Goal: Task Accomplishment & Management: Manage account settings

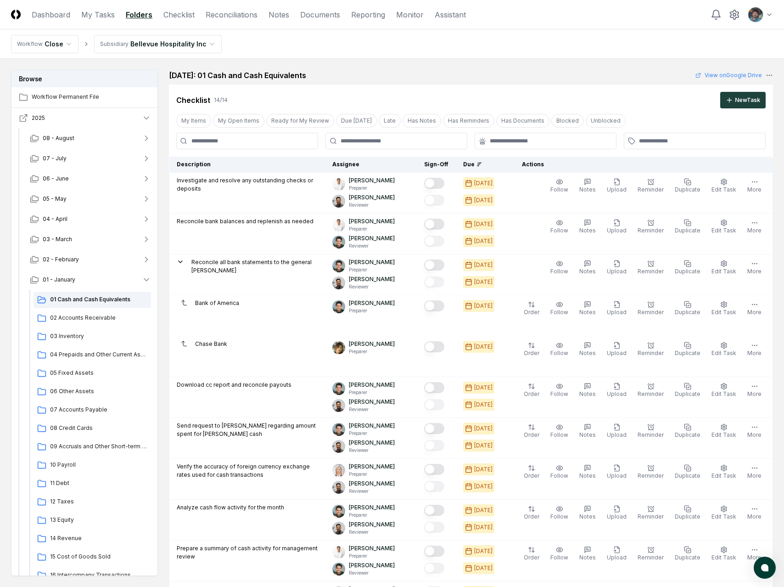
click at [125, 122] on button "2025" at bounding box center [84, 118] width 147 height 20
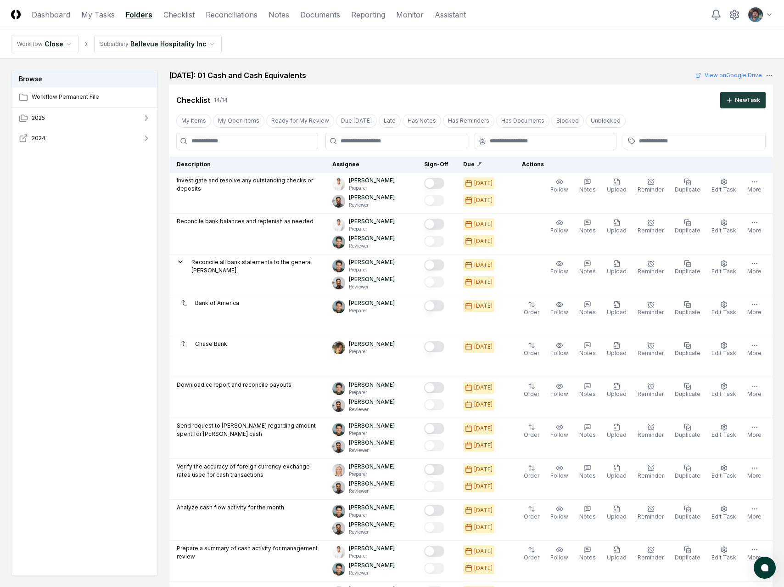
click at [76, 139] on button "2024" at bounding box center [84, 138] width 147 height 20
click at [77, 355] on button "02 - February" at bounding box center [90, 360] width 136 height 20
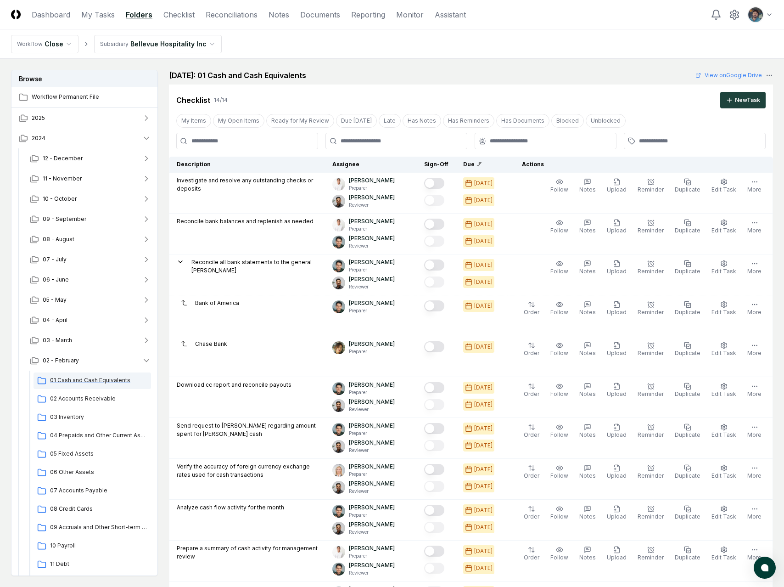
click at [74, 378] on span "01 Cash and Cash Equivalents" at bounding box center [98, 380] width 97 height 8
click at [169, 17] on link "Checklist" at bounding box center [178, 14] width 31 height 11
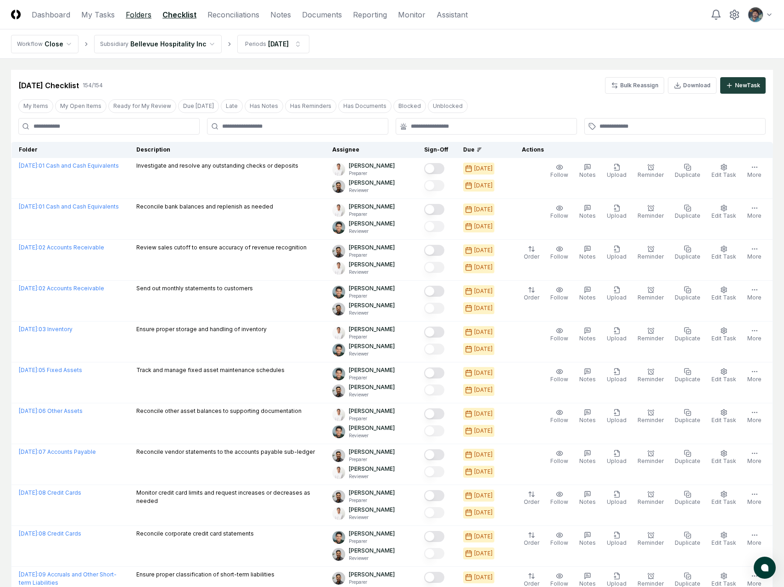
click at [139, 16] on link "Folders" at bounding box center [139, 14] width 26 height 11
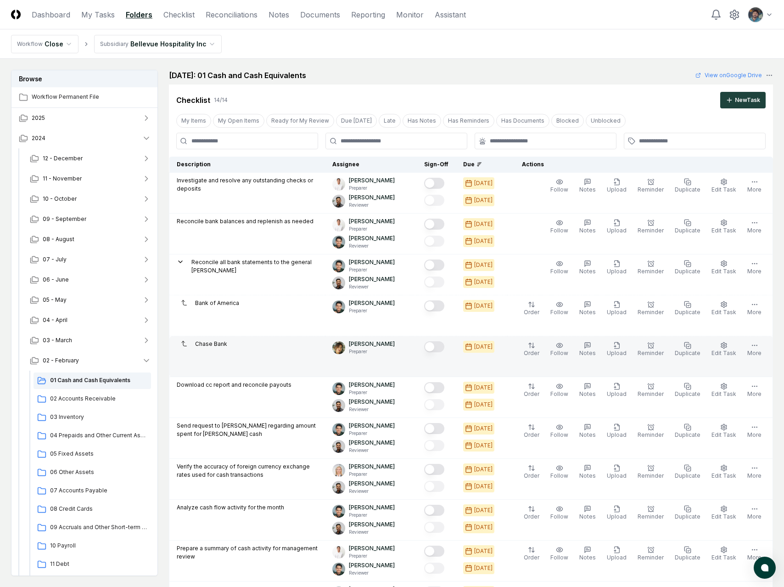
scroll to position [449, 0]
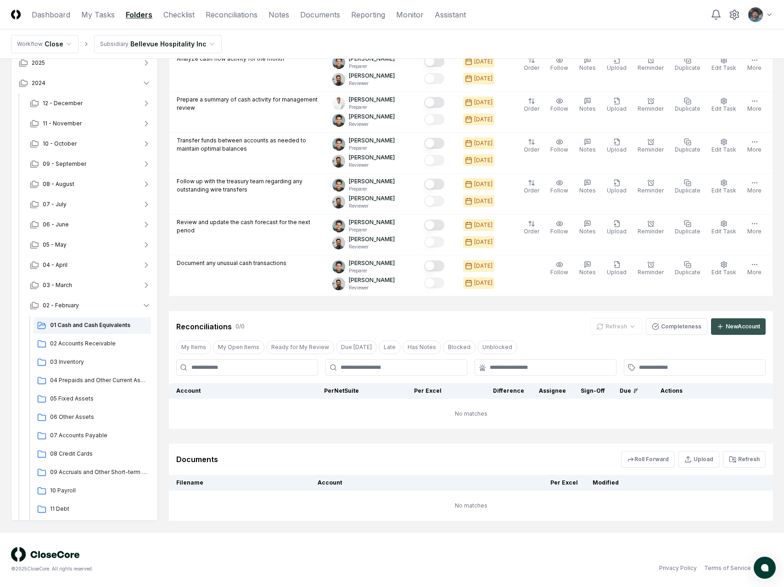
click at [733, 330] on div "New Account" at bounding box center [743, 326] width 34 height 8
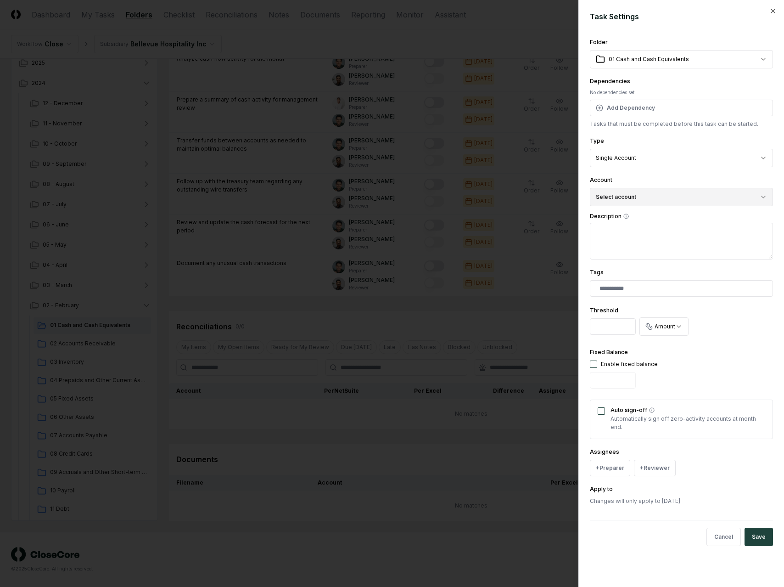
click at [656, 192] on button "Select account" at bounding box center [681, 197] width 183 height 18
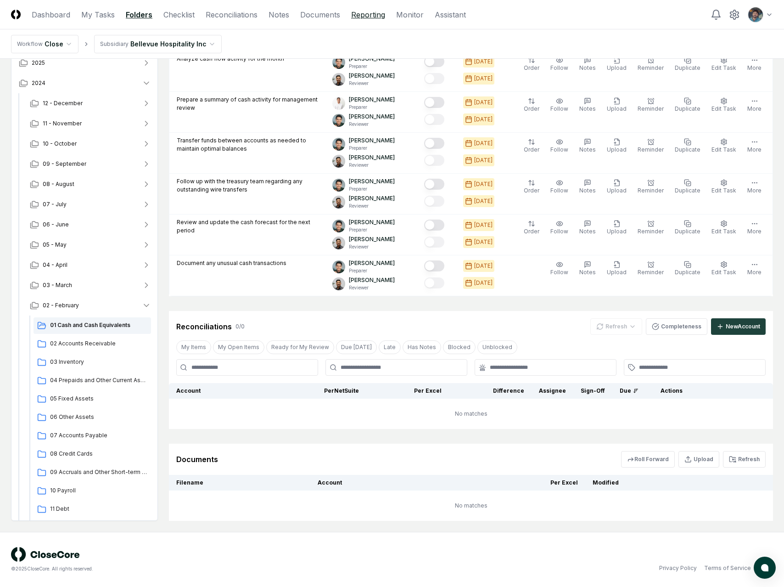
click at [374, 17] on link "Reporting" at bounding box center [368, 14] width 34 height 11
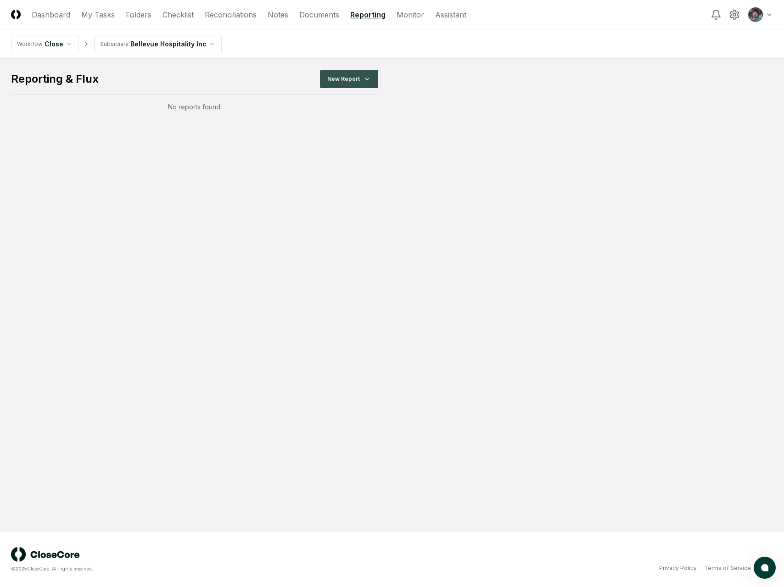
click at [334, 81] on html "CloseCore Dashboard My Tasks Folders Checklist Reconciliations Notes Documents …" at bounding box center [392, 293] width 784 height 587
click at [352, 133] on div "Income Statement" at bounding box center [351, 131] width 65 height 14
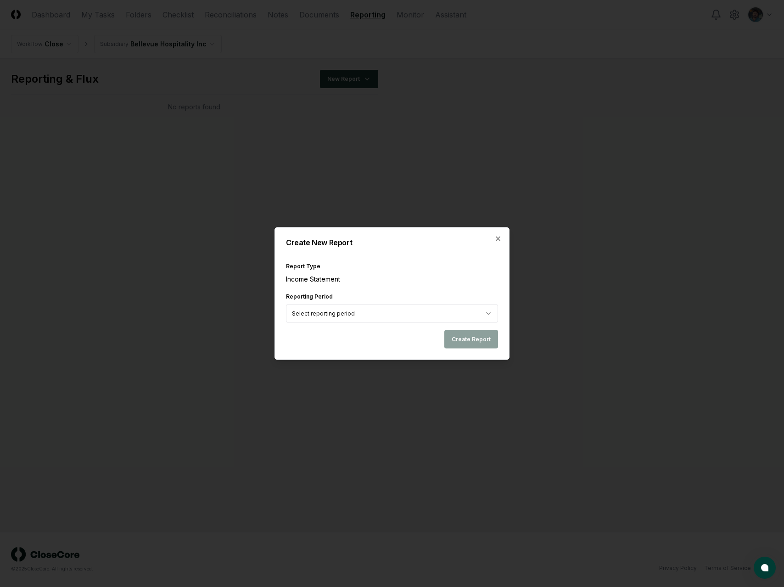
click at [415, 317] on body "CloseCore Dashboard My Tasks Folders Checklist Reconciliations Notes Documents …" at bounding box center [392, 293] width 784 height 587
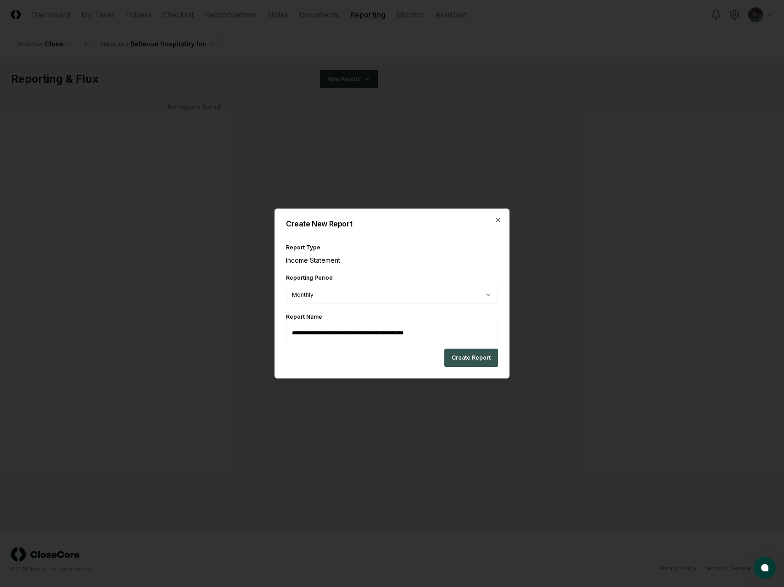
click at [463, 357] on button "Create Report" at bounding box center [471, 357] width 54 height 18
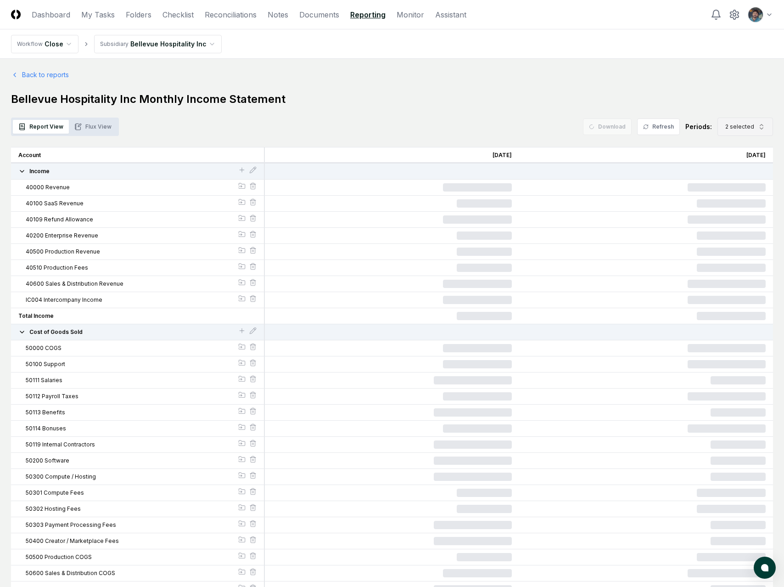
click at [755, 125] on button "2 selected" at bounding box center [746, 127] width 56 height 18
click at [743, 197] on div "Jul 2025" at bounding box center [738, 198] width 29 height 8
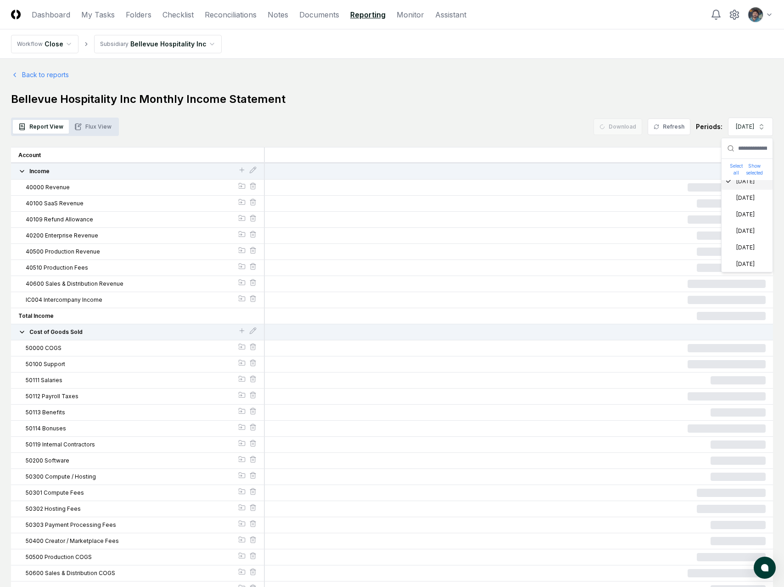
click at [743, 183] on div "Aug 2025" at bounding box center [739, 181] width 29 height 8
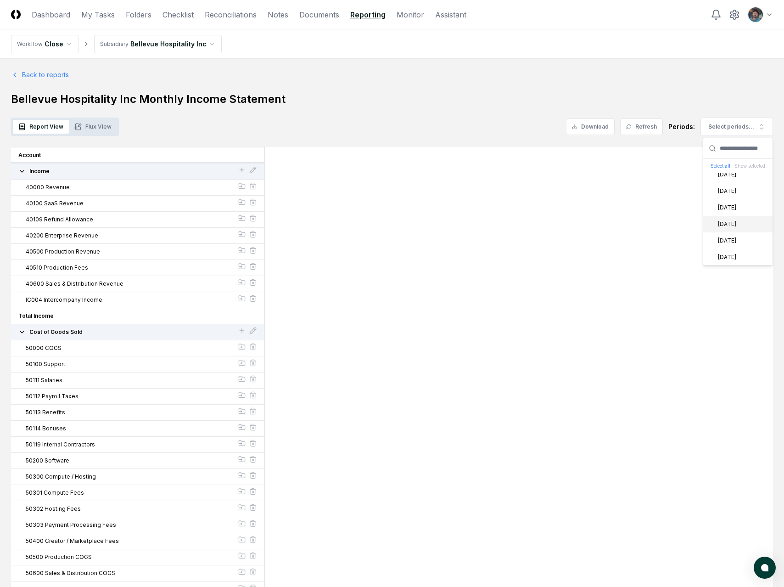
scroll to position [239, 0]
click at [736, 239] on div "Feb 2024" at bounding box center [721, 240] width 29 height 8
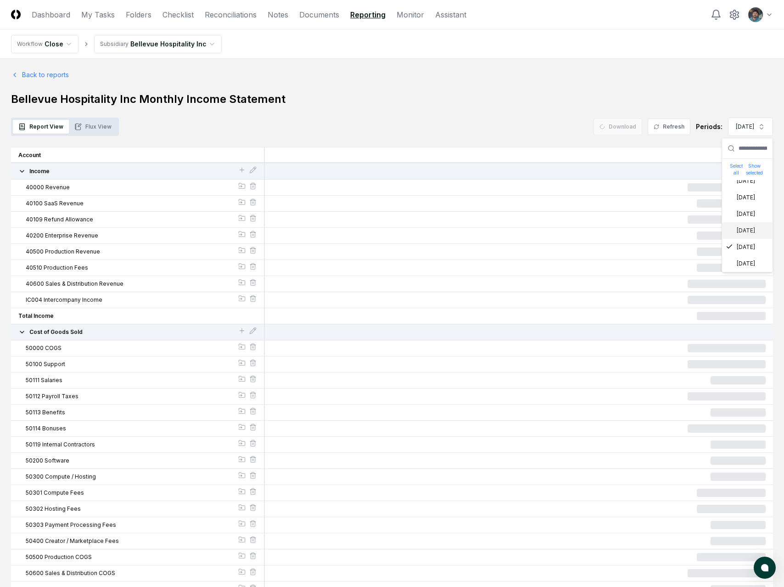
click at [748, 233] on div "Mar 2024" at bounding box center [740, 230] width 29 height 8
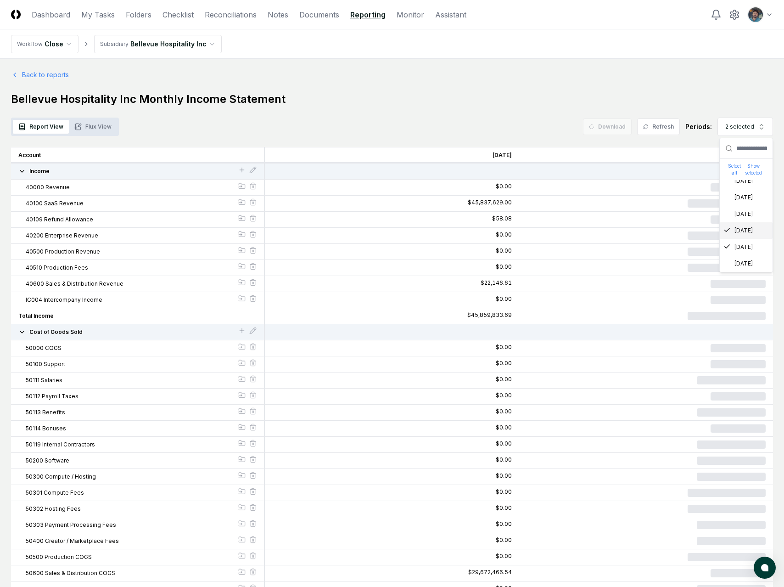
click at [504, 93] on h1 "Bellevue Hospitality Inc Monthly Income Statement" at bounding box center [392, 99] width 762 height 15
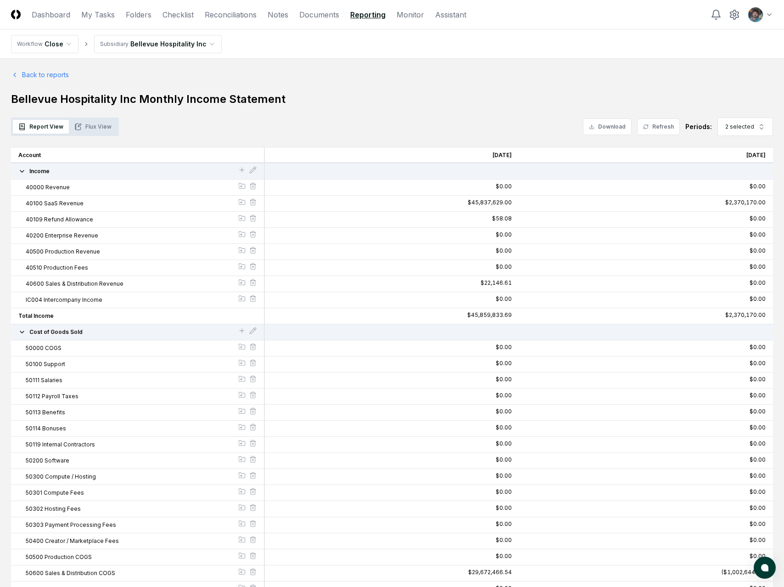
click at [90, 127] on button "Flux View" at bounding box center [93, 127] width 48 height 14
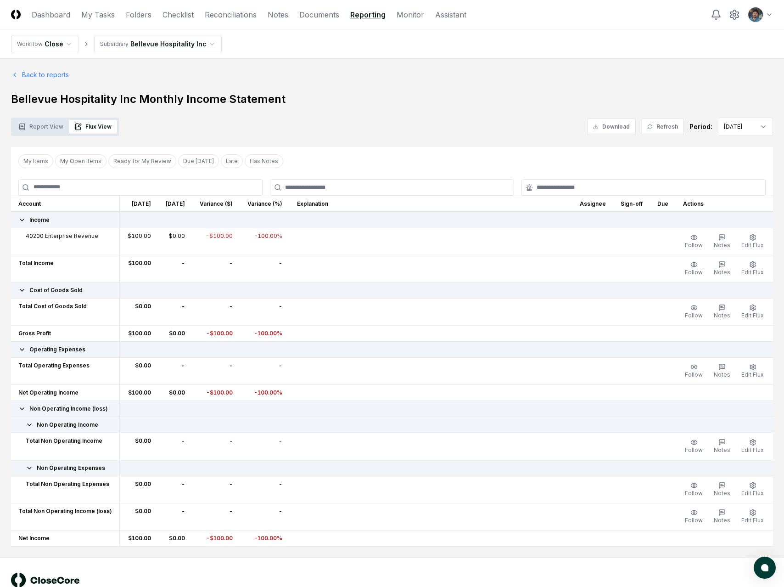
scroll to position [26, 0]
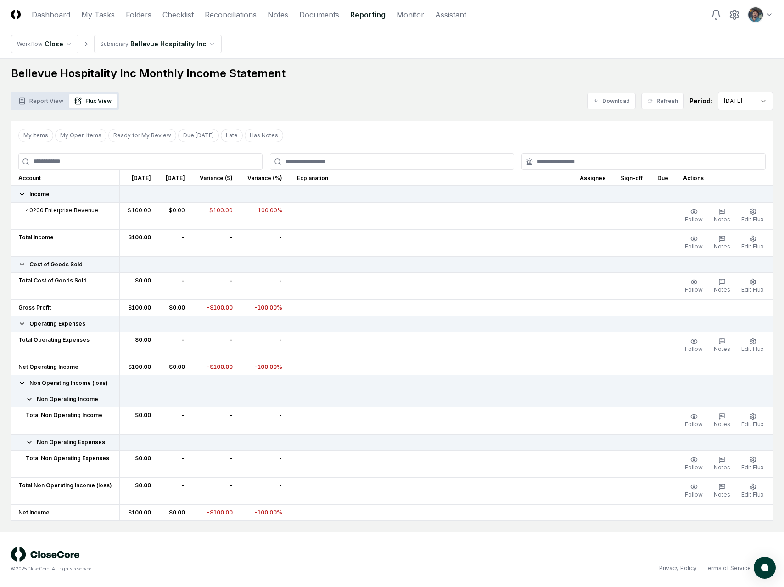
click at [752, 99] on html "CloseCore Dashboard My Tasks Folders Checklist Reconciliations Notes Documents …" at bounding box center [392, 280] width 784 height 613
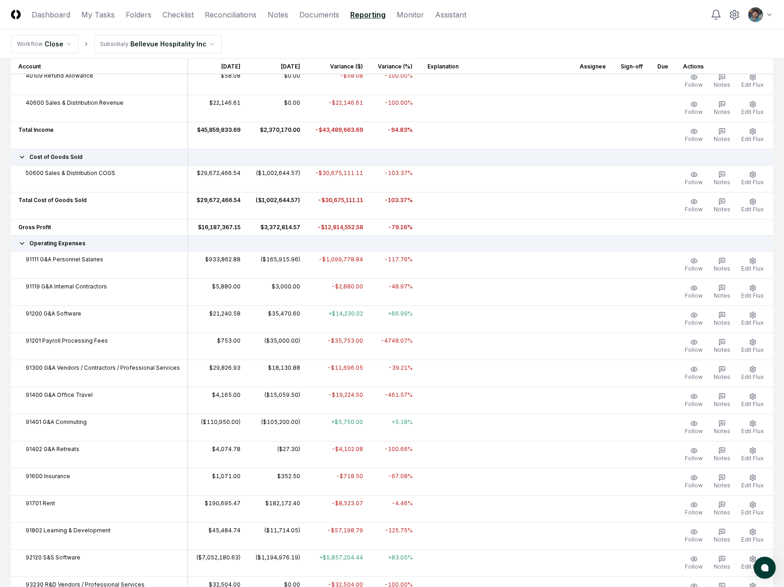
scroll to position [189, 0]
click at [450, 303] on td at bounding box center [496, 316] width 152 height 27
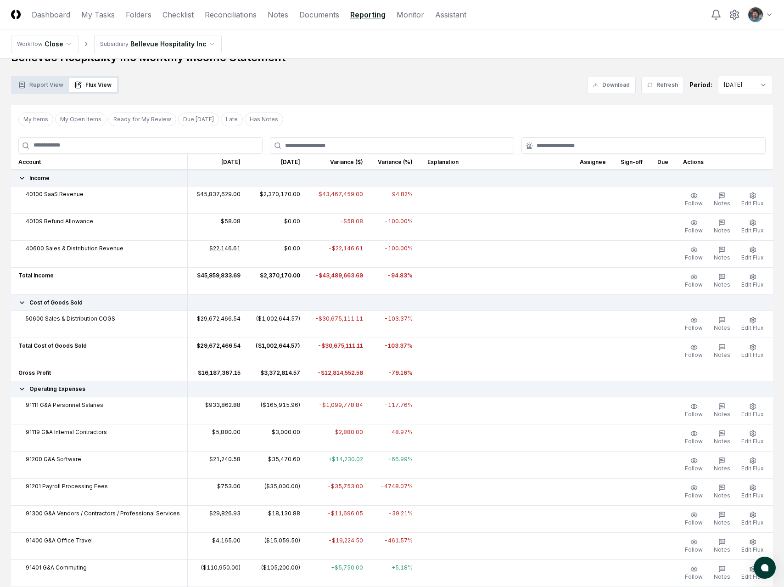
scroll to position [42, 0]
click at [729, 473] on td "Follow Notes Edit Flux" at bounding box center [724, 463] width 97 height 27
click at [724, 464] on span "Notes" at bounding box center [722, 467] width 17 height 7
click at [719, 462] on button "Notes" at bounding box center [722, 464] width 20 height 19
click at [164, 462] on div "91200 G&A Software" at bounding box center [99, 459] width 162 height 8
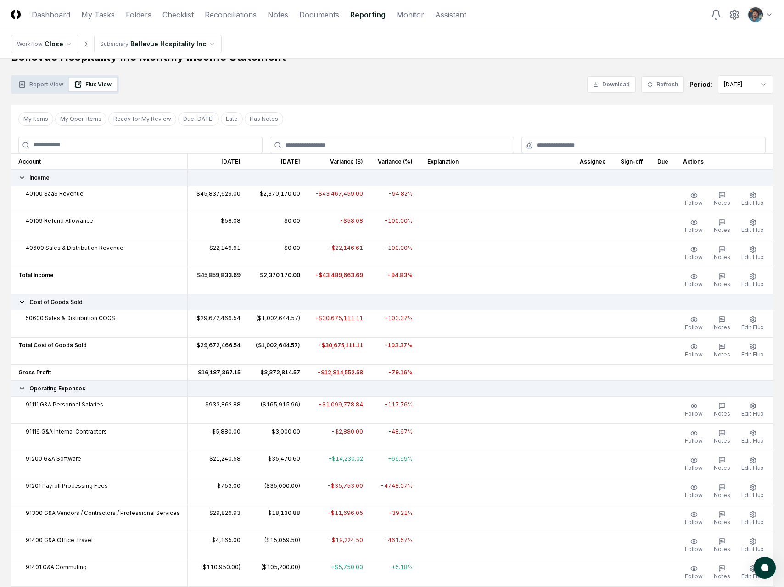
click at [276, 467] on td "$35,470.60" at bounding box center [278, 463] width 60 height 27
click at [723, 459] on icon "button" at bounding box center [722, 459] width 7 height 7
click at [759, 465] on span "Edit Flux" at bounding box center [753, 467] width 22 height 7
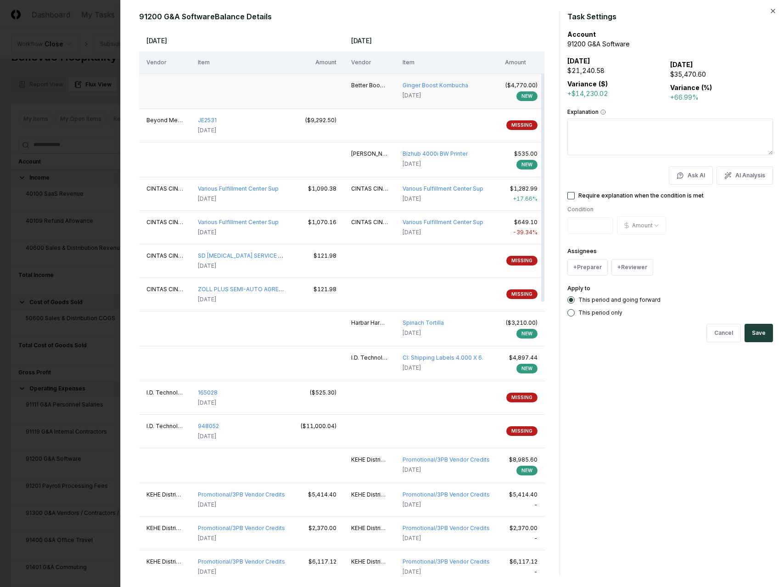
click at [364, 83] on div "Better Booch Better Booch" at bounding box center [369, 85] width 37 height 8
click at [360, 90] on td "Better Booch Better Booch" at bounding box center [369, 90] width 51 height 35
click at [363, 131] on td "MISSING" at bounding box center [444, 125] width 201 height 34
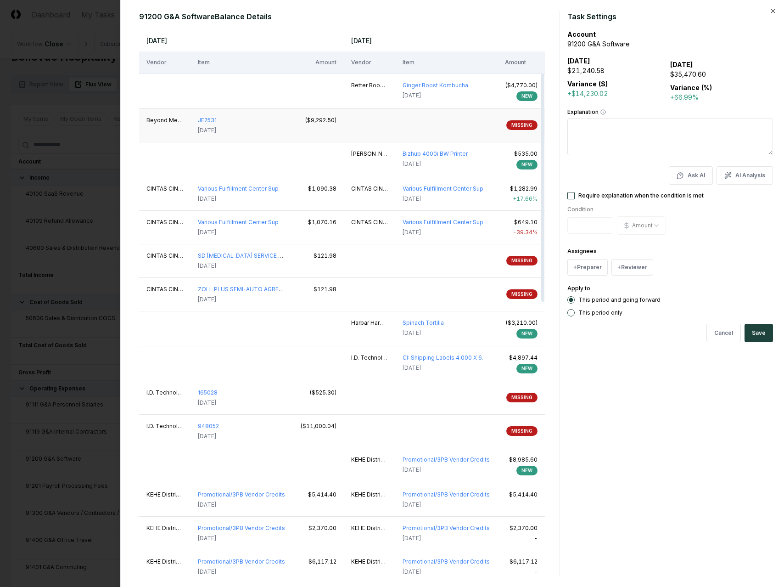
click at [363, 131] on td "MISSING" at bounding box center [444, 125] width 201 height 34
click at [321, 120] on div "($9,292.50)" at bounding box center [318, 120] width 36 height 8
click at [336, 122] on div "($9,292.50)" at bounding box center [318, 120] width 36 height 8
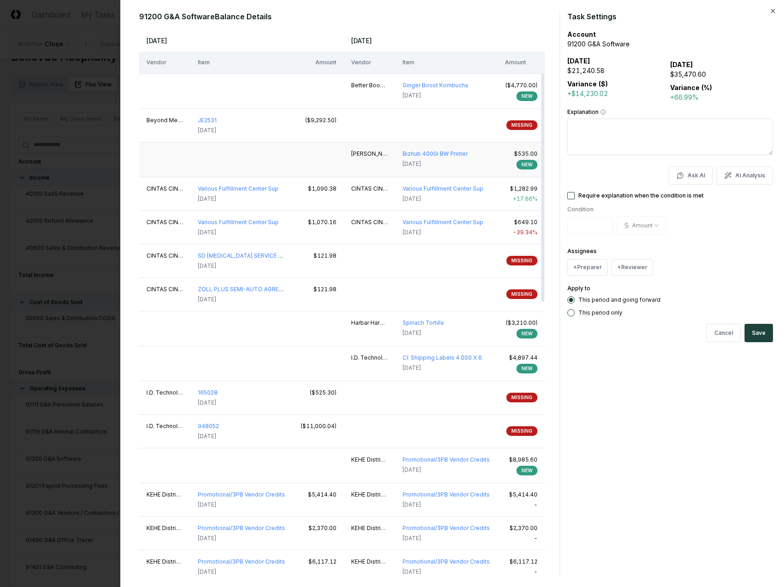
click at [375, 155] on div "Braden Online Braden Online" at bounding box center [369, 154] width 37 height 8
click at [365, 193] on td "CINTAS CINTAS" at bounding box center [369, 194] width 51 height 34
click at [365, 185] on div "CINTAS CINTAS" at bounding box center [369, 189] width 37 height 8
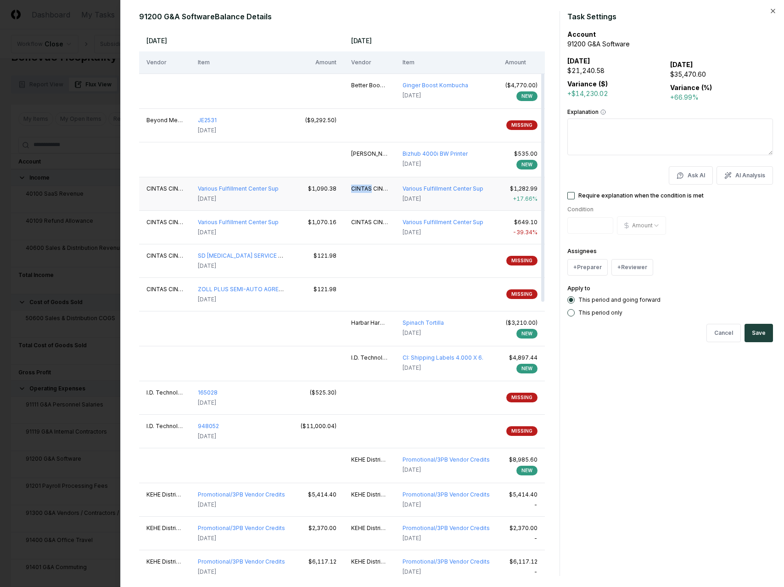
click at [365, 185] on div "CINTAS CINTAS" at bounding box center [369, 189] width 37 height 8
click at [362, 221] on div "CINTAS CINTAS" at bounding box center [369, 222] width 37 height 8
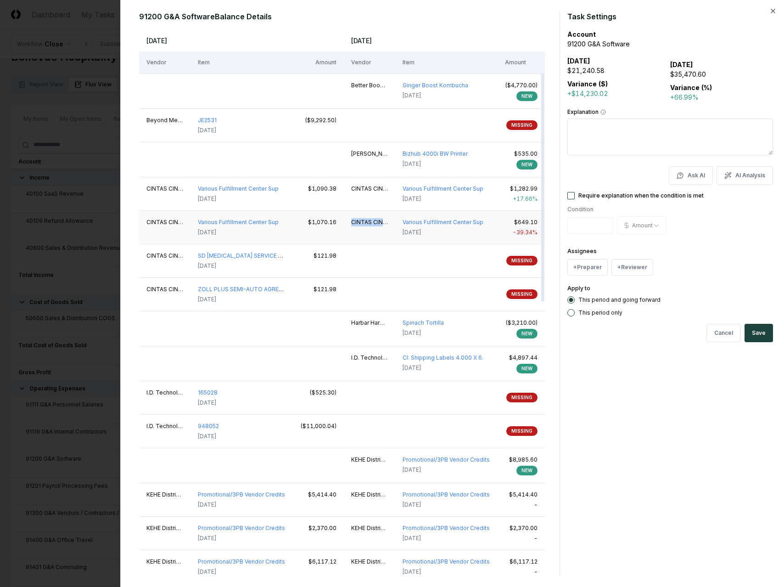
click at [362, 221] on div "CINTAS CINTAS" at bounding box center [369, 222] width 37 height 8
click at [744, 178] on button "AI Analysis" at bounding box center [745, 175] width 56 height 18
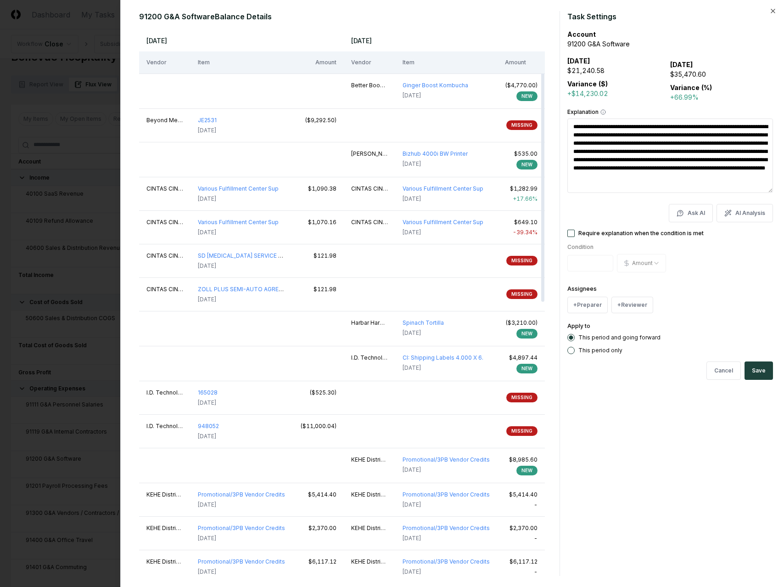
click at [639, 154] on textarea "**********" at bounding box center [671, 155] width 206 height 74
drag, startPoint x: 635, startPoint y: 132, endPoint x: 646, endPoint y: 150, distance: 20.9
click at [646, 150] on textarea "**********" at bounding box center [671, 155] width 206 height 74
click at [636, 141] on textarea "**********" at bounding box center [671, 155] width 206 height 74
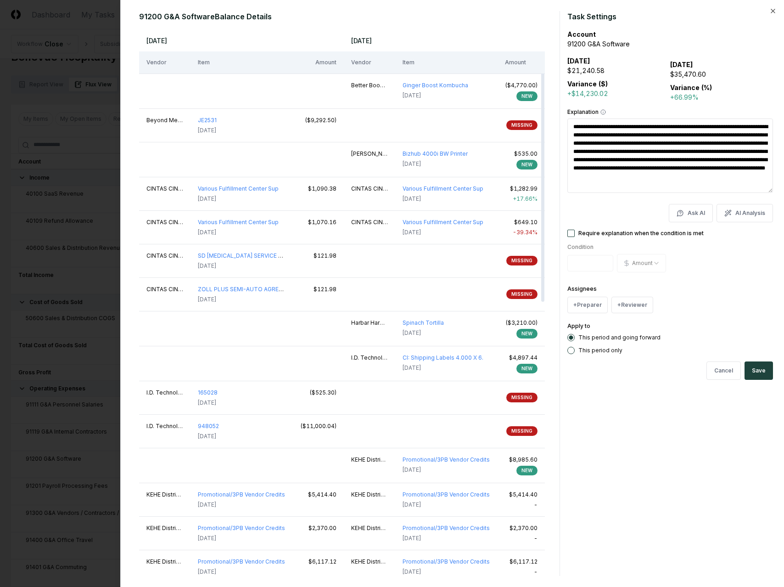
click at [636, 141] on textarea "**********" at bounding box center [671, 155] width 206 height 74
click at [642, 150] on textarea "**********" at bounding box center [671, 155] width 206 height 74
click at [642, 153] on textarea "**********" at bounding box center [671, 155] width 206 height 74
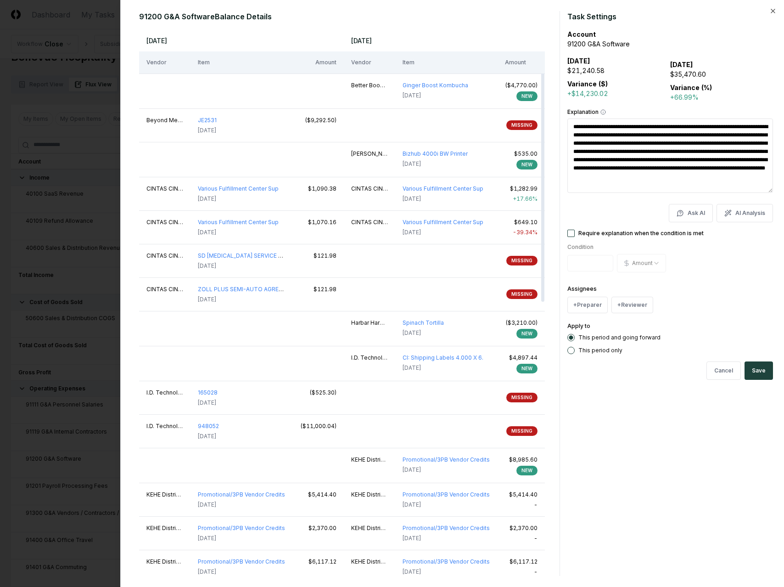
click at [642, 153] on textarea "**********" at bounding box center [671, 155] width 206 height 74
click at [642, 164] on textarea "**********" at bounding box center [671, 155] width 206 height 74
click at [631, 162] on textarea "**********" at bounding box center [671, 155] width 206 height 74
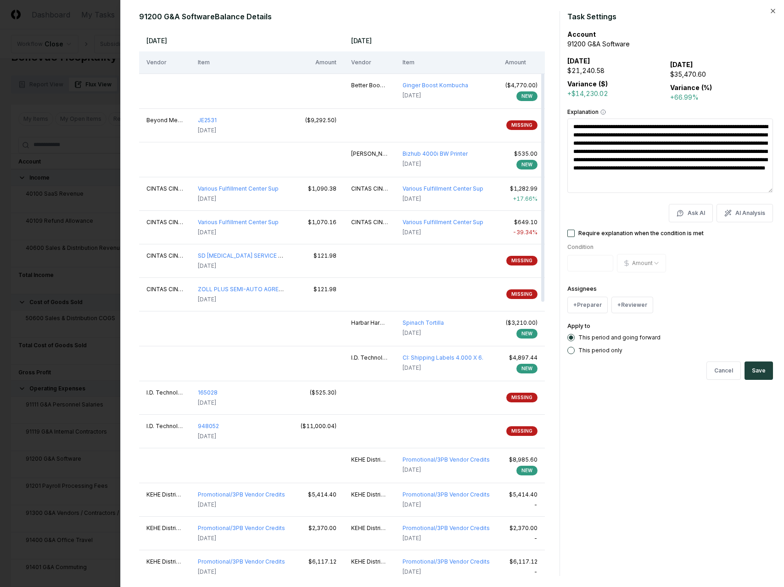
click at [639, 162] on textarea "**********" at bounding box center [671, 155] width 206 height 74
click at [625, 170] on textarea "**********" at bounding box center [671, 155] width 206 height 74
click at [629, 183] on textarea "**********" at bounding box center [671, 155] width 206 height 74
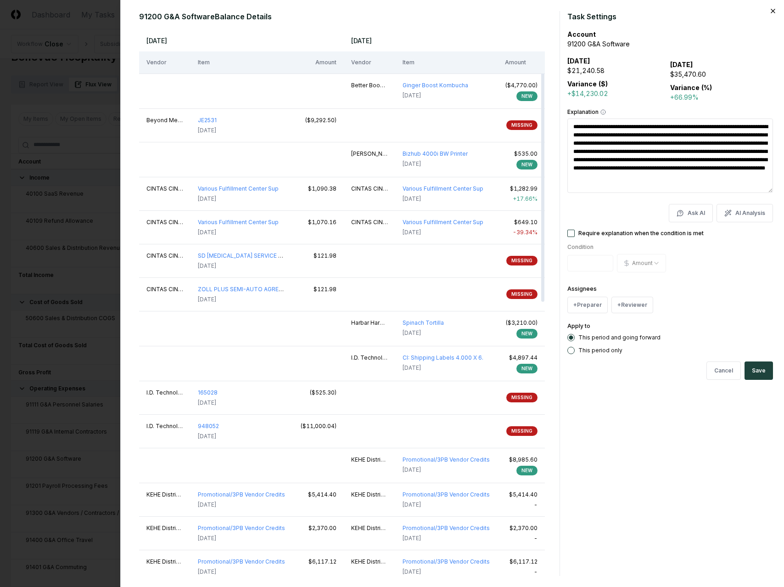
click at [774, 13] on icon "button" at bounding box center [773, 10] width 7 height 7
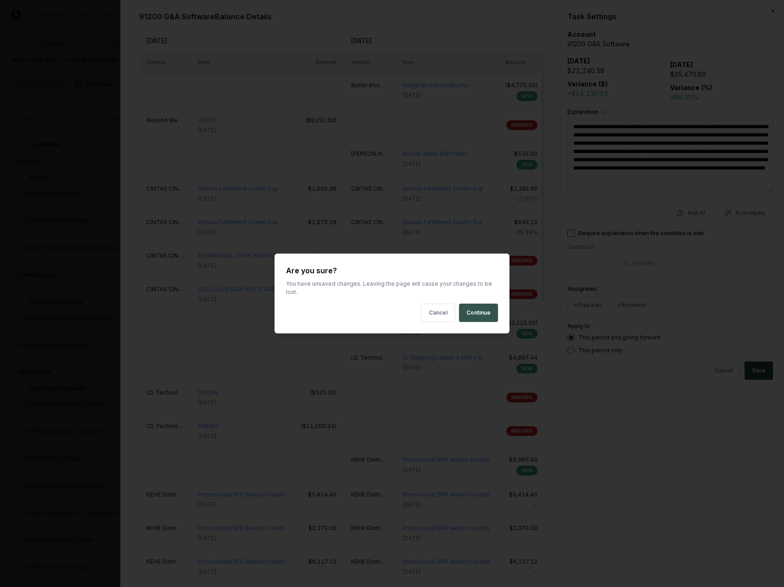
click at [485, 310] on button "Continue" at bounding box center [478, 312] width 39 height 18
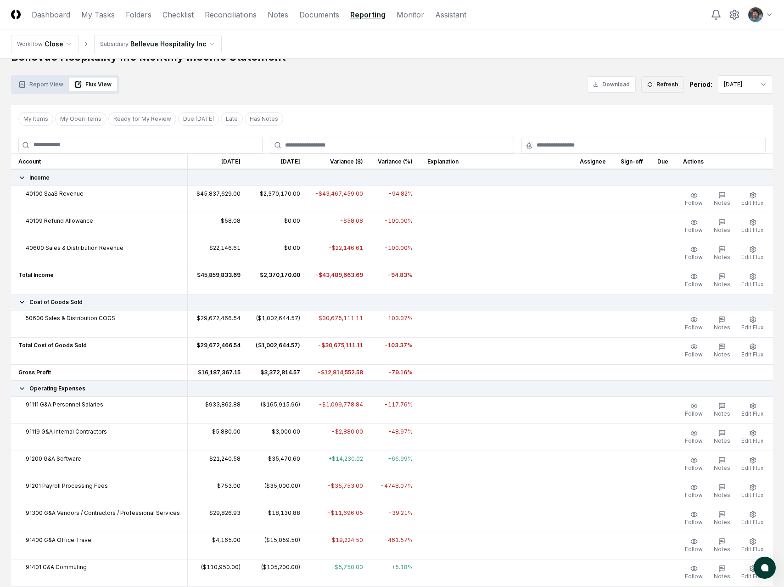
click at [658, 83] on button "Refresh" at bounding box center [662, 84] width 43 height 17
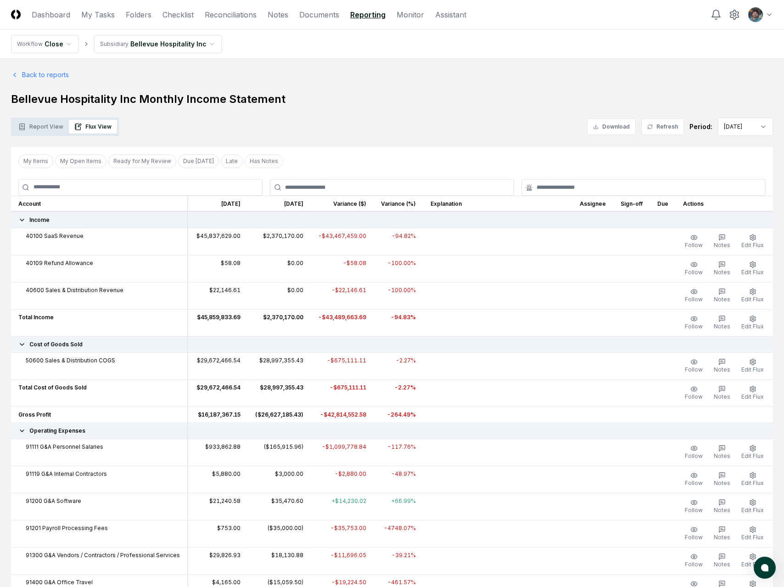
click at [747, 128] on html "CloseCore Dashboard My Tasks Folders Checklist Reconciliations Notes Documents …" at bounding box center [392, 563] width 784 height 1127
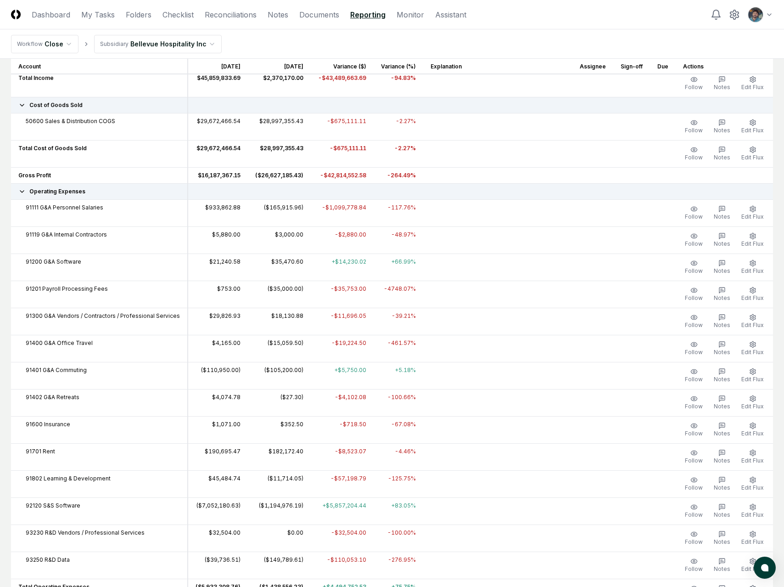
scroll to position [239, 0]
click at [344, 295] on td "-$35,753.00" at bounding box center [342, 294] width 63 height 27
click at [341, 317] on td "-$11,696.05" at bounding box center [342, 321] width 63 height 27
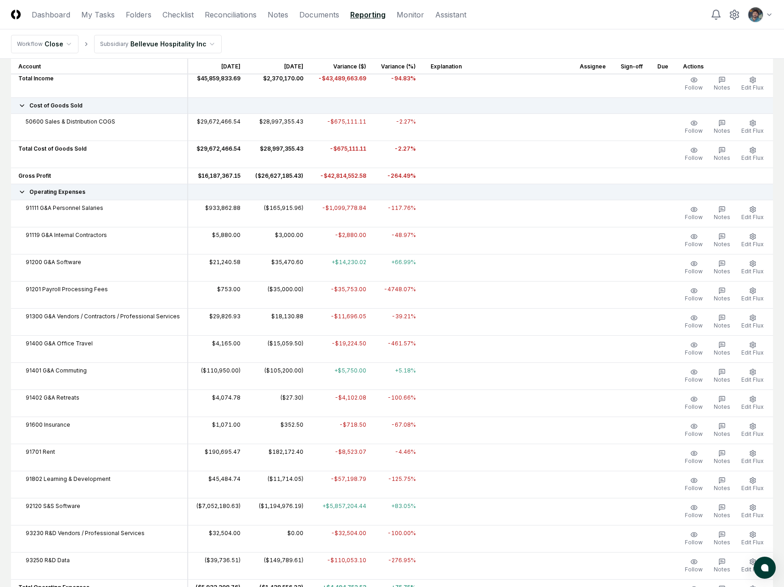
click at [511, 322] on td at bounding box center [497, 321] width 149 height 27
click at [753, 320] on icon "button" at bounding box center [752, 317] width 7 height 7
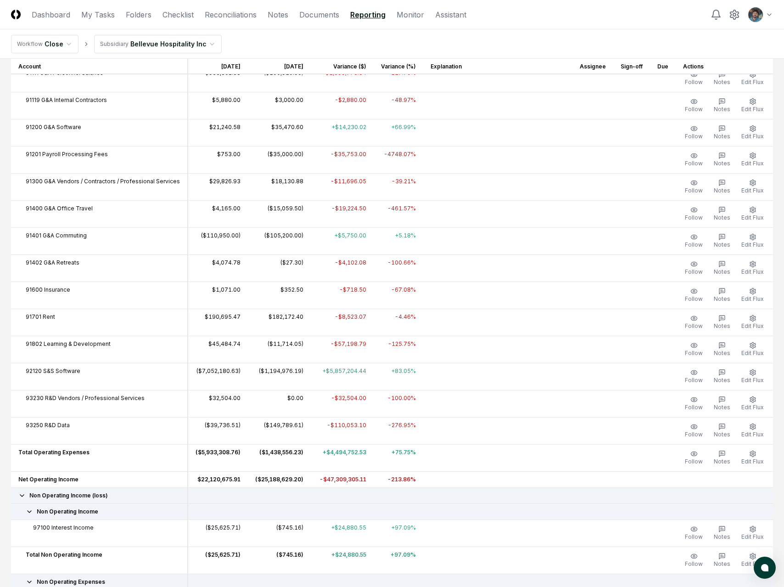
scroll to position [374, 0]
click at [302, 333] on td "$182,172.40" at bounding box center [279, 321] width 63 height 27
click at [753, 375] on button "Edit Flux" at bounding box center [753, 375] width 26 height 19
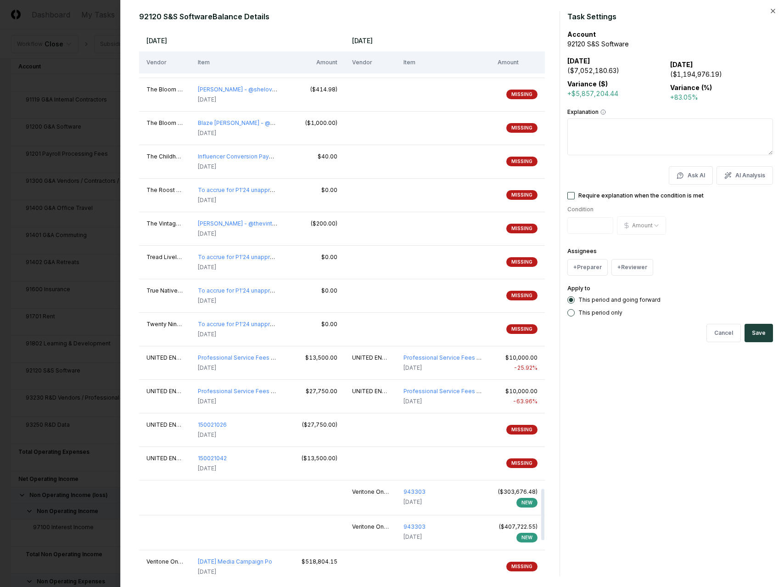
scroll to position [4896, 0]
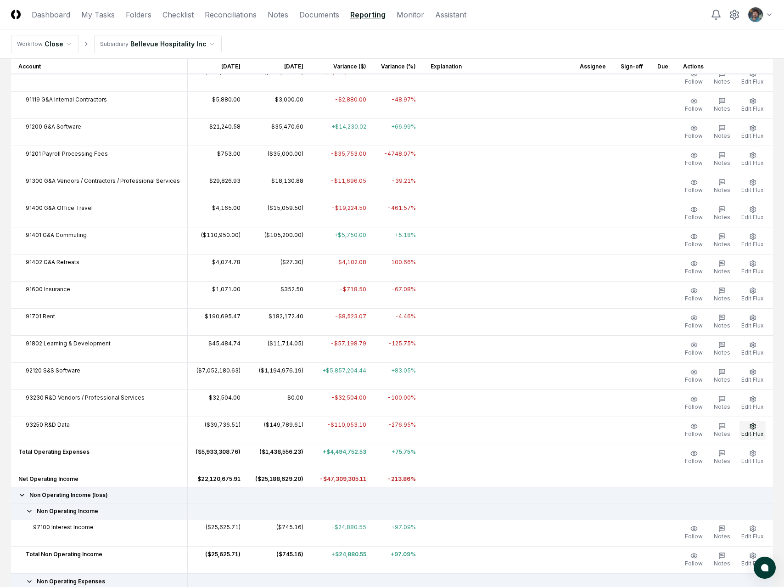
click at [746, 429] on button "Edit Flux" at bounding box center [753, 430] width 26 height 19
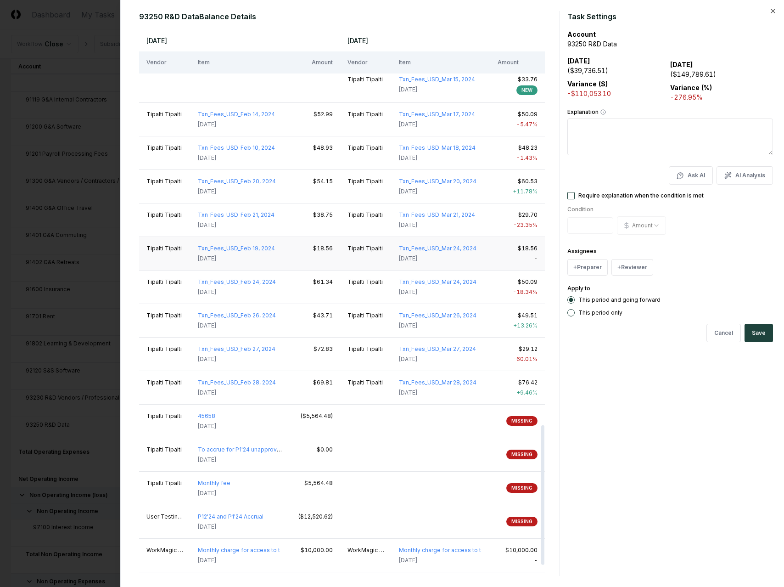
scroll to position [1548, 0]
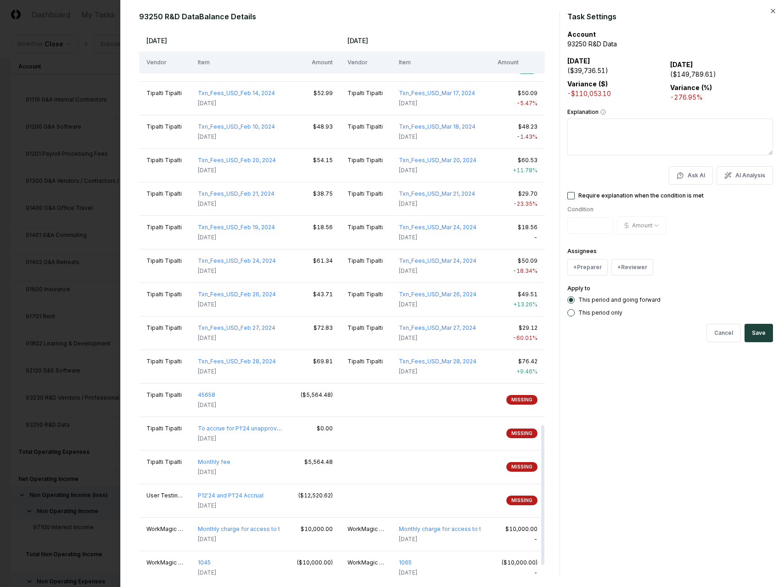
click at [90, 269] on div at bounding box center [392, 293] width 784 height 587
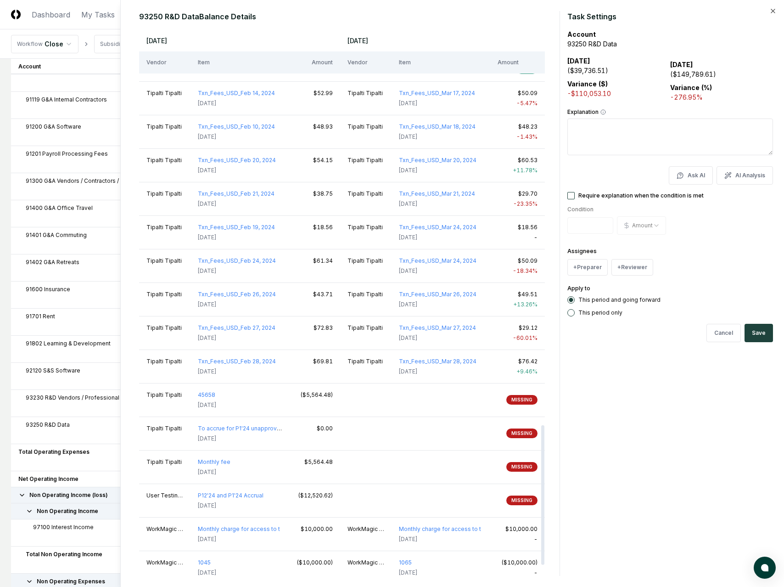
click at [90, 254] on html "CloseCore Dashboard My Tasks Folders Checklist Reconciliations Notes Documents …" at bounding box center [392, 189] width 784 height 1127
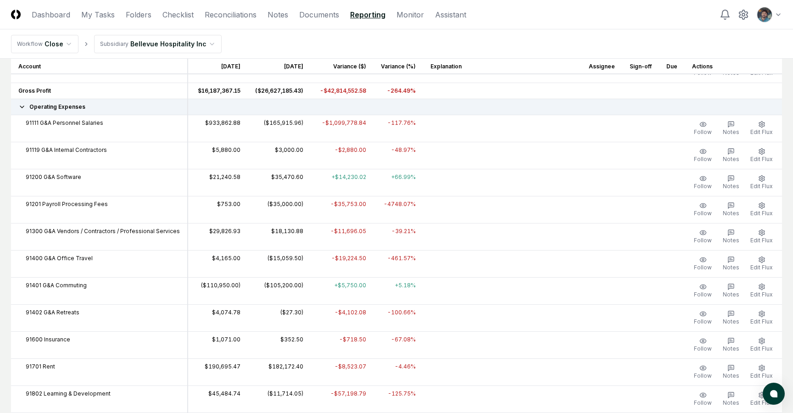
scroll to position [329, 0]
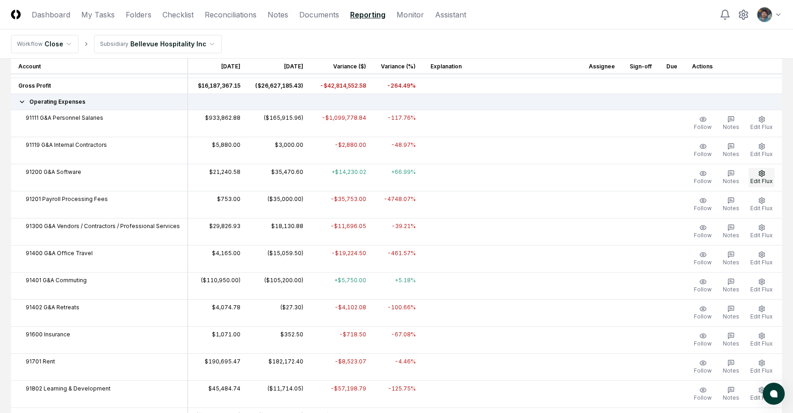
click at [762, 180] on span "Edit Flux" at bounding box center [762, 181] width 22 height 7
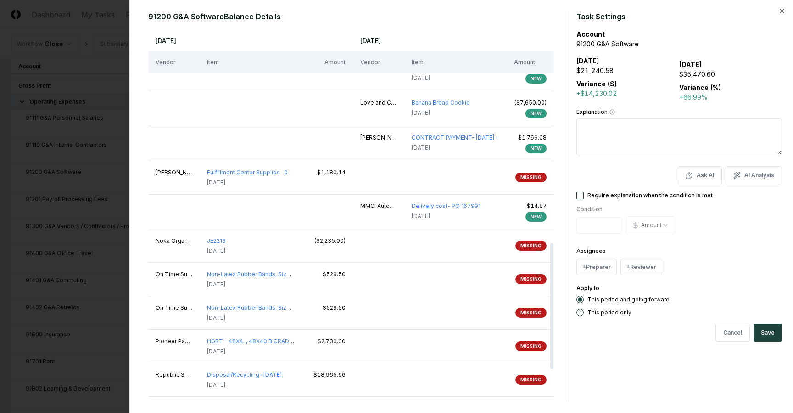
scroll to position [724, 0]
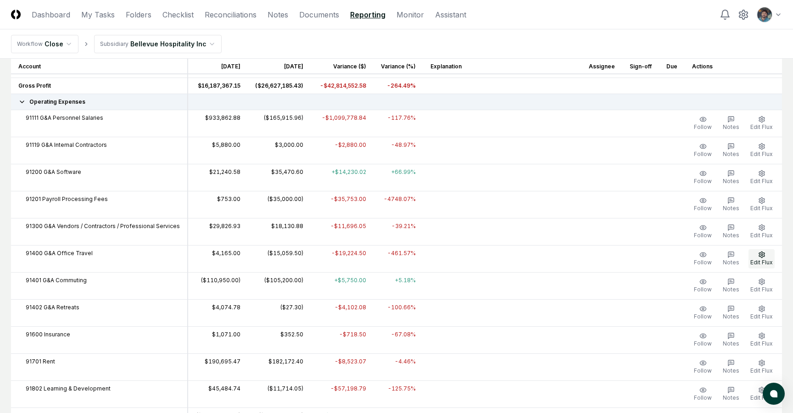
click at [760, 258] on button "Edit Flux" at bounding box center [762, 258] width 26 height 19
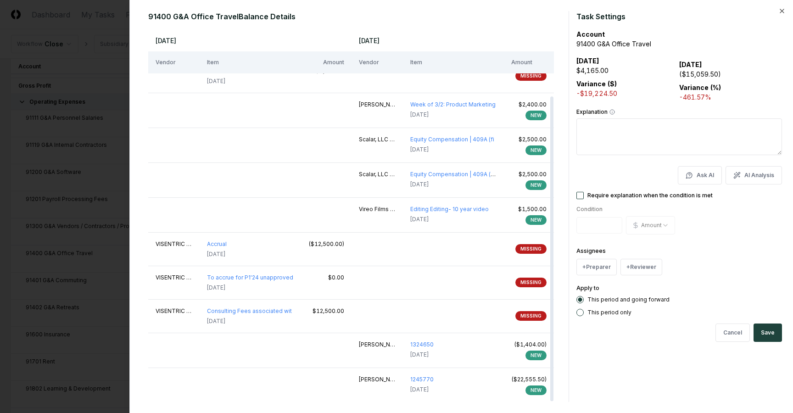
scroll to position [0, 0]
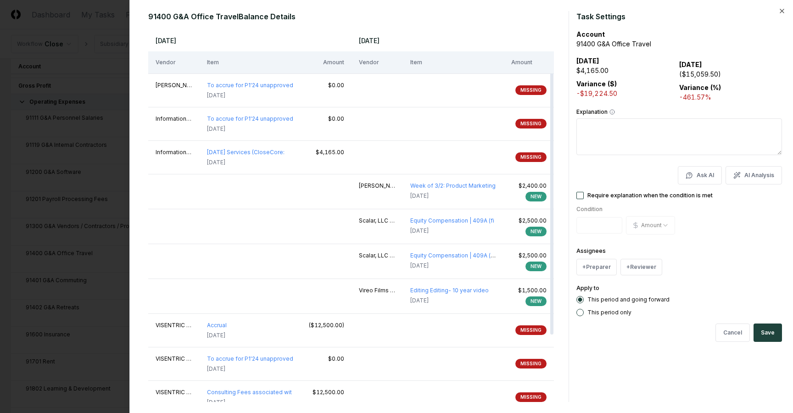
click at [97, 151] on div at bounding box center [396, 206] width 793 height 413
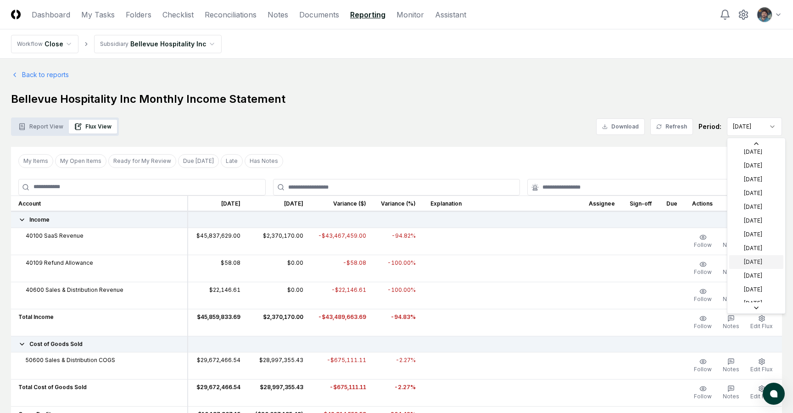
scroll to position [101, 0]
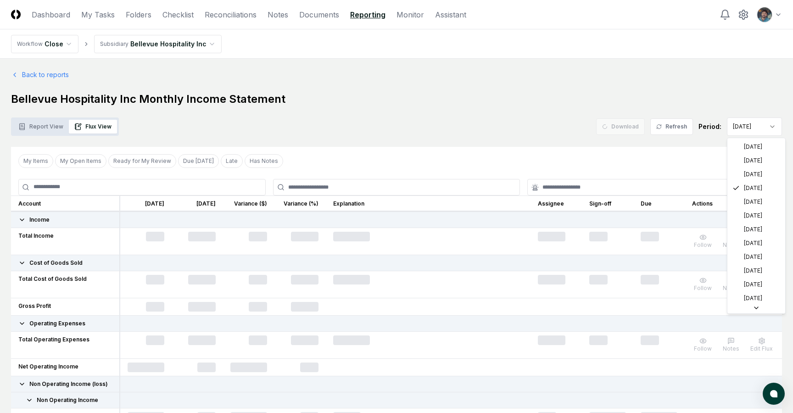
click at [751, 126] on html "CloseCore Dashboard My Tasks Folders Checklist Reconciliations Notes Documents …" at bounding box center [396, 295] width 793 height 590
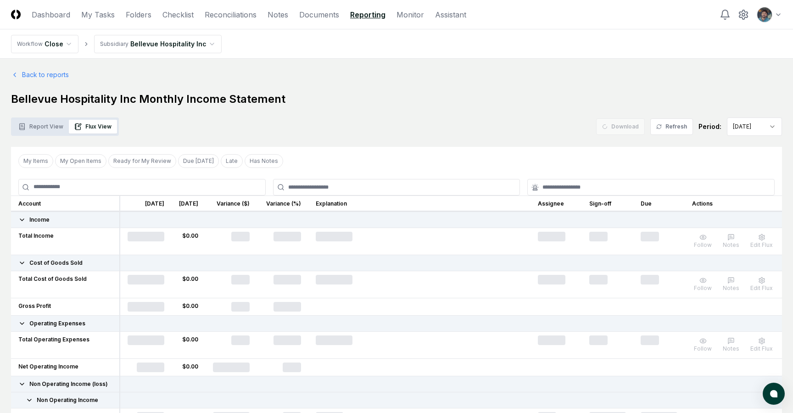
click at [748, 129] on html "CloseCore Dashboard My Tasks Folders Checklist Reconciliations Notes Documents …" at bounding box center [396, 295] width 793 height 590
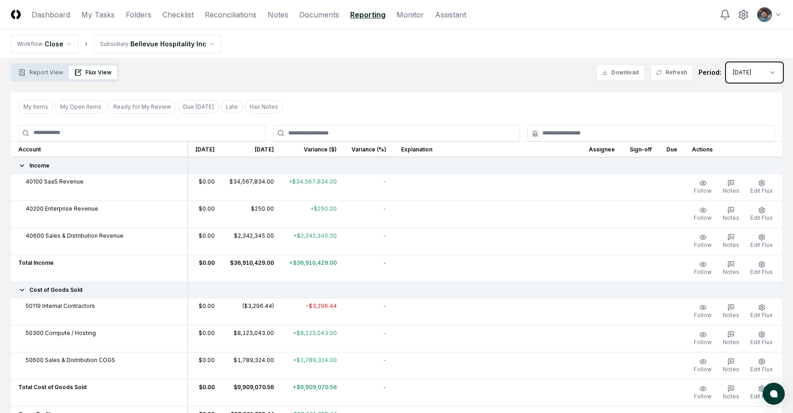
scroll to position [46, 0]
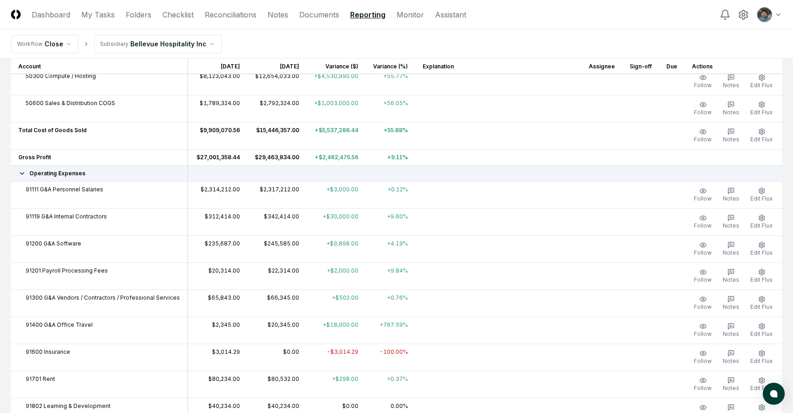
scroll to position [326, 0]
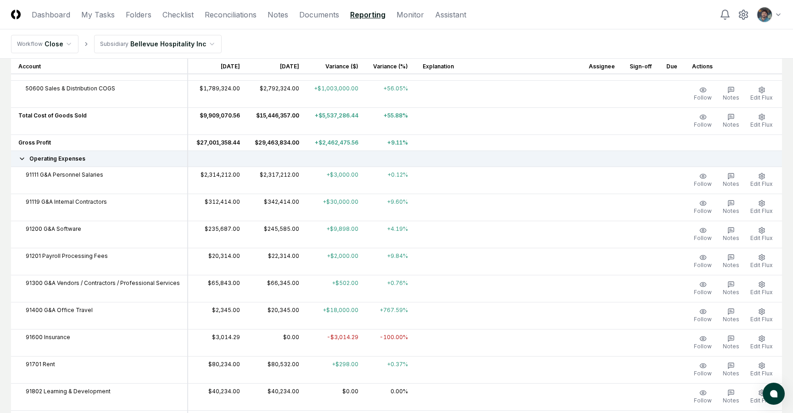
click at [539, 225] on div at bounding box center [499, 229] width 152 height 8
click at [82, 227] on div "91200 G&A Software" at bounding box center [99, 229] width 162 height 8
click at [279, 228] on td "$245,585.00" at bounding box center [276, 234] width 59 height 27
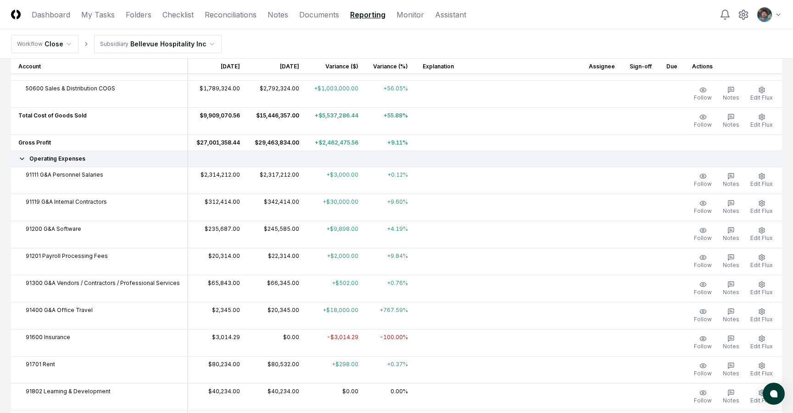
click at [324, 225] on td "+$9,898.00" at bounding box center [336, 234] width 59 height 27
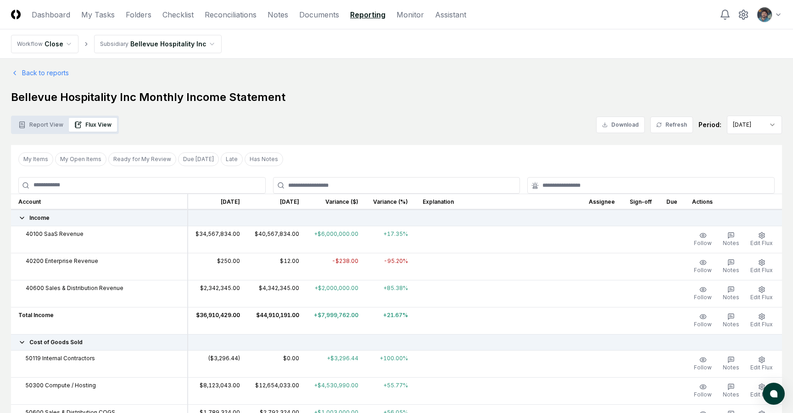
scroll to position [0, 0]
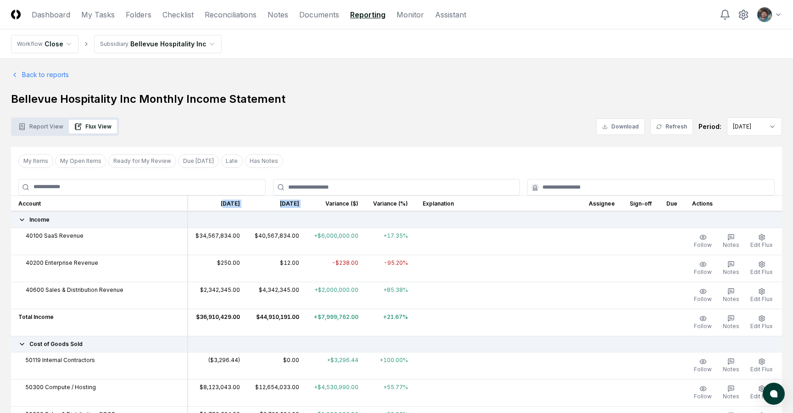
drag, startPoint x: 210, startPoint y: 202, endPoint x: 306, endPoint y: 206, distance: 96.0
click at [306, 206] on tr "Account May 2025 Jun 2025 Variance ($) Variance (%) Explanation Assignee Sign-o…" at bounding box center [396, 204] width 771 height 16
click at [307, 206] on th "Variance ($)" at bounding box center [336, 204] width 59 height 16
drag, startPoint x: 321, startPoint y: 206, endPoint x: 358, endPoint y: 205, distance: 36.7
click at [358, 205] on tr "Account May 2025 Jun 2025 Variance ($) Variance (%) Explanation Assignee Sign-o…" at bounding box center [396, 204] width 771 height 16
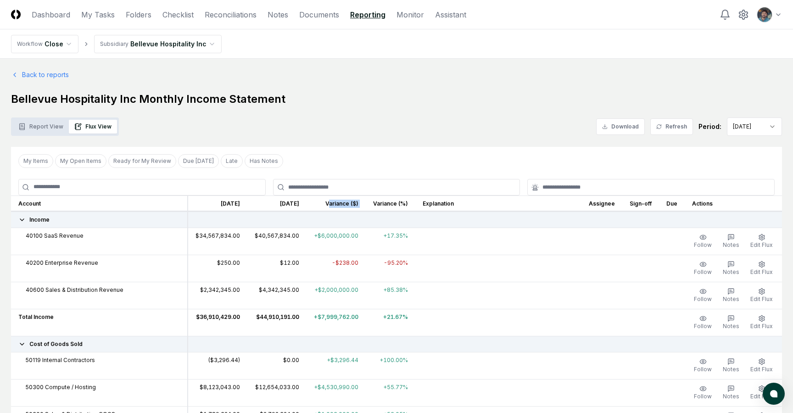
click at [366, 205] on th "Variance (%)" at bounding box center [391, 204] width 50 height 16
click at [386, 147] on div "My Items My Open Items Ready for My Review Due Today Late Has Notes Clear Filter" at bounding box center [396, 161] width 771 height 28
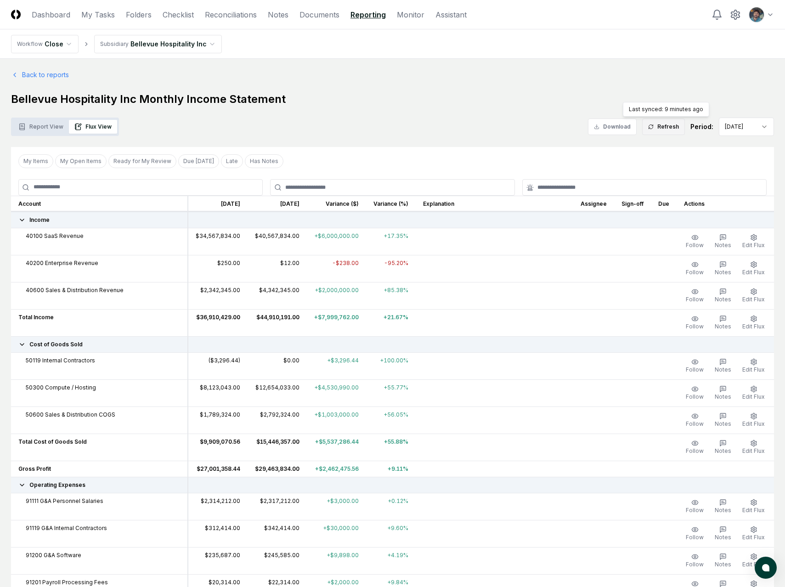
click at [668, 129] on button "Refresh" at bounding box center [663, 126] width 43 height 17
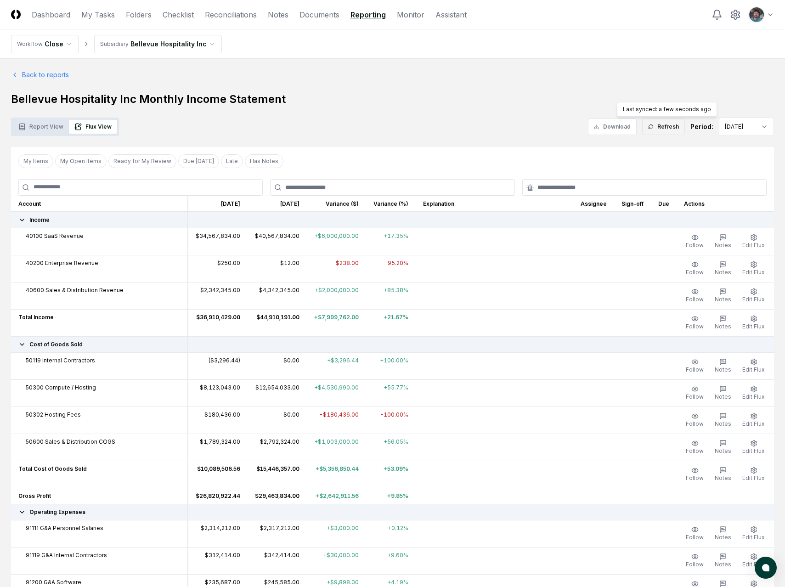
click at [653, 126] on icon at bounding box center [651, 127] width 6 height 6
click at [752, 421] on span "Edit Flux" at bounding box center [753, 423] width 22 height 7
click at [651, 126] on icon at bounding box center [651, 127] width 6 height 6
click at [758, 420] on span "Edit Flux" at bounding box center [753, 423] width 22 height 7
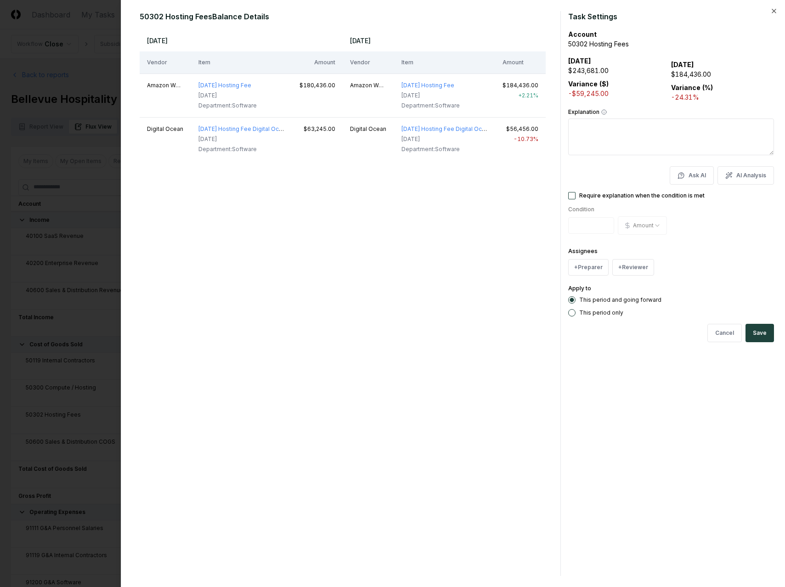
click at [191, 247] on div "May 2025 Jun 2025 Vendor Item Amount Vendor Item Amount Amazon Web Services, In…" at bounding box center [343, 302] width 406 height 546
click at [59, 302] on div at bounding box center [392, 293] width 785 height 587
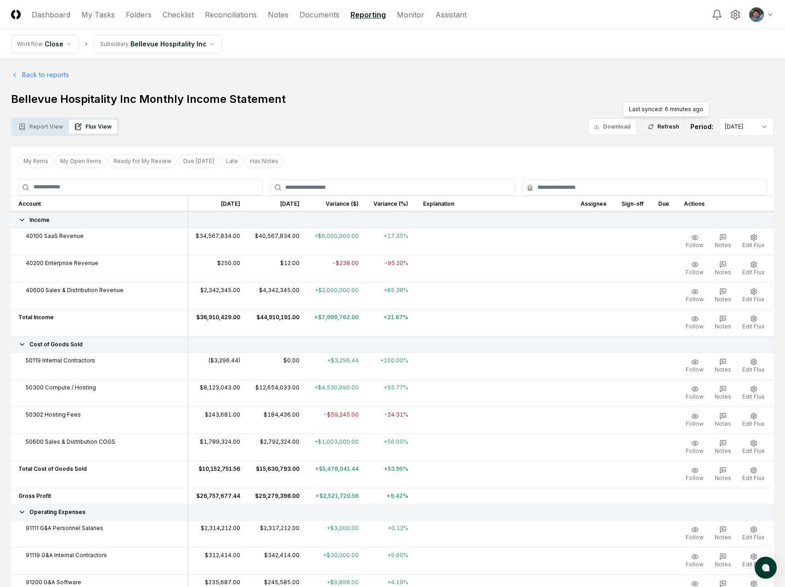
click at [673, 127] on button "Refresh" at bounding box center [663, 126] width 43 height 17
click at [756, 240] on icon "button" at bounding box center [753, 237] width 7 height 7
click at [424, 247] on td at bounding box center [494, 241] width 157 height 27
click at [424, 232] on div at bounding box center [494, 236] width 143 height 8
click at [757, 235] on button "Edit Flux" at bounding box center [753, 241] width 26 height 19
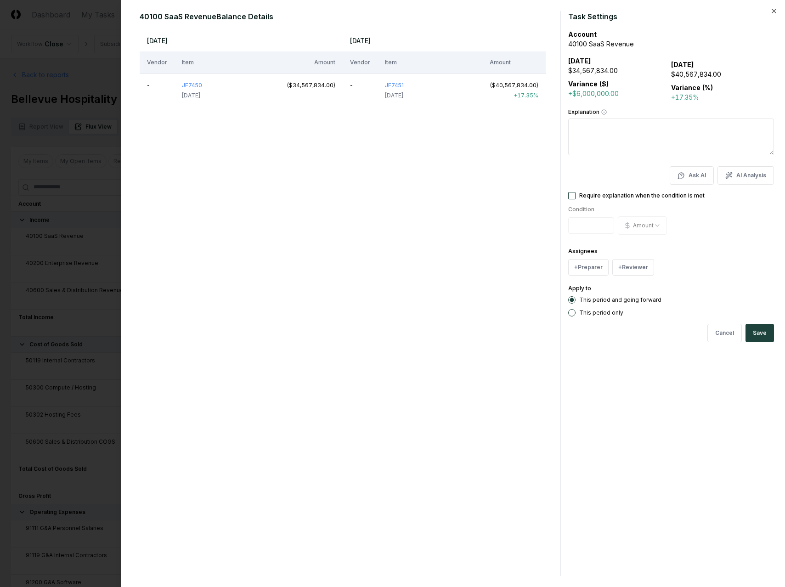
click at [621, 132] on textarea "Explanation" at bounding box center [671, 136] width 206 height 37
type textarea "*"
type textarea "**********"
click at [690, 174] on button "Ask AI" at bounding box center [691, 175] width 44 height 18
type input "**********"
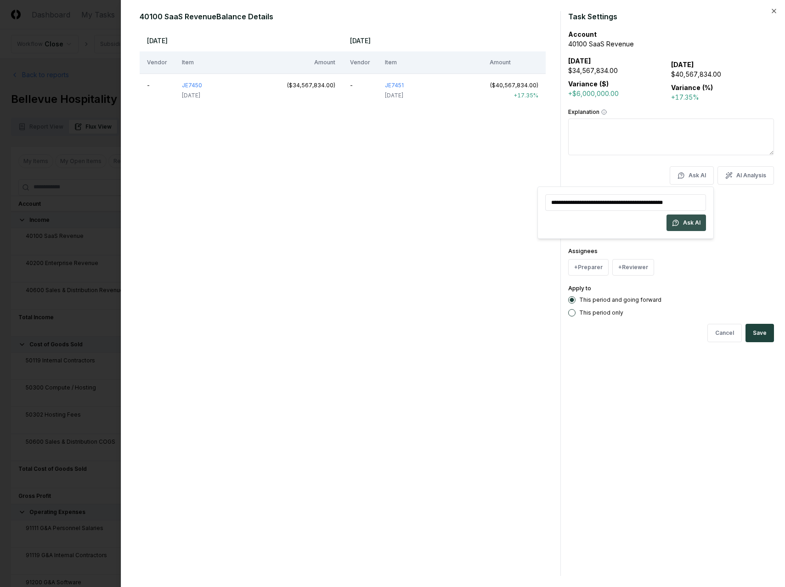
click at [695, 225] on button "Ask AI" at bounding box center [685, 222] width 39 height 17
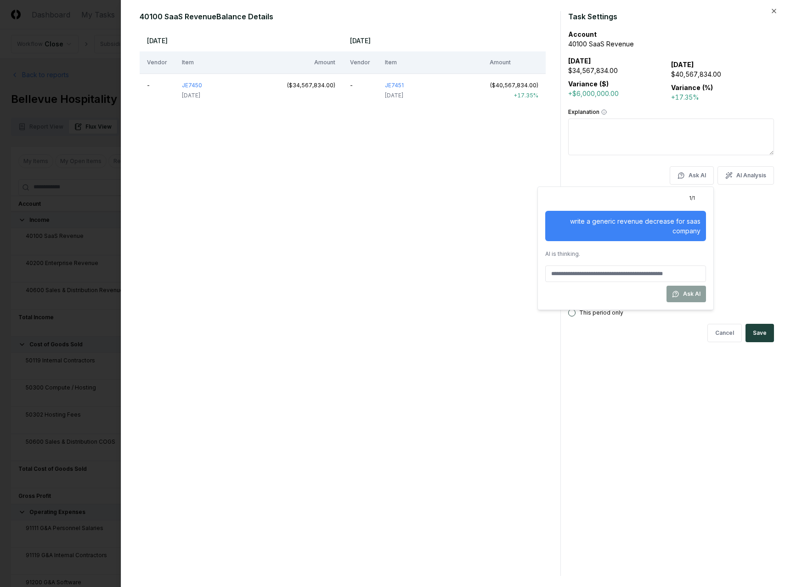
click at [617, 275] on input at bounding box center [625, 273] width 161 height 17
click at [617, 136] on div at bounding box center [392, 293] width 785 height 587
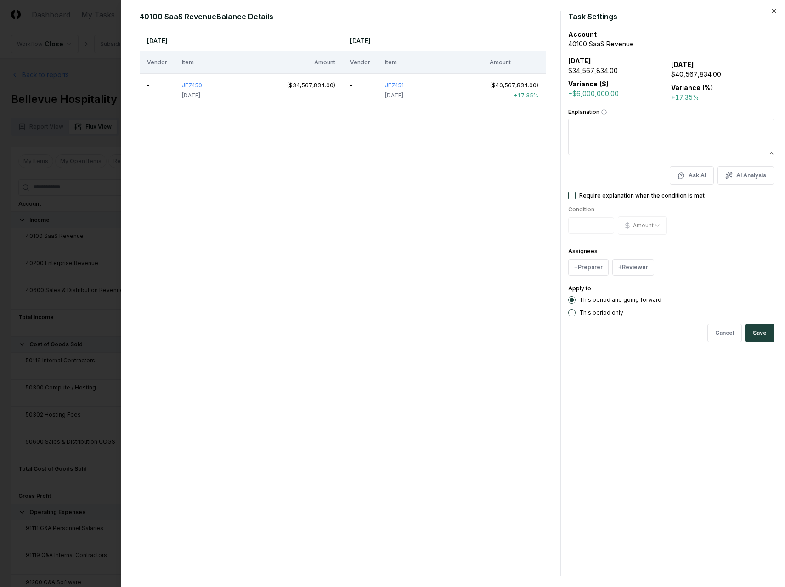
click at [621, 133] on textarea "Explanation" at bounding box center [671, 136] width 206 height 37
drag, startPoint x: 710, startPoint y: 126, endPoint x: 720, endPoint y: 127, distance: 9.7
click at [720, 127] on textarea "**********" at bounding box center [671, 136] width 206 height 37
click at [734, 126] on textarea "**********" at bounding box center [671, 136] width 206 height 37
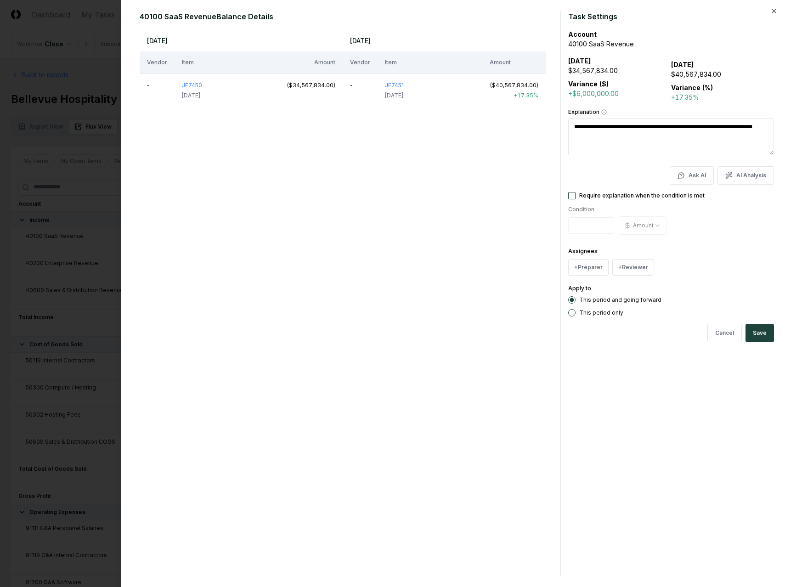
click at [750, 126] on textarea "**********" at bounding box center [671, 136] width 206 height 37
click at [576, 136] on textarea "**********" at bounding box center [671, 136] width 206 height 37
click at [618, 137] on textarea "**********" at bounding box center [671, 136] width 206 height 37
click at [599, 135] on textarea "**********" at bounding box center [671, 136] width 206 height 37
type textarea "**********"
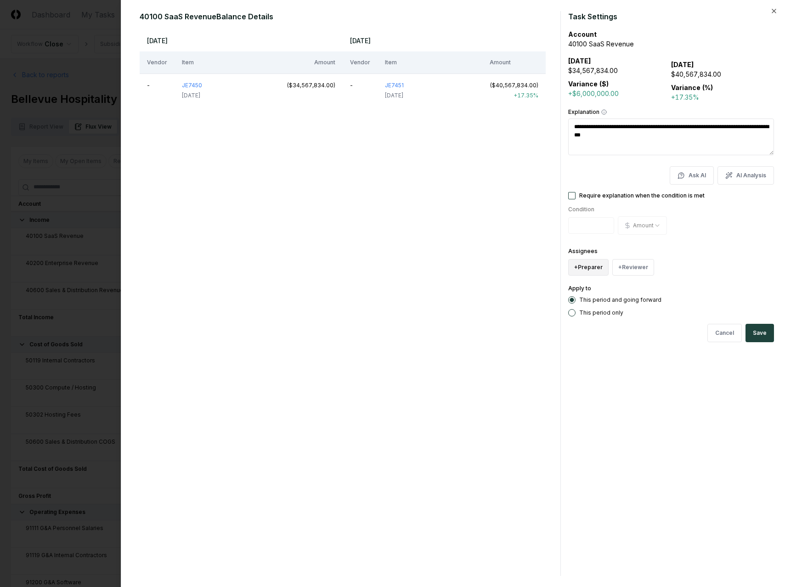
click at [588, 272] on button "+ Preparer" at bounding box center [588, 267] width 40 height 17
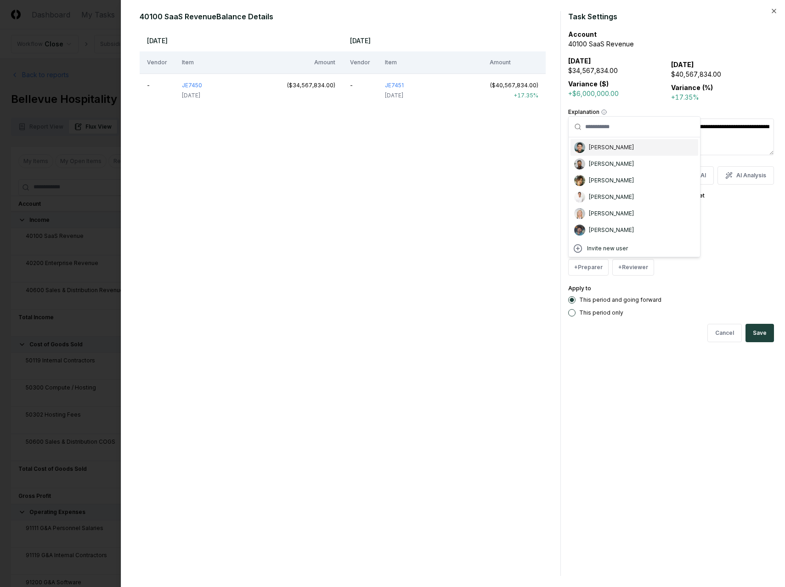
click at [608, 152] on div "[PERSON_NAME]" at bounding box center [634, 147] width 128 height 17
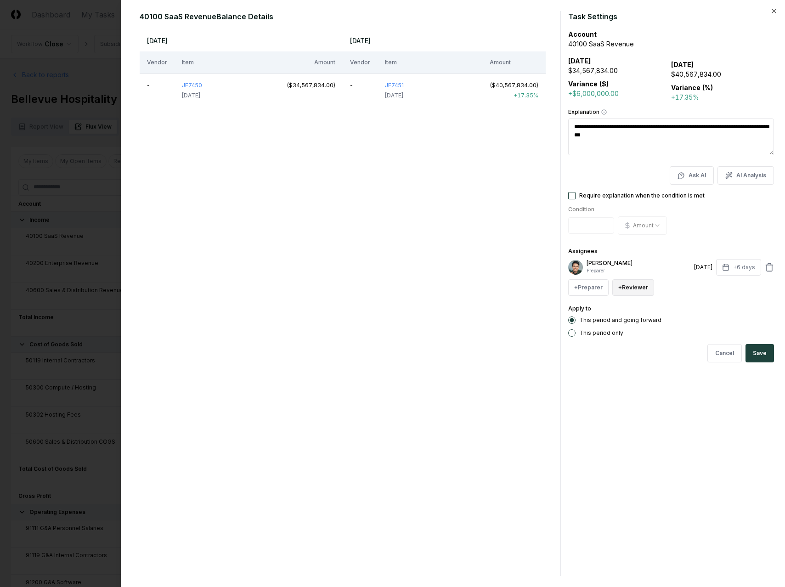
click at [629, 287] on button "+ Reviewer" at bounding box center [633, 287] width 42 height 17
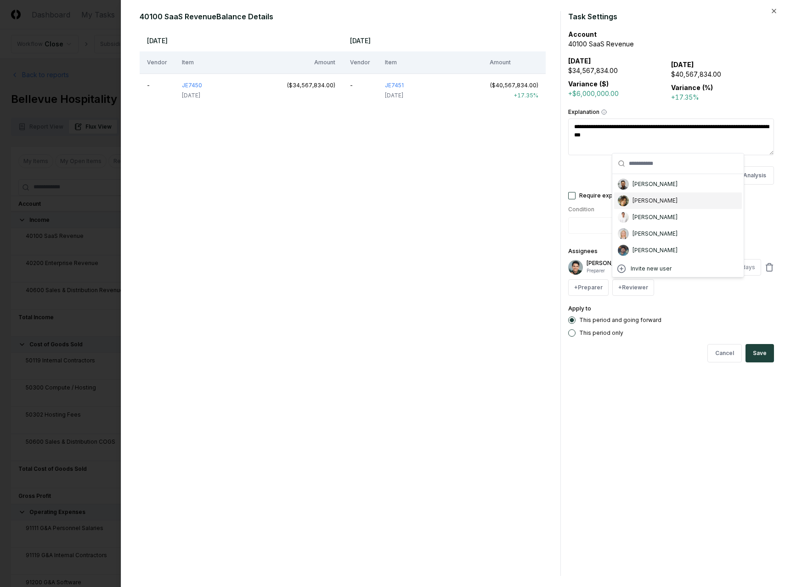
click at [644, 203] on div "[PERSON_NAME]" at bounding box center [654, 201] width 45 height 8
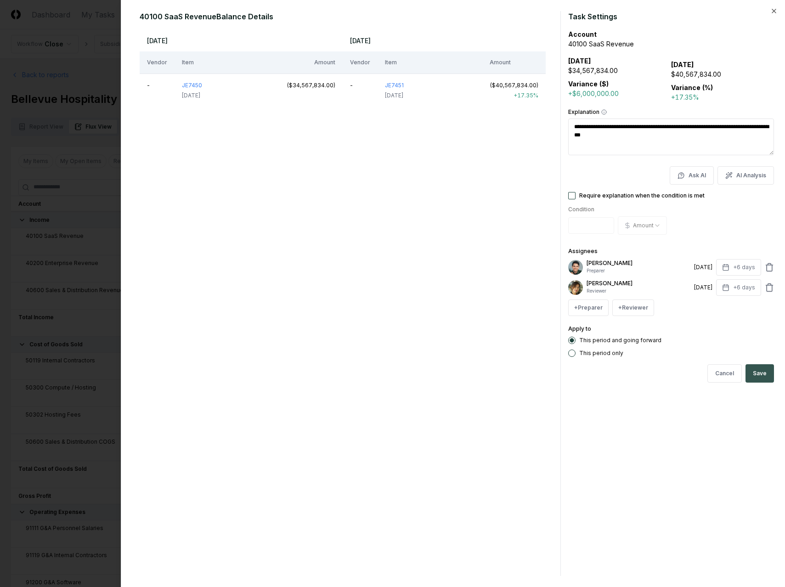
click at [762, 370] on button "Save" at bounding box center [759, 373] width 28 height 18
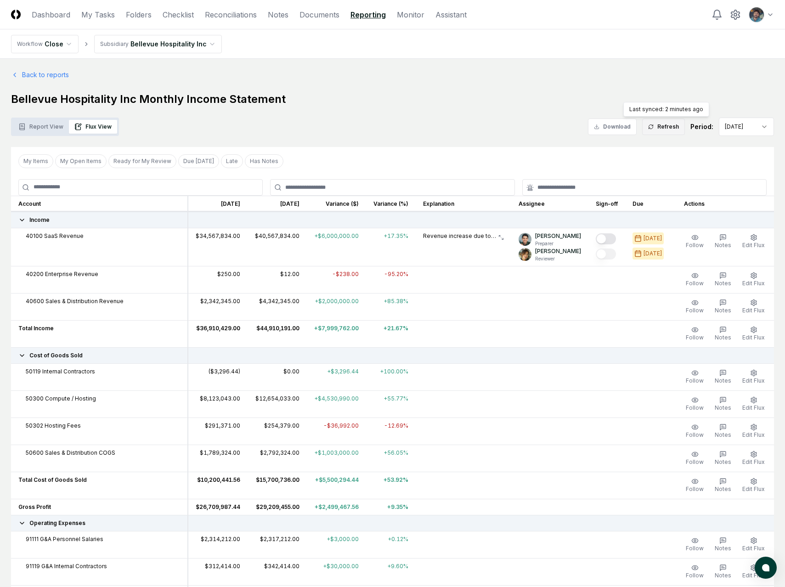
click at [664, 125] on button "Refresh" at bounding box center [663, 126] width 43 height 17
click at [173, 15] on link "Checklist" at bounding box center [178, 14] width 31 height 11
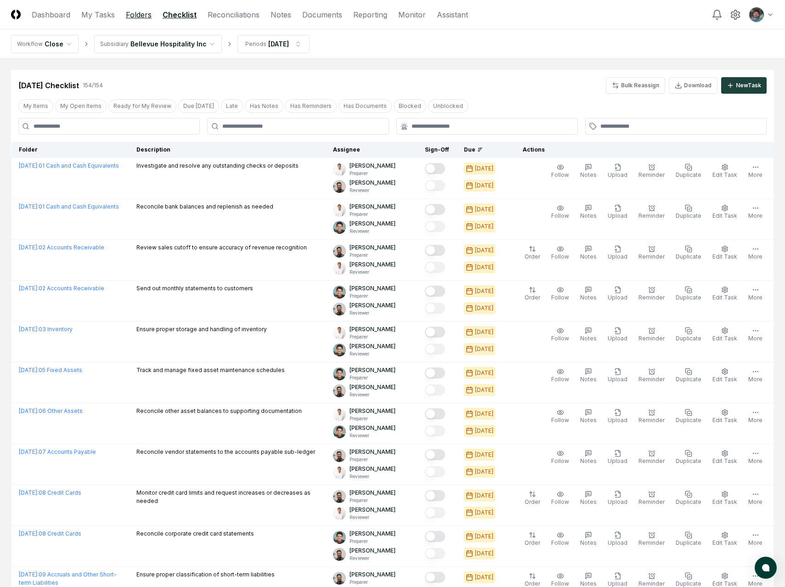
click at [134, 18] on link "Folders" at bounding box center [139, 14] width 26 height 11
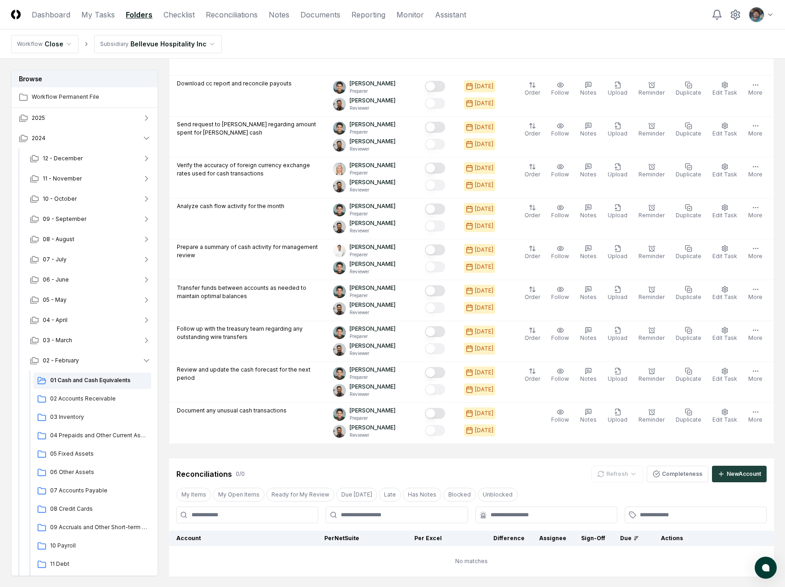
scroll to position [449, 0]
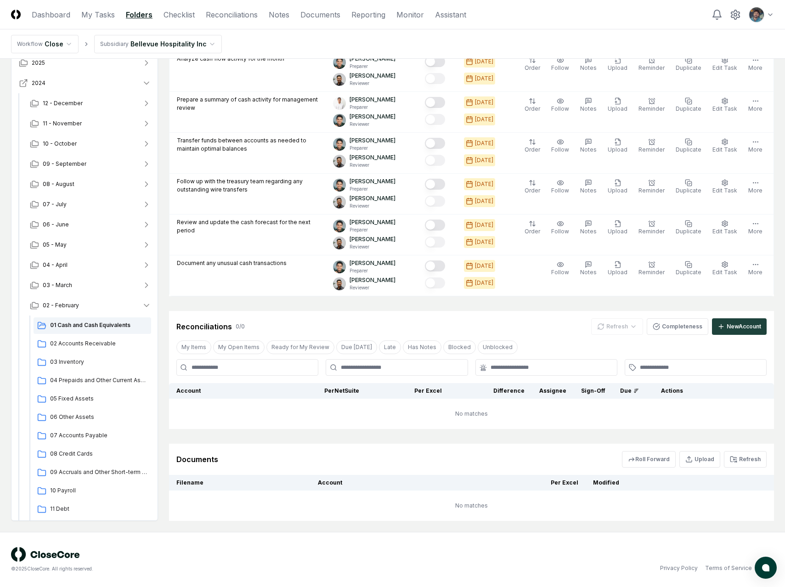
click at [142, 85] on icon "button" at bounding box center [146, 83] width 9 height 9
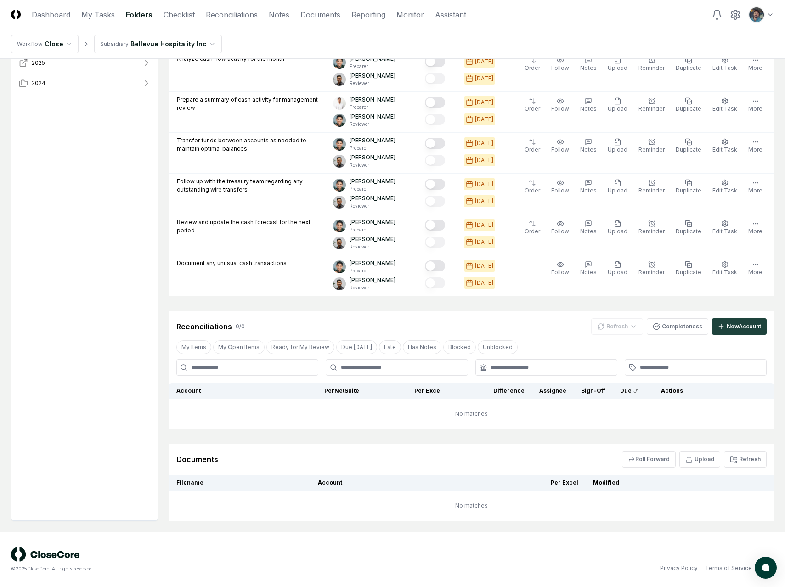
click at [145, 69] on button "2025" at bounding box center [84, 63] width 147 height 20
click at [72, 141] on button "05 - May" at bounding box center [90, 144] width 136 height 20
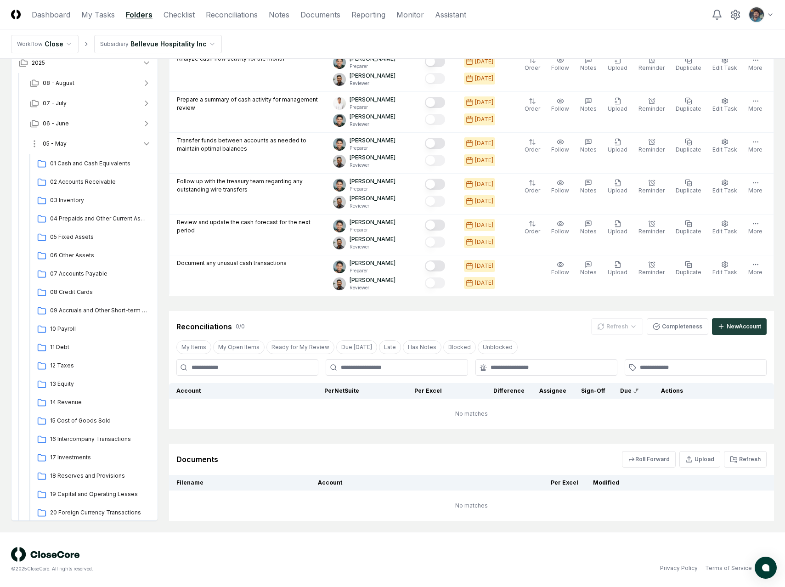
click at [72, 141] on button "05 - May" at bounding box center [90, 144] width 136 height 20
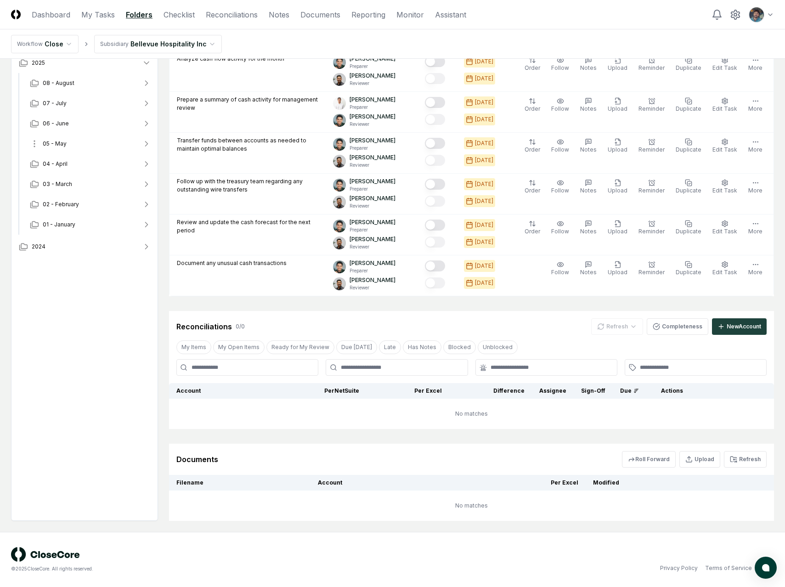
click at [74, 135] on button "05 - May" at bounding box center [90, 144] width 136 height 20
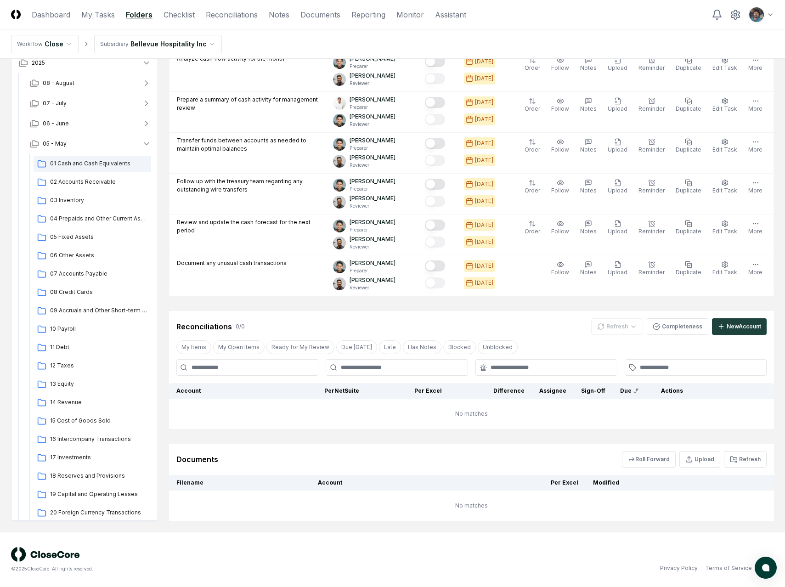
click at [76, 168] on div "01 Cash and Cash Equivalents" at bounding box center [93, 164] width 118 height 17
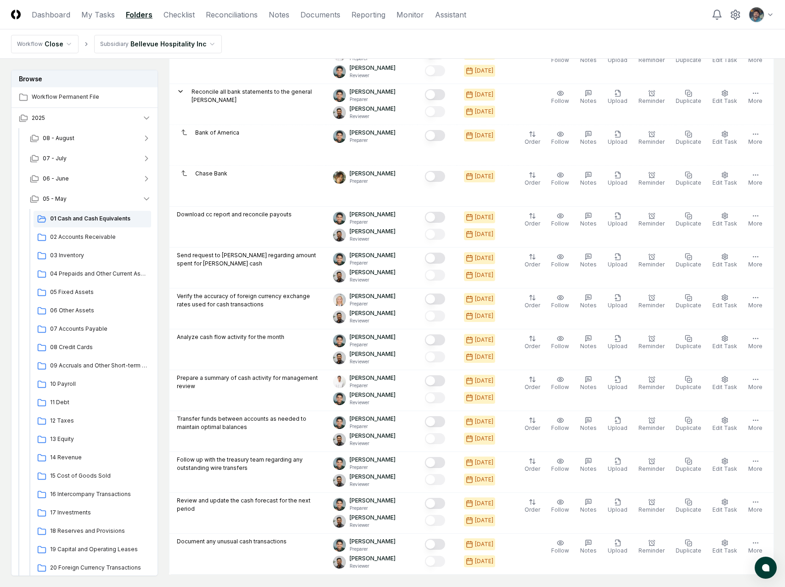
scroll to position [449, 0]
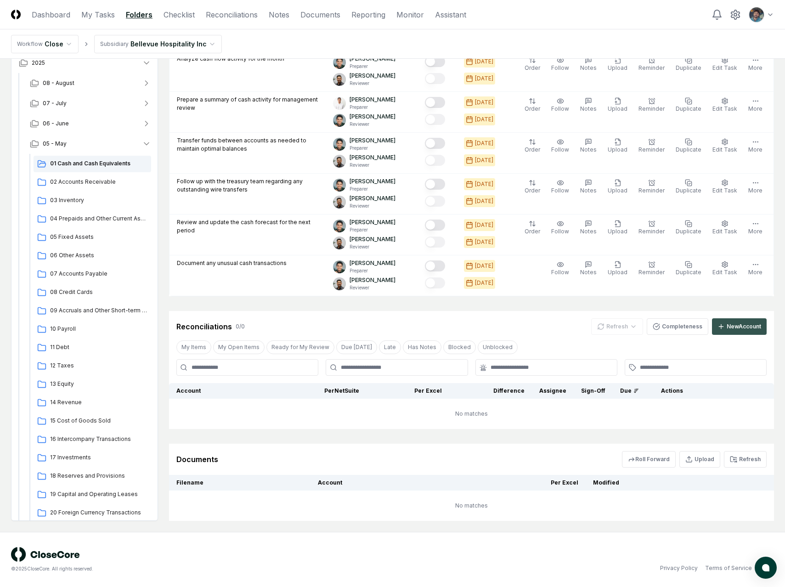
click at [740, 334] on button "New Account" at bounding box center [739, 326] width 55 height 17
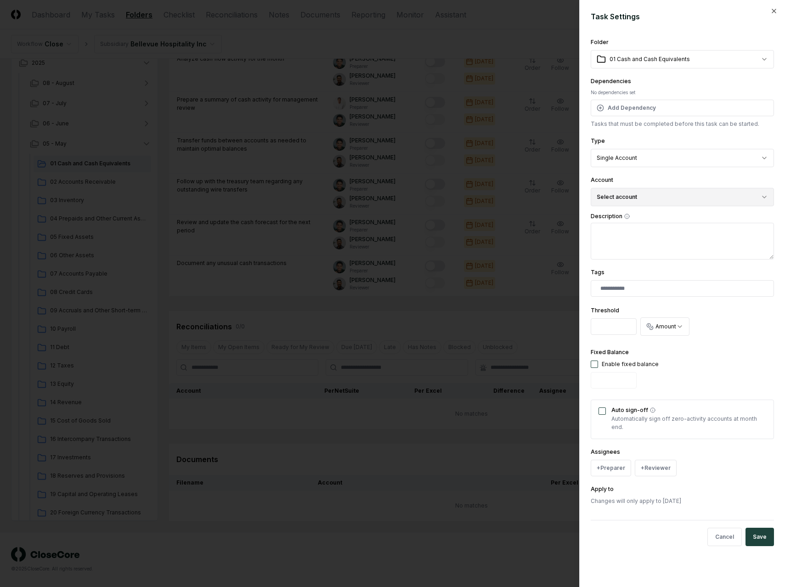
click at [630, 198] on button "Select account" at bounding box center [681, 197] width 183 height 18
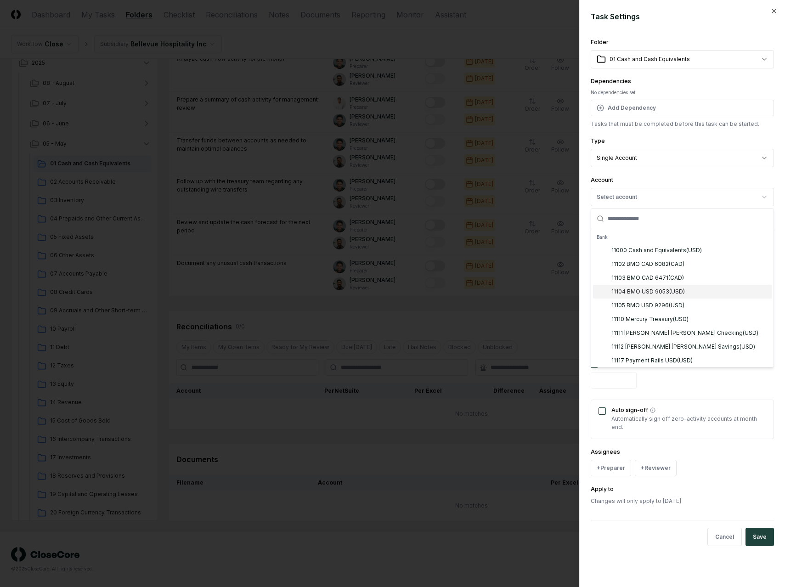
click at [656, 294] on div "11104 BMO USD 9053 ( USD )" at bounding box center [647, 291] width 73 height 8
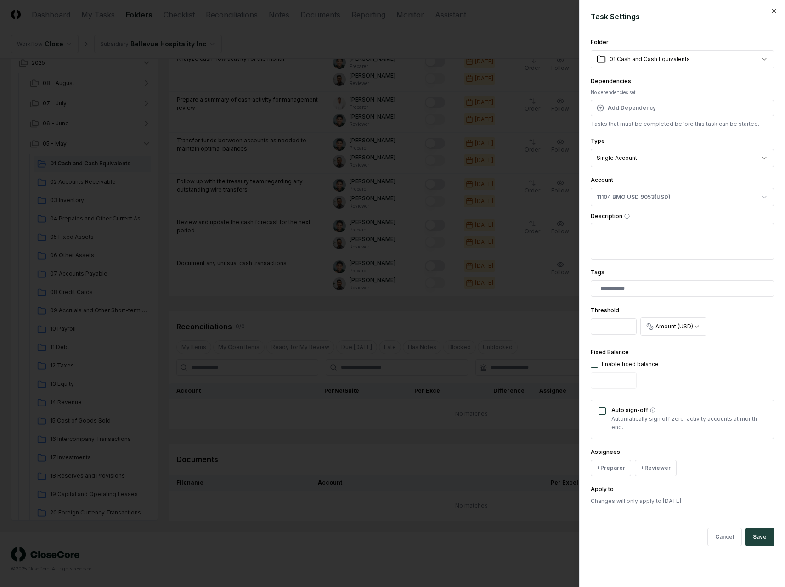
click at [643, 235] on textarea "Description" at bounding box center [681, 241] width 183 height 37
click at [659, 193] on button "11104 BMO USD 9053 ( USD )" at bounding box center [681, 197] width 183 height 18
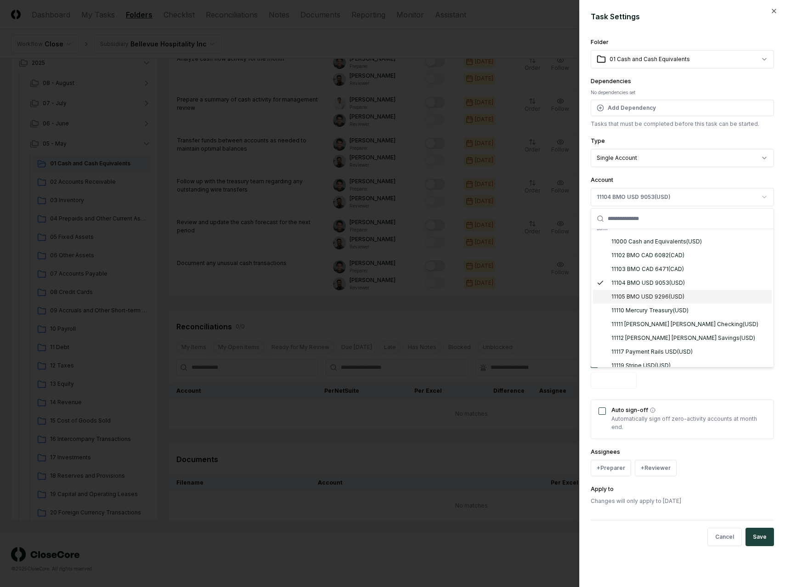
scroll to position [4, 0]
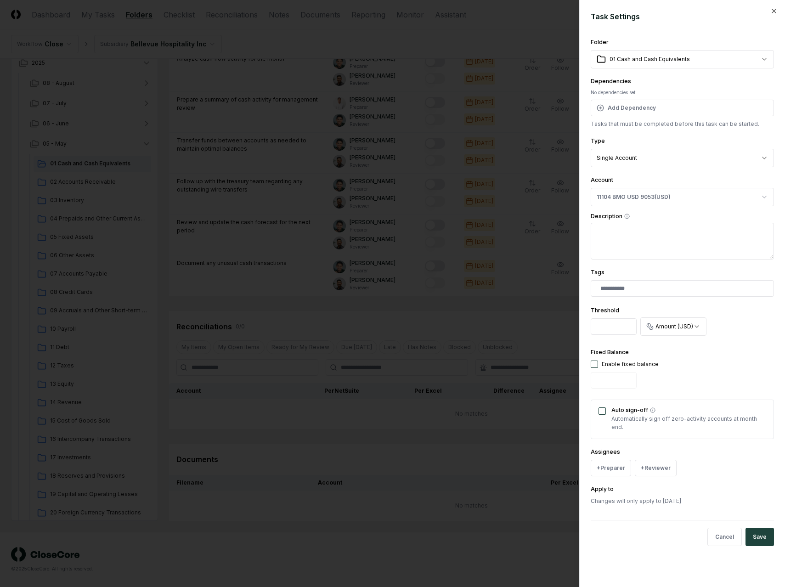
click at [654, 237] on textarea "Description" at bounding box center [681, 241] width 183 height 37
click at [617, 460] on button "+ Preparer" at bounding box center [610, 468] width 40 height 17
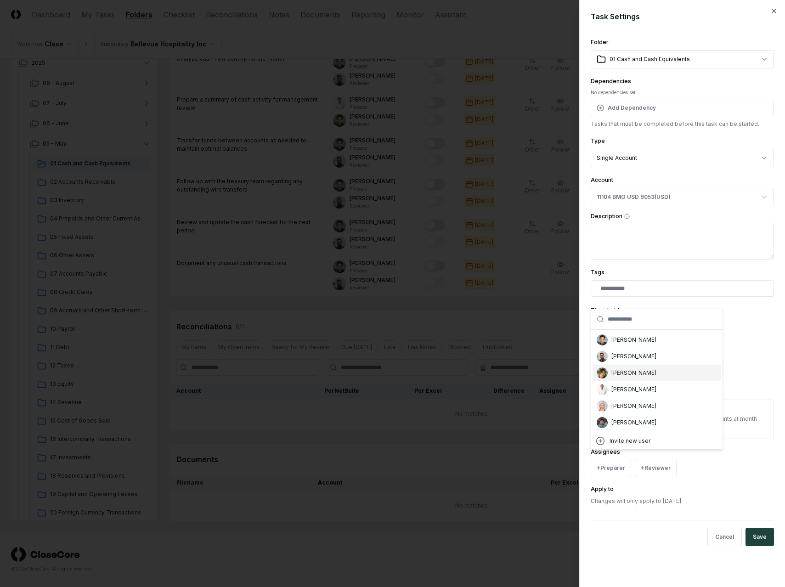
click at [629, 374] on div "[PERSON_NAME]" at bounding box center [633, 373] width 45 height 8
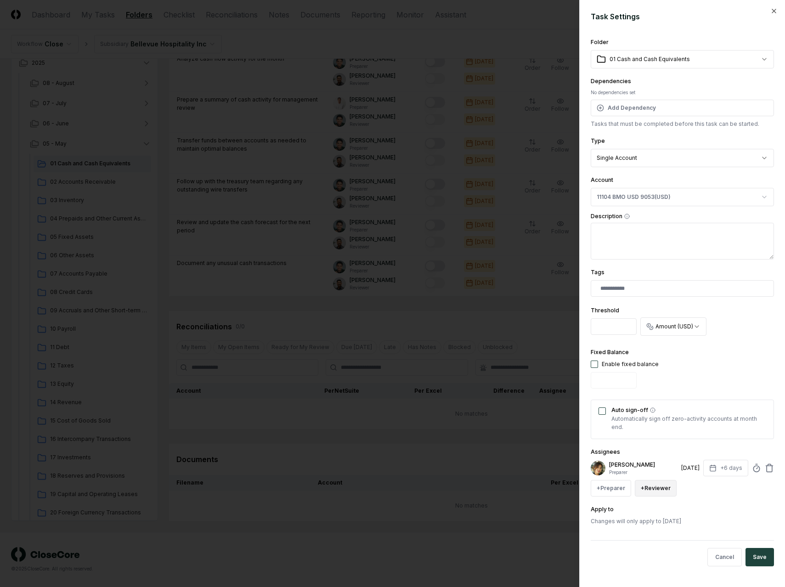
click at [645, 480] on button "+ Reviewer" at bounding box center [656, 488] width 42 height 17
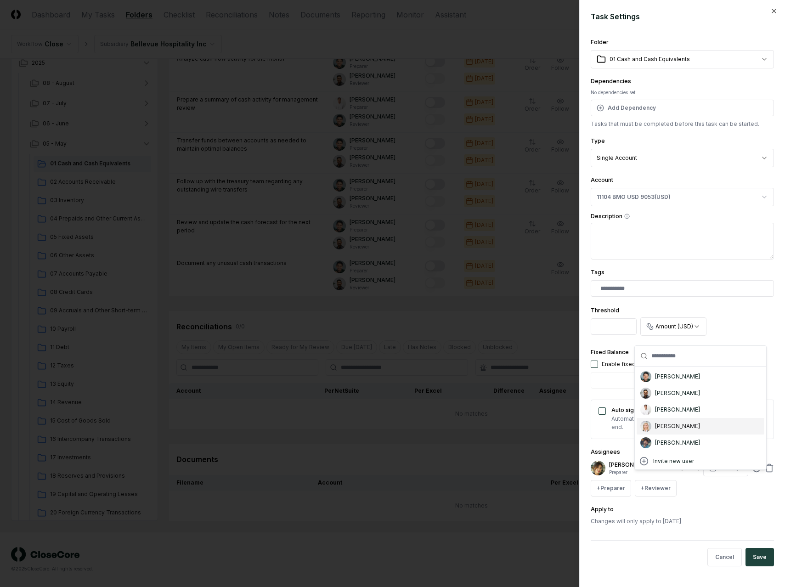
click at [658, 426] on div "[PERSON_NAME]" at bounding box center [677, 426] width 45 height 8
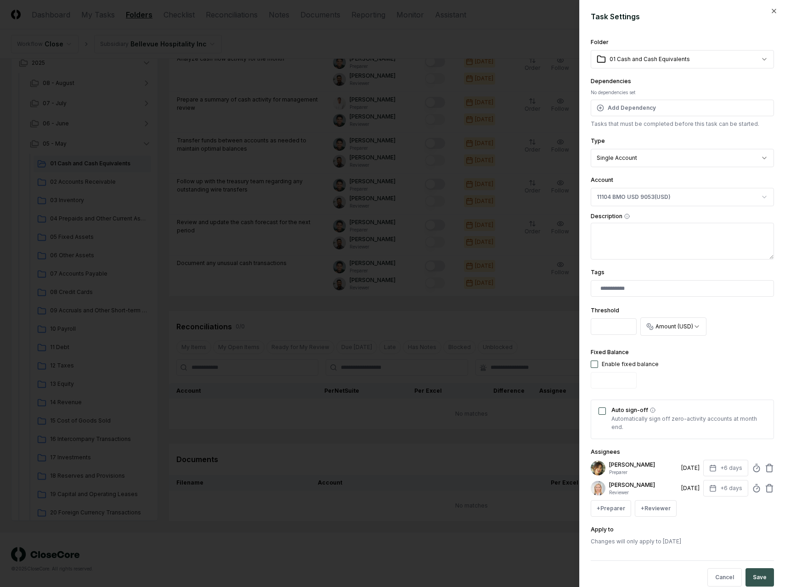
click at [759, 568] on button "Save" at bounding box center [759, 577] width 28 height 18
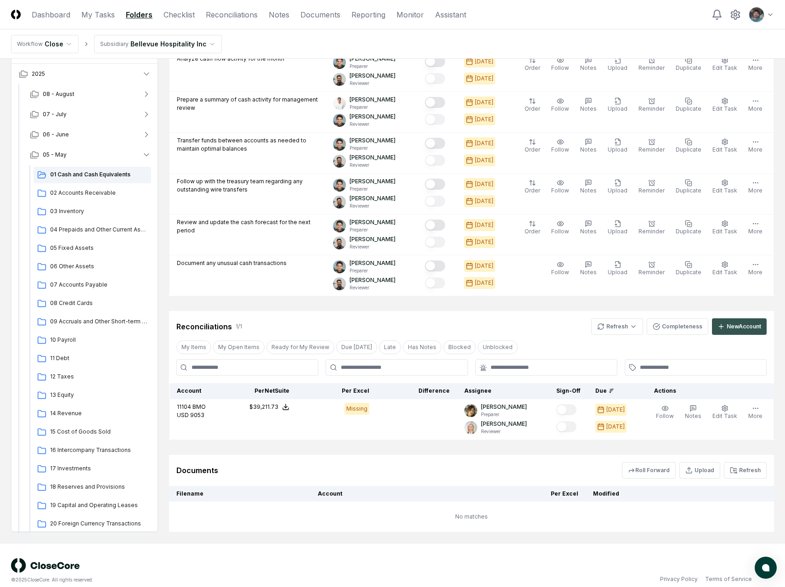
click at [734, 328] on div "New Account" at bounding box center [743, 326] width 34 height 8
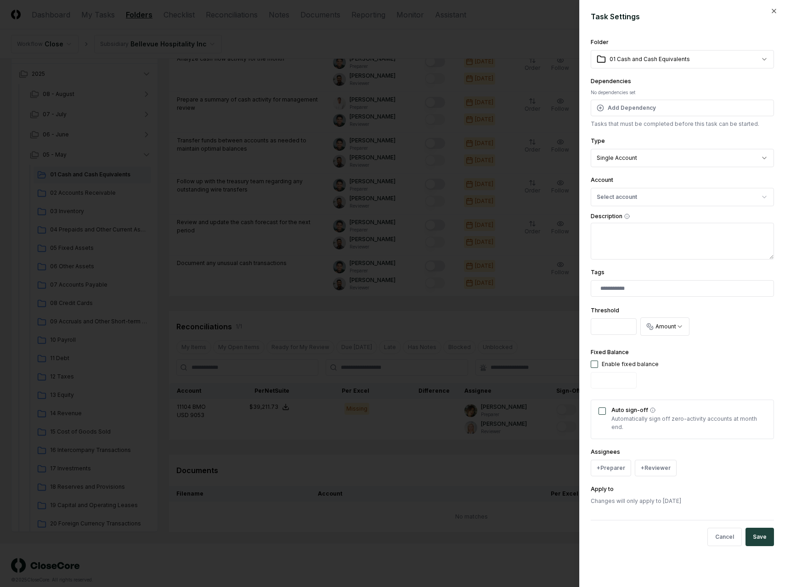
click at [639, 161] on body "CloseCore Dashboard My Tasks Folders Checklist Reconciliations Notes Documents …" at bounding box center [392, 74] width 785 height 1046
click at [639, 194] on button "Select account" at bounding box center [681, 197] width 183 height 18
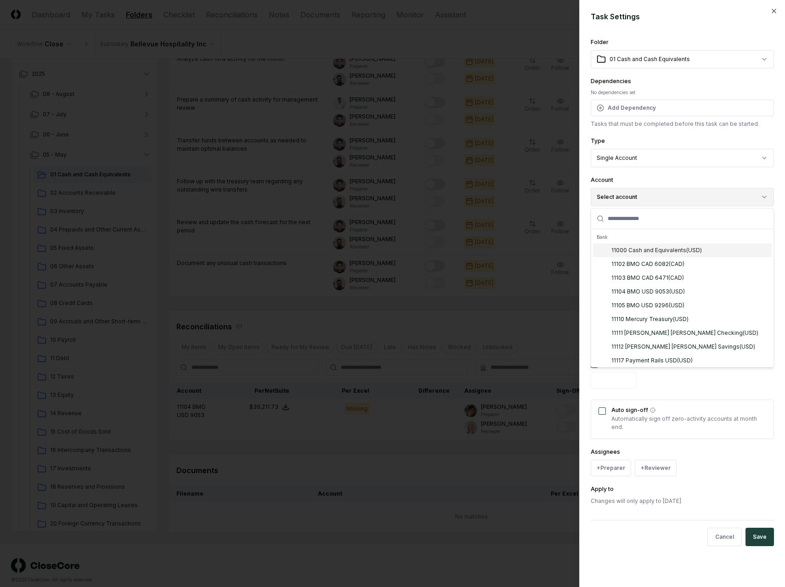
click at [639, 194] on button "Select account" at bounding box center [681, 197] width 183 height 18
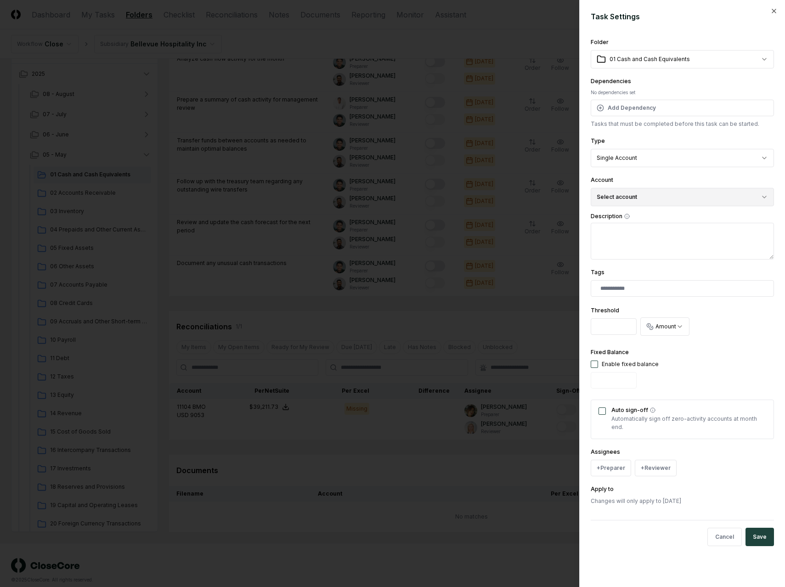
click at [639, 194] on button "Select account" at bounding box center [681, 197] width 183 height 18
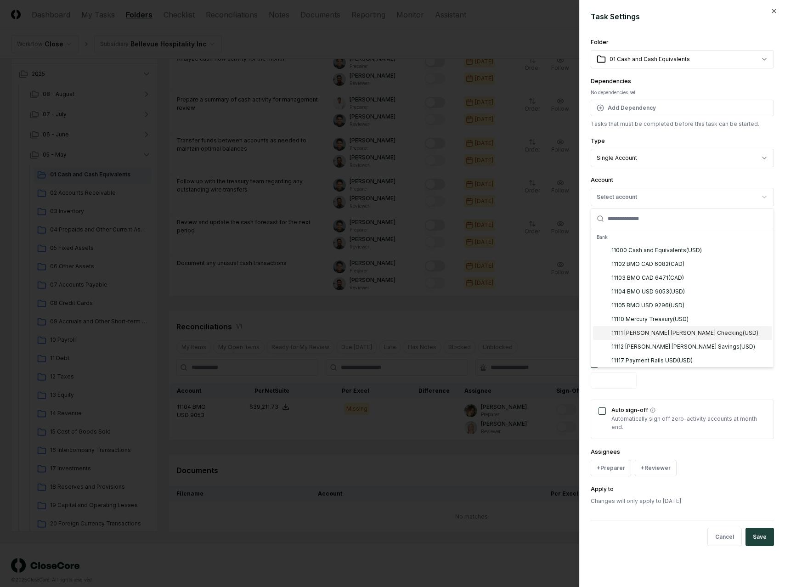
click at [663, 333] on div "11111 Goldman Sachs Checking ( USD )" at bounding box center [684, 333] width 147 height 8
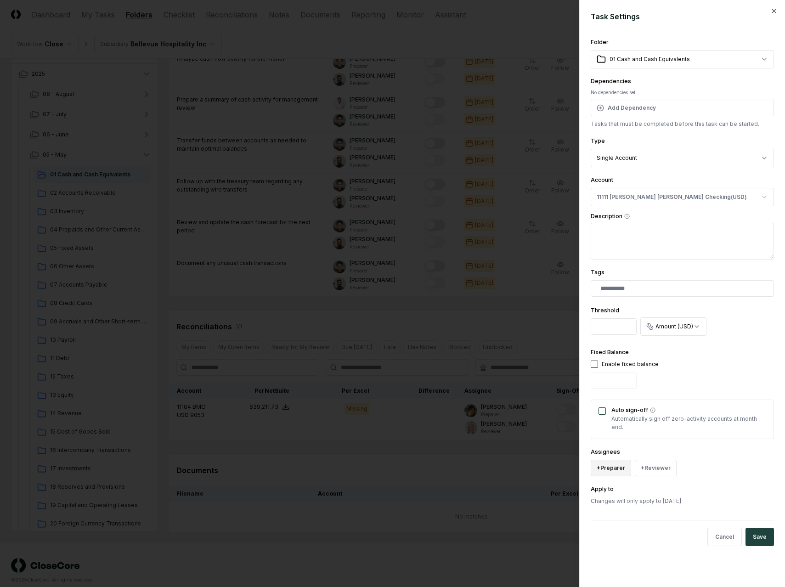
click at [615, 460] on button "+ Preparer" at bounding box center [610, 468] width 40 height 17
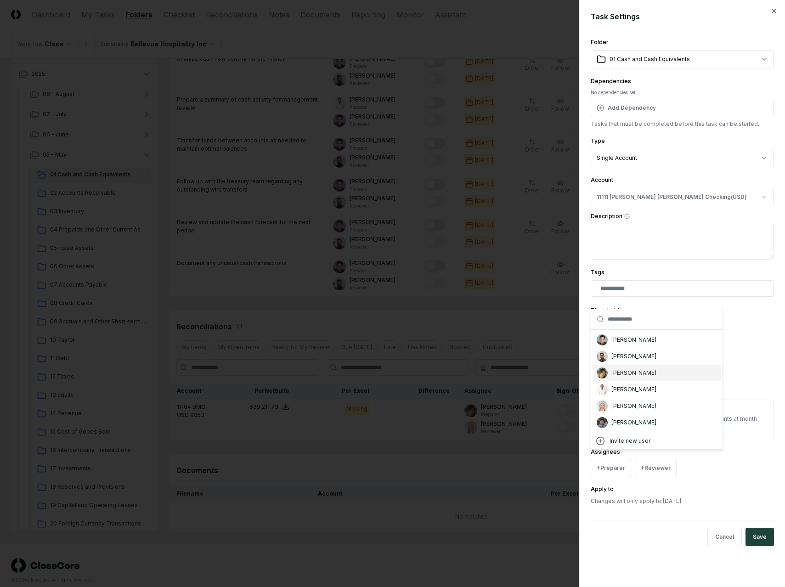
click at [638, 375] on div "[PERSON_NAME]" at bounding box center [657, 373] width 128 height 17
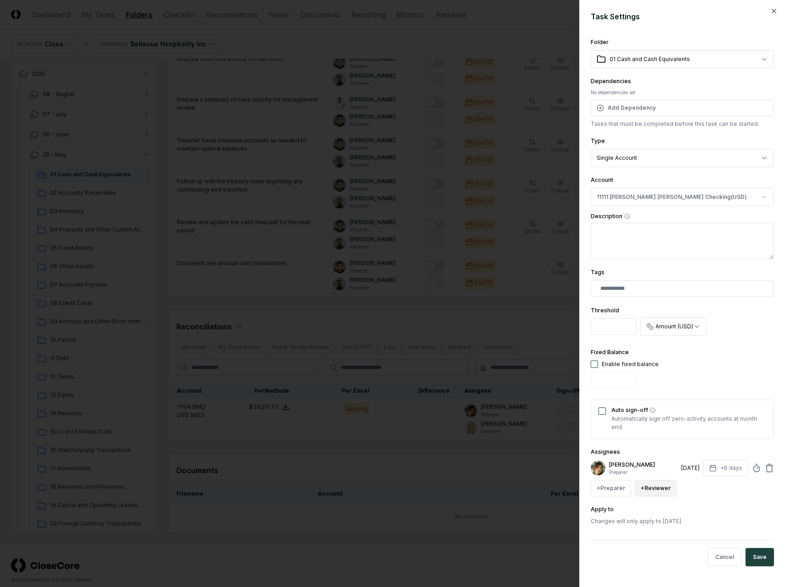
click at [643, 480] on button "+ Reviewer" at bounding box center [656, 488] width 42 height 17
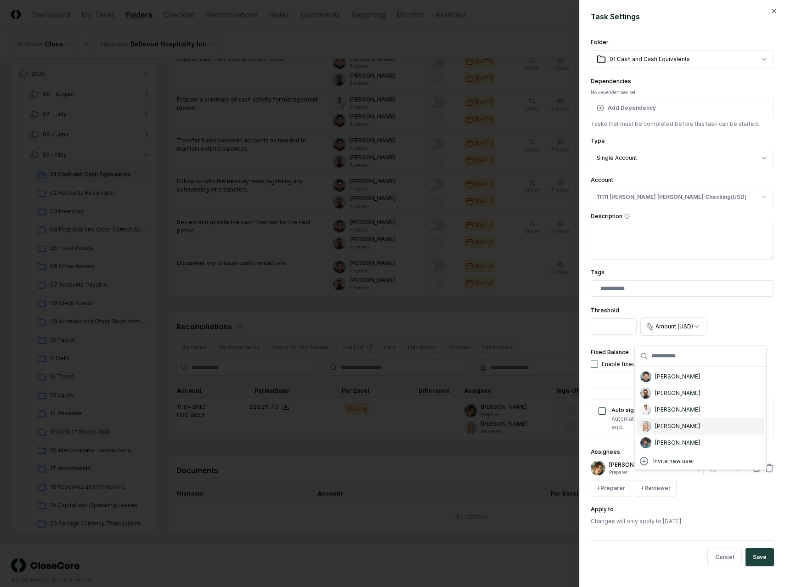
click at [670, 425] on div "[PERSON_NAME]" at bounding box center [677, 426] width 45 height 8
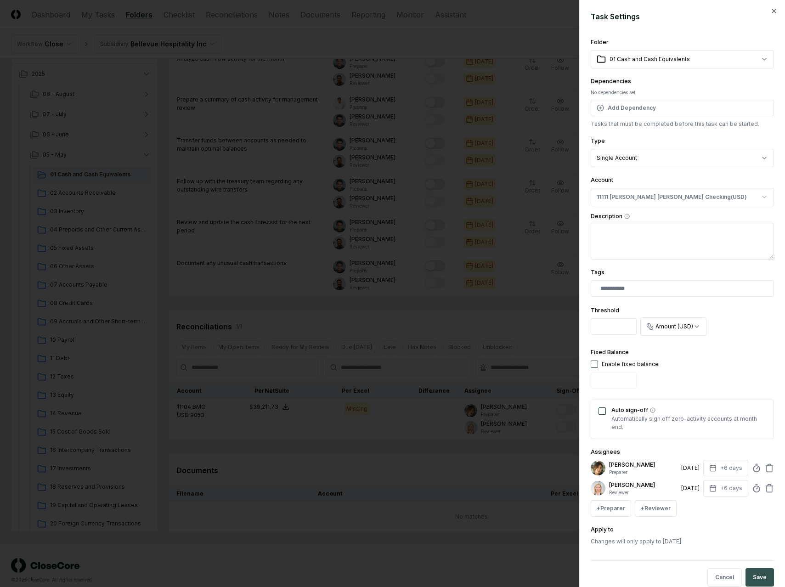
click at [760, 568] on button "Save" at bounding box center [759, 577] width 28 height 18
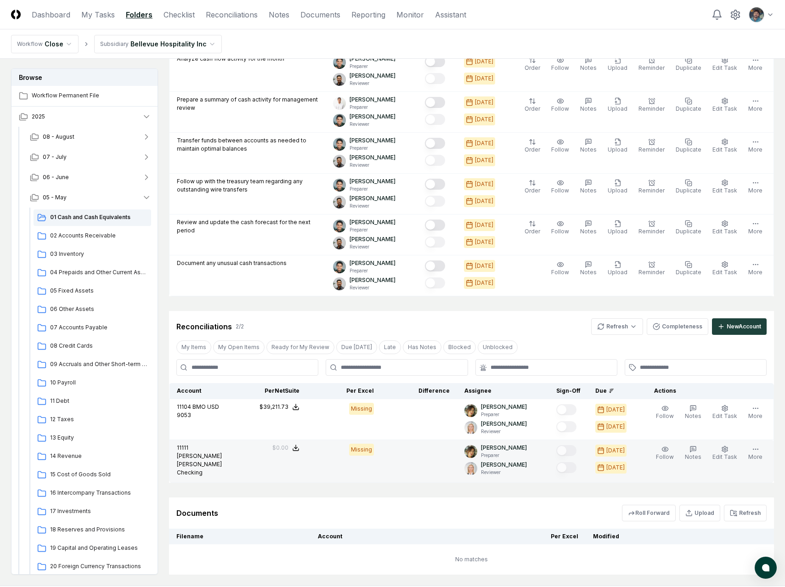
click at [773, 453] on td "Follow Notes Edit Task More" at bounding box center [706, 461] width 135 height 43
click at [758, 453] on button "More" at bounding box center [755, 453] width 18 height 19
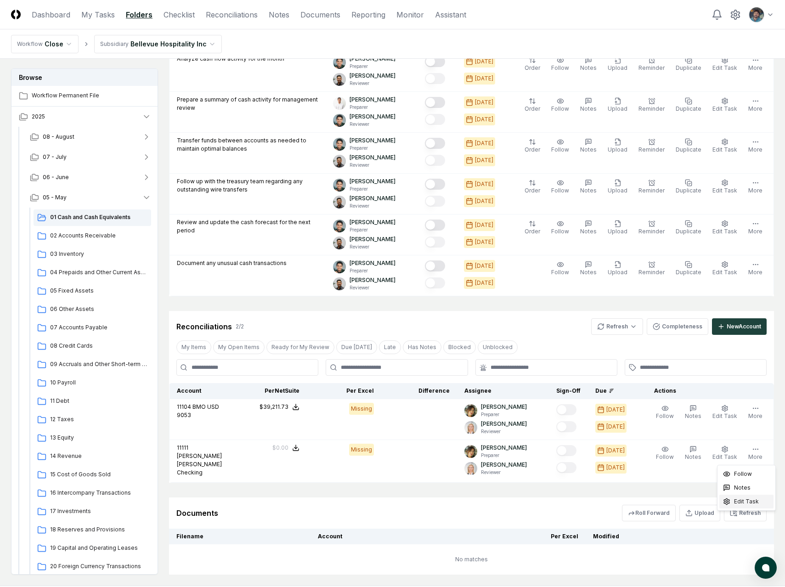
click at [742, 503] on span "Edit Task" at bounding box center [746, 501] width 25 height 8
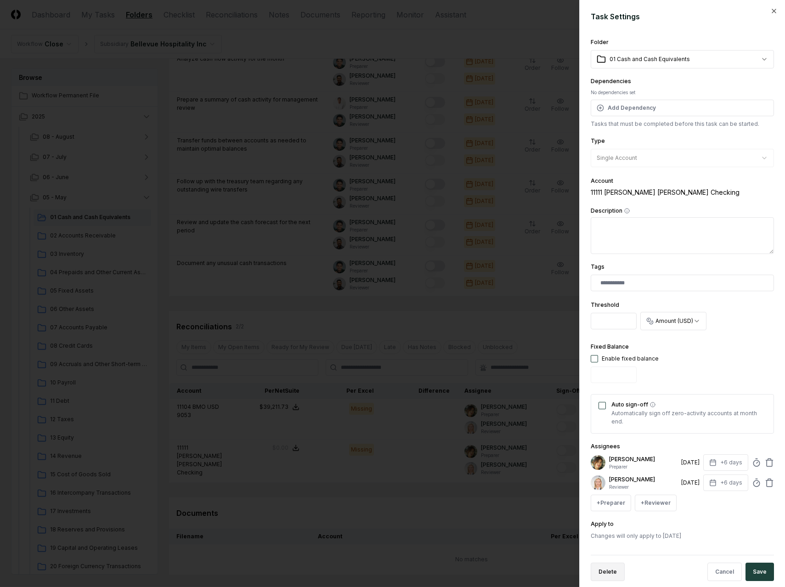
click at [611, 568] on button "Delete" at bounding box center [607, 571] width 34 height 18
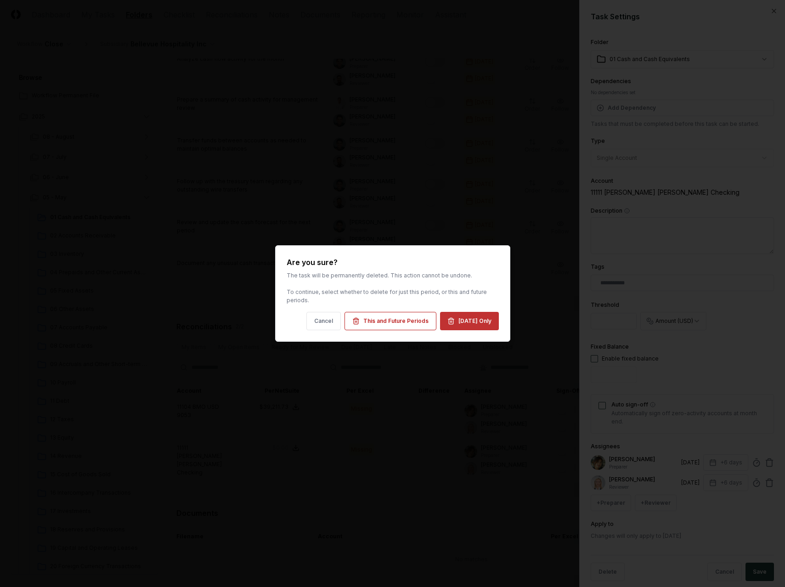
click at [455, 319] on button "May 2025 Only" at bounding box center [469, 321] width 59 height 18
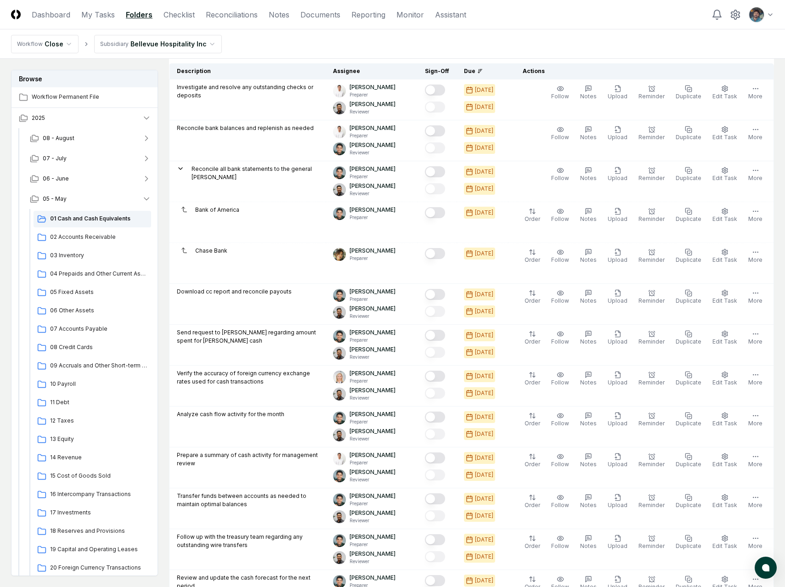
scroll to position [0, 0]
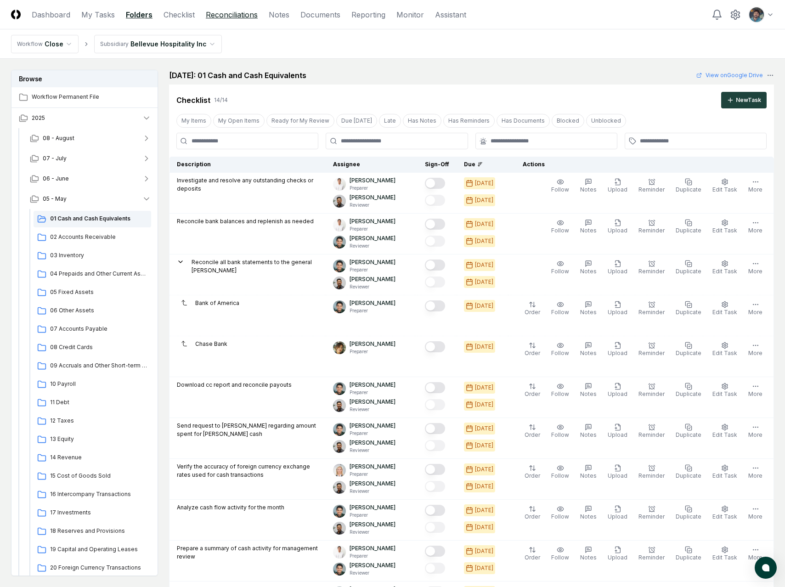
click at [229, 17] on link "Reconciliations" at bounding box center [232, 14] width 52 height 11
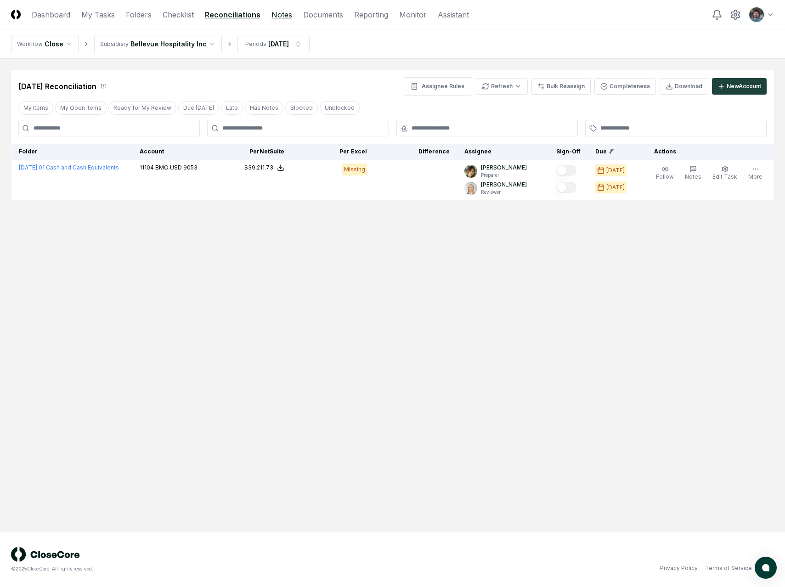
click at [286, 13] on link "Notes" at bounding box center [281, 14] width 21 height 11
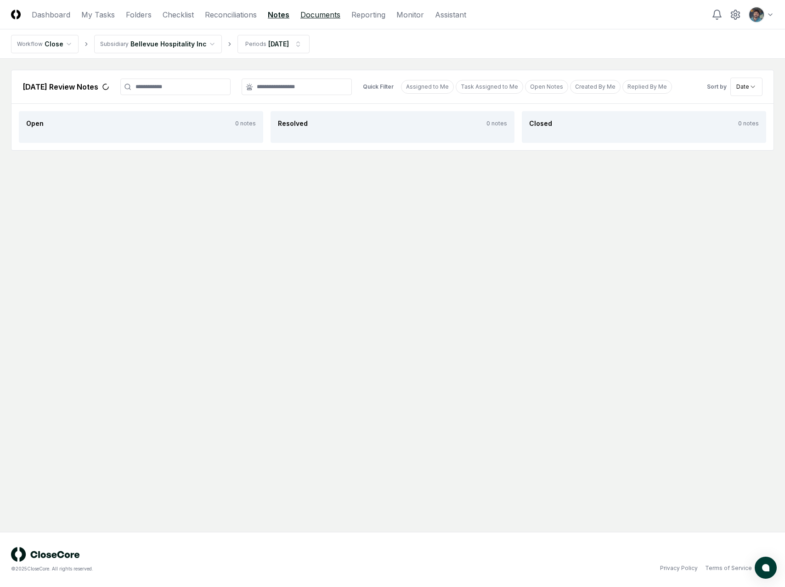
click at [312, 16] on link "Documents" at bounding box center [320, 14] width 40 height 11
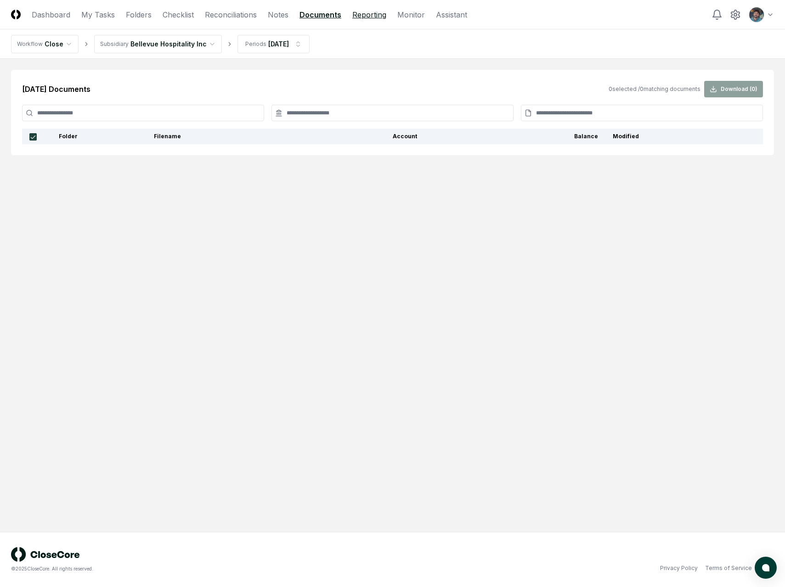
click at [362, 17] on link "Reporting" at bounding box center [369, 14] width 34 height 11
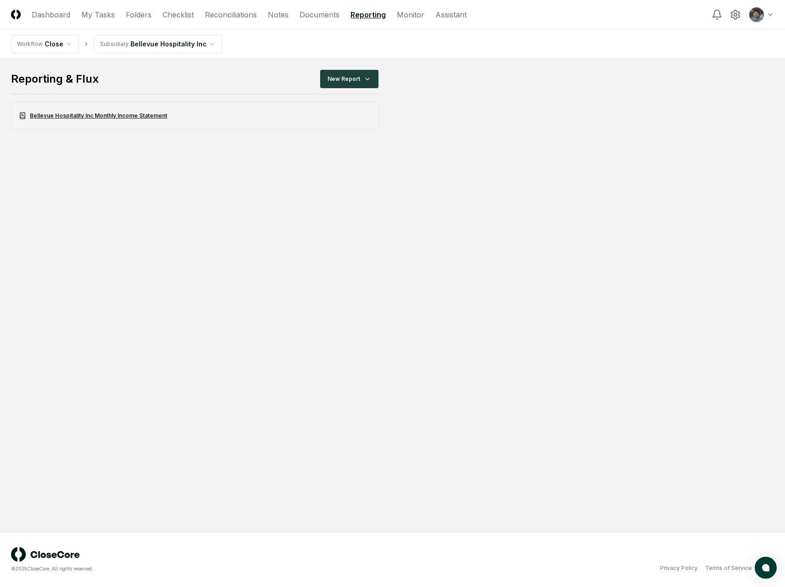
click at [278, 124] on link "Bellevue Hospitality Inc Monthly Income Statement" at bounding box center [194, 116] width 367 height 28
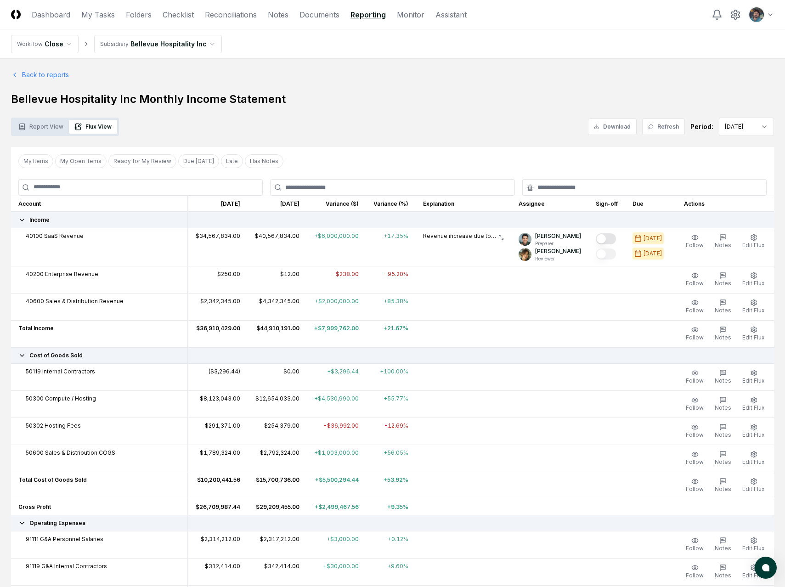
click at [504, 428] on div at bounding box center [463, 425] width 81 height 8
click at [753, 427] on icon "button" at bounding box center [753, 426] width 7 height 7
click at [668, 129] on button "Refresh" at bounding box center [663, 126] width 43 height 17
click at [578, 101] on h1 "Bellevue Hospitality Inc Monthly Income Statement" at bounding box center [392, 99] width 763 height 15
click at [504, 399] on div at bounding box center [463, 398] width 81 height 8
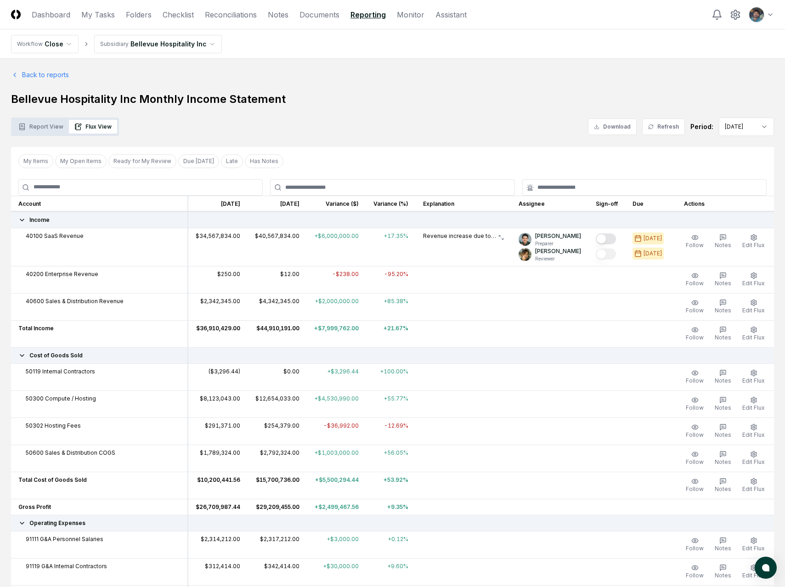
click at [416, 435] on td at bounding box center [464, 430] width 96 height 27
click at [751, 433] on span "Edit Flux" at bounding box center [753, 434] width 22 height 7
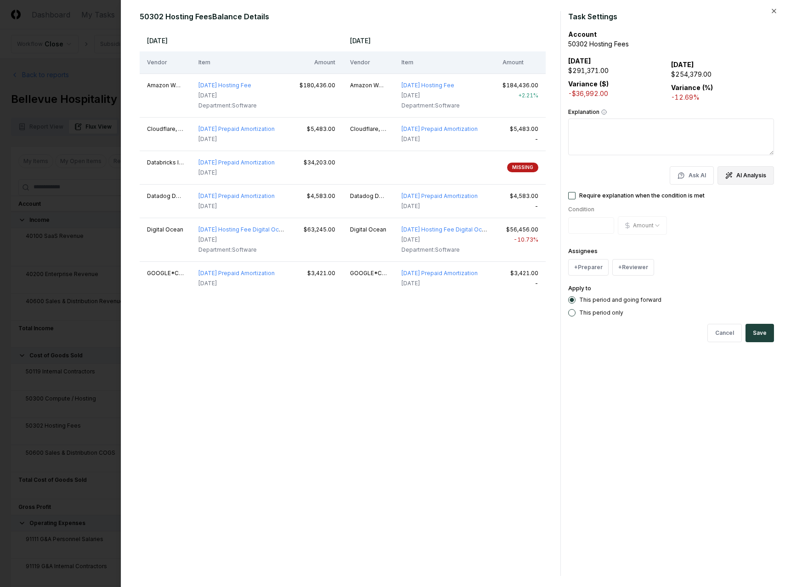
click at [736, 180] on button "AI Analysis" at bounding box center [745, 175] width 56 height 18
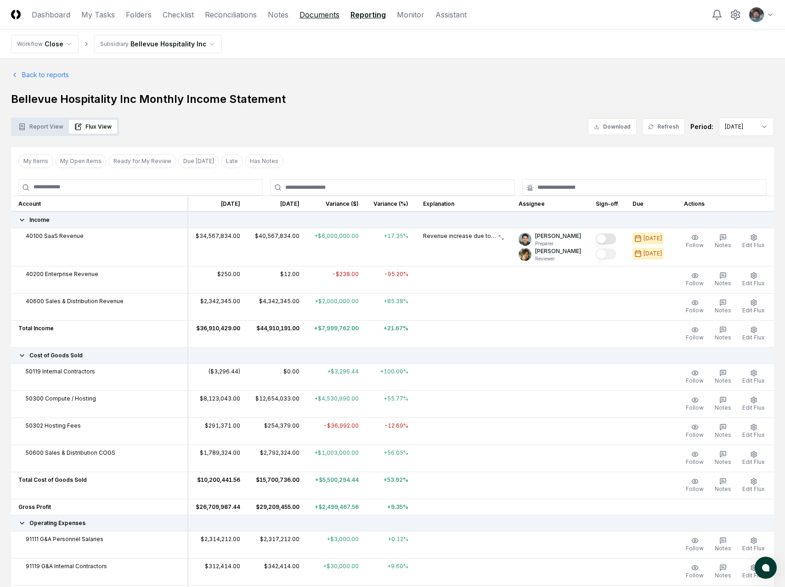
click at [315, 17] on link "Documents" at bounding box center [319, 14] width 40 height 11
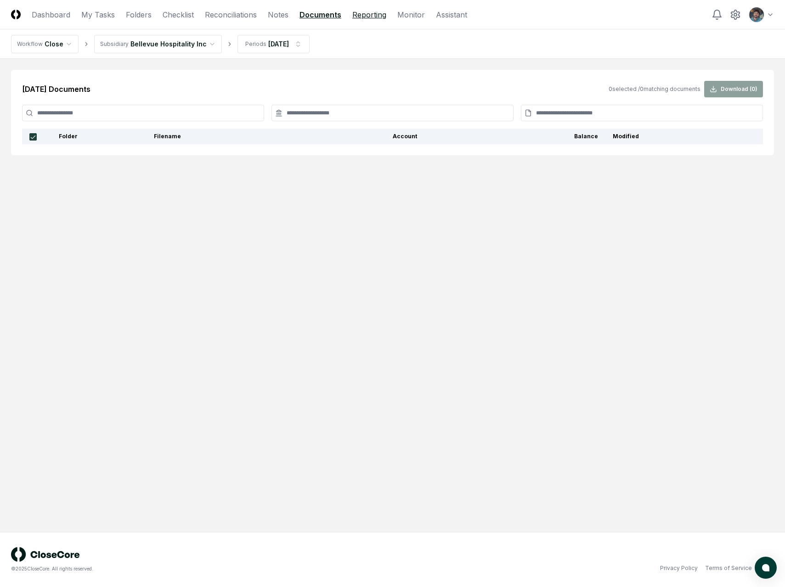
click at [360, 14] on link "Reporting" at bounding box center [369, 14] width 34 height 11
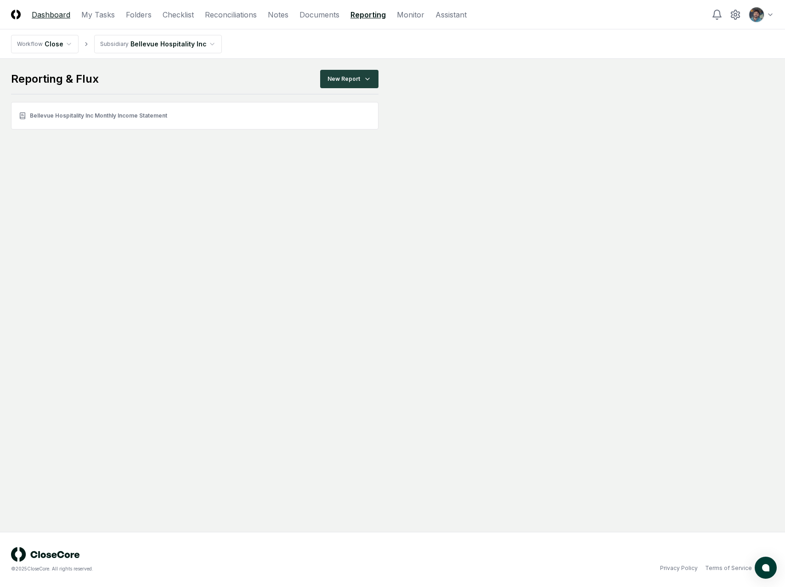
click at [48, 16] on link "Dashboard" at bounding box center [51, 14] width 39 height 11
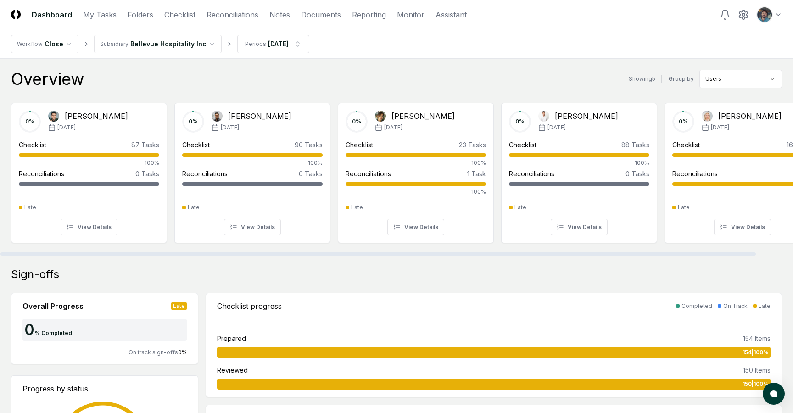
scroll to position [0, 0]
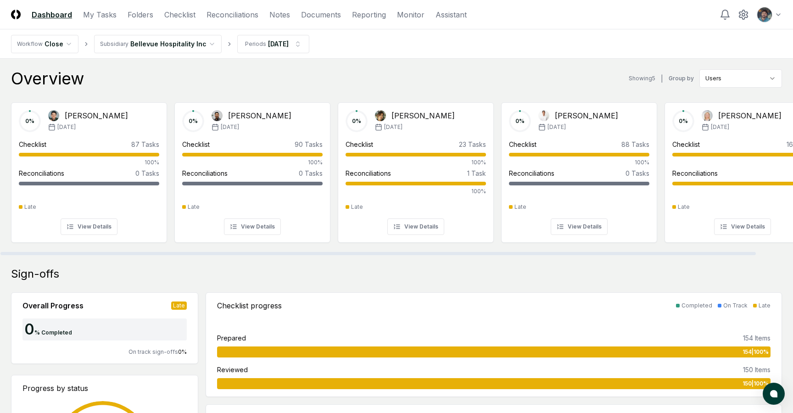
click at [426, 89] on div "Overview Showing 5 | Group by Users 0 % Arthur Cook May '25 Checklist 87 Tasks …" at bounding box center [396, 162] width 771 height 186
click at [356, 14] on link "Reporting" at bounding box center [369, 14] width 34 height 11
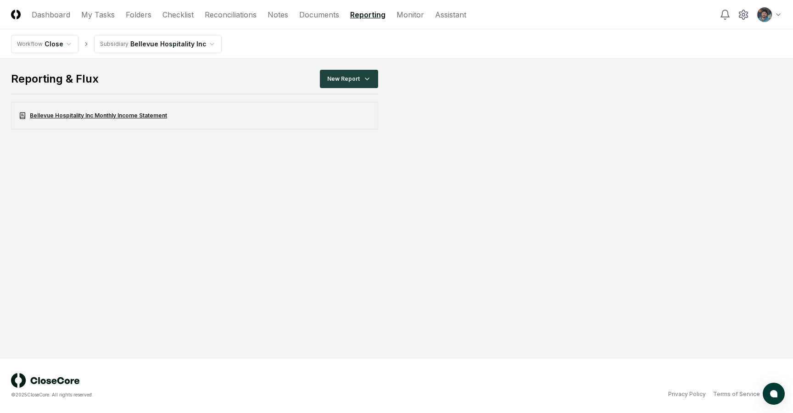
click at [140, 118] on link "Bellevue Hospitality Inc Monthly Income Statement" at bounding box center [194, 116] width 367 height 28
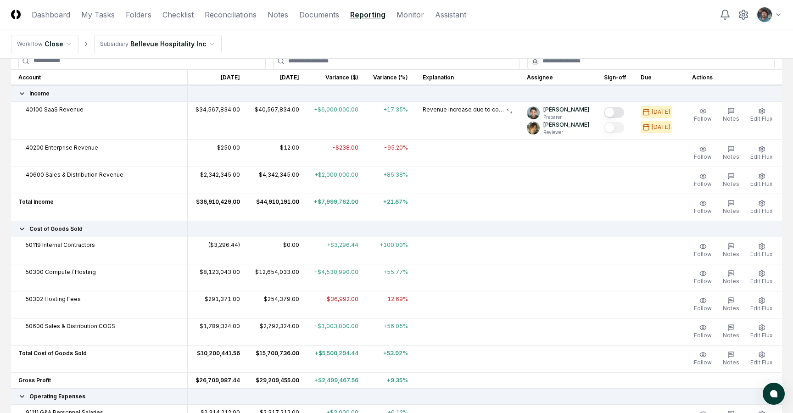
scroll to position [130, 0]
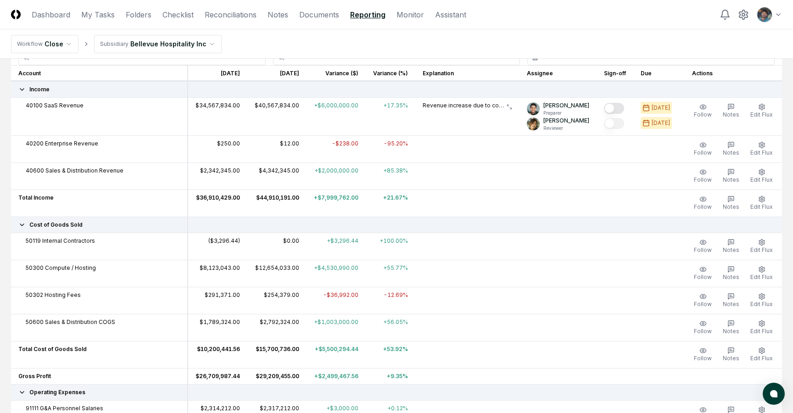
click at [558, 159] on td at bounding box center [558, 148] width 77 height 27
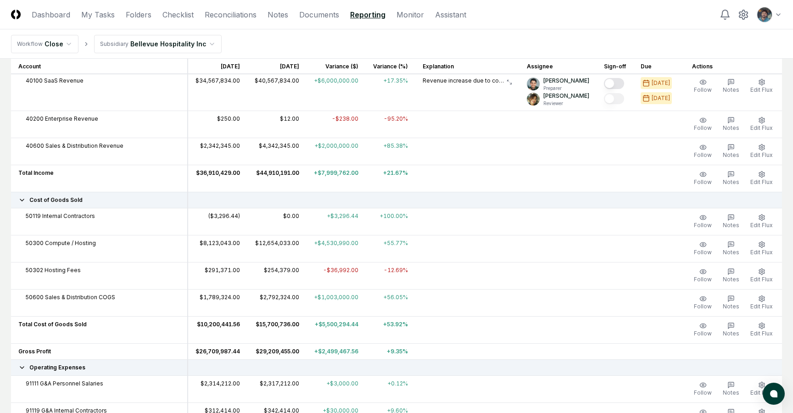
scroll to position [134, 0]
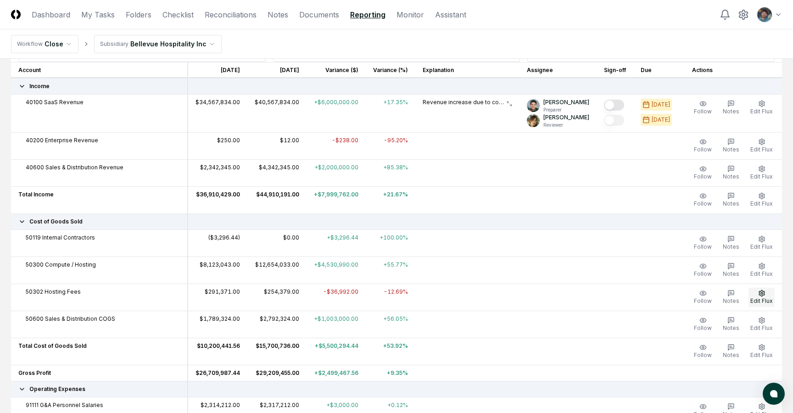
click at [766, 292] on button "Edit Flux" at bounding box center [762, 297] width 26 height 19
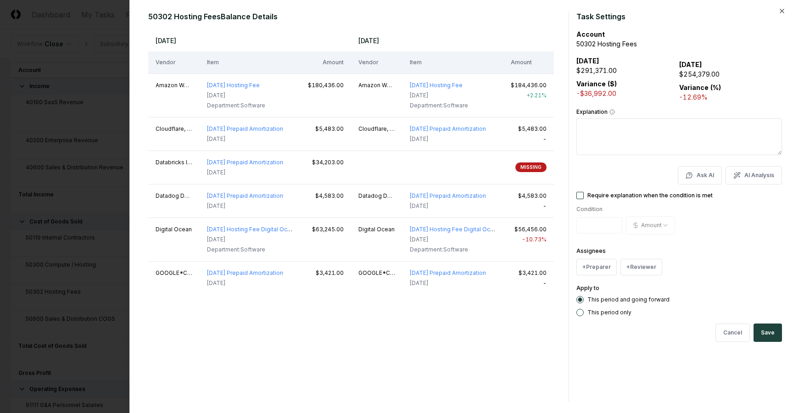
click at [471, 344] on div "May 2025 Jun 2025 Vendor Item Amount Vendor Item Amount Amazon Web Services, In…" at bounding box center [351, 215] width 406 height 373
click at [753, 167] on button "AI Analysis" at bounding box center [754, 175] width 56 height 18
click at [566, 365] on div "50302 Hosting Fees Balance Details May 2025 Jun 2025 Vendor Item Amount Vendor …" at bounding box center [355, 206] width 428 height 391
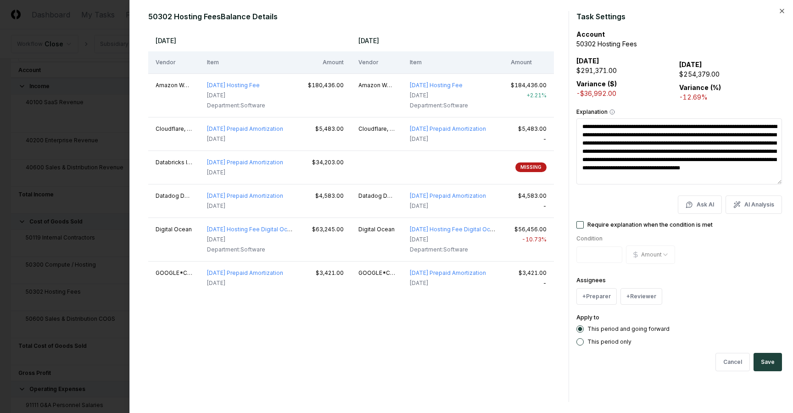
click at [592, 127] on textarea "**********" at bounding box center [680, 151] width 206 height 66
drag, startPoint x: 592, startPoint y: 127, endPoint x: 619, endPoint y: 164, distance: 46.0
click at [620, 165] on textarea "**********" at bounding box center [680, 151] width 206 height 66
click at [619, 164] on textarea "**********" at bounding box center [680, 151] width 206 height 66
click at [483, 304] on div "May 2025 Jun 2025 Vendor Item Amount Vendor Item Amount Amazon Web Services, In…" at bounding box center [351, 215] width 406 height 373
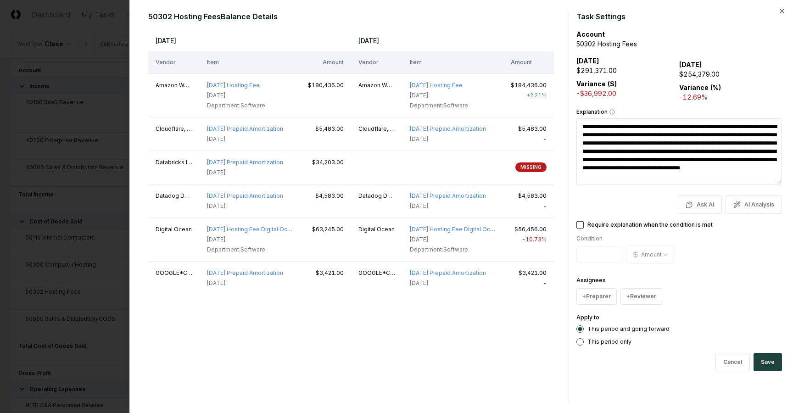
click at [618, 130] on textarea "**********" at bounding box center [680, 151] width 206 height 66
click at [618, 158] on textarea "**********" at bounding box center [680, 151] width 206 height 66
click at [426, 313] on div "May 2025 Jun 2025 Vendor Item Amount Vendor Item Amount Amazon Web Services, In…" at bounding box center [351, 215] width 406 height 373
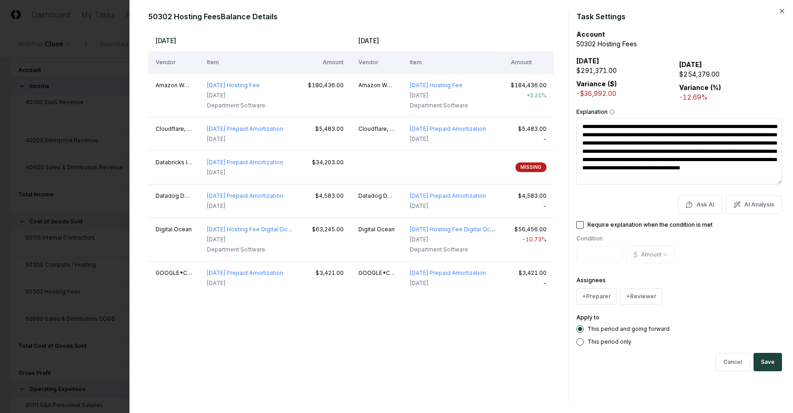
drag, startPoint x: 152, startPoint y: 35, endPoint x: 411, endPoint y: 44, distance: 260.0
click at [411, 44] on tr "May 2025 Jun 2025" at bounding box center [351, 40] width 406 height 22
click at [411, 44] on th "[DATE]" at bounding box center [452, 40] width 203 height 22
click at [396, 366] on div "May 2025 Jun 2025 Vendor Item Amount Vendor Item Amount Amazon Web Services, In…" at bounding box center [351, 215] width 406 height 373
click at [782, 14] on icon "button" at bounding box center [782, 10] width 7 height 7
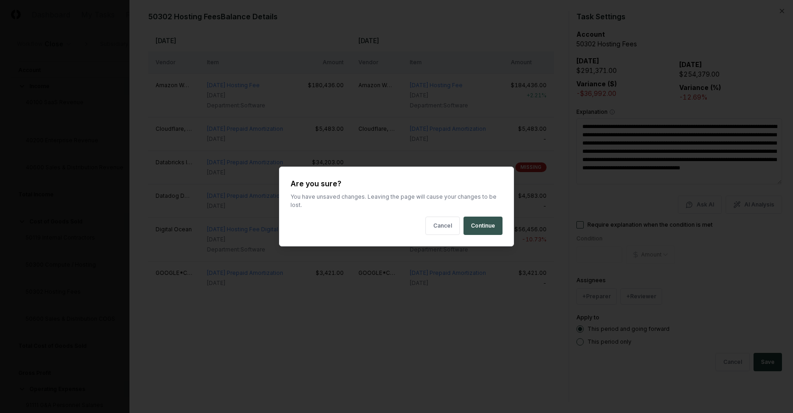
click at [492, 228] on button "Continue" at bounding box center [483, 226] width 39 height 18
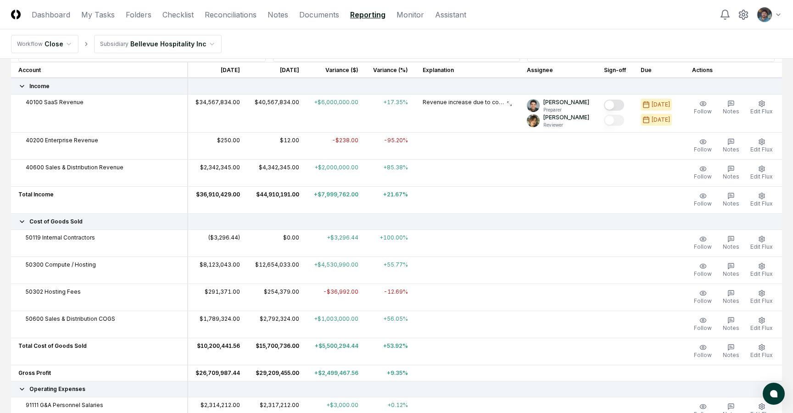
click at [354, 17] on link "Reporting" at bounding box center [367, 14] width 35 height 11
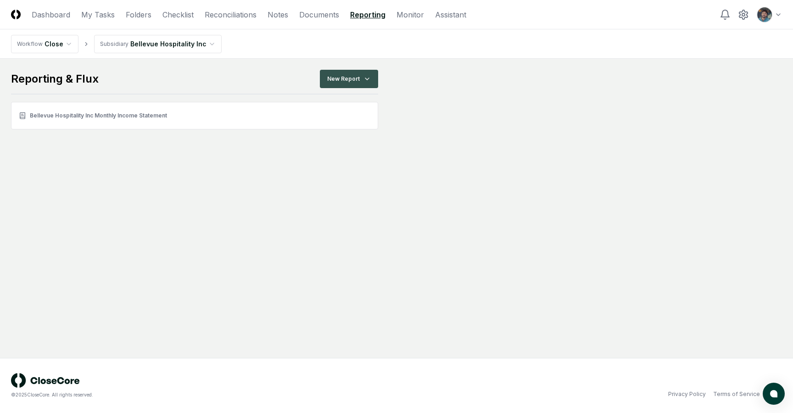
click at [340, 73] on html "CloseCore Dashboard My Tasks Folders Checklist Reconciliations Notes Documents …" at bounding box center [396, 206] width 793 height 413
click at [349, 116] on div "Balance Sheet" at bounding box center [351, 117] width 65 height 14
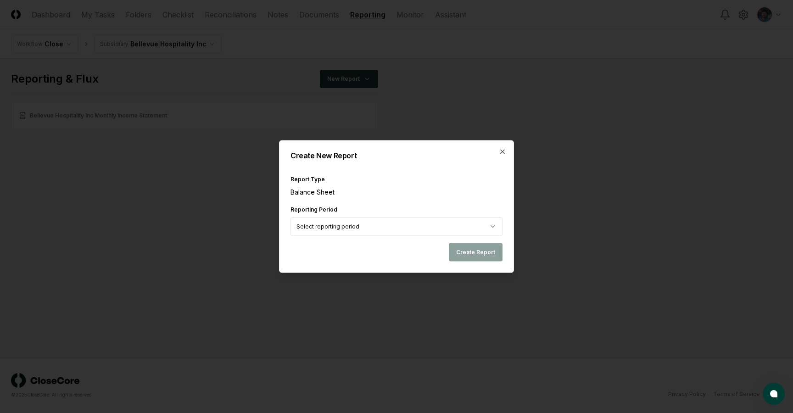
click at [386, 224] on body "CloseCore Dashboard My Tasks Folders Checklist Reconciliations Notes Documents …" at bounding box center [396, 206] width 793 height 413
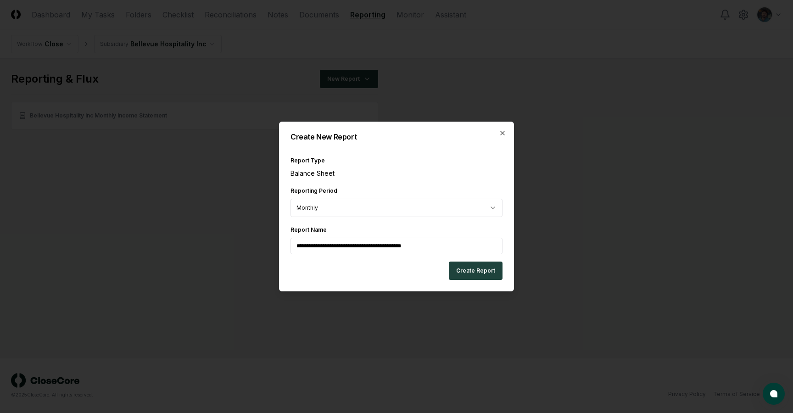
click at [387, 150] on div "**********" at bounding box center [396, 207] width 235 height 170
click at [343, 212] on body "**********" at bounding box center [396, 206] width 793 height 413
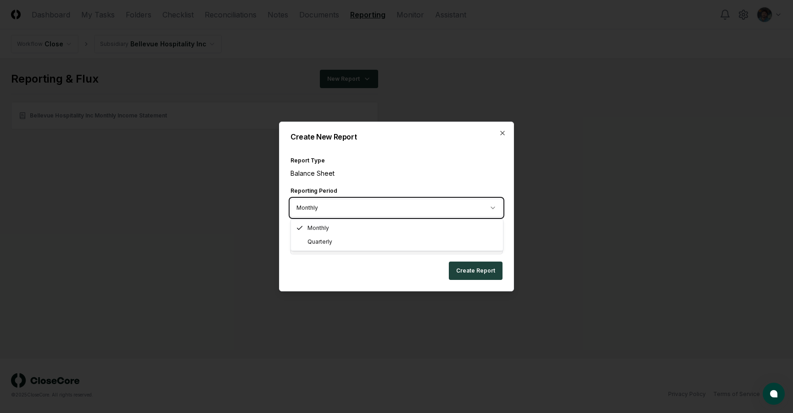
click at [360, 183] on body "**********" at bounding box center [396, 206] width 793 height 413
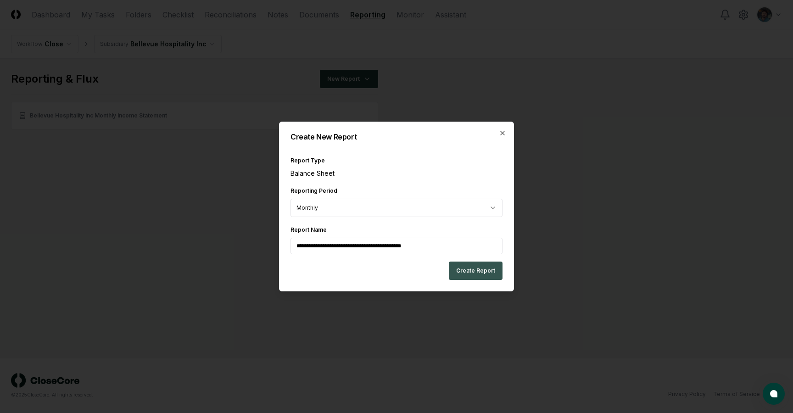
click at [470, 272] on button "Create Report" at bounding box center [476, 271] width 54 height 18
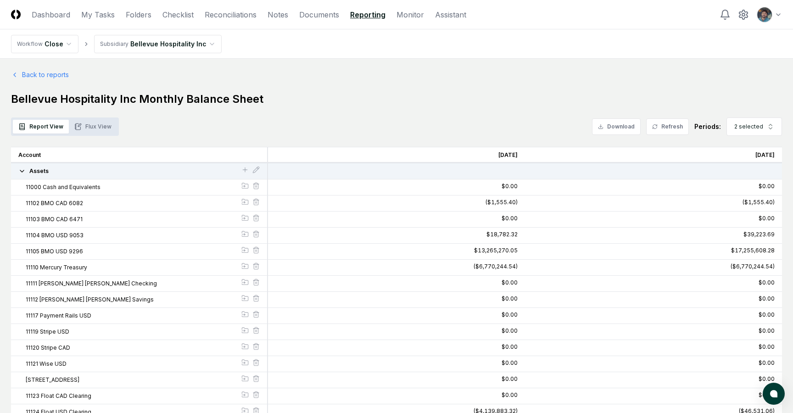
drag, startPoint x: 393, startPoint y: 127, endPoint x: 423, endPoint y: 118, distance: 30.8
click at [423, 118] on div "Report View Flux View Download Refresh Periods: 2 selected" at bounding box center [396, 127] width 771 height 18
drag, startPoint x: 409, startPoint y: 118, endPoint x: 408, endPoint y: 98, distance: 19.3
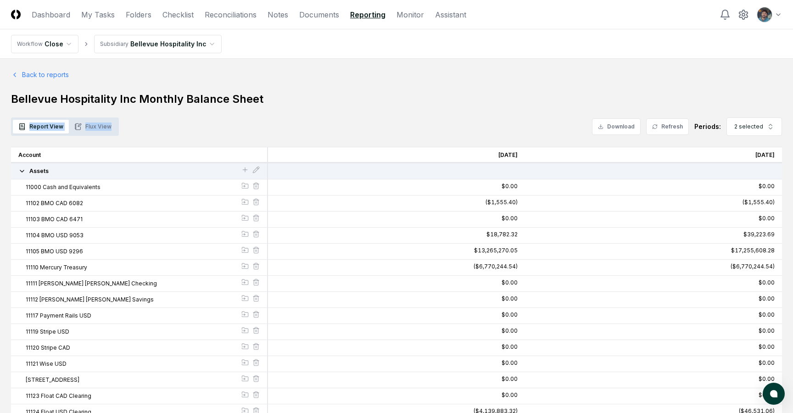
click at [408, 98] on h1 "Bellevue Hospitality Inc Monthly Balance Sheet" at bounding box center [396, 99] width 771 height 15
drag, startPoint x: 455, startPoint y: 96, endPoint x: 434, endPoint y: 92, distance: 21.2
click at [434, 92] on h1 "Bellevue Hospitality Inc Monthly Balance Sheet" at bounding box center [396, 99] width 771 height 15
click at [136, 18] on link "Folders" at bounding box center [139, 14] width 26 height 11
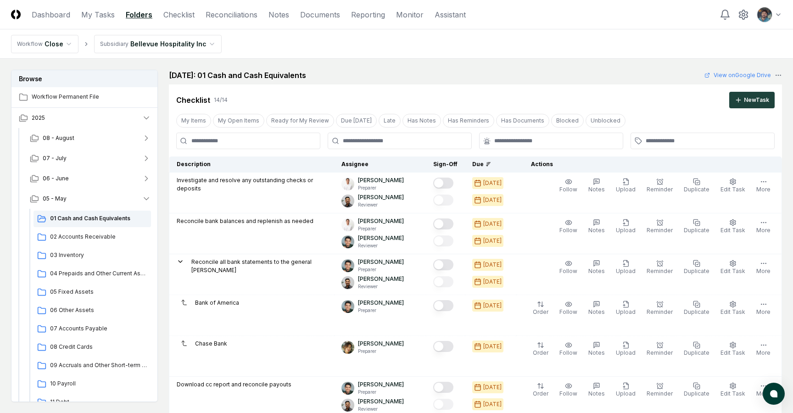
click at [562, 53] on nav "Workflow Close Subsidiary Bellevue Hospitality Inc" at bounding box center [396, 43] width 793 height 29
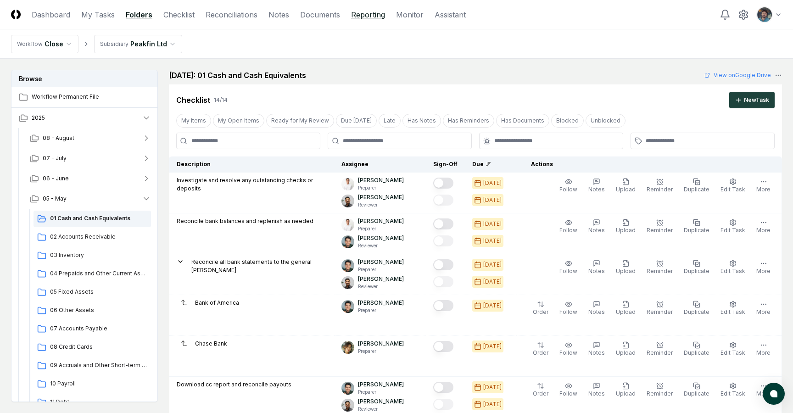
click at [357, 16] on link "Reporting" at bounding box center [368, 14] width 34 height 11
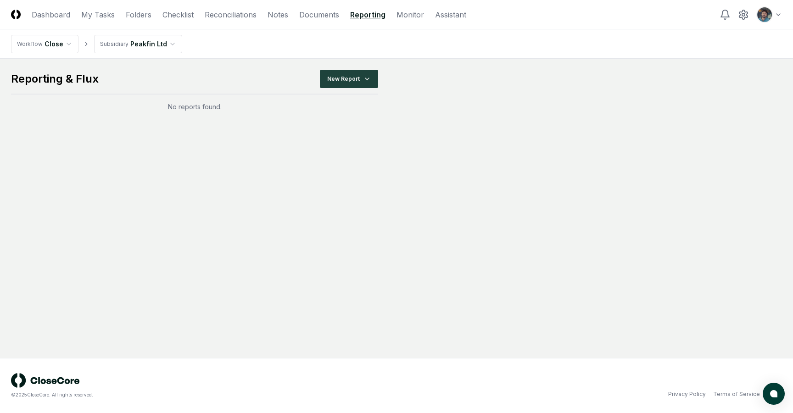
click at [148, 47] on html "CloseCore Dashboard My Tasks Folders Checklist Reconciliations Notes Documents …" at bounding box center [396, 206] width 793 height 413
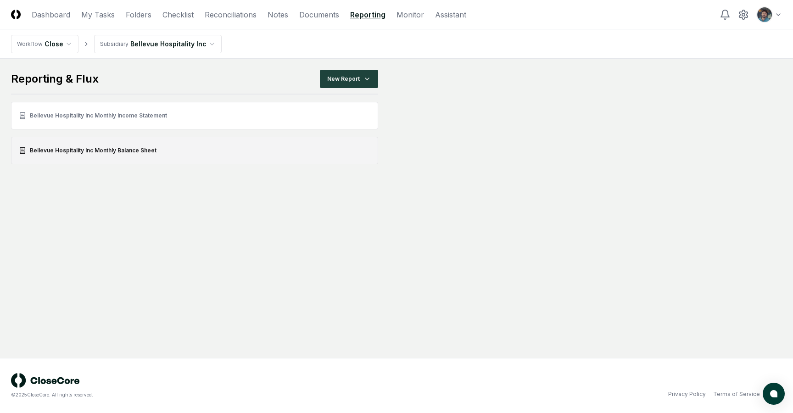
click at [129, 151] on link "Bellevue Hospitality Inc Monthly Balance Sheet" at bounding box center [194, 151] width 367 height 28
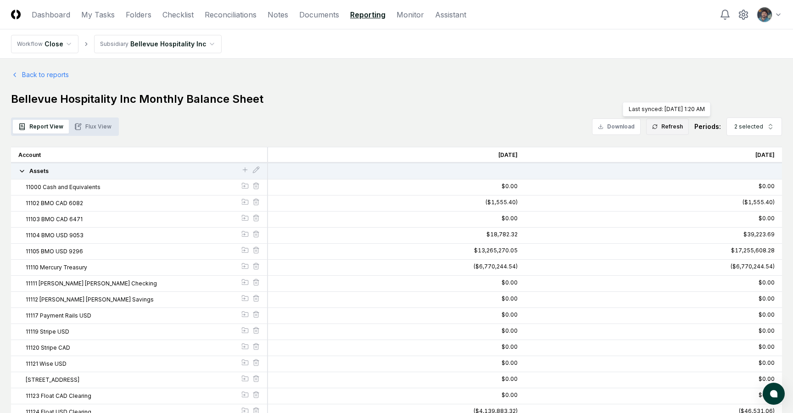
click at [662, 134] on button "Refresh" at bounding box center [667, 126] width 43 height 17
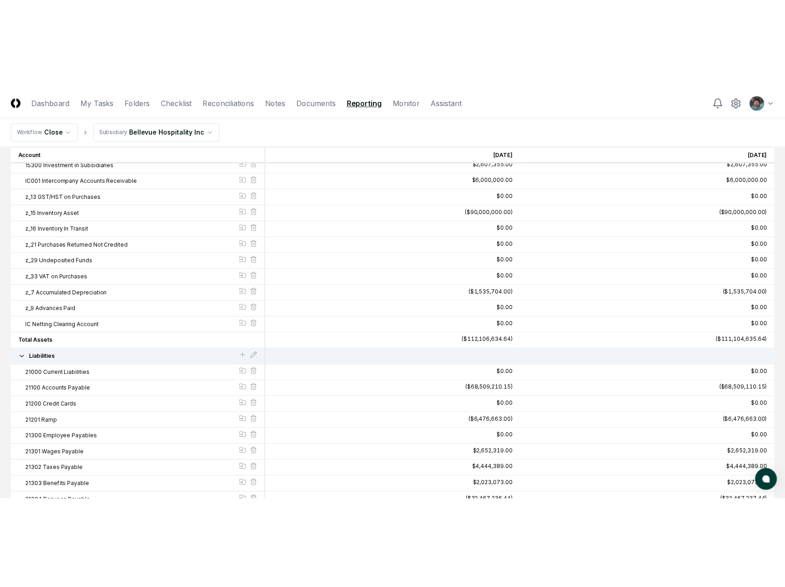
scroll to position [979, 0]
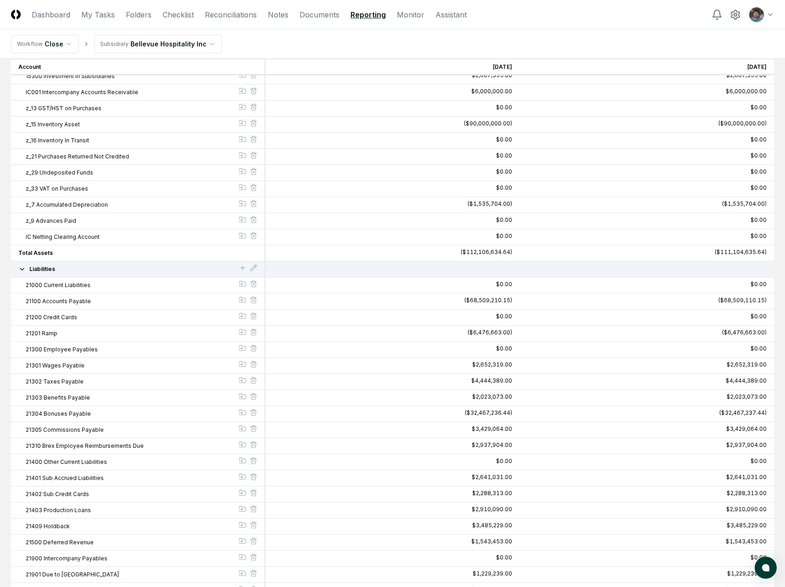
click at [318, 22] on header "CloseCore Dashboard My Tasks Folders Checklist Reconciliations Notes Documents …" at bounding box center [392, 14] width 785 height 29
click at [318, 18] on link "Documents" at bounding box center [319, 14] width 40 height 11
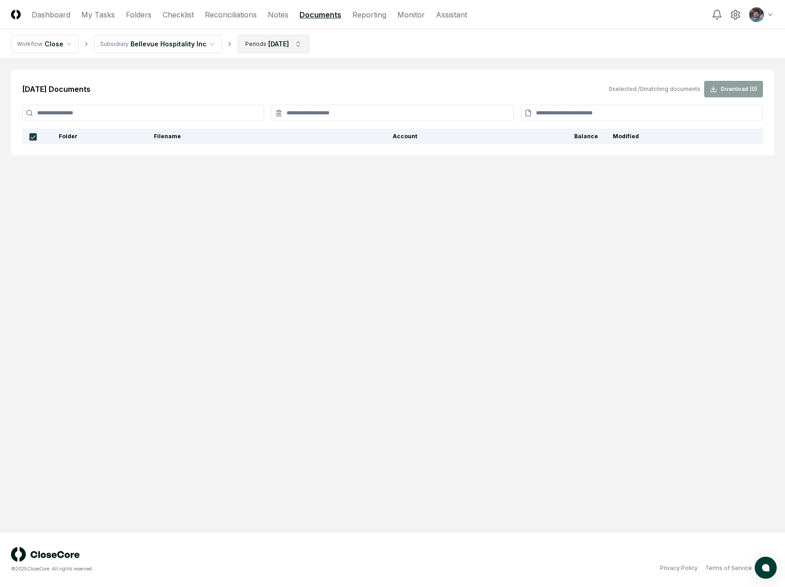
click at [251, 41] on html "CloseCore Dashboard My Tasks Folders Checklist Reconciliations Notes Documents …" at bounding box center [392, 293] width 785 height 587
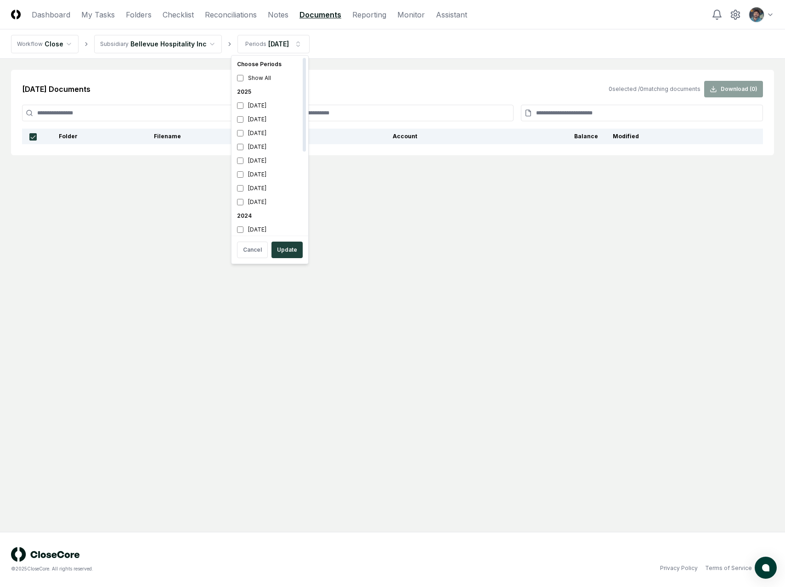
click at [202, 193] on html "CloseCore Dashboard My Tasks Folders Checklist Reconciliations Notes Documents …" at bounding box center [392, 293] width 785 height 587
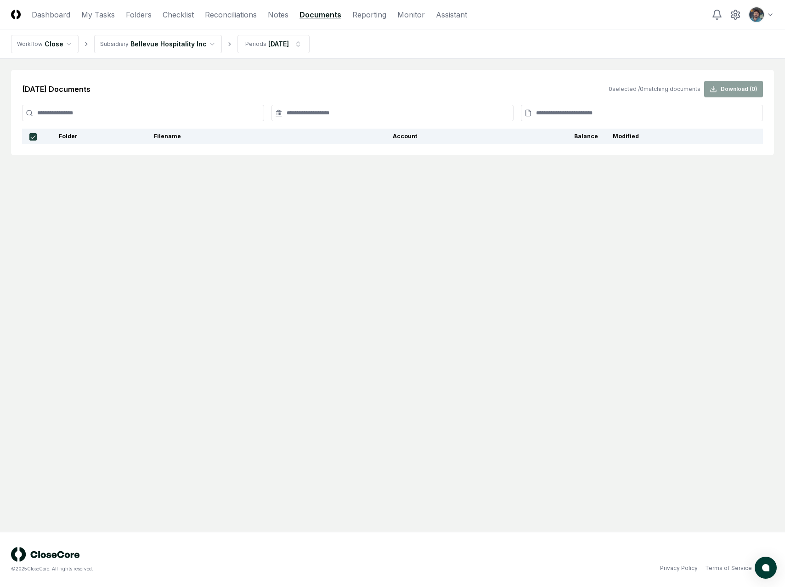
click at [250, 69] on main "May 2025 Documents 0 selected / 0 matching documents Download ( 0 ) Folder File…" at bounding box center [392, 295] width 785 height 473
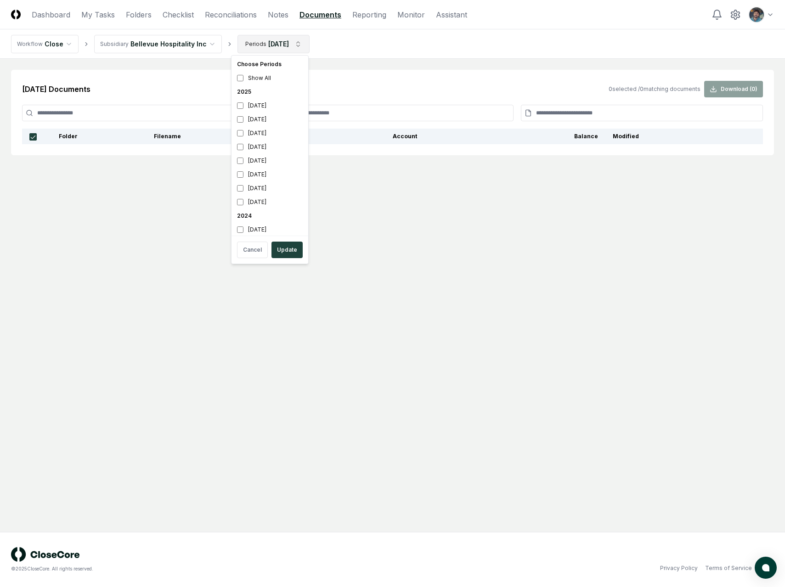
click at [271, 42] on html "CloseCore Dashboard My Tasks Folders Checklist Reconciliations Notes Documents …" at bounding box center [392, 293] width 785 height 587
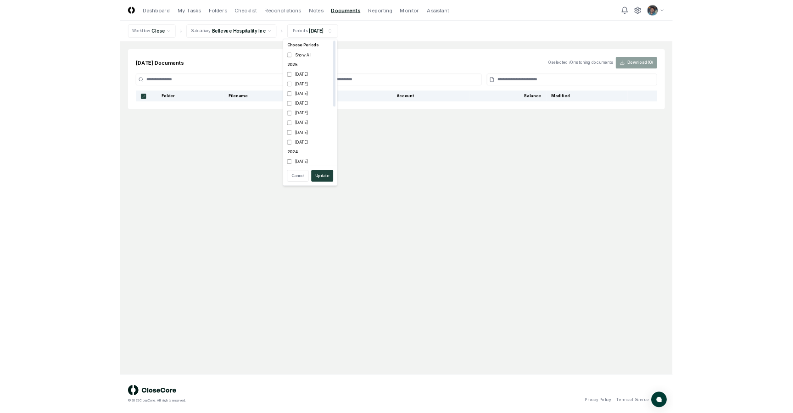
scroll to position [3, 0]
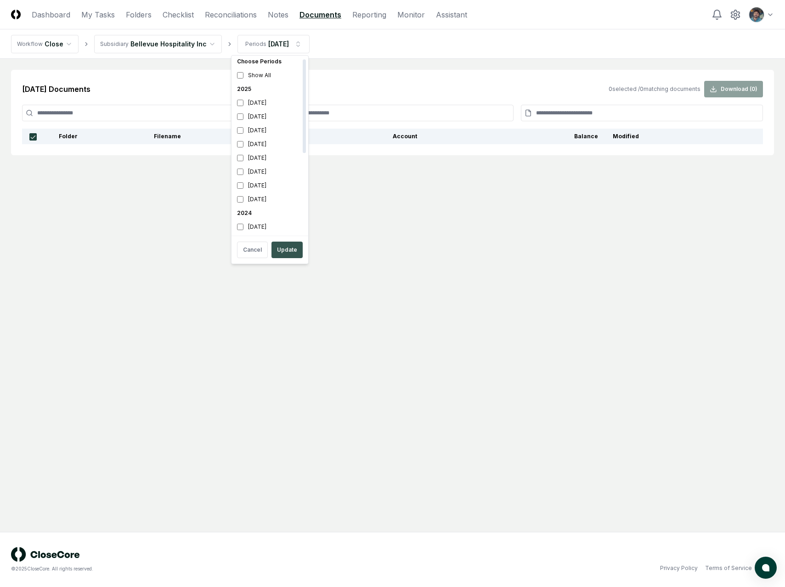
click at [284, 248] on button "Update" at bounding box center [286, 250] width 31 height 17
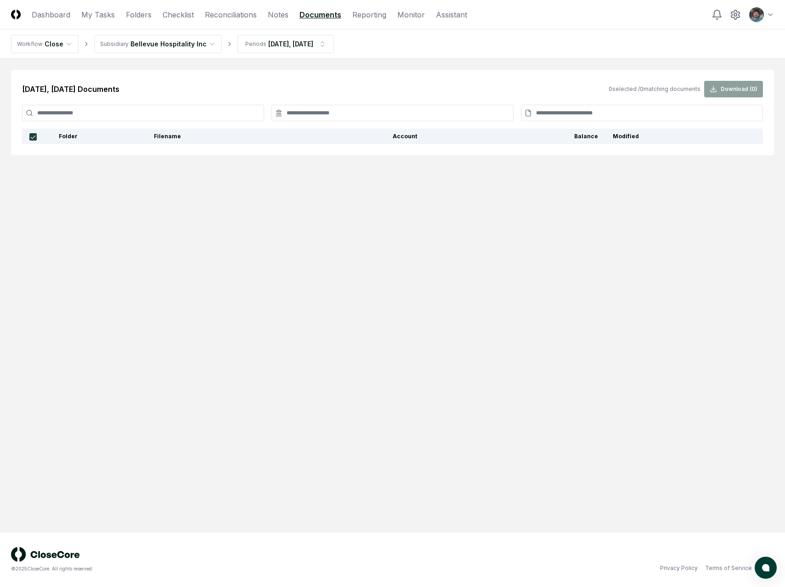
click at [551, 270] on main "Apr 2025, May 2025 Documents 0 selected / 0 matching documents Download ( 0 ) F…" at bounding box center [392, 295] width 785 height 473
click at [349, 19] on nav "CloseCore Dashboard My Tasks Folders Checklist Reconciliations Notes Documents …" at bounding box center [239, 14] width 456 height 11
click at [364, 17] on link "Reporting" at bounding box center [369, 14] width 34 height 11
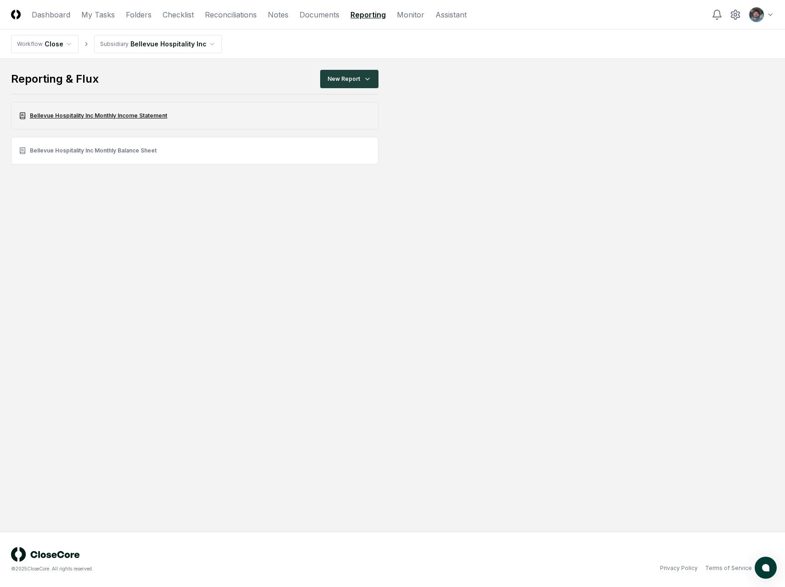
click at [141, 118] on link "Bellevue Hospitality Inc Monthly Income Statement" at bounding box center [194, 116] width 367 height 28
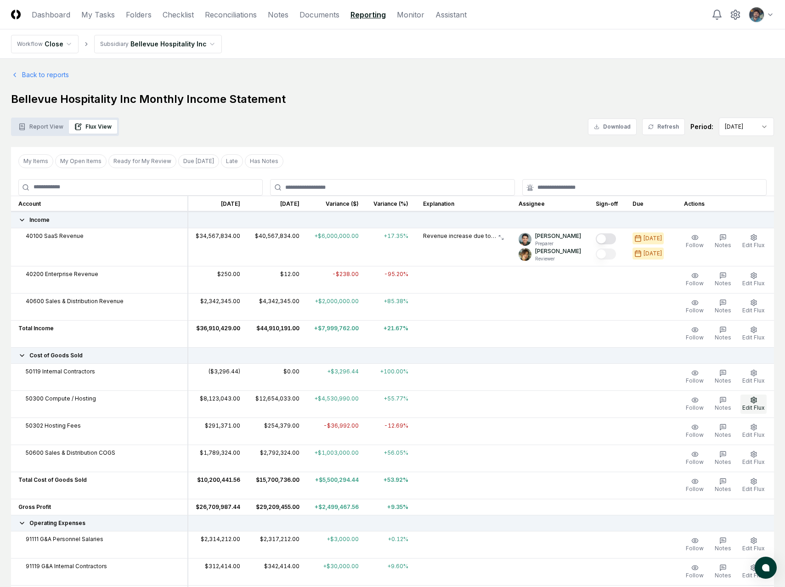
click at [757, 403] on button "Edit Flux" at bounding box center [753, 403] width 26 height 19
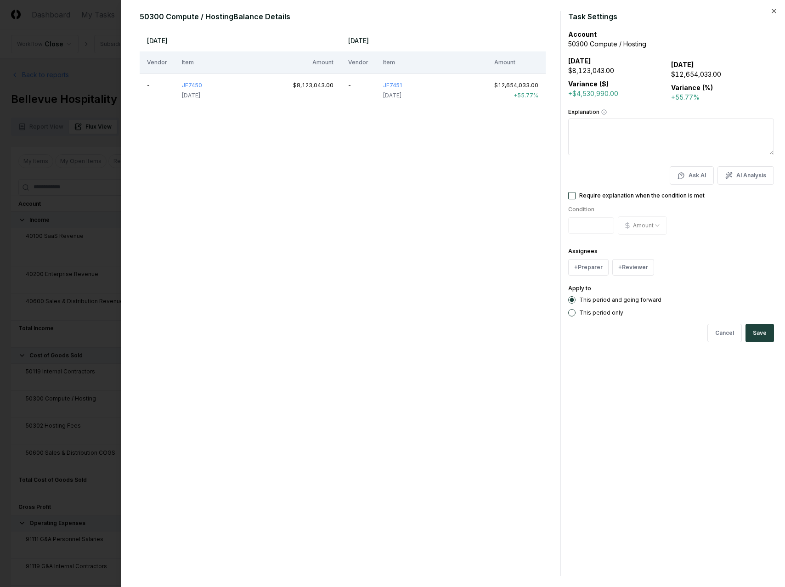
click at [317, 146] on div "May 2025 Jun 2025 Vendor Item Amount Vendor Item Amount - JE7450 2025-05-30 $8,…" at bounding box center [343, 302] width 406 height 546
click at [86, 212] on div at bounding box center [392, 293] width 785 height 587
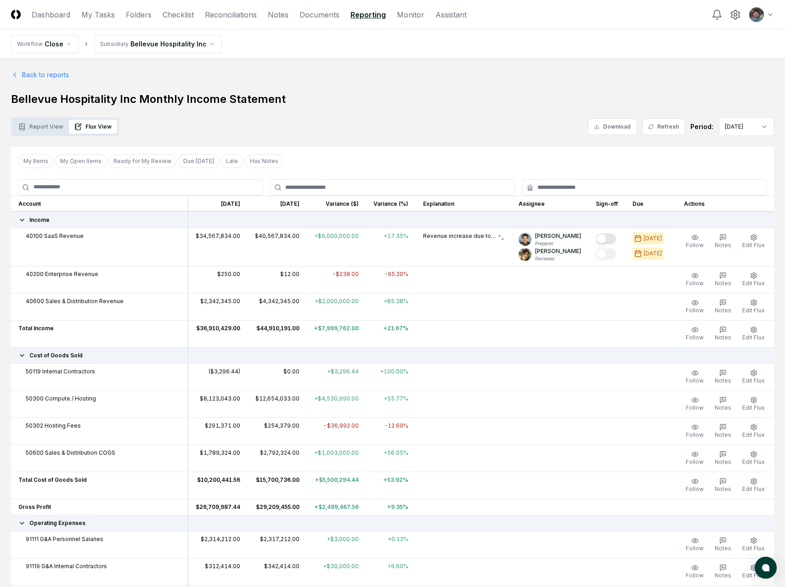
click at [533, 353] on td at bounding box center [481, 355] width 586 height 16
click at [511, 419] on td at bounding box center [464, 430] width 96 height 27
click at [752, 429] on icon "button" at bounding box center [753, 426] width 7 height 7
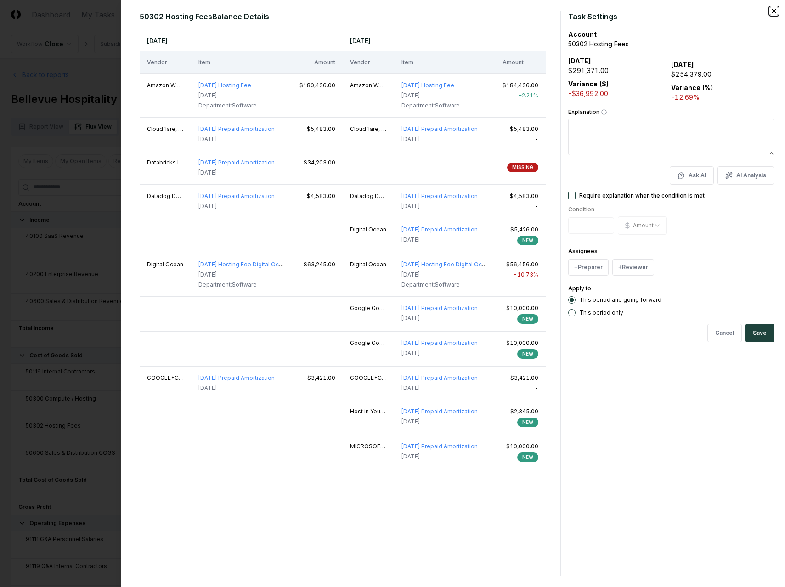
click at [772, 11] on icon "button" at bounding box center [774, 11] width 4 height 4
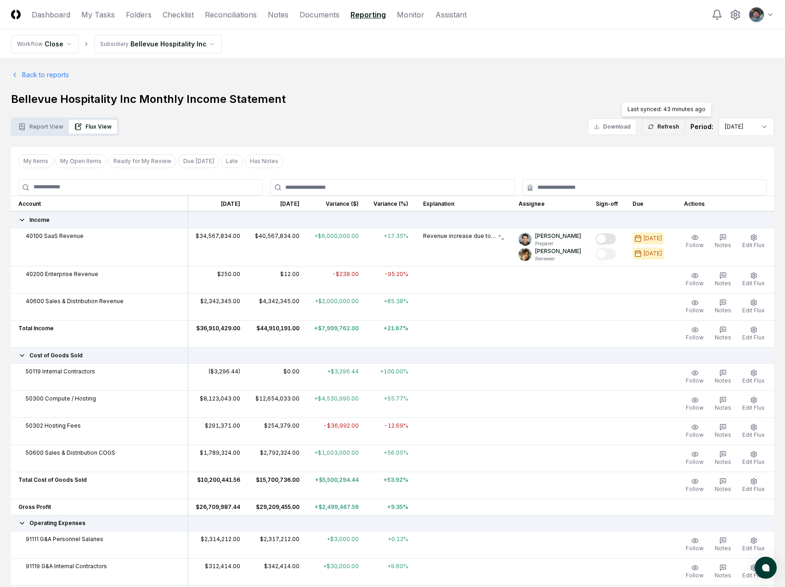
click at [657, 128] on button "Refresh" at bounding box center [663, 126] width 43 height 17
click at [756, 429] on icon "button" at bounding box center [753, 426] width 7 height 7
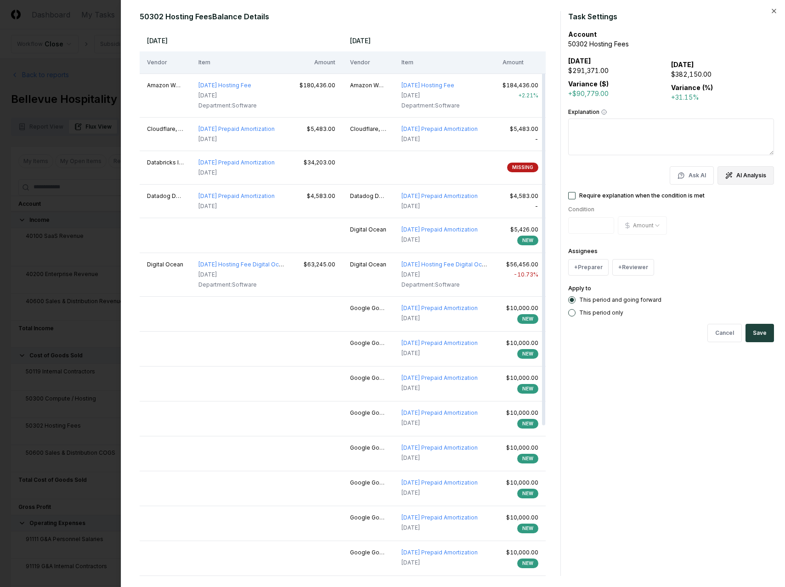
click at [743, 179] on button "AI Analysis" at bounding box center [745, 175] width 56 height 18
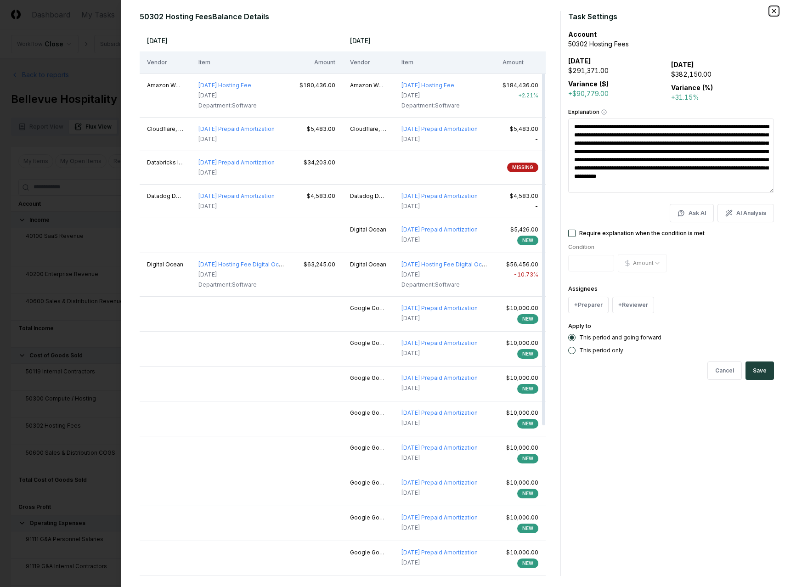
click at [775, 8] on icon "button" at bounding box center [773, 10] width 7 height 7
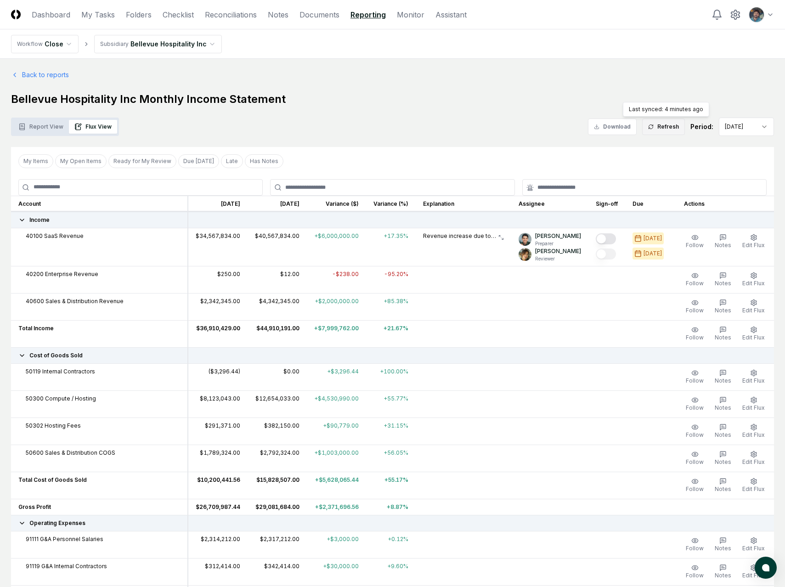
click at [655, 130] on button "Refresh" at bounding box center [663, 126] width 43 height 17
click at [517, 129] on div "Report View Flux View Download Refresh Period: Jun 2025" at bounding box center [392, 127] width 763 height 18
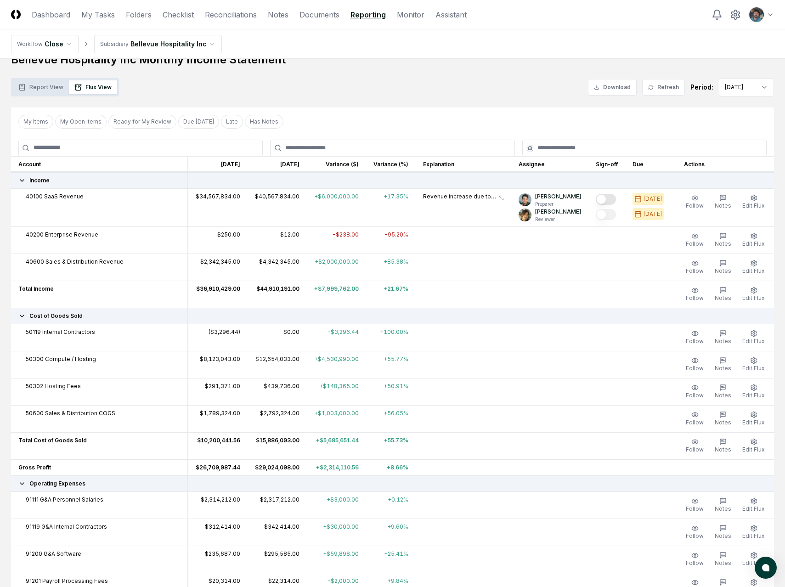
scroll to position [49, 0]
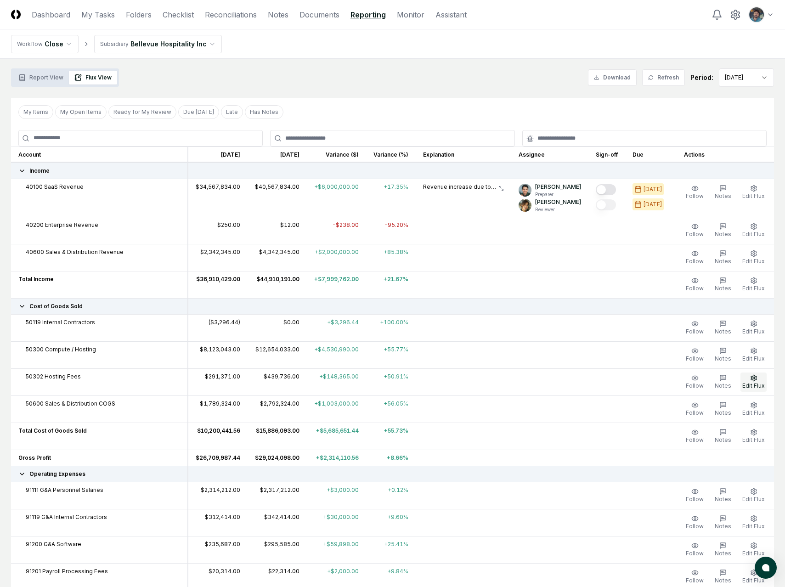
click at [752, 387] on span "Edit Flux" at bounding box center [753, 385] width 22 height 7
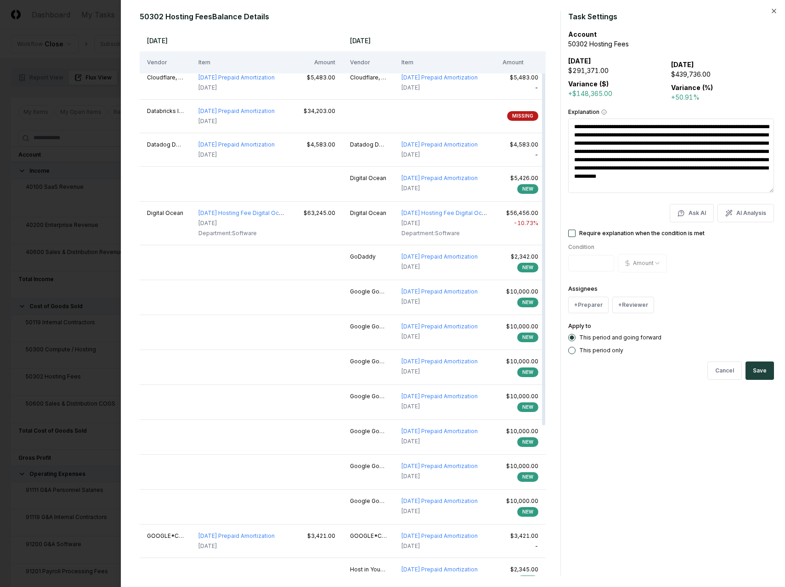
scroll to position [0, 0]
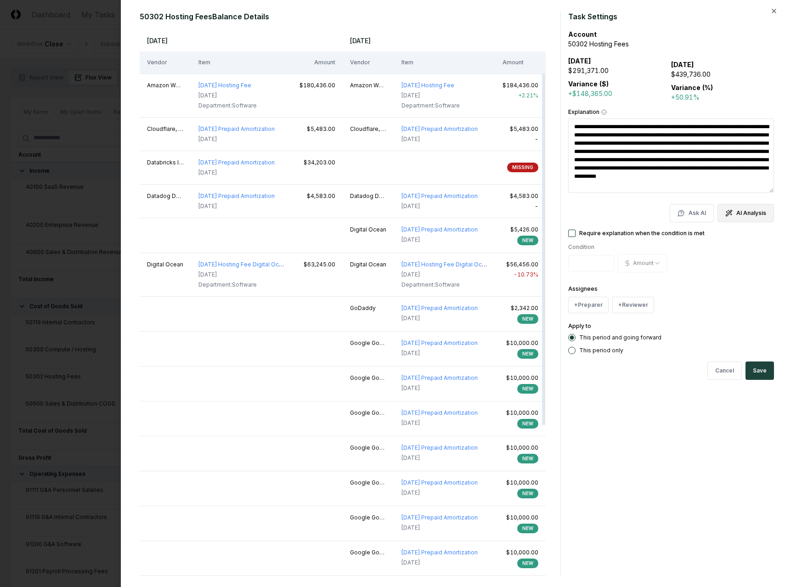
click at [755, 217] on button "AI Analysis" at bounding box center [745, 213] width 56 height 18
click at [737, 292] on button "Rewrite Analysis" at bounding box center [742, 292] width 67 height 17
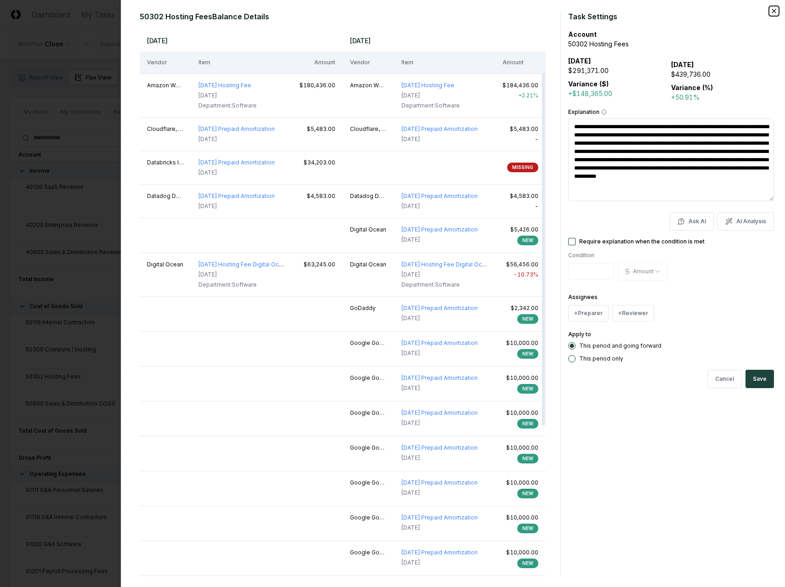
click at [771, 9] on icon "button" at bounding box center [773, 10] width 7 height 7
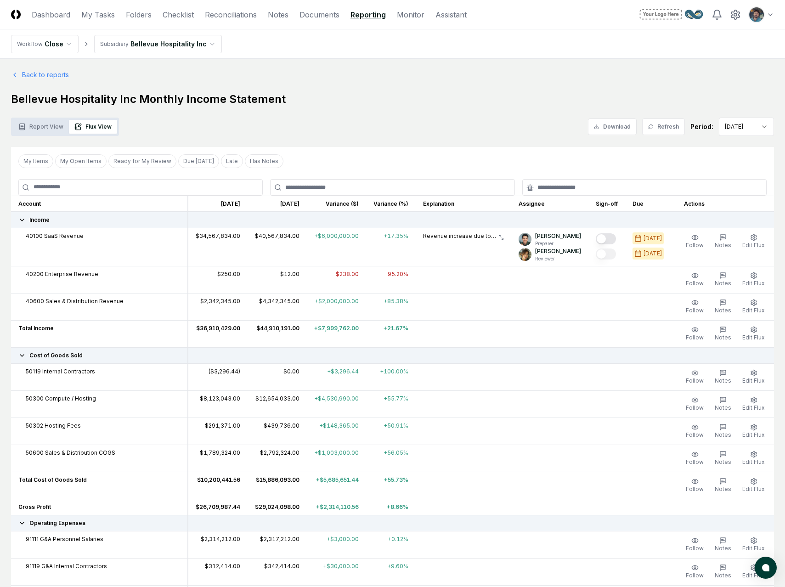
click at [662, 17] on img at bounding box center [671, 14] width 66 height 15
drag, startPoint x: 697, startPoint y: 17, endPoint x: 685, endPoint y: 24, distance: 13.4
click at [603, 34] on nav "Workflow Close Subsidiary Bellevue Hospitality Inc" at bounding box center [392, 43] width 785 height 29
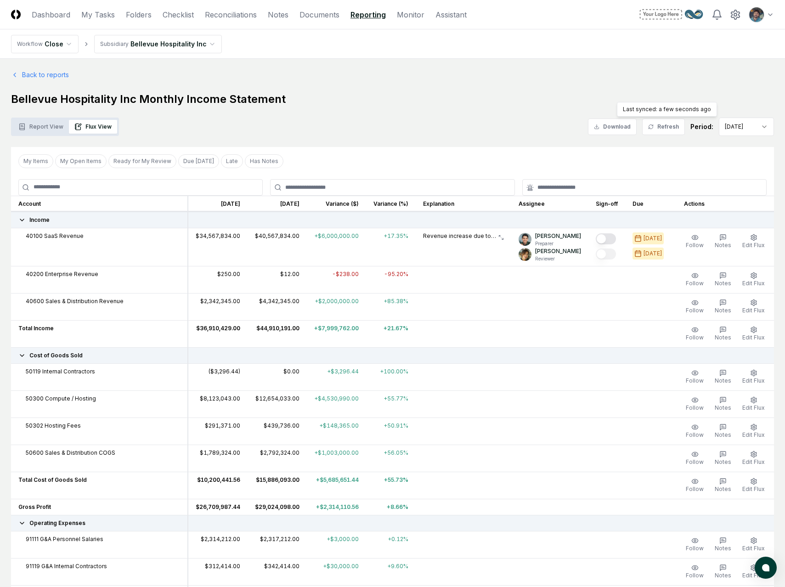
click at [680, 94] on h1 "Bellevue Hospitality Inc Monthly Income Statement" at bounding box center [392, 99] width 763 height 15
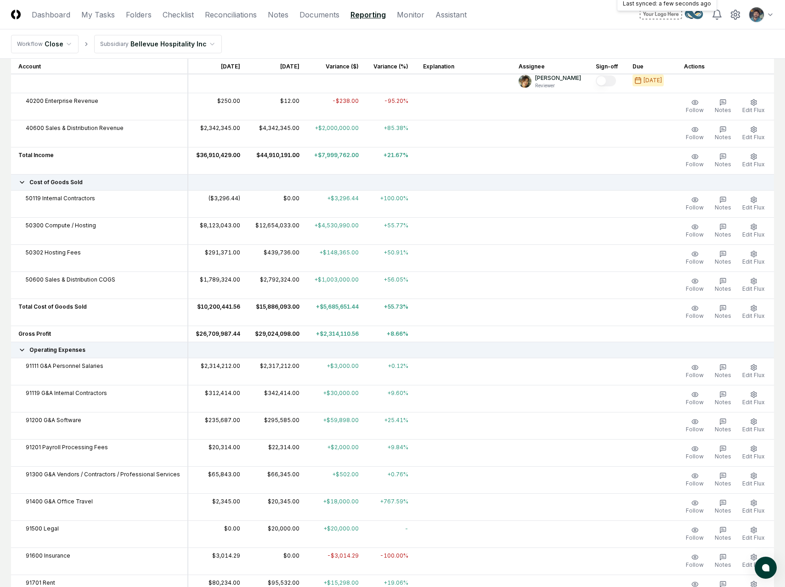
scroll to position [174, 0]
click at [753, 257] on button "Edit Flux" at bounding box center [753, 257] width 26 height 19
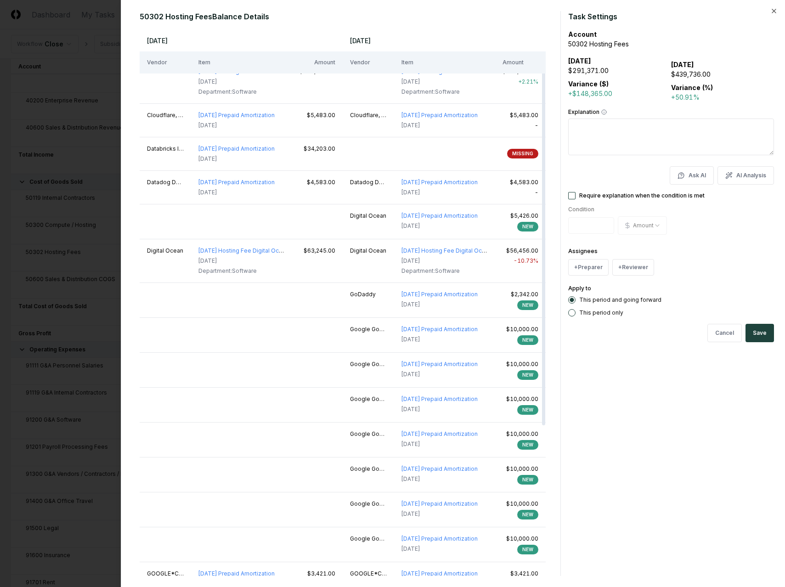
scroll to position [0, 0]
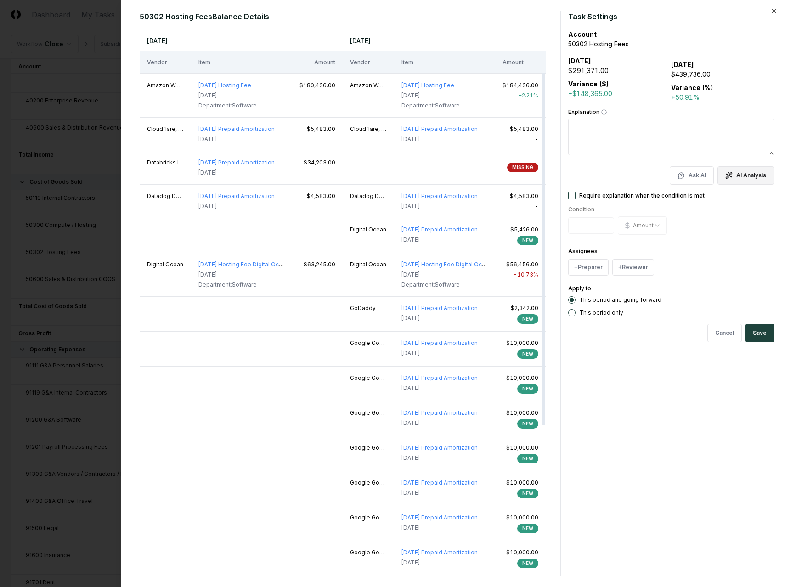
click at [741, 174] on button "AI Analysis" at bounding box center [745, 175] width 56 height 18
type textarea "**********"
type textarea "*"
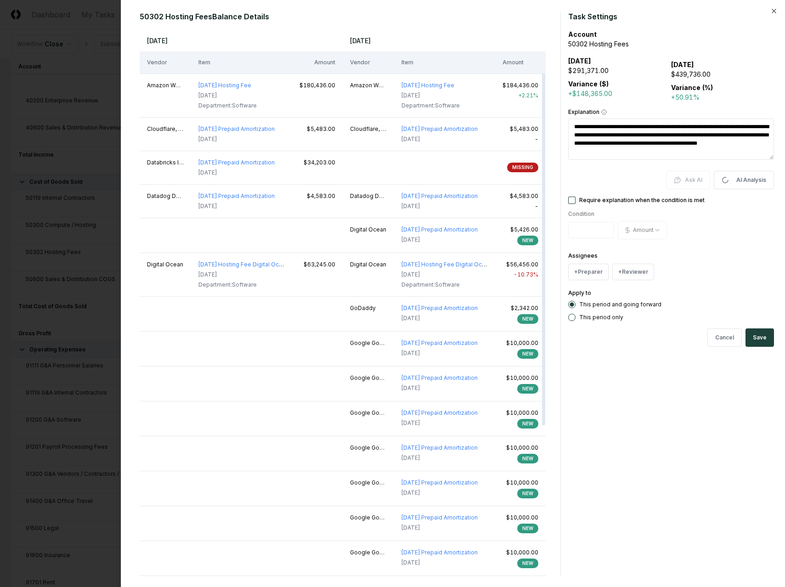
type textarea "**********"
type textarea "*"
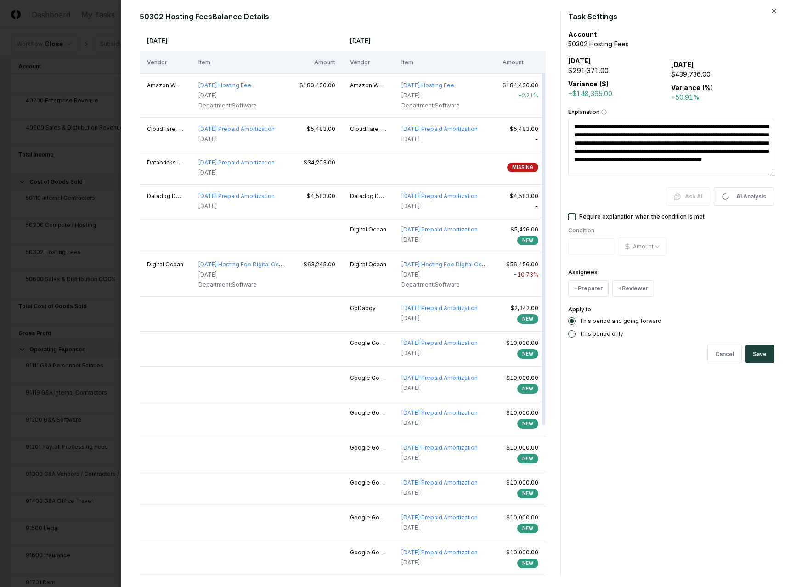
type textarea "**********"
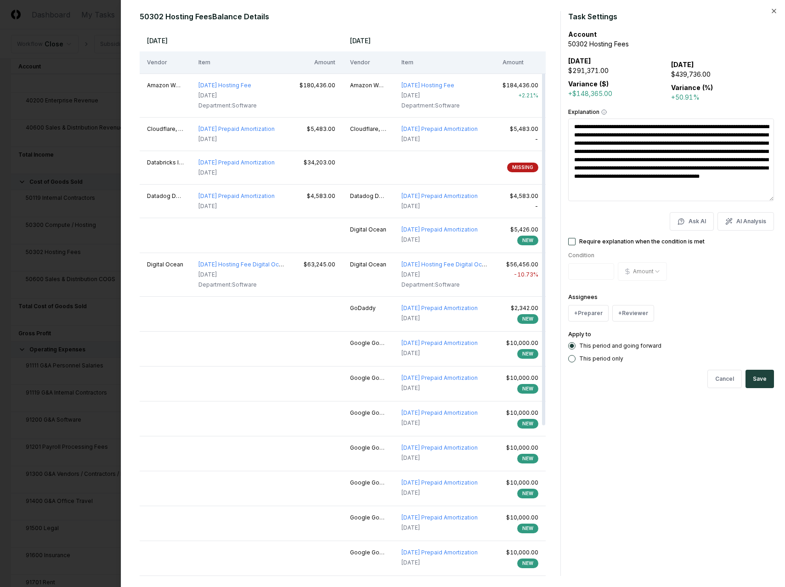
click at [626, 126] on textarea "**********" at bounding box center [671, 159] width 206 height 83
click at [626, 144] on textarea "**********" at bounding box center [671, 159] width 206 height 83
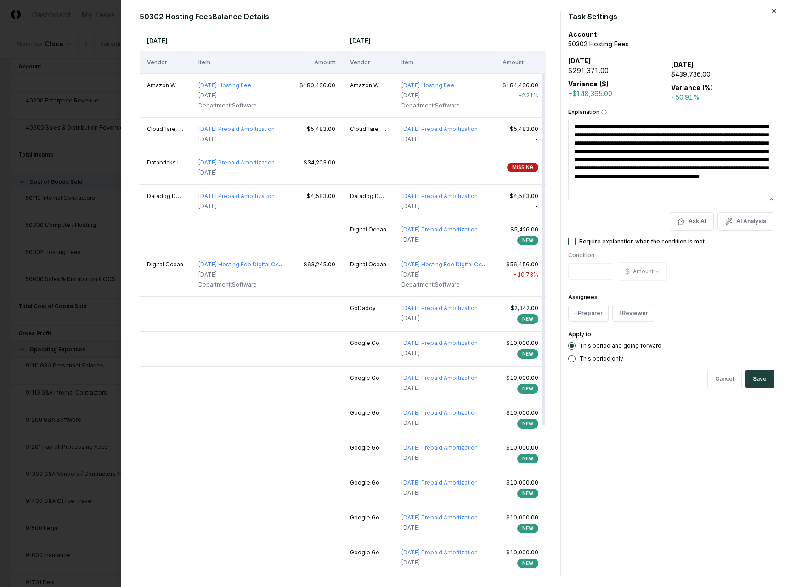
click at [626, 144] on textarea "**********" at bounding box center [671, 159] width 206 height 83
click at [637, 162] on textarea "**********" at bounding box center [671, 159] width 206 height 83
click at [605, 143] on textarea "**********" at bounding box center [671, 159] width 206 height 83
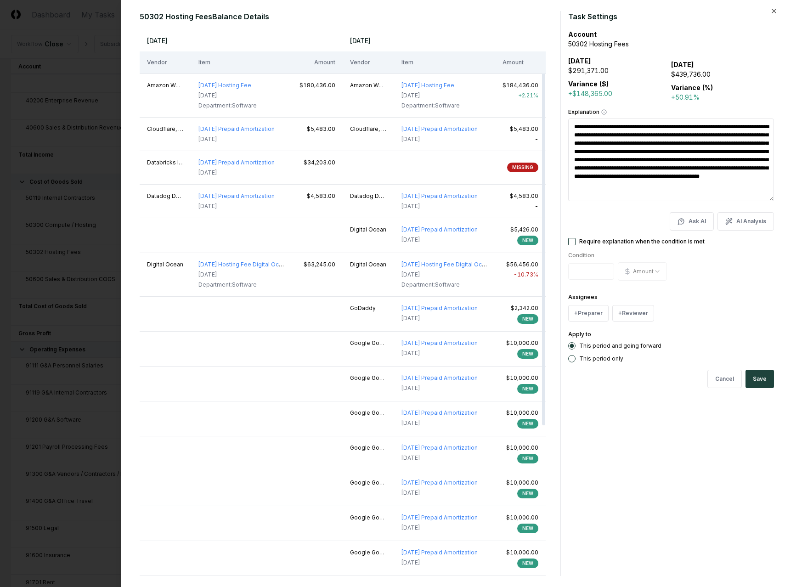
click at [614, 155] on textarea "**********" at bounding box center [671, 159] width 206 height 83
click at [772, 13] on icon "button" at bounding box center [773, 10] width 7 height 7
type textarea "*"
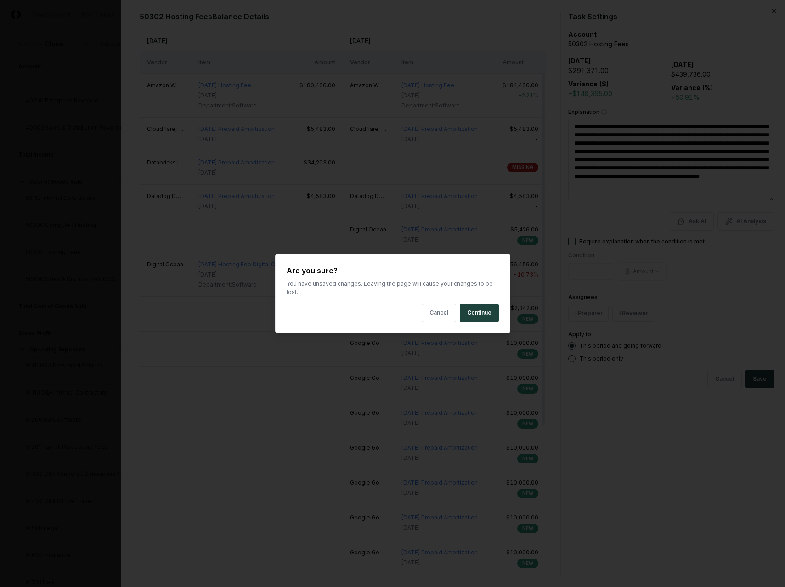
click at [772, 13] on div at bounding box center [392, 293] width 785 height 587
click at [475, 303] on button "Continue" at bounding box center [479, 312] width 39 height 18
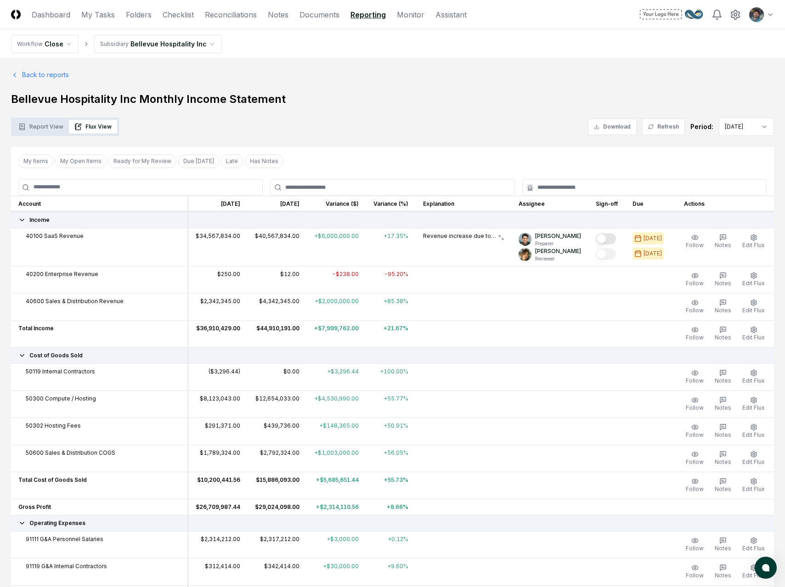
click at [540, 95] on h1 "Bellevue Hospitality Inc Monthly Income Statement" at bounding box center [392, 99] width 763 height 15
click at [290, 98] on h1 "Bellevue Hospitality Inc Monthly Income Statement" at bounding box center [392, 99] width 763 height 15
click at [403, 14] on link "Monitor" at bounding box center [411, 14] width 28 height 11
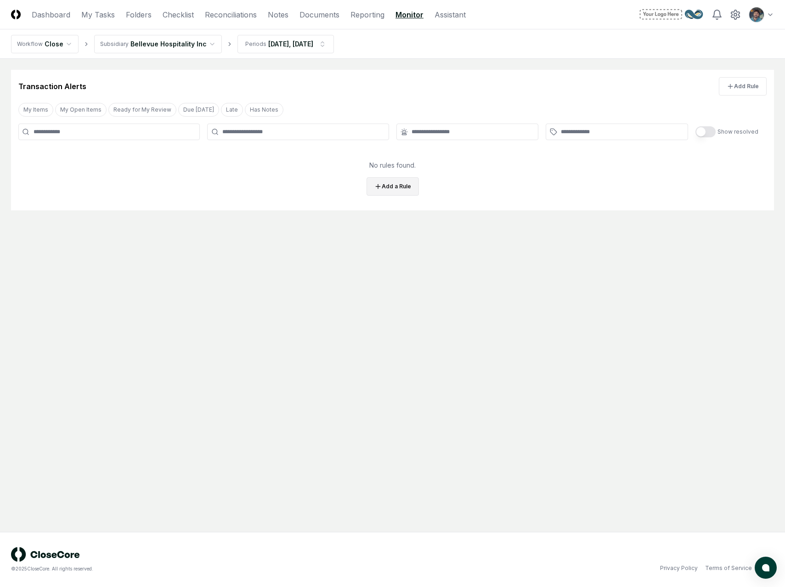
click at [392, 189] on button "Add a Rule" at bounding box center [392, 186] width 52 height 18
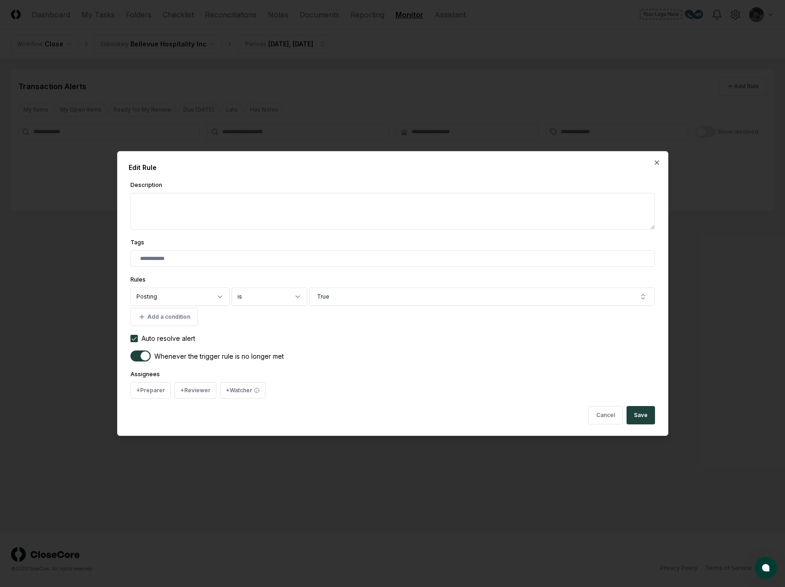
click at [270, 219] on textarea "Description" at bounding box center [392, 211] width 524 height 37
type textarea "*"
type textarea "**"
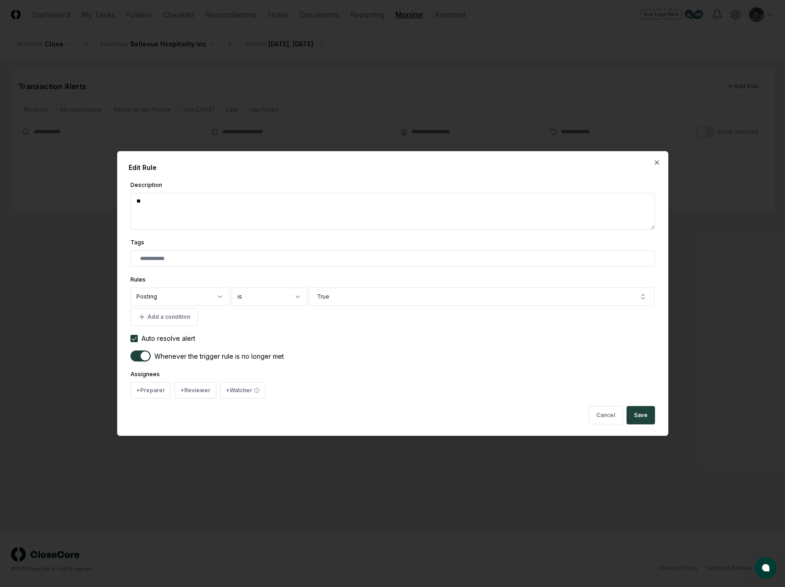
type textarea "*"
click at [328, 299] on button "True" at bounding box center [482, 296] width 346 height 18
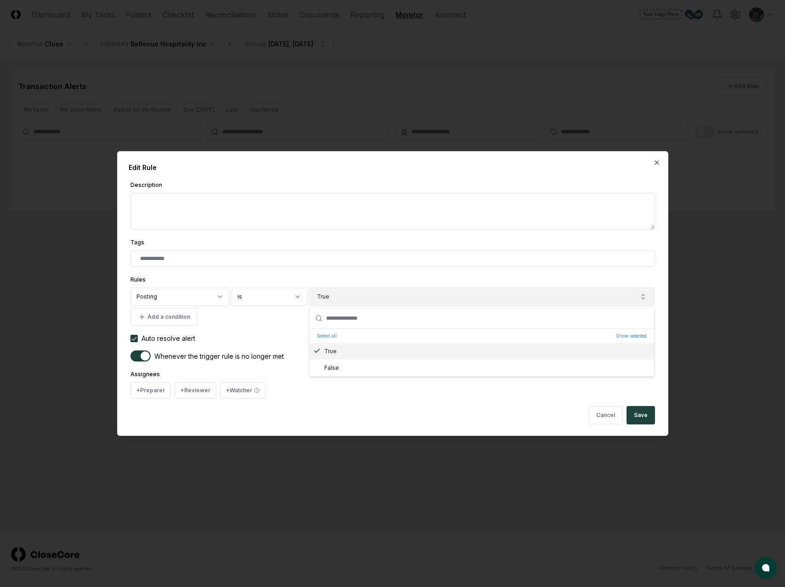
click at [328, 299] on button "True" at bounding box center [482, 296] width 346 height 18
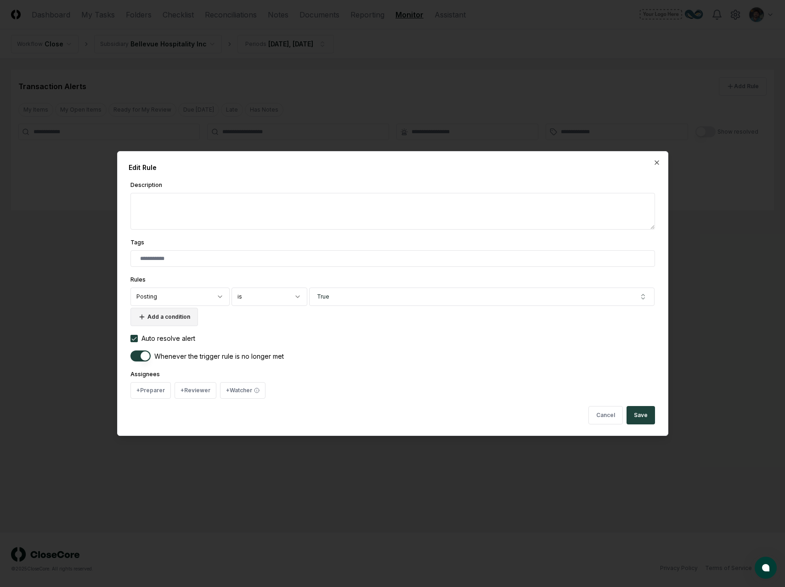
click at [177, 317] on button "Add a condition" at bounding box center [163, 317] width 67 height 18
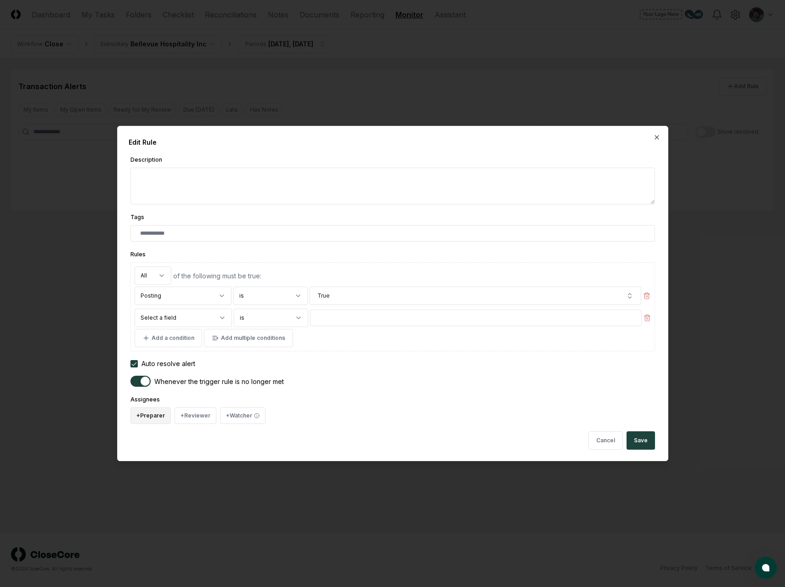
click at [147, 416] on button "+ Preparer" at bounding box center [150, 415] width 40 height 17
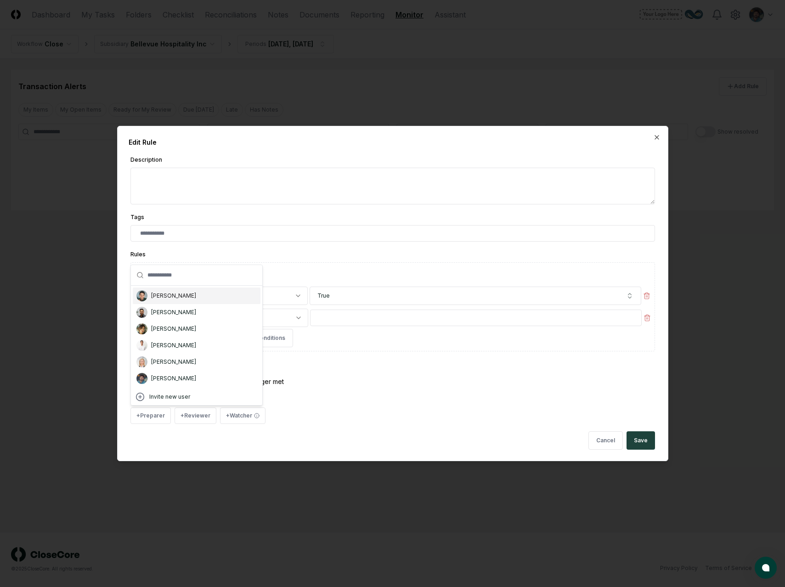
click at [196, 296] on div "[PERSON_NAME]" at bounding box center [197, 295] width 128 height 17
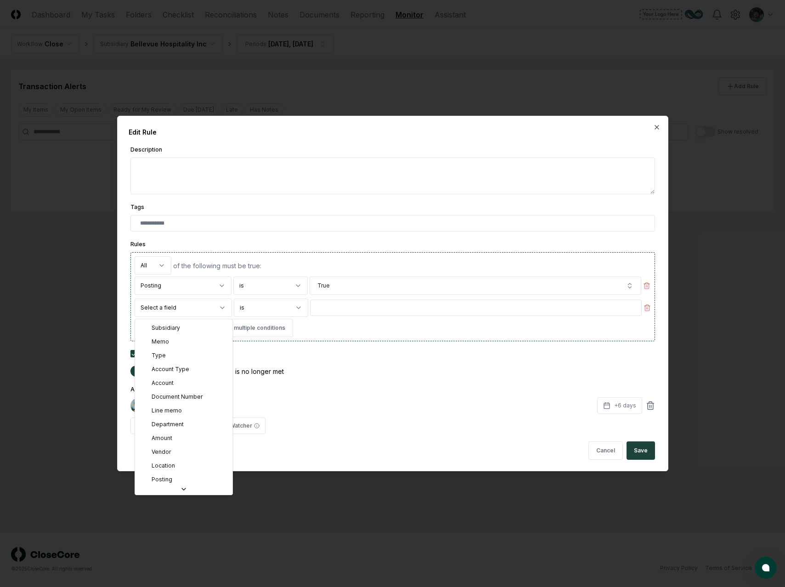
click at [197, 308] on body "**********" at bounding box center [392, 293] width 785 height 587
select select "*********"
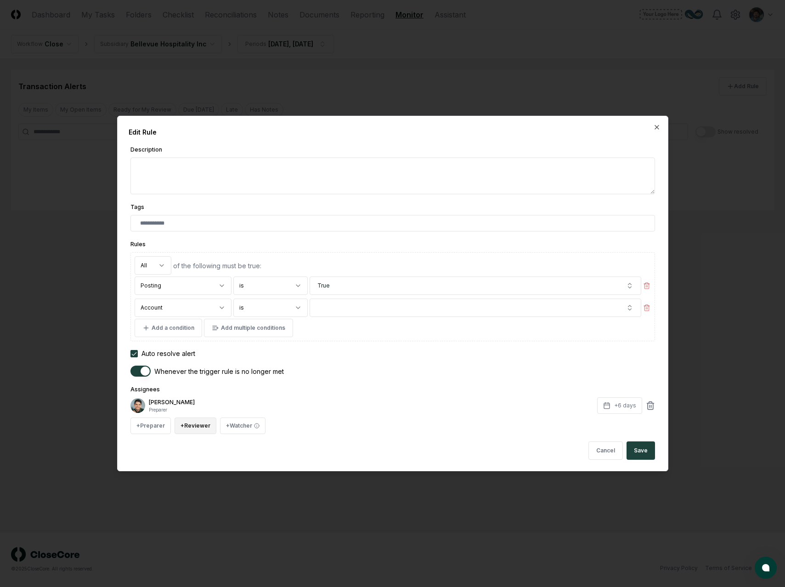
click at [190, 423] on button "+ Reviewer" at bounding box center [195, 425] width 42 height 17
click at [220, 386] on div "Tim Smith" at bounding box center [240, 388] width 128 height 17
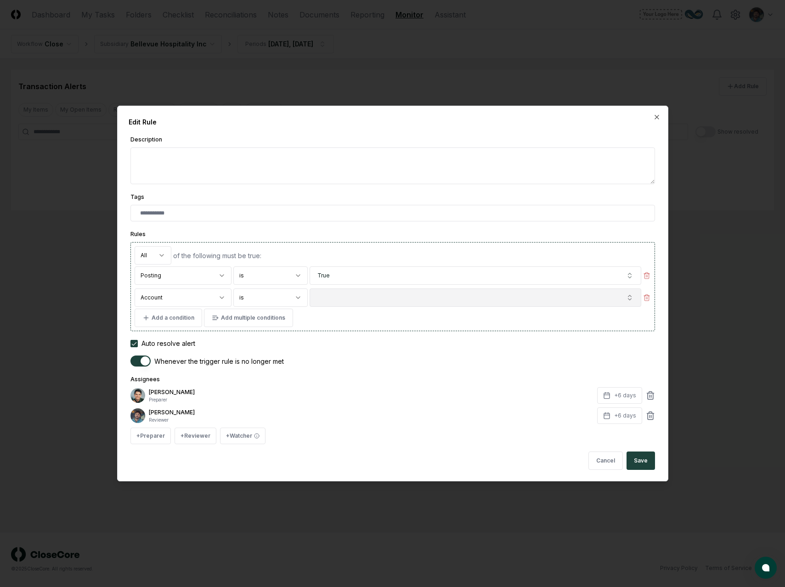
click at [342, 298] on button "button" at bounding box center [475, 297] width 332 height 18
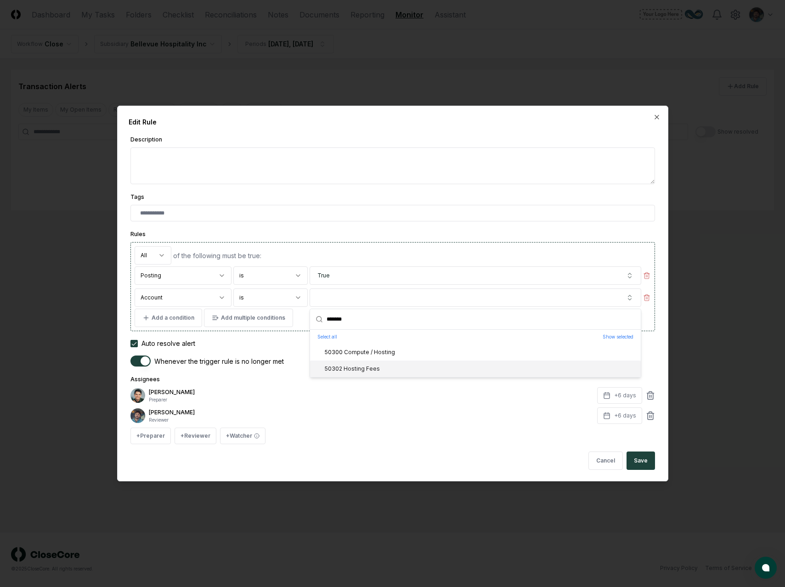
type input "*******"
click at [365, 370] on div "50302 Hosting Fees" at bounding box center [347, 369] width 66 height 8
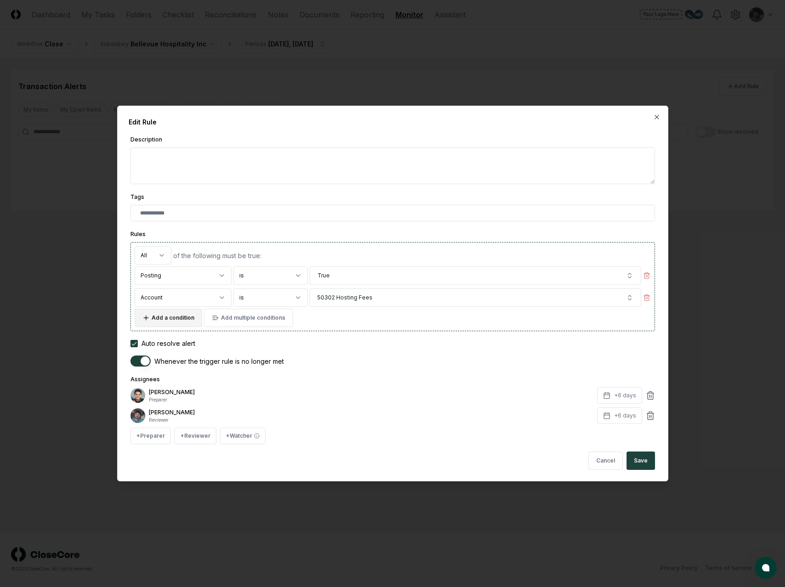
click at [175, 320] on button "Add a condition" at bounding box center [168, 318] width 67 height 18
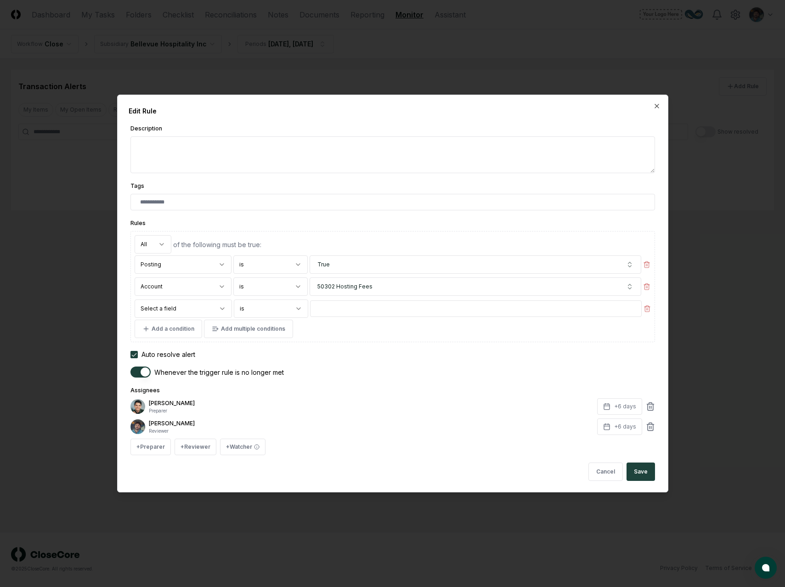
click at [170, 314] on body "**********" at bounding box center [392, 293] width 785 height 587
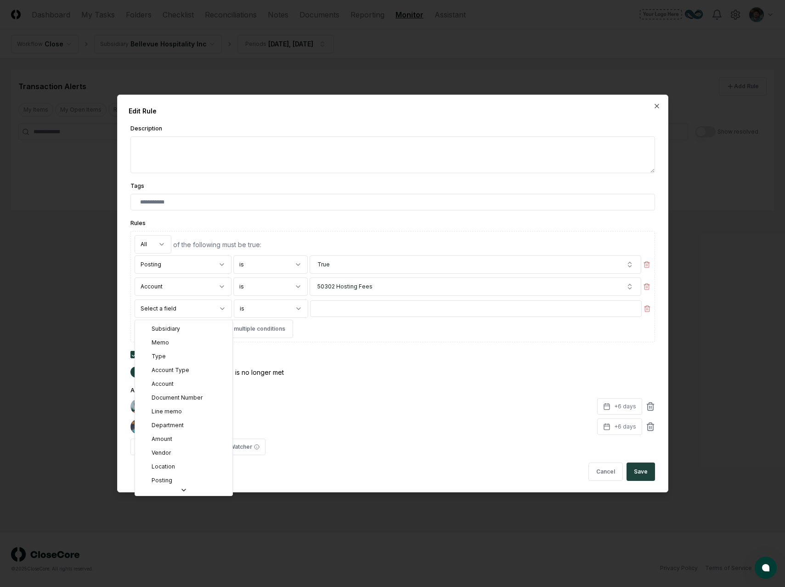
select select "********"
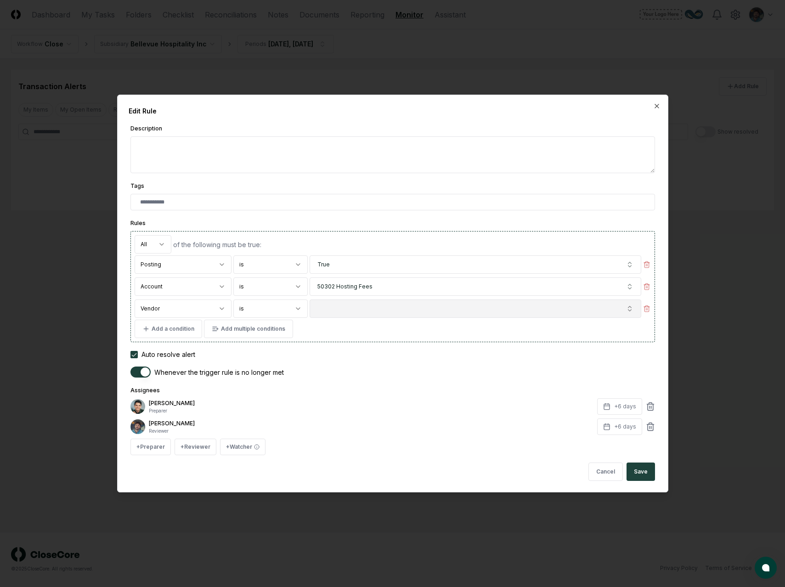
click at [371, 307] on button "button" at bounding box center [475, 308] width 332 height 18
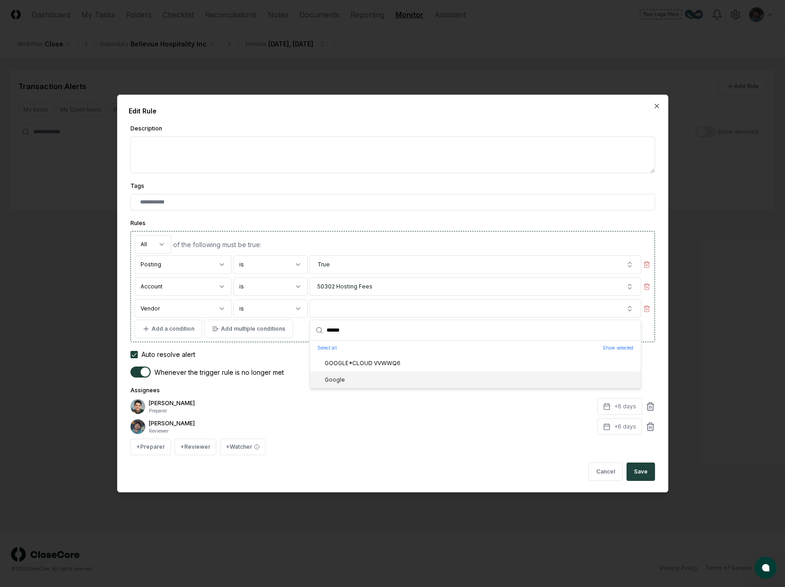
type input "******"
click at [367, 382] on div "Google" at bounding box center [475, 379] width 331 height 17
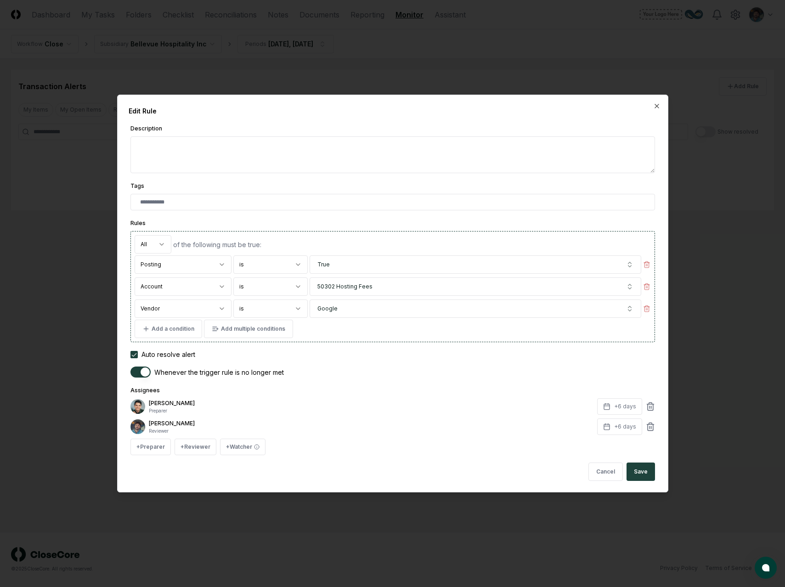
click at [371, 401] on p "[PERSON_NAME]" at bounding box center [371, 403] width 444 height 8
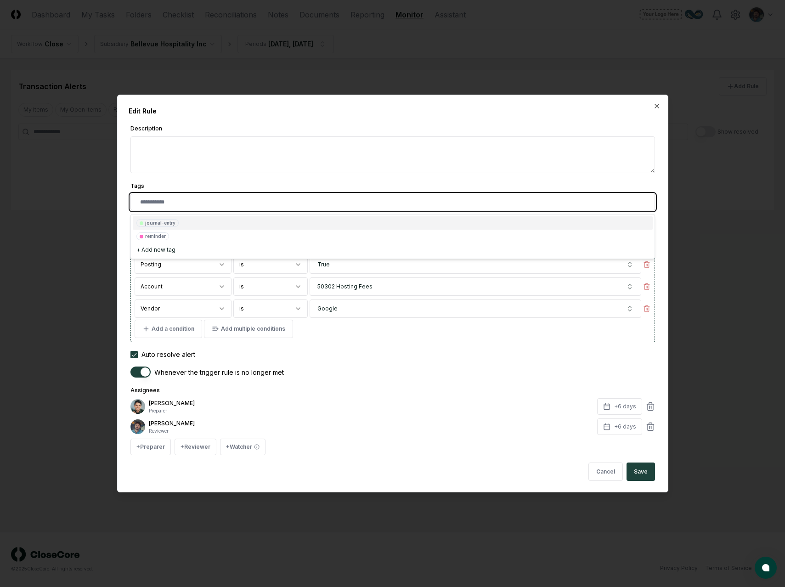
click at [239, 205] on input "text" at bounding box center [394, 202] width 509 height 8
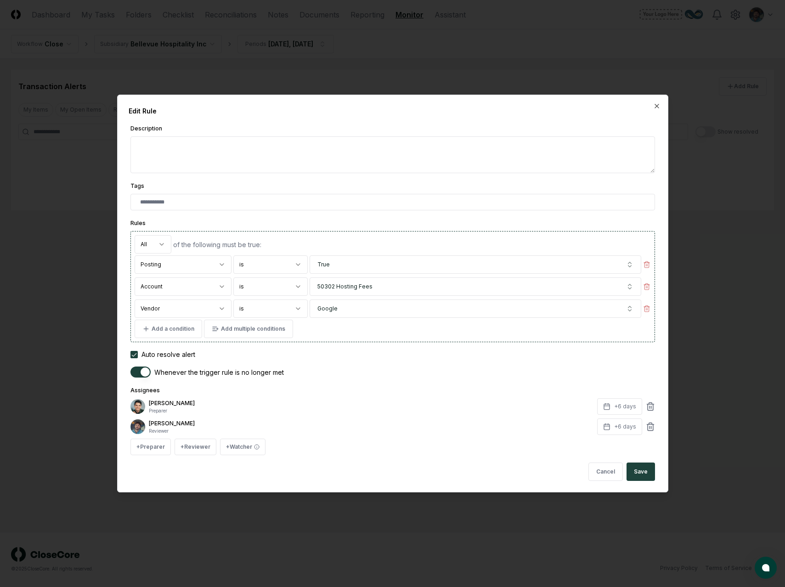
click at [207, 158] on textarea "Description" at bounding box center [392, 154] width 524 height 37
type textarea "*"
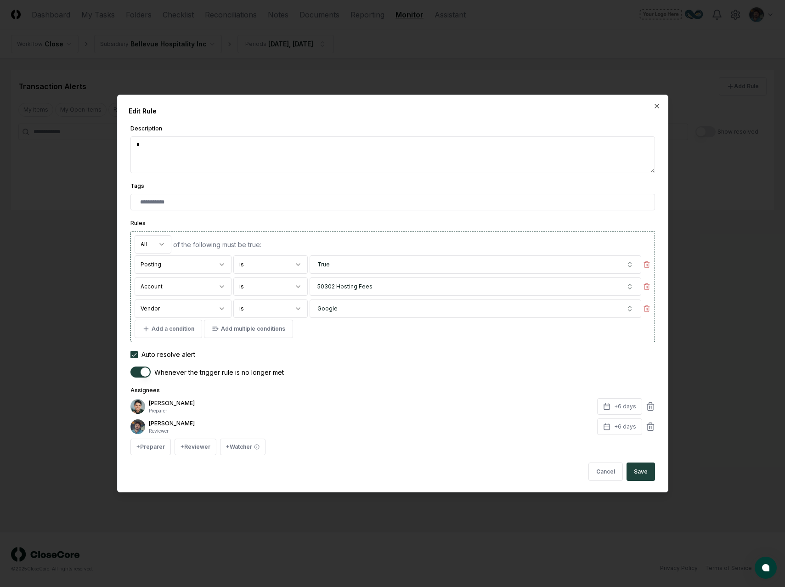
type textarea "**"
type textarea "*"
type textarea "****"
type textarea "*"
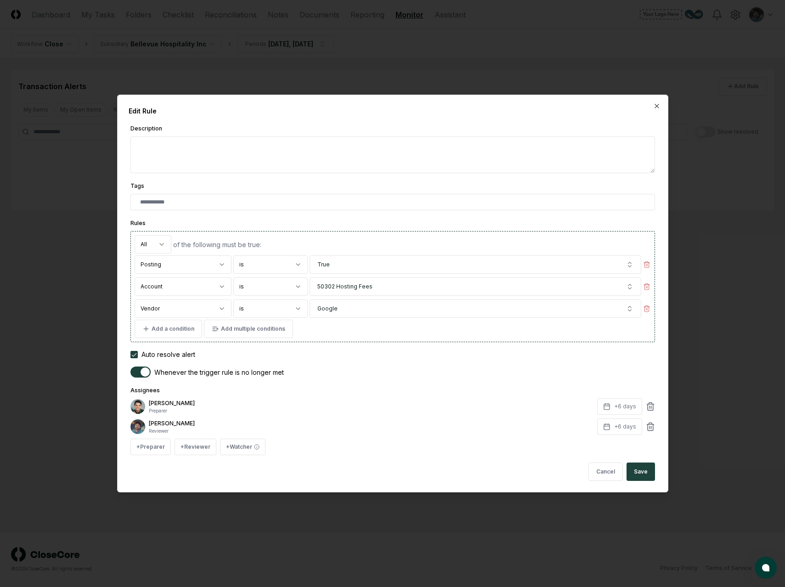
type textarea "*"
type textarea "**"
type textarea "*"
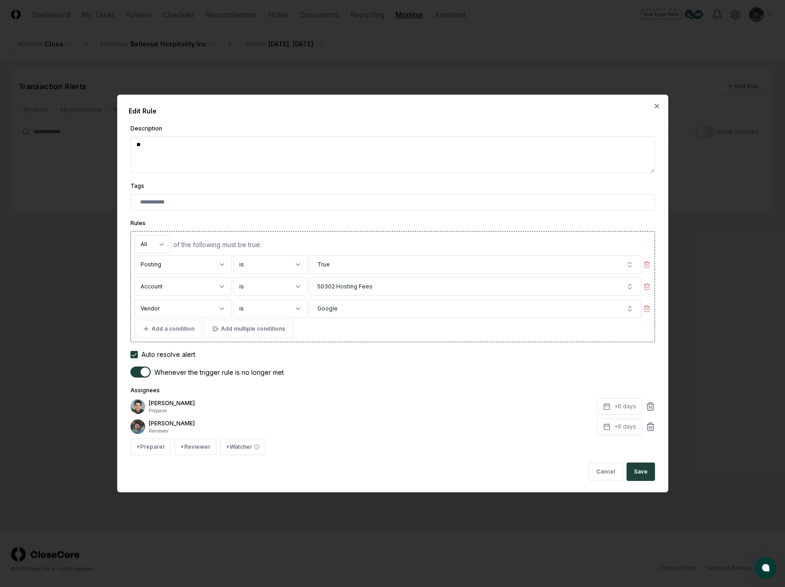
type textarea "***"
type textarea "*"
type textarea "***"
type textarea "*"
type textarea "*****"
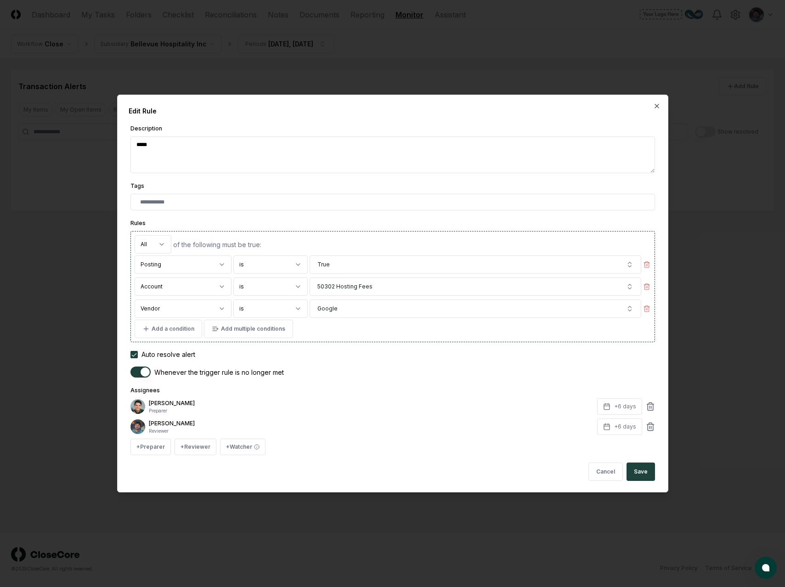
type textarea "*"
type textarea "******"
type textarea "*"
type textarea "*******"
type textarea "*"
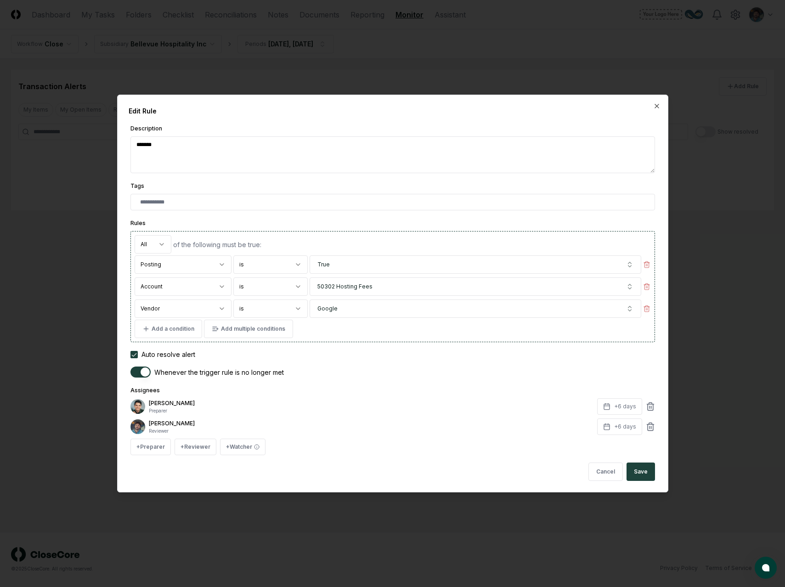
type textarea "********"
type textarea "*"
type textarea "*********"
type textarea "*"
type textarea "**********"
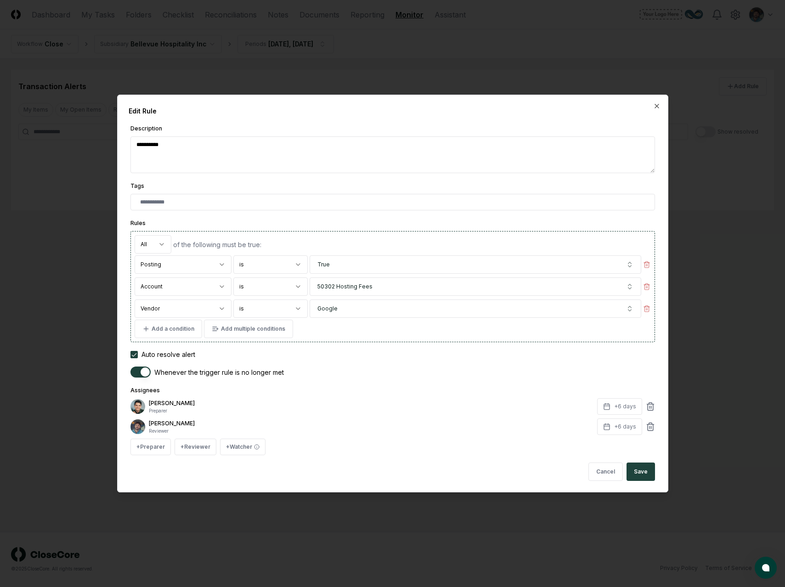
type textarea "*"
type textarea "**********"
type textarea "*"
type textarea "**********"
type textarea "*"
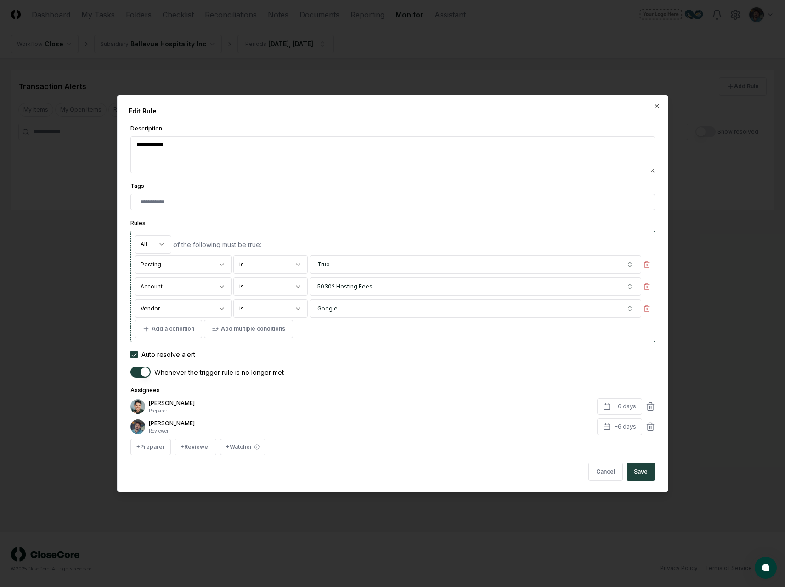
type textarea "**********"
type textarea "*"
type textarea "**********"
type textarea "*"
type textarea "**********"
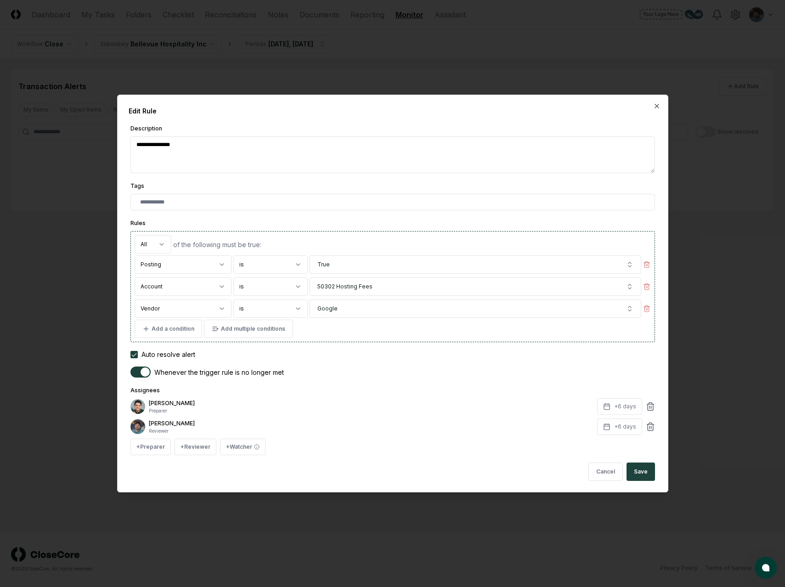
type textarea "*"
type textarea "**********"
type textarea "*"
type textarea "**********"
type textarea "*"
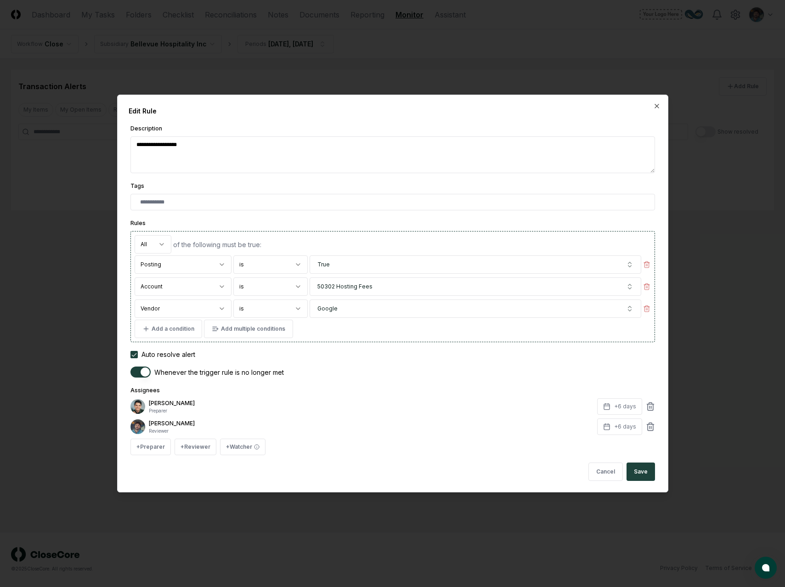
type textarea "**********"
type textarea "*"
type textarea "**********"
type textarea "*"
type textarea "**********"
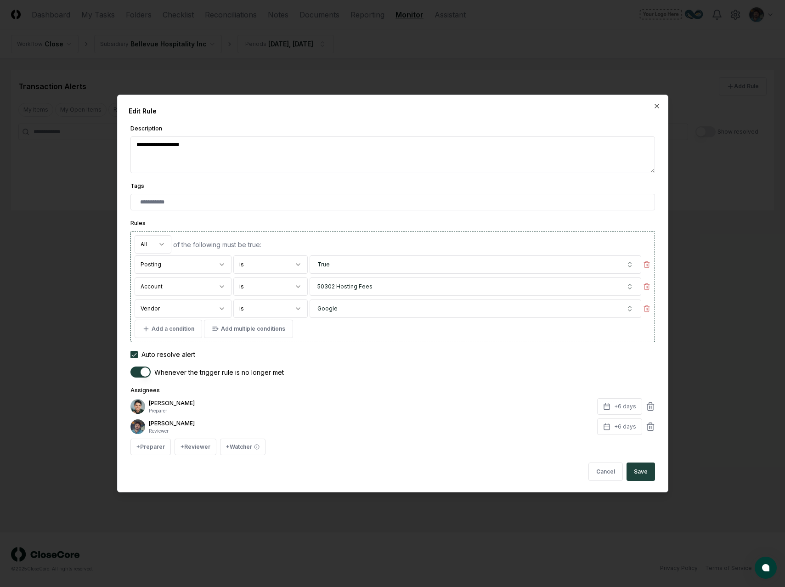
type textarea "*"
type textarea "**********"
type textarea "*"
type textarea "**********"
type textarea "*"
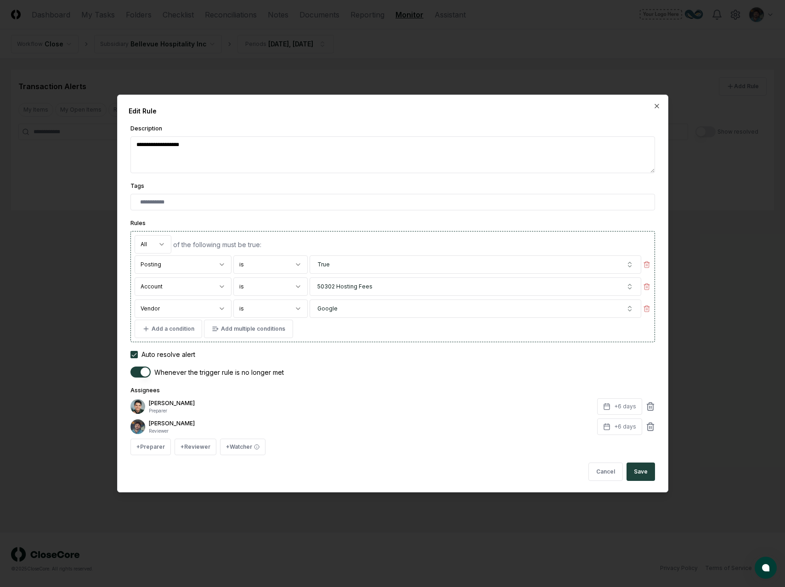
type textarea "**********"
type textarea "*"
type textarea "**********"
click at [637, 470] on button "Save" at bounding box center [640, 471] width 28 height 18
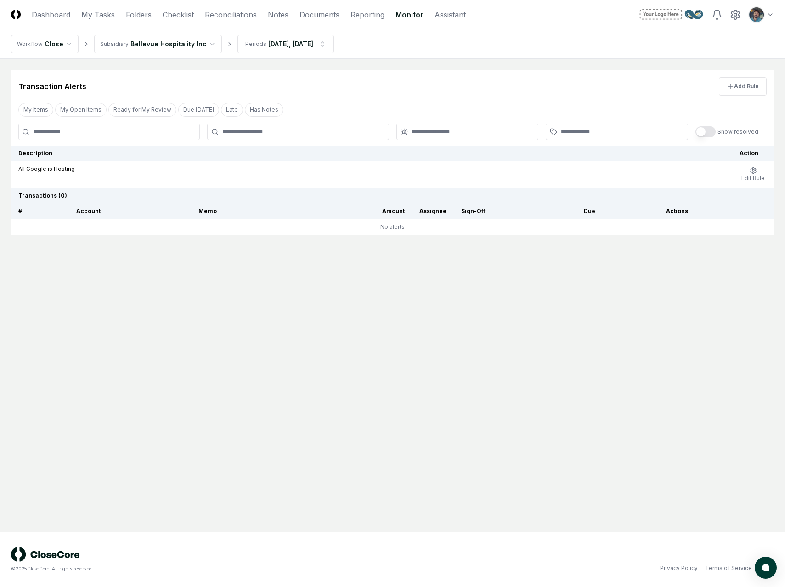
click at [282, 227] on td "No alerts" at bounding box center [392, 227] width 763 height 16
click at [42, 195] on th "Transactions ( 0 )" at bounding box center [392, 196] width 763 height 16
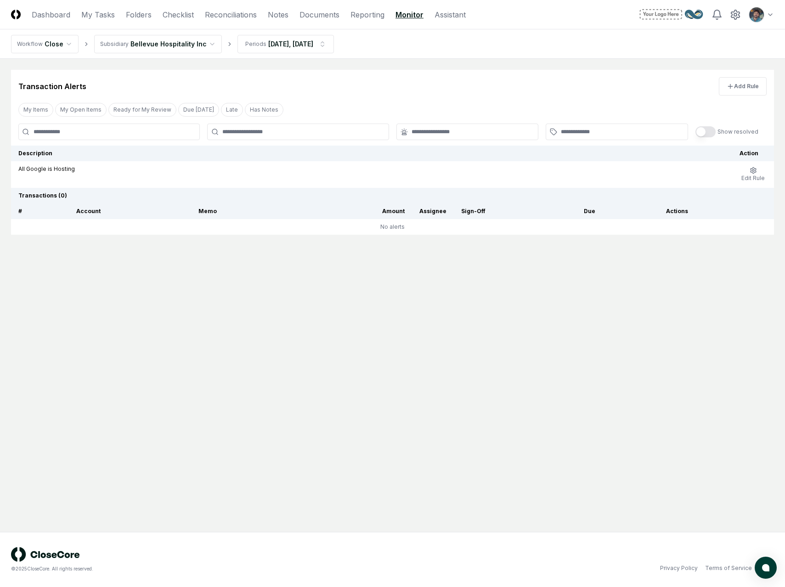
click at [23, 195] on th "Transactions ( 0 )" at bounding box center [392, 196] width 763 height 16
click at [93, 231] on td "No alerts" at bounding box center [392, 227] width 763 height 16
click at [749, 176] on span "Edit Rule" at bounding box center [752, 177] width 23 height 7
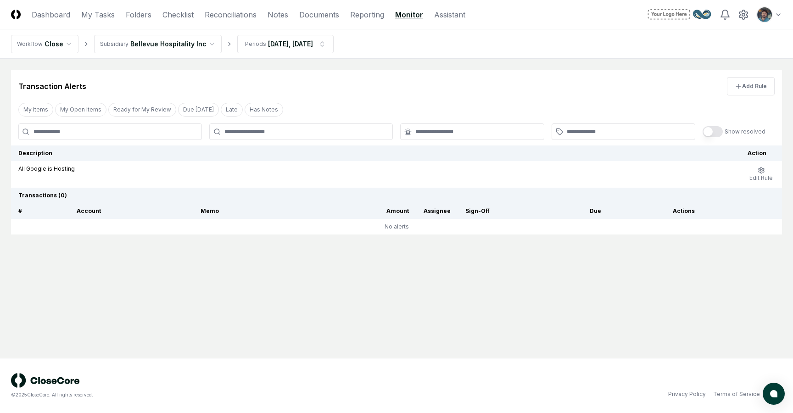
click at [89, 169] on div "All Google is Hosting" at bounding box center [375, 169] width 715 height 8
click at [45, 173] on td "All Google is Hosting" at bounding box center [376, 174] width 730 height 27
click at [37, 170] on p "All Google is Hosting" at bounding box center [46, 169] width 56 height 8
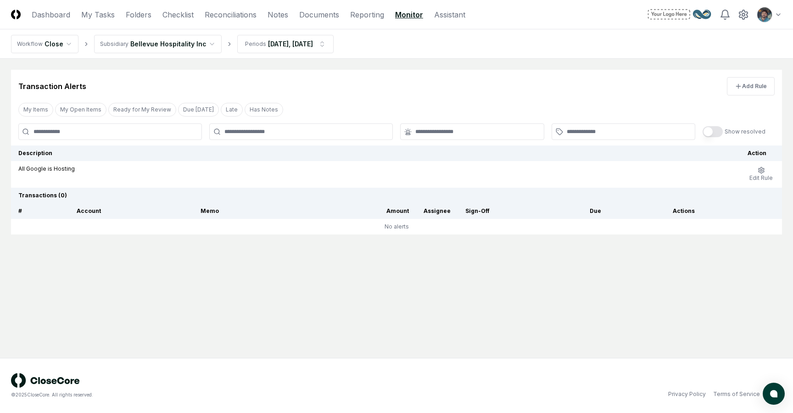
drag, startPoint x: 133, startPoint y: 242, endPoint x: 50, endPoint y: 217, distance: 87.2
click at [121, 241] on main "Transaction Alerts Add Rule My Items My Open Items Ready for My Review Due Toda…" at bounding box center [396, 208] width 793 height 299
drag, startPoint x: 19, startPoint y: 195, endPoint x: 161, endPoint y: 224, distance: 145.3
click at [161, 224] on table "Transactions ( 0 ) # Account Memo Amount Assignee Sign-Off Due Actions No alerts" at bounding box center [396, 211] width 771 height 47
click at [306, 256] on main "Transaction Alerts Add Rule My Items My Open Items Ready for My Review Due Toda…" at bounding box center [396, 208] width 793 height 299
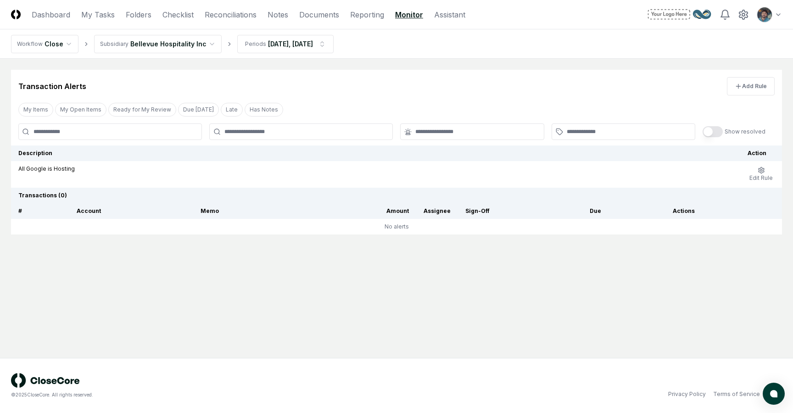
click at [104, 167] on div "All Google is Hosting" at bounding box center [375, 169] width 715 height 8
click at [36, 171] on p "All Google is Hosting" at bounding box center [46, 169] width 56 height 8
click at [761, 169] on circle "button" at bounding box center [762, 170] width 2 height 2
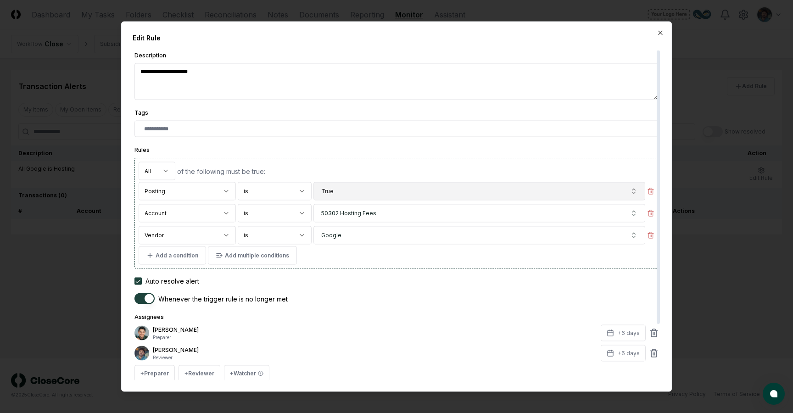
scroll to position [68, 0]
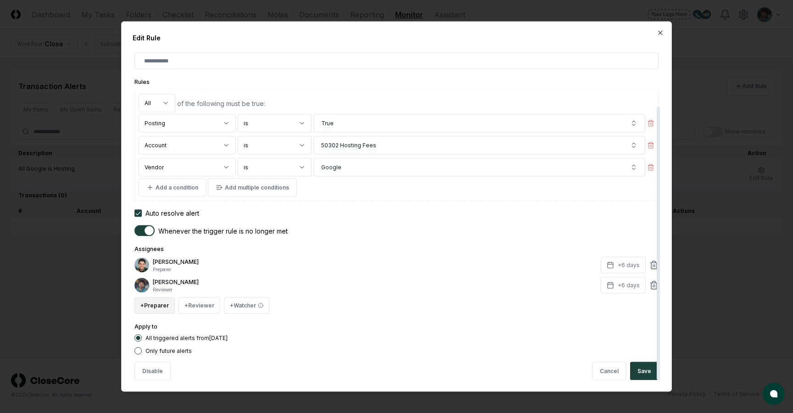
click at [157, 309] on button "+ Preparer" at bounding box center [155, 306] width 40 height 17
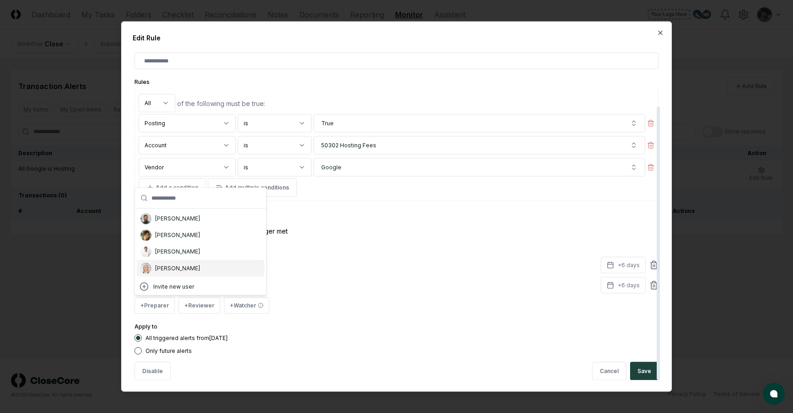
click at [298, 270] on p "Preparer" at bounding box center [375, 269] width 444 height 7
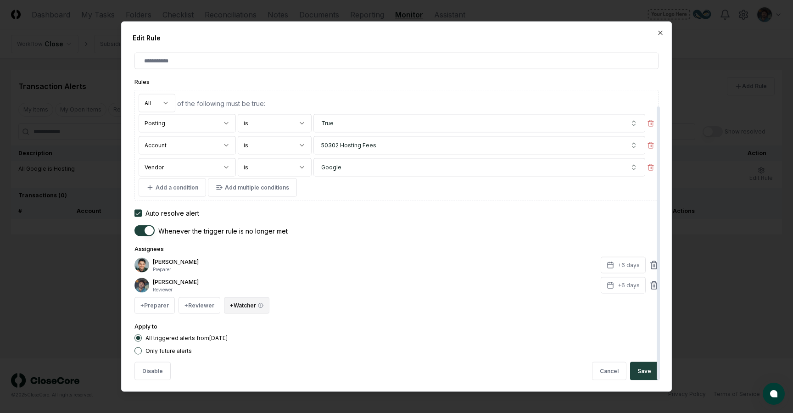
click at [252, 298] on button "+ Watcher" at bounding box center [246, 306] width 45 height 17
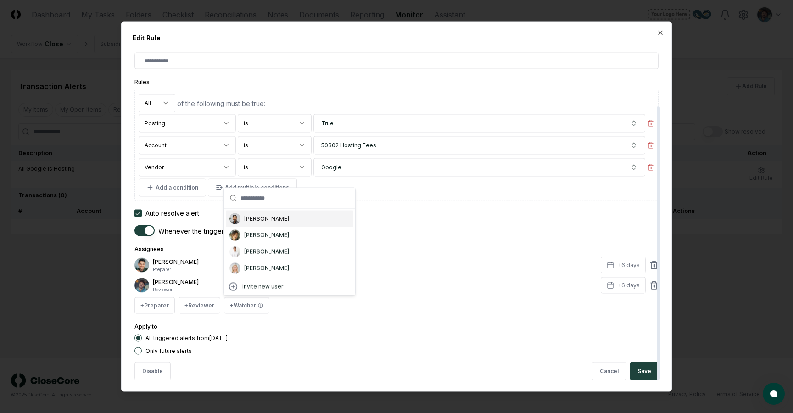
click at [266, 219] on div "[PERSON_NAME]" at bounding box center [266, 219] width 45 height 8
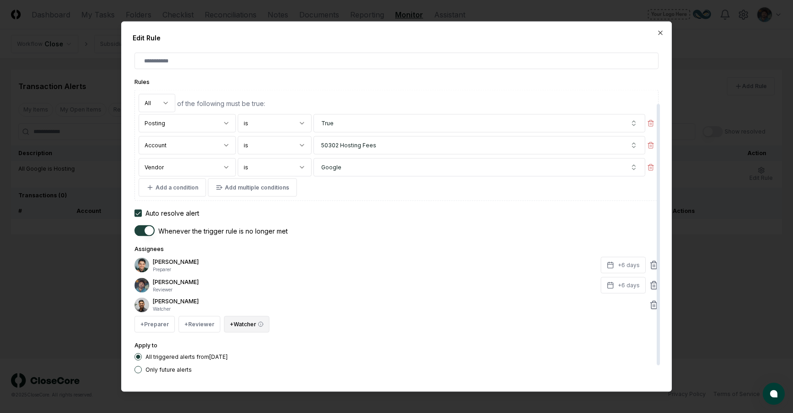
click at [248, 329] on button "+ Watcher" at bounding box center [246, 324] width 45 height 17
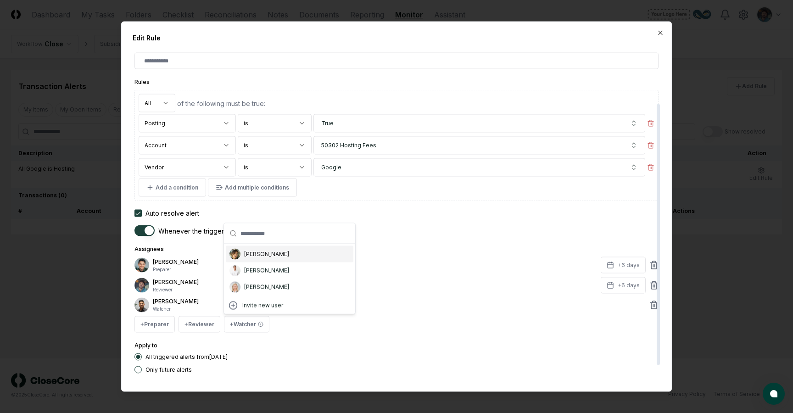
click at [263, 255] on div "[PERSON_NAME]" at bounding box center [266, 254] width 45 height 8
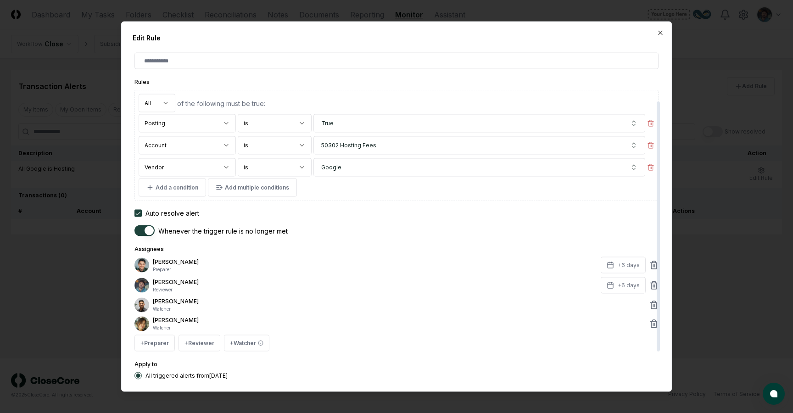
click at [255, 334] on div "Arthur Cook Preparer +6 days Tim Smith Reviewer +6 days Fausto Lucero Watcher J…" at bounding box center [397, 304] width 524 height 95
click at [255, 342] on button "+ Watcher" at bounding box center [246, 343] width 45 height 17
click at [255, 289] on div "[PERSON_NAME]" at bounding box center [266, 290] width 45 height 8
click at [247, 363] on button "+ Watcher" at bounding box center [246, 362] width 45 height 17
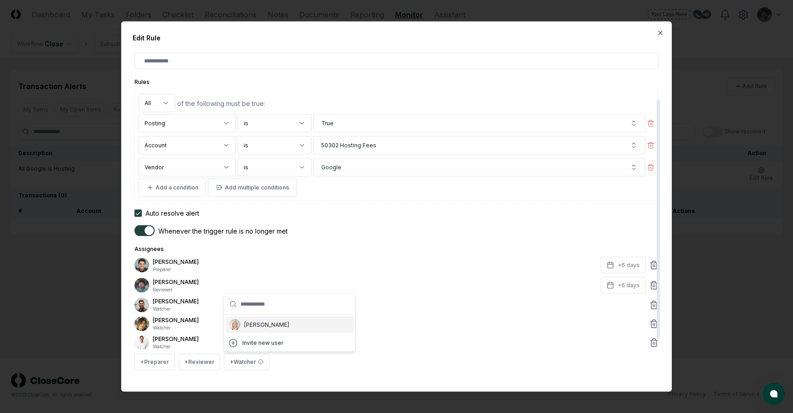
click at [258, 326] on div "[PERSON_NAME]" at bounding box center [266, 325] width 45 height 8
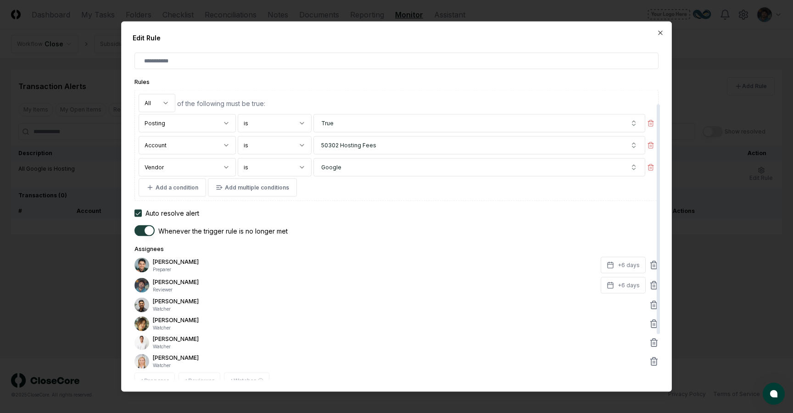
scroll to position [143, 0]
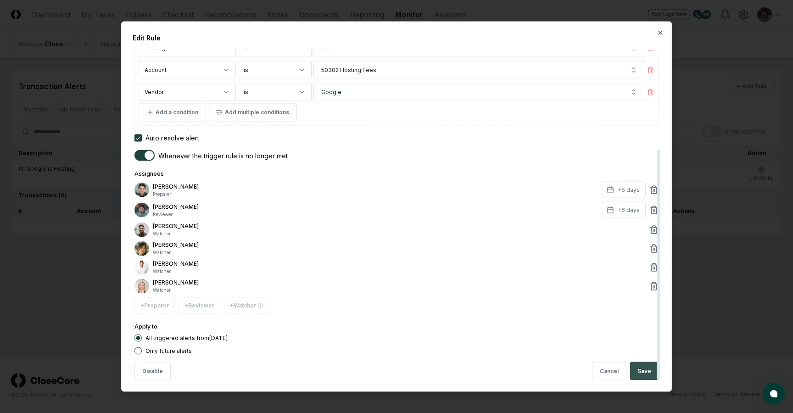
click at [641, 373] on button "Save" at bounding box center [644, 371] width 28 height 18
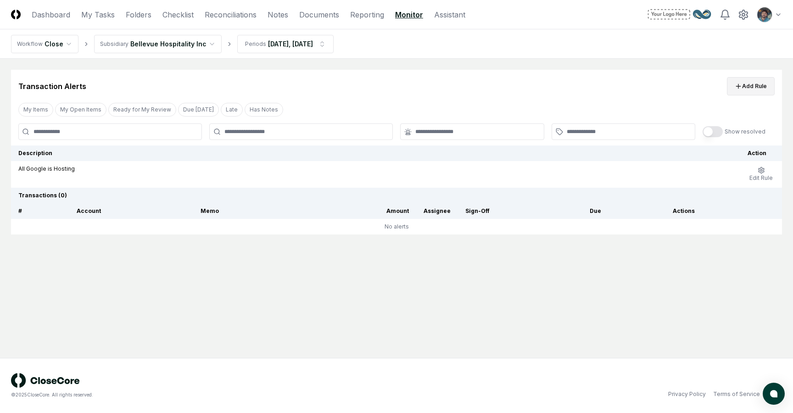
click at [761, 86] on button "Add Rule" at bounding box center [751, 86] width 48 height 18
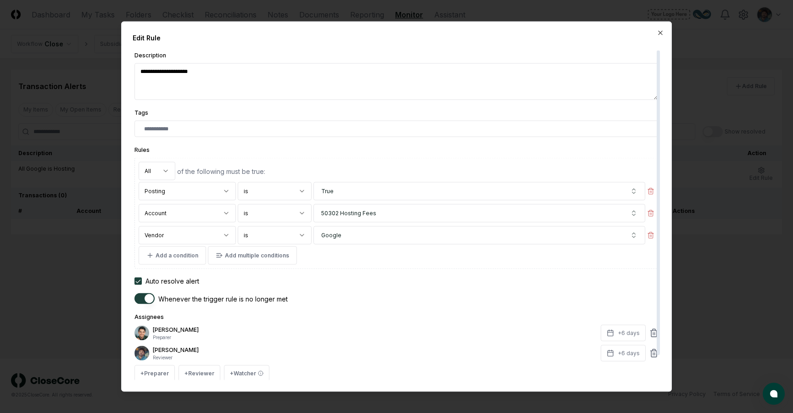
click at [237, 74] on textarea "**********" at bounding box center [397, 81] width 524 height 37
click at [193, 74] on textarea "**********" at bounding box center [397, 81] width 524 height 37
click at [352, 237] on button "Google" at bounding box center [480, 235] width 332 height 18
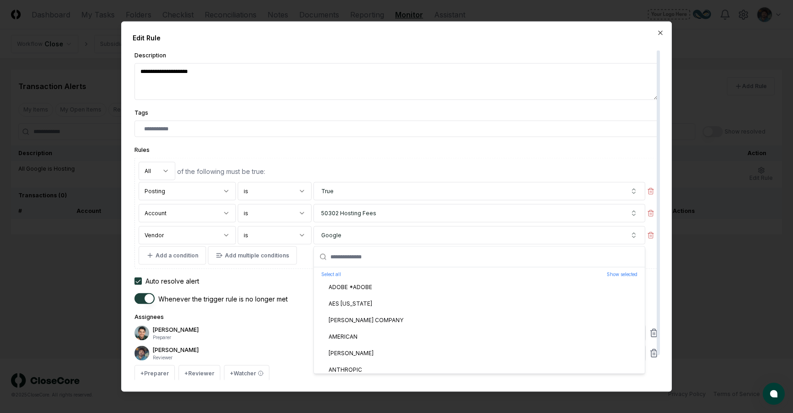
scroll to position [331, 0]
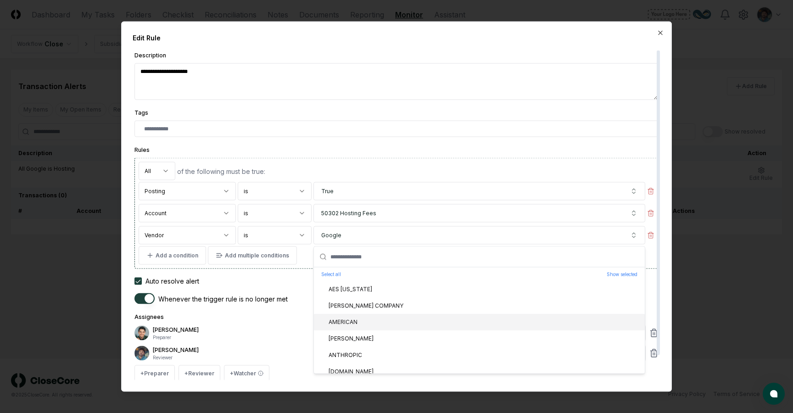
click at [362, 320] on div "AMERICAN" at bounding box center [479, 323] width 331 height 17
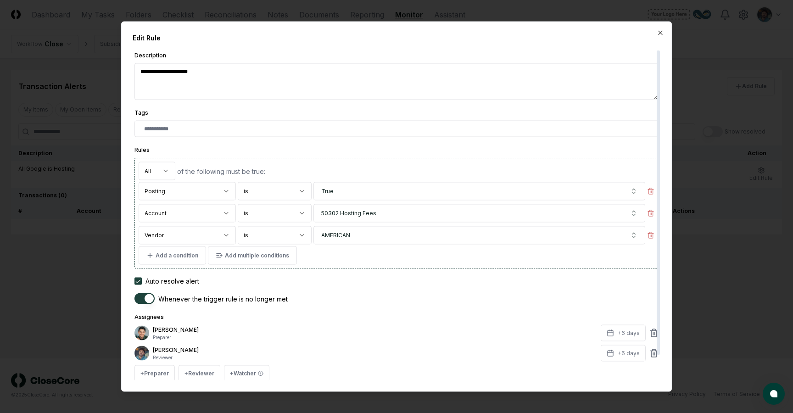
click at [202, 74] on textarea "**********" at bounding box center [397, 81] width 524 height 37
type textarea "*"
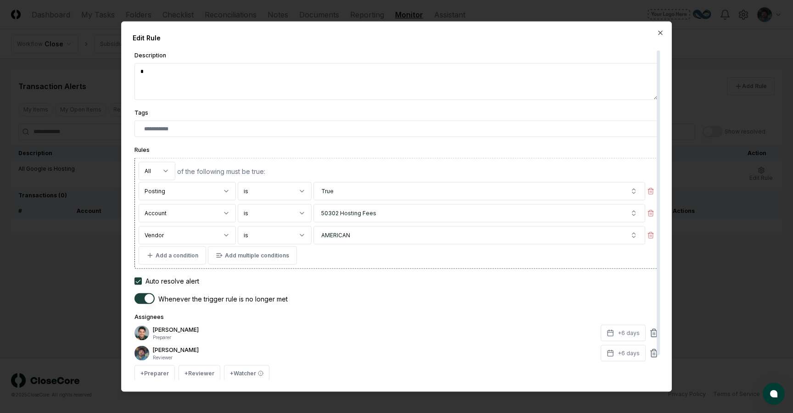
type textarea "*"
type textarea "**"
type textarea "*"
type textarea "***"
type textarea "*"
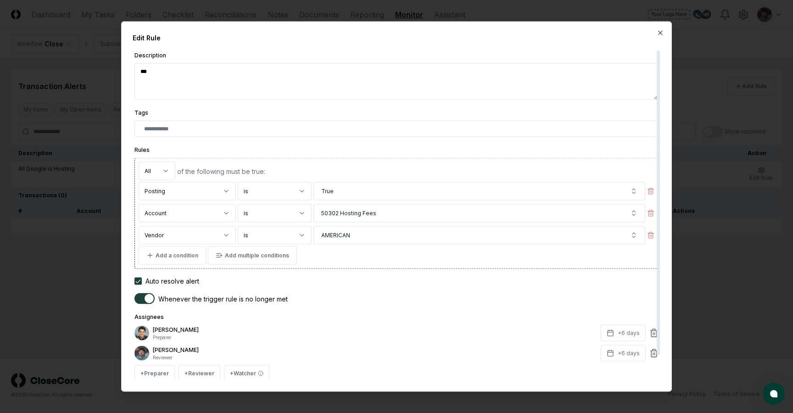
type textarea "****"
type textarea "*"
type textarea "*****"
type textarea "*"
type textarea "******"
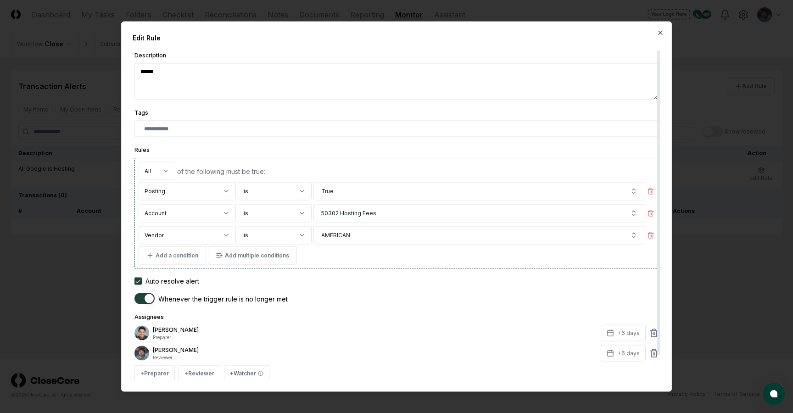
type textarea "*"
type textarea "*******"
type textarea "*"
type textarea "********"
type textarea "*"
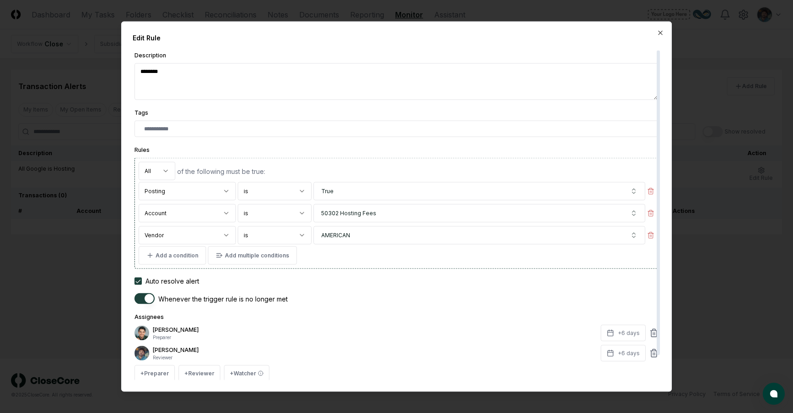
type textarea "********"
type textarea "*"
type textarea "**********"
type textarea "*"
type textarea "**********"
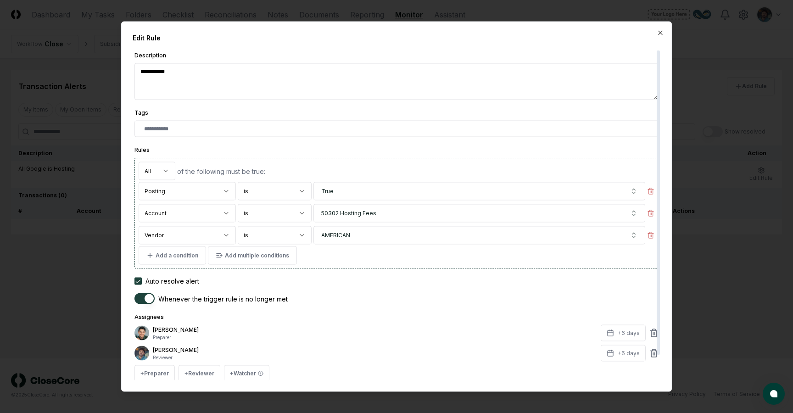
type textarea "*"
type textarea "**********"
type textarea "*"
type textarea "**********"
type textarea "*"
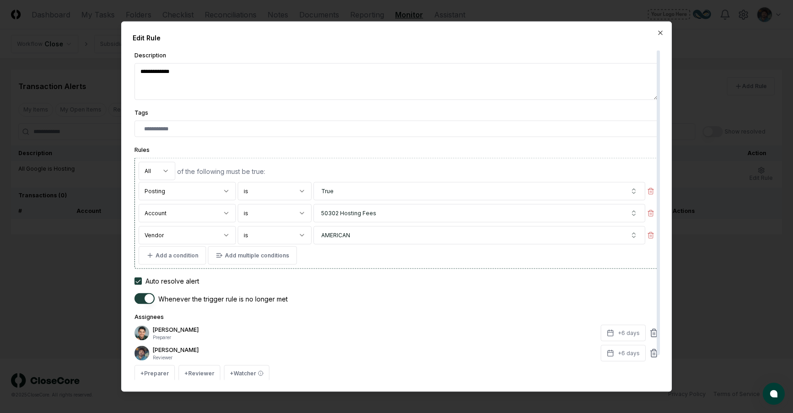
type textarea "**********"
type textarea "*"
type textarea "**********"
type textarea "*"
type textarea "**********"
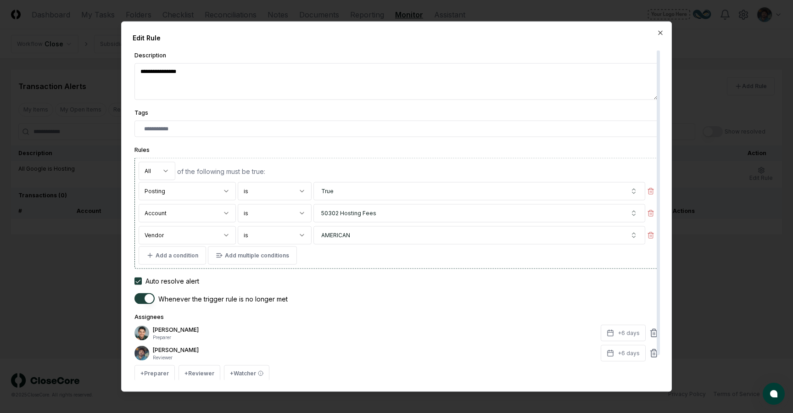
type textarea "*"
type textarea "**********"
type textarea "*"
type textarea "**********"
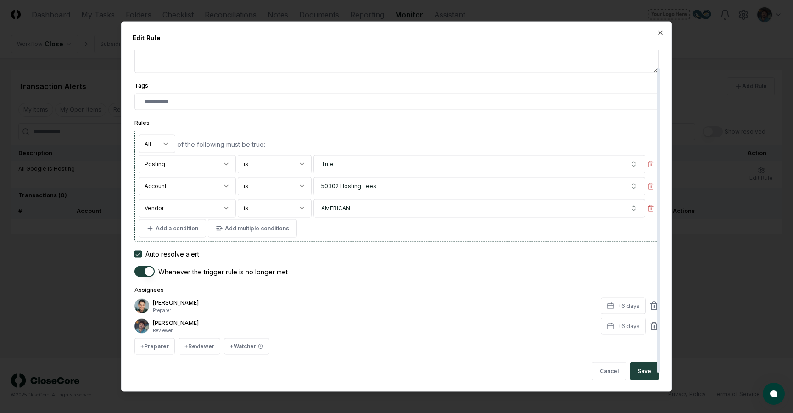
scroll to position [0, 0]
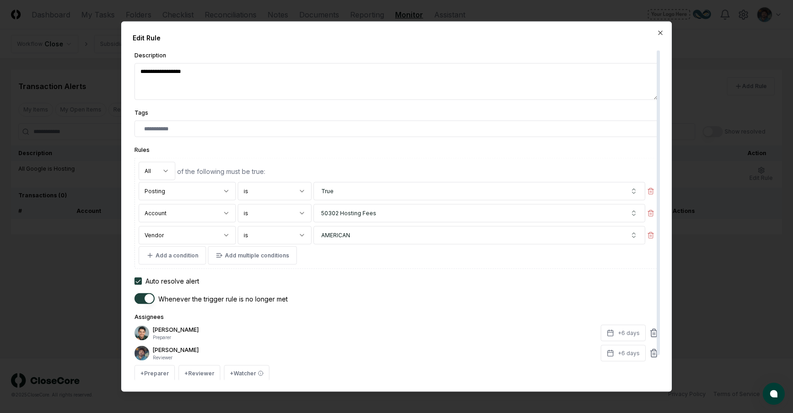
click at [269, 83] on textarea "**********" at bounding box center [397, 81] width 524 height 37
type textarea "*"
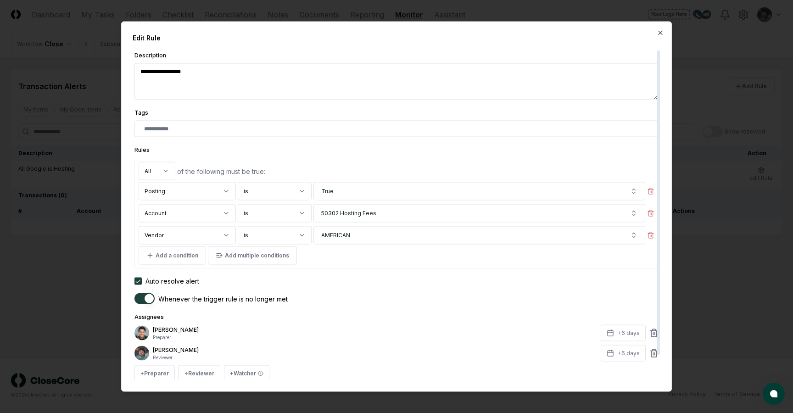
type textarea "*"
type textarea "**"
type textarea "*"
type textarea "***"
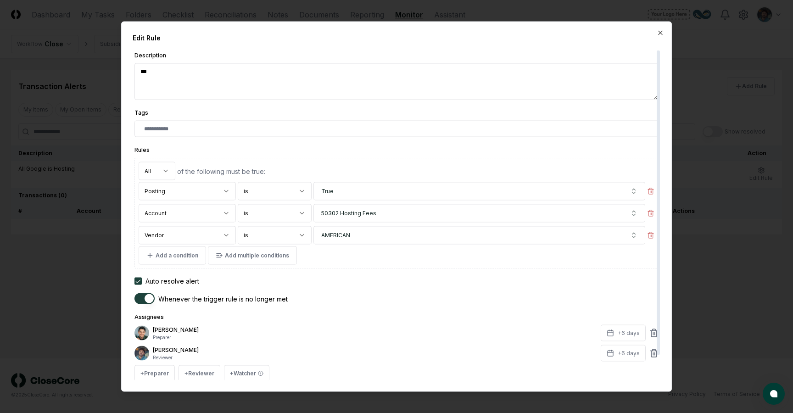
type textarea "*"
type textarea "****"
type textarea "*"
type textarea "*****"
type textarea "*"
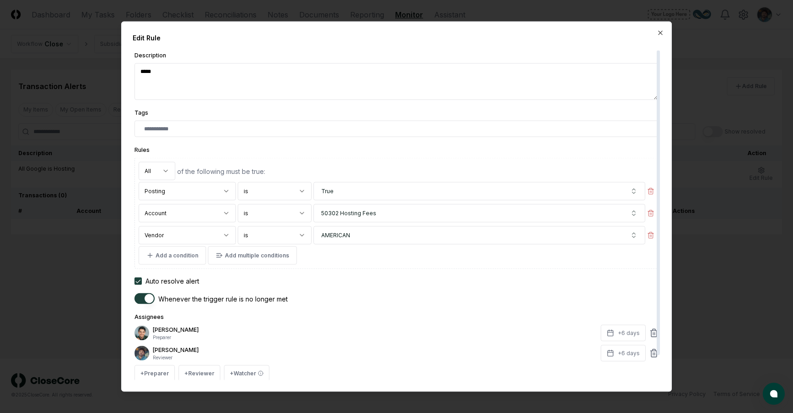
type textarea "******"
type textarea "*"
type textarea "*******"
type textarea "*"
type textarea "********"
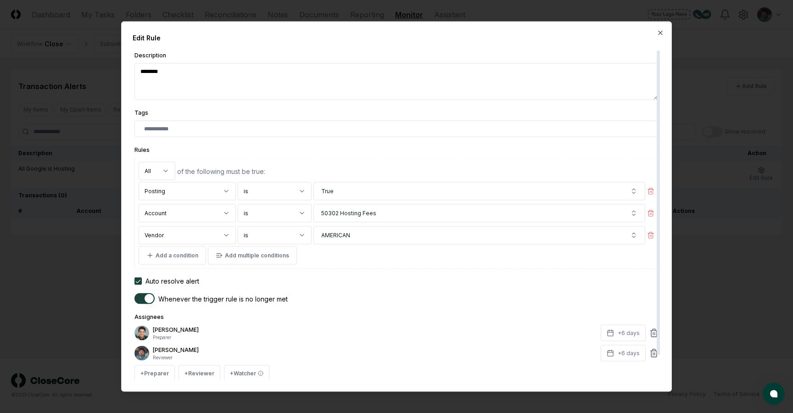
type textarea "*"
type textarea "********"
type textarea "*"
type textarea "**********"
type textarea "*"
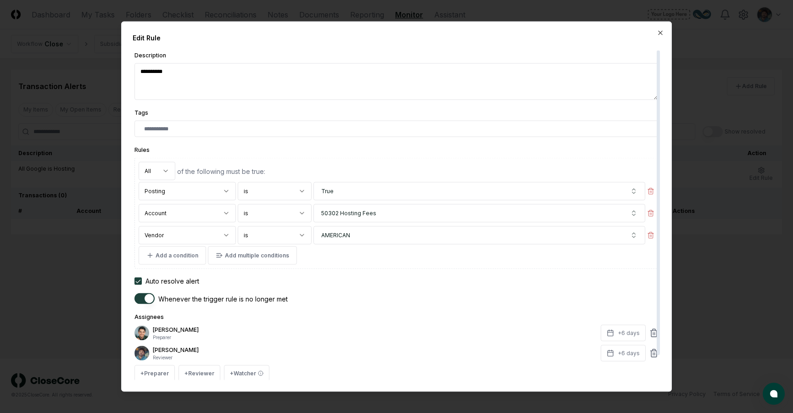
type textarea "**********"
type textarea "*"
type textarea "**********"
type textarea "*"
type textarea "**********"
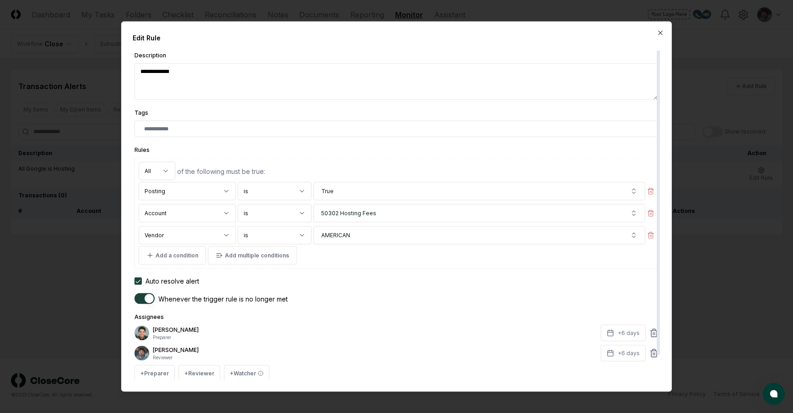
type textarea "*"
type textarea "**********"
type textarea "*"
type textarea "**********"
type textarea "*"
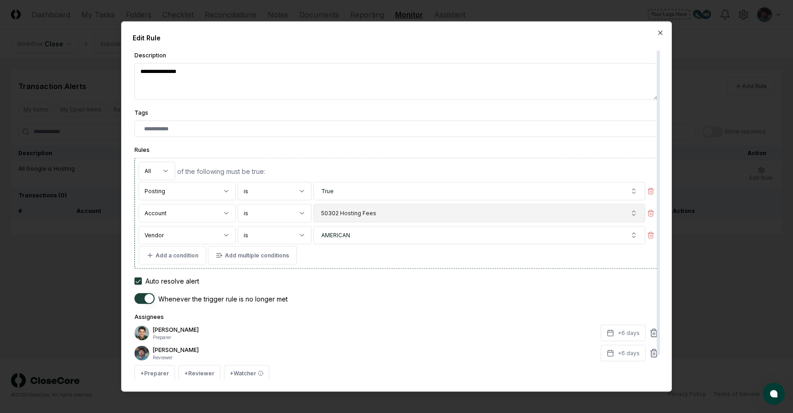
type textarea "**********"
click at [392, 214] on button "50302 Hosting Fees" at bounding box center [480, 213] width 332 height 18
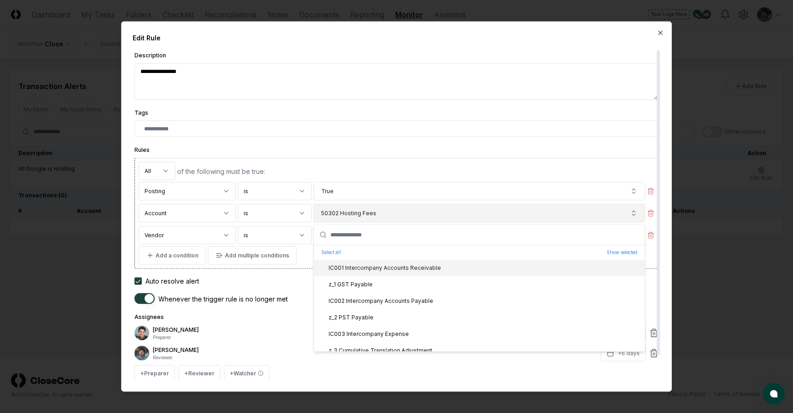
click at [392, 214] on button "50302 Hosting Fees" at bounding box center [480, 213] width 332 height 18
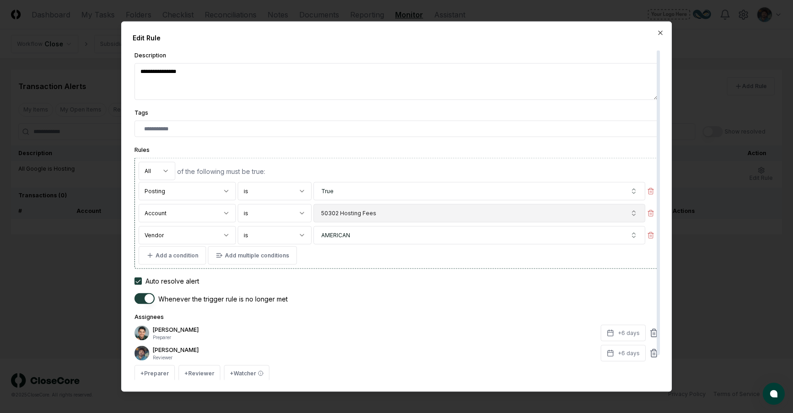
click at [392, 214] on button "50302 Hosting Fees" at bounding box center [480, 213] width 332 height 18
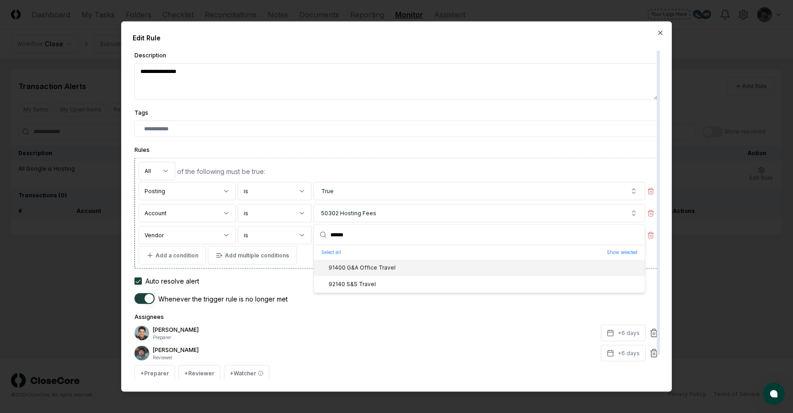
type input "******"
click at [385, 261] on div "91400 G&A Office Travel" at bounding box center [479, 268] width 331 height 17
click at [420, 301] on form "Whenever the trigger rule is no longer met" at bounding box center [397, 298] width 524 height 11
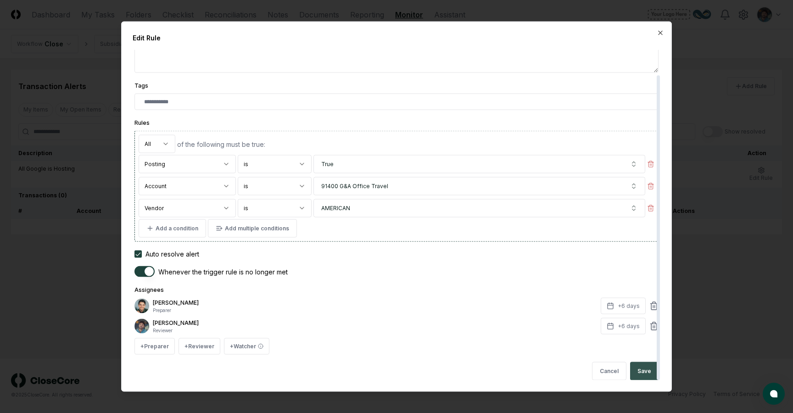
click at [637, 371] on button "Save" at bounding box center [644, 371] width 28 height 18
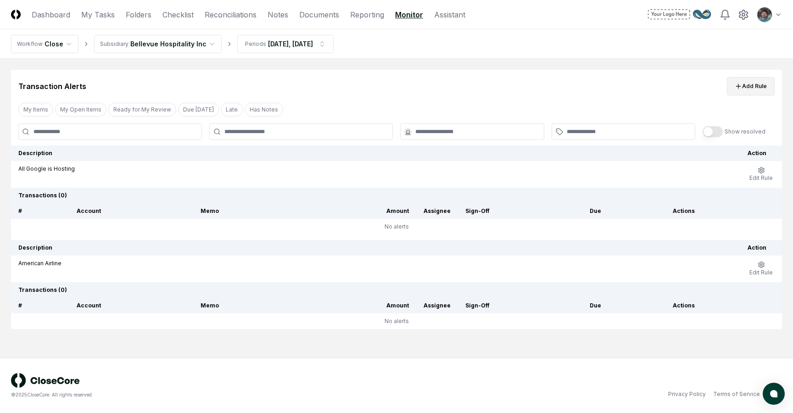
click at [746, 88] on button "Add Rule" at bounding box center [751, 86] width 48 height 18
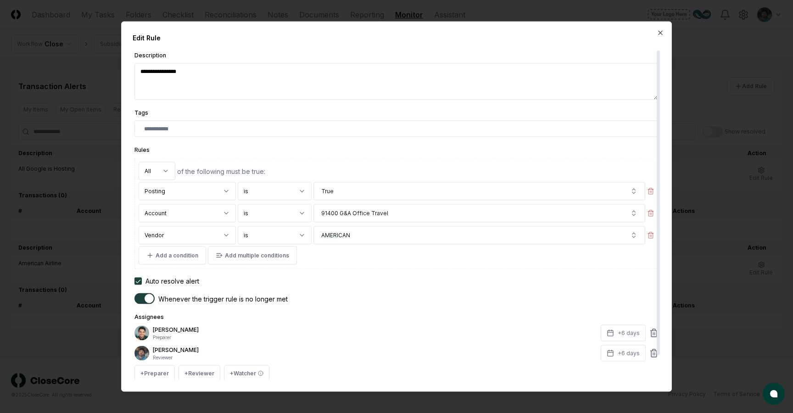
type textarea "*"
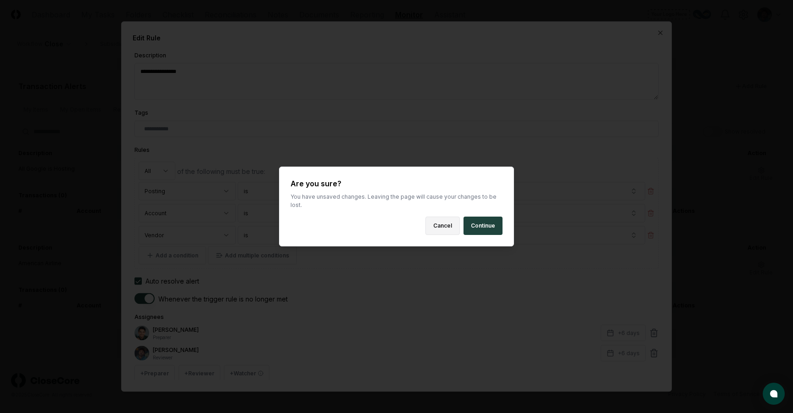
click at [445, 224] on button "Cancel" at bounding box center [443, 226] width 34 height 18
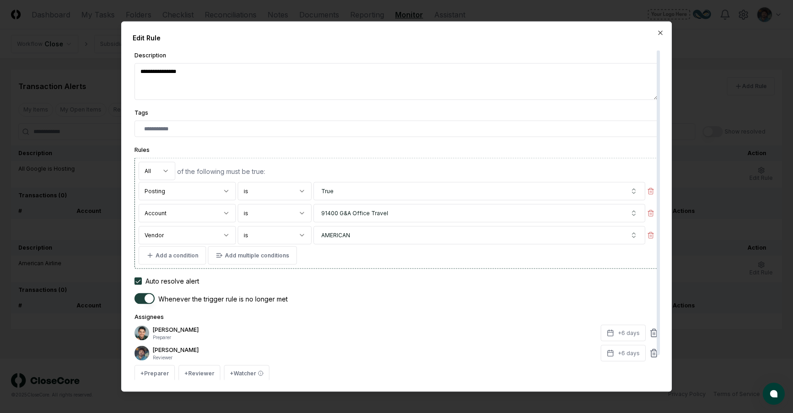
type textarea "*"
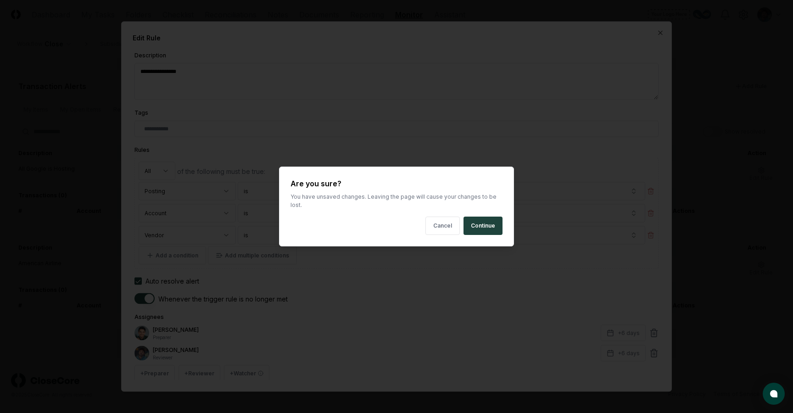
click at [431, 245] on div at bounding box center [396, 206] width 793 height 413
click at [435, 226] on button "Cancel" at bounding box center [443, 226] width 34 height 18
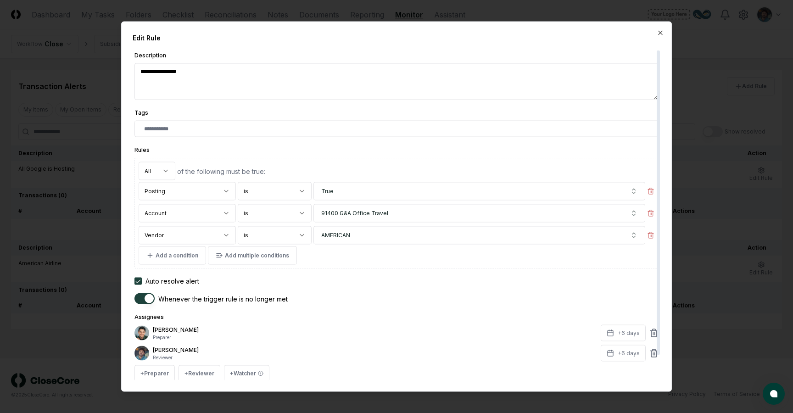
click at [656, 34] on div "Edit Rule" at bounding box center [397, 38] width 528 height 10
click at [665, 32] on div "**********" at bounding box center [396, 207] width 551 height 371
click at [662, 32] on icon "button" at bounding box center [660, 32] width 7 height 7
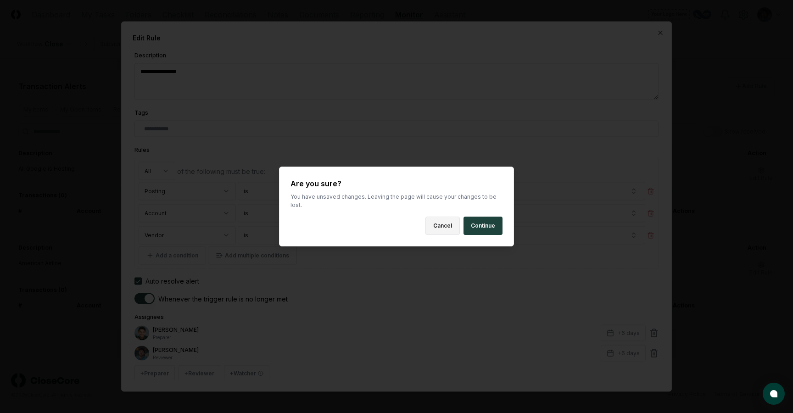
click at [449, 222] on button "Cancel" at bounding box center [443, 226] width 34 height 18
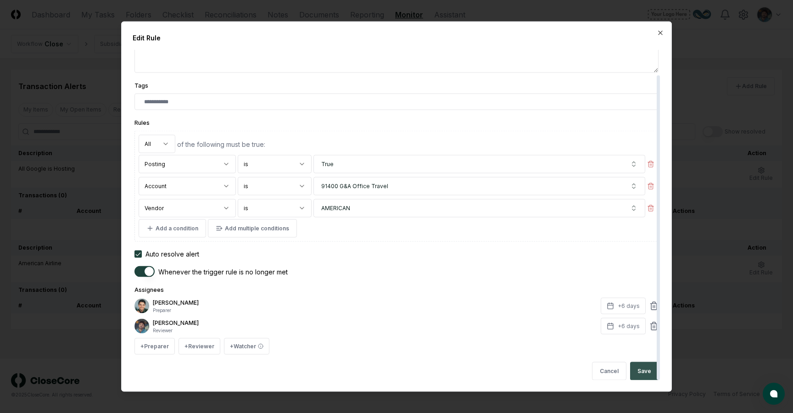
click at [637, 373] on button "Save" at bounding box center [644, 371] width 28 height 18
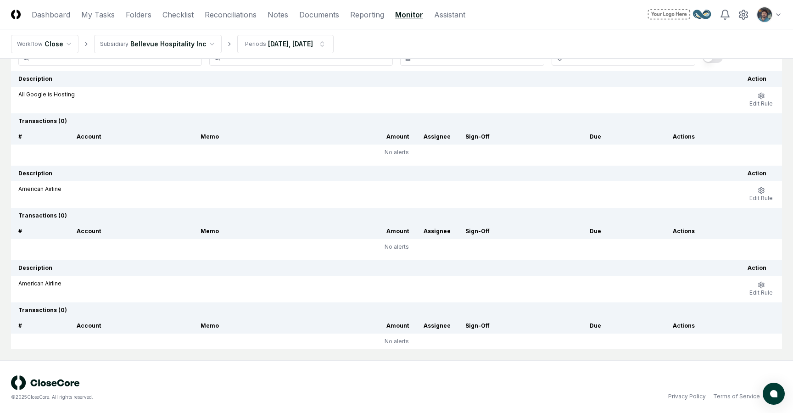
scroll to position [77, 0]
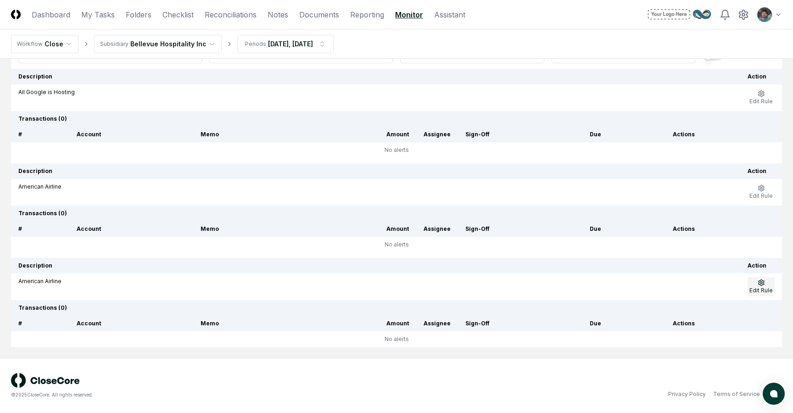
click at [758, 288] on span "Edit Rule" at bounding box center [761, 290] width 23 height 7
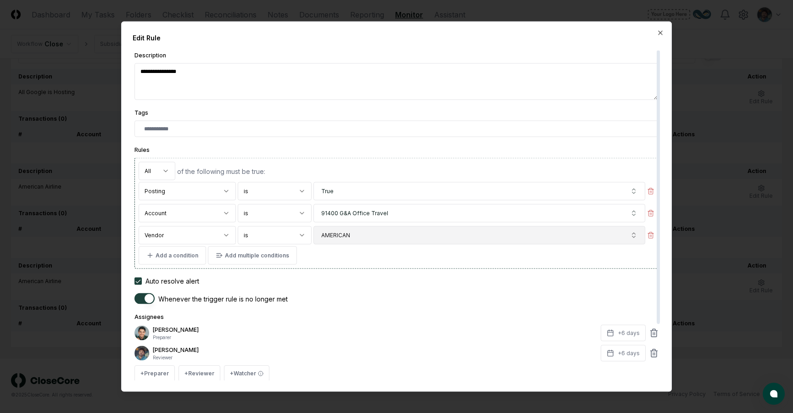
click at [365, 234] on button "AMERICAN" at bounding box center [480, 235] width 332 height 18
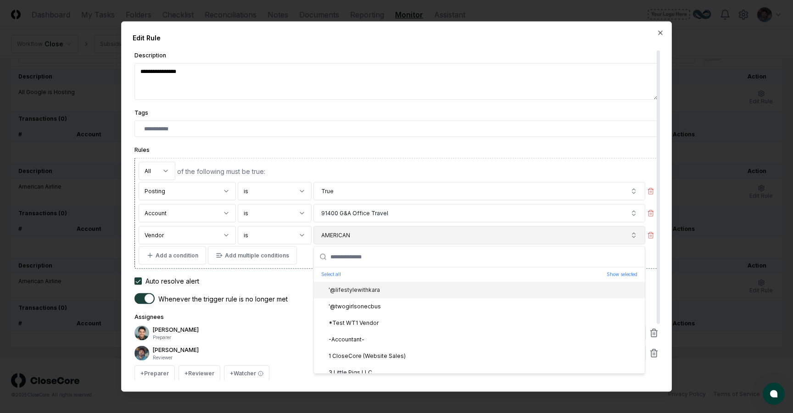
click at [365, 234] on button "AMERICAN" at bounding box center [480, 235] width 332 height 18
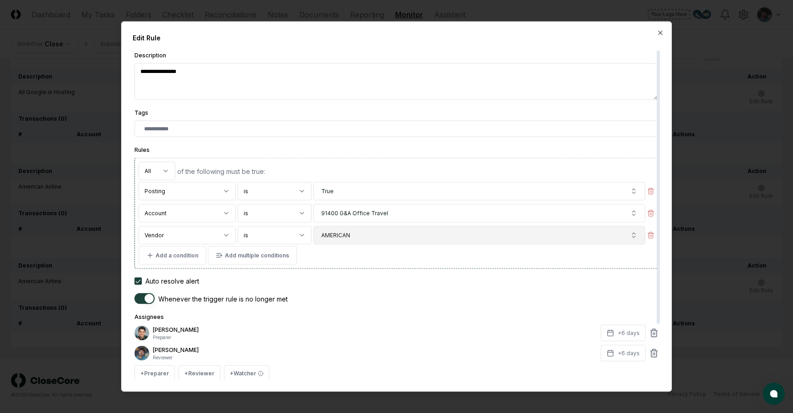
click at [365, 234] on button "AMERICAN" at bounding box center [480, 235] width 332 height 18
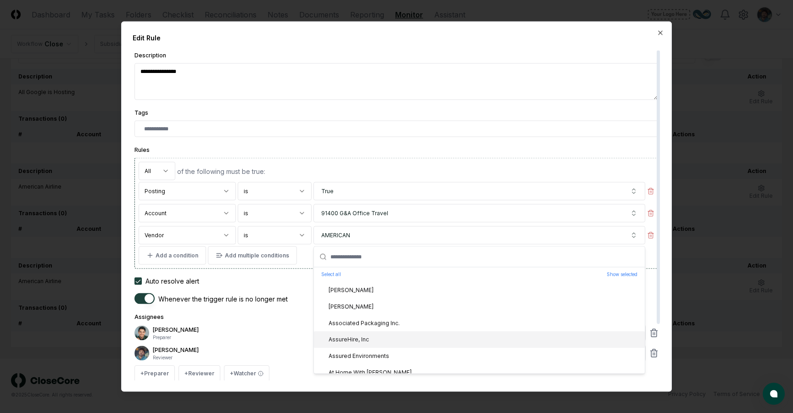
click at [368, 342] on div "AssureHire, Inc" at bounding box center [479, 340] width 331 height 17
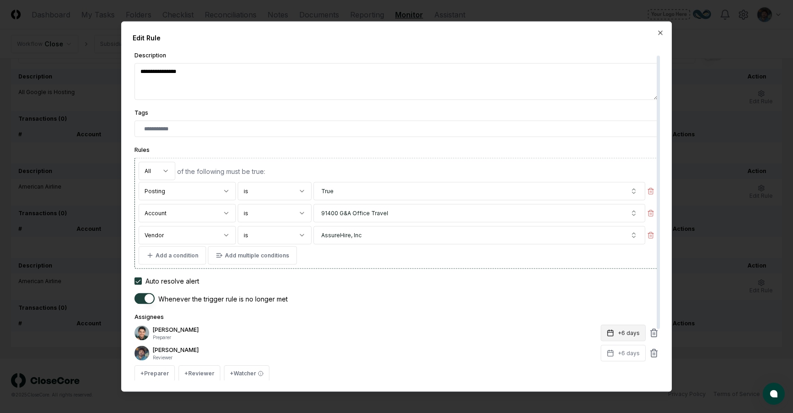
scroll to position [68, 0]
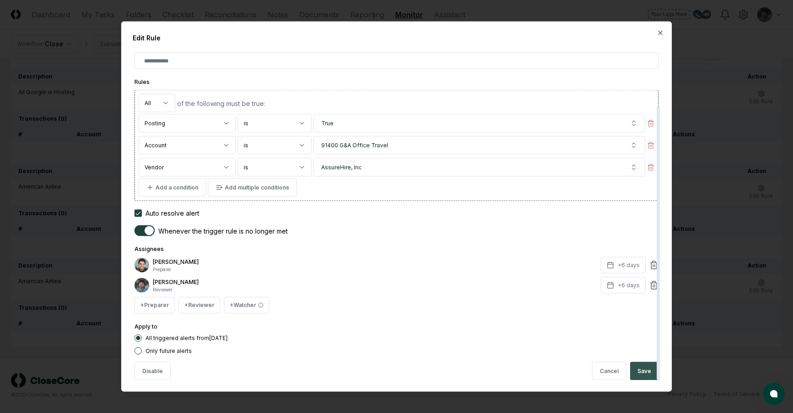
click at [637, 371] on button "Save" at bounding box center [644, 371] width 28 height 18
type textarea "*"
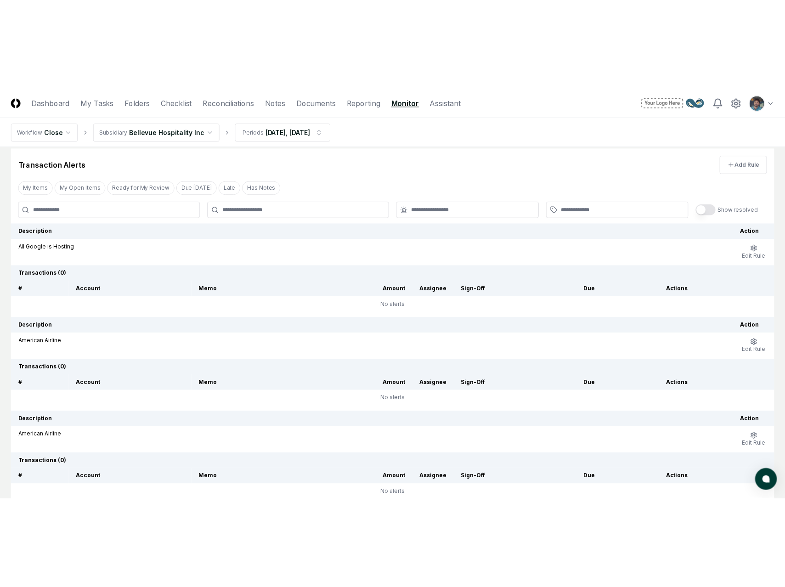
scroll to position [0, 0]
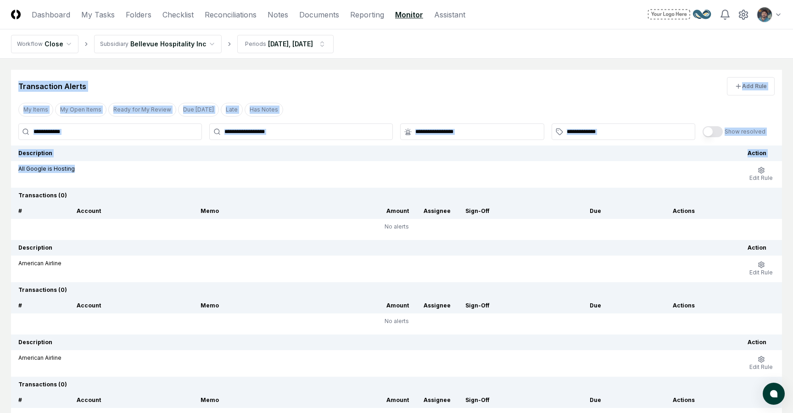
drag, startPoint x: 56, startPoint y: 73, endPoint x: 172, endPoint y: 172, distance: 152.4
click at [172, 171] on div "Transaction Alerts Add Rule My Items My Open Items Ready for My Review Due Toda…" at bounding box center [396, 247] width 771 height 354
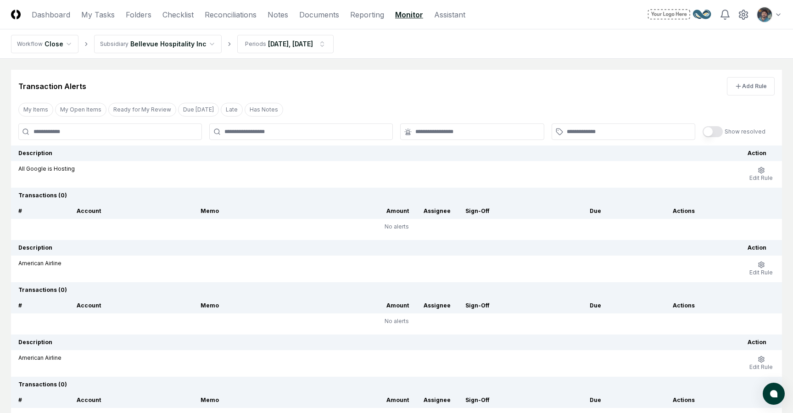
click at [238, 259] on div "American Airline" at bounding box center [375, 263] width 715 height 8
click at [192, 196] on th "Transactions ( 0 )" at bounding box center [396, 196] width 771 height 16
click at [212, 70] on div "Transaction Alerts Add Rule" at bounding box center [396, 83] width 771 height 26
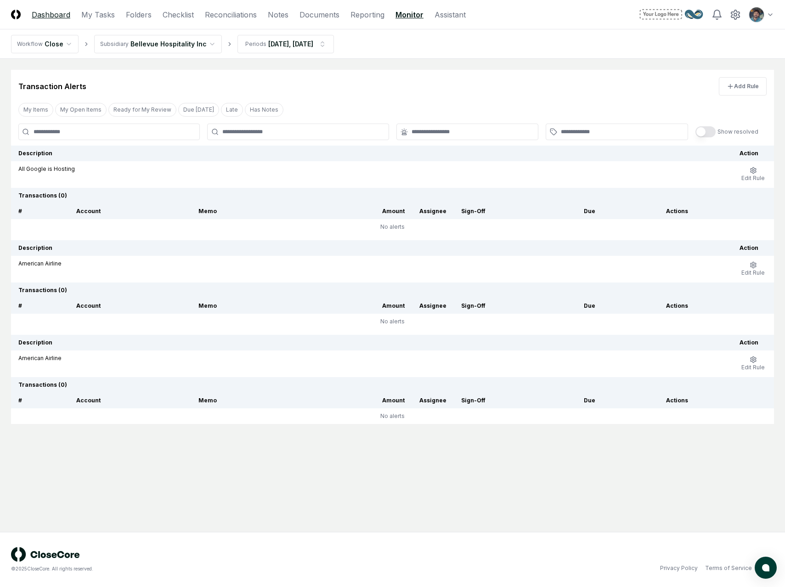
click at [39, 11] on link "Dashboard" at bounding box center [51, 14] width 39 height 11
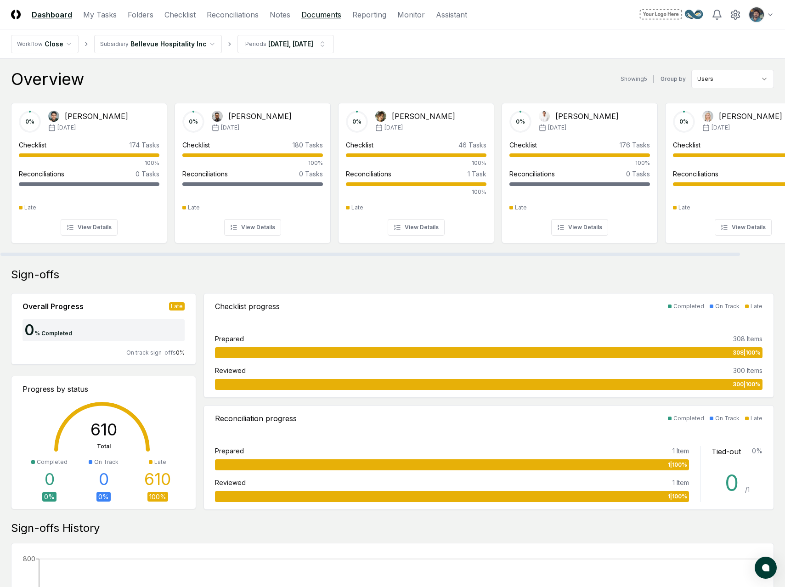
click at [321, 10] on link "Documents" at bounding box center [321, 14] width 40 height 11
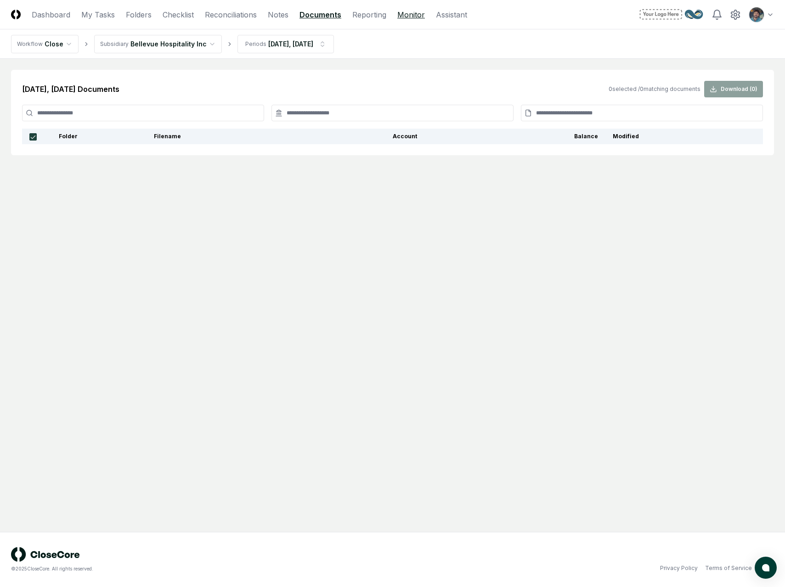
click at [406, 16] on link "Monitor" at bounding box center [411, 14] width 28 height 11
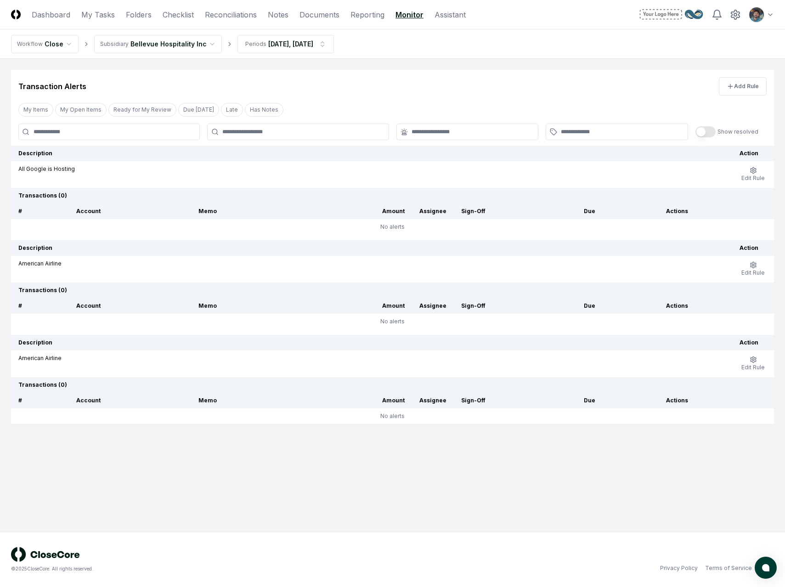
click at [204, 167] on div "All Google is Hosting" at bounding box center [371, 169] width 706 height 8
click at [185, 203] on th "Account" at bounding box center [130, 211] width 123 height 16
click at [177, 173] on div "All Google is Hosting" at bounding box center [371, 169] width 706 height 8
click at [750, 173] on icon "button" at bounding box center [752, 170] width 7 height 7
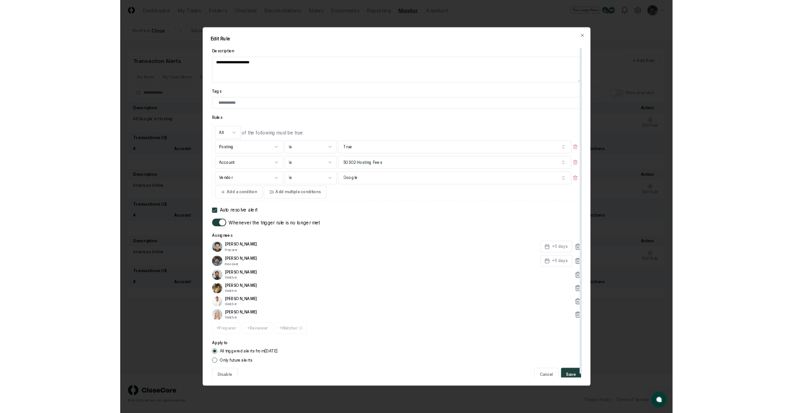
scroll to position [5, 0]
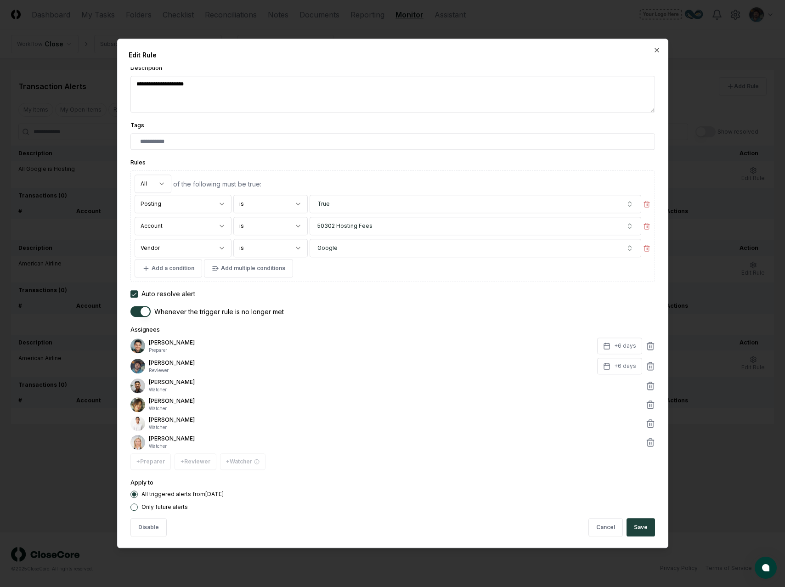
click at [74, 496] on div at bounding box center [392, 293] width 785 height 587
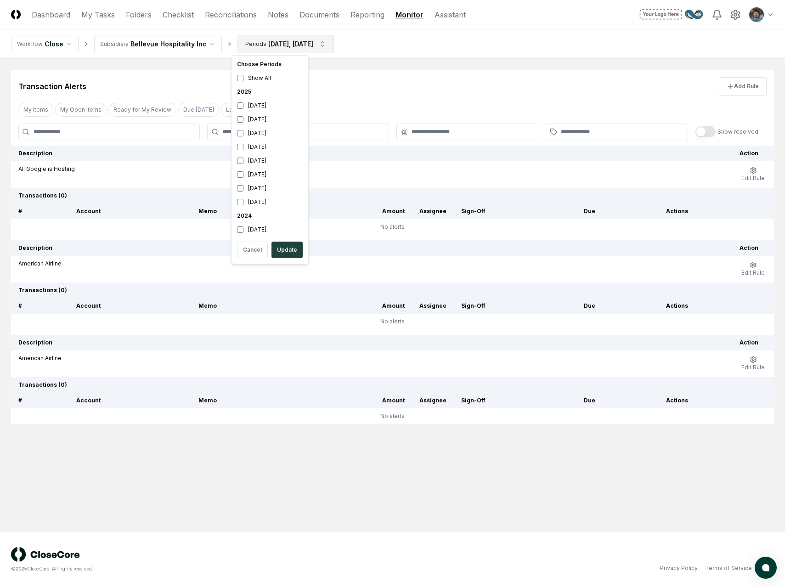
click at [327, 45] on html "CloseCore Dashboard My Tasks Folders Checklist Reconciliations Notes Documents …" at bounding box center [392, 293] width 785 height 587
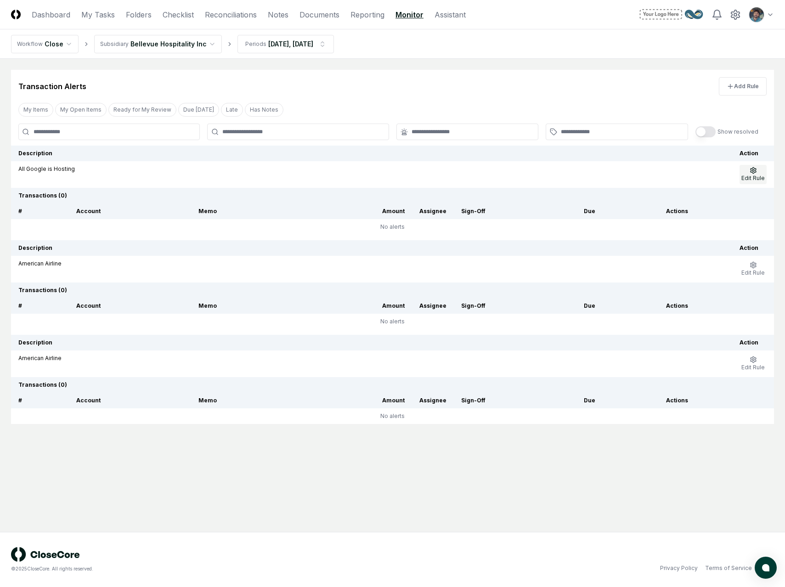
click at [748, 177] on span "Edit Rule" at bounding box center [752, 177] width 23 height 7
click at [753, 358] on icon "button" at bounding box center [752, 359] width 7 height 7
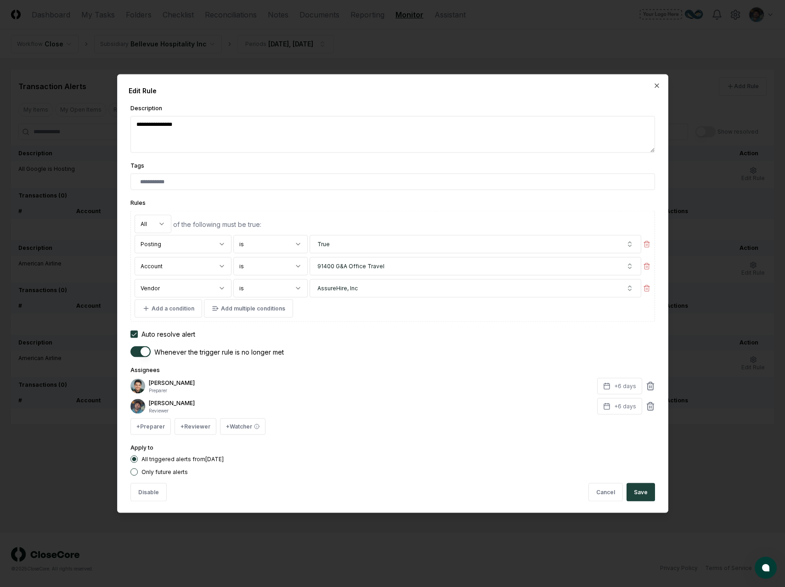
click at [249, 133] on textarea "**********" at bounding box center [392, 134] width 524 height 37
type textarea "**********"
click at [640, 493] on button "Save" at bounding box center [640, 492] width 28 height 18
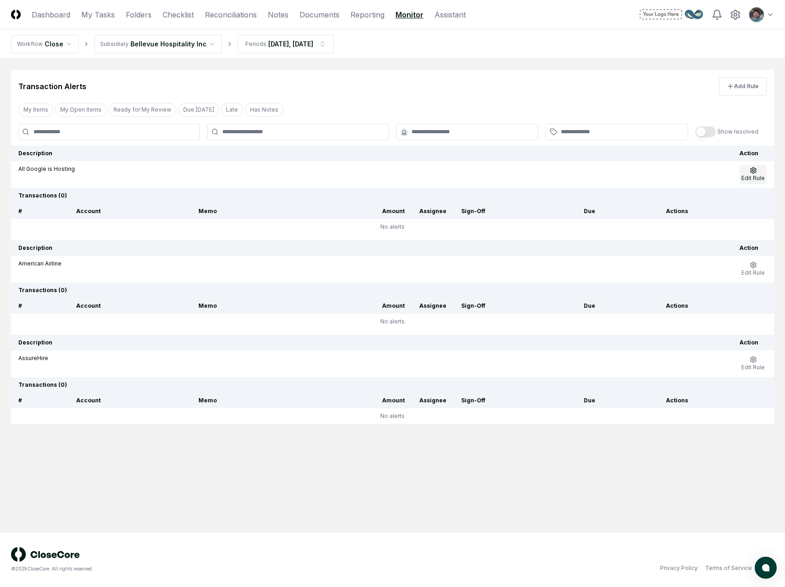
click at [750, 169] on icon "button" at bounding box center [753, 170] width 6 height 6
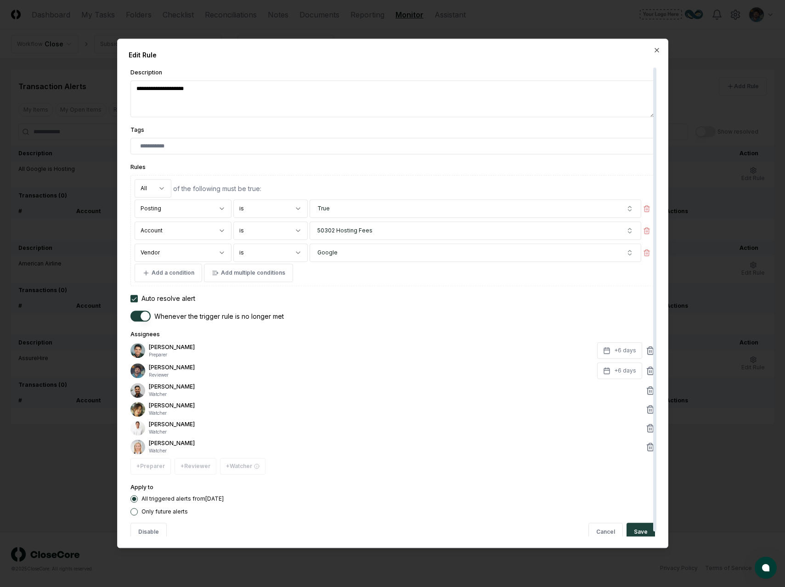
click at [194, 97] on textarea "**********" at bounding box center [392, 98] width 524 height 37
click at [168, 84] on textarea "**********" at bounding box center [392, 98] width 524 height 37
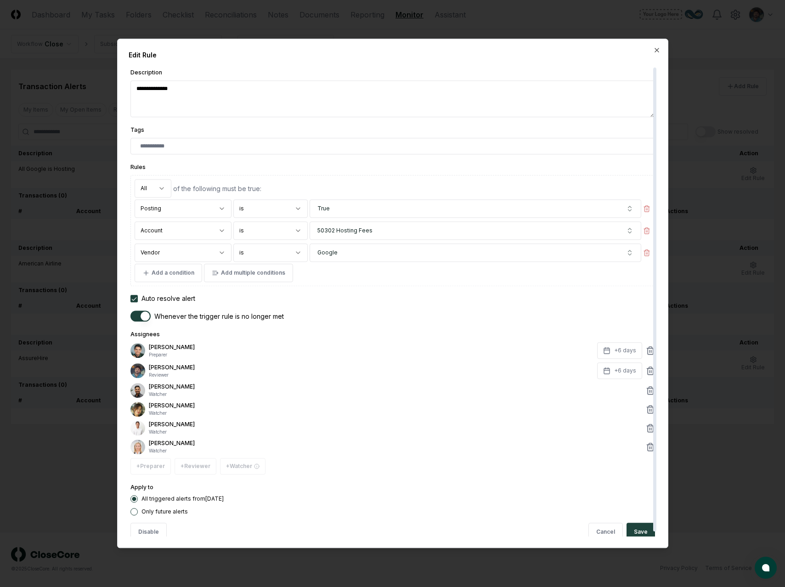
click at [165, 89] on textarea "**********" at bounding box center [392, 98] width 524 height 37
type textarea "**********"
click at [636, 530] on button "Save" at bounding box center [640, 532] width 28 height 18
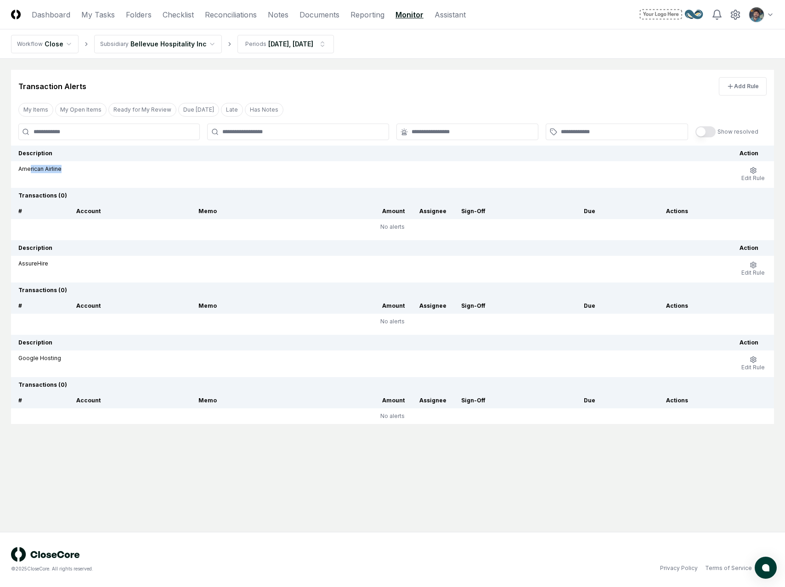
drag, startPoint x: 30, startPoint y: 171, endPoint x: 67, endPoint y: 171, distance: 37.2
click at [67, 171] on div "American Airline" at bounding box center [371, 169] width 706 height 8
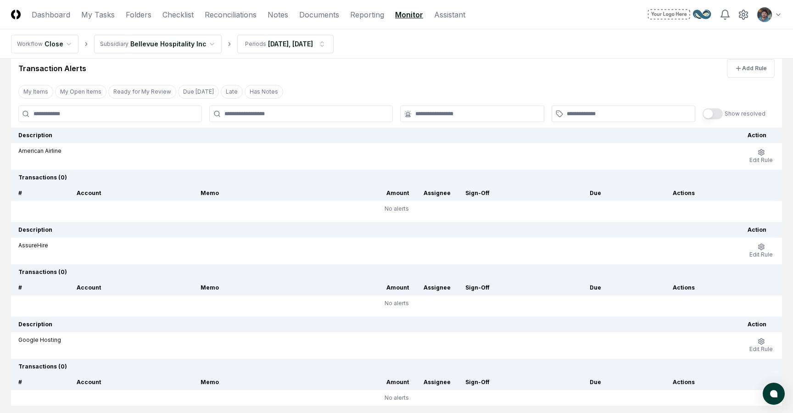
scroll to position [6, 0]
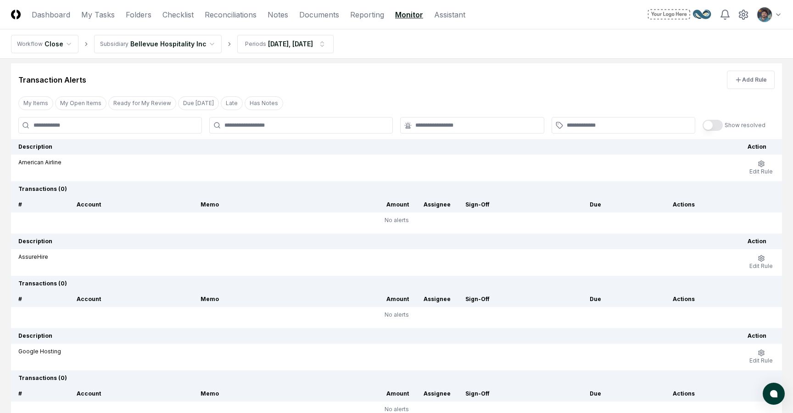
click at [65, 163] on div "American Airline" at bounding box center [375, 162] width 715 height 8
drag, startPoint x: 17, startPoint y: 161, endPoint x: 66, endPoint y: 163, distance: 48.2
click at [66, 163] on td "American Airline" at bounding box center [376, 168] width 730 height 27
click at [25, 160] on p "American Airline" at bounding box center [39, 162] width 43 height 8
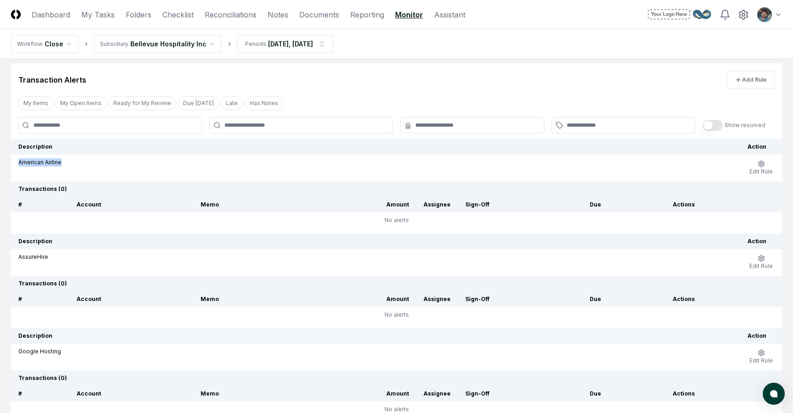
click at [25, 160] on p "American Airline" at bounding box center [39, 162] width 43 height 8
click at [21, 176] on td "American Airline" at bounding box center [376, 168] width 730 height 27
click at [27, 176] on td "American Airline" at bounding box center [376, 168] width 730 height 27
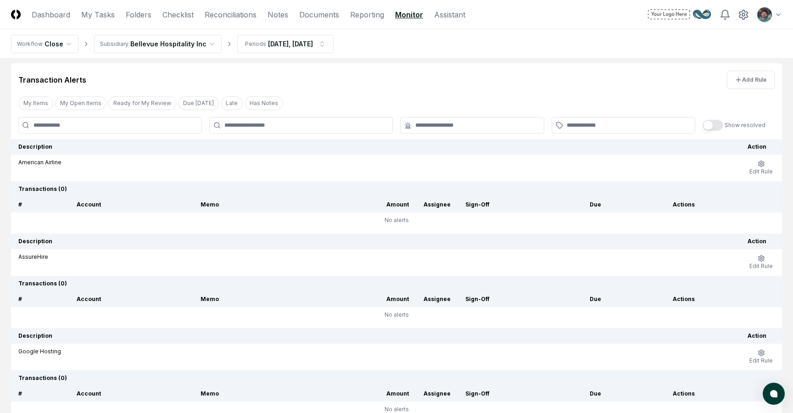
click at [28, 259] on p "AssureHire" at bounding box center [33, 257] width 30 height 8
click at [20, 178] on td "American Airline" at bounding box center [376, 168] width 730 height 27
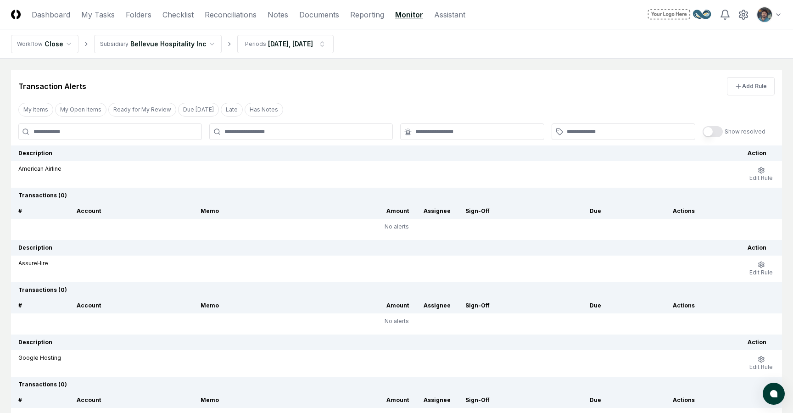
click at [44, 195] on th "Transactions ( 0 )" at bounding box center [396, 196] width 771 height 16
click at [607, 166] on div "American Airline" at bounding box center [375, 169] width 715 height 8
click at [611, 166] on div "American Airline" at bounding box center [375, 169] width 715 height 8
click at [486, 65] on main "Transaction Alerts Add Rule My Items My Open Items Ready for My Review Due Toda…" at bounding box center [396, 247] width 793 height 376
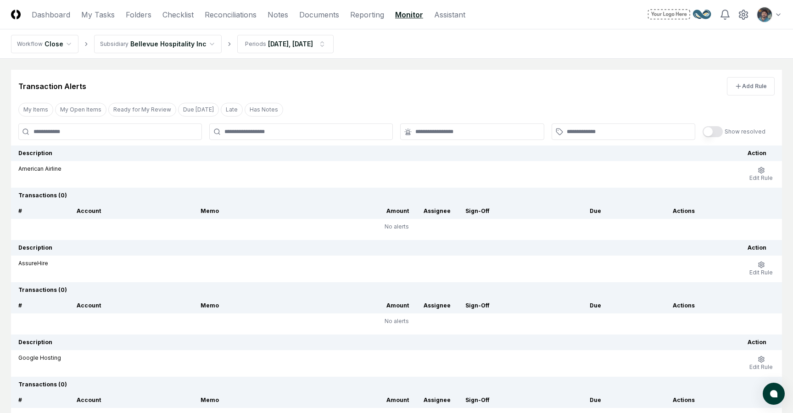
click at [771, 15] on html "CloseCore Dashboard My Tasks Folders Checklist Reconciliations Notes Documents …" at bounding box center [396, 245] width 793 height 490
click at [770, 12] on html "CloseCore Dashboard My Tasks Folders Checklist Reconciliations Notes Documents …" at bounding box center [396, 245] width 793 height 490
click at [771, 13] on html "CloseCore Dashboard My Tasks Folders Checklist Reconciliations Notes Documents …" at bounding box center [396, 245] width 793 height 490
click at [764, 13] on html "CloseCore Dashboard My Tasks Folders Checklist Reconciliations Notes Documents …" at bounding box center [396, 244] width 793 height 489
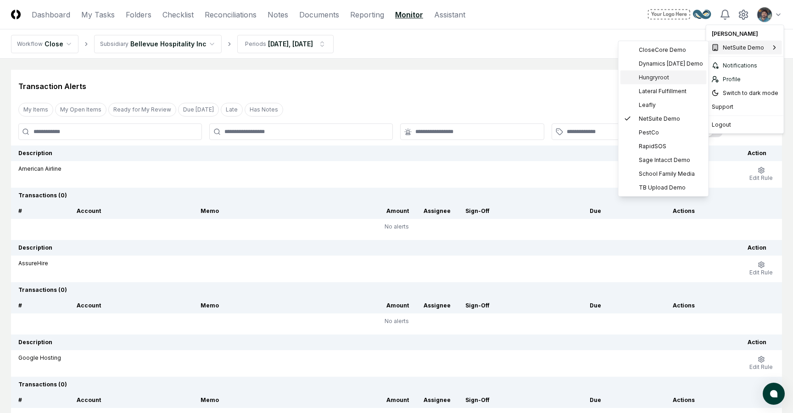
click at [656, 76] on span "Hungryroot" at bounding box center [654, 77] width 30 height 8
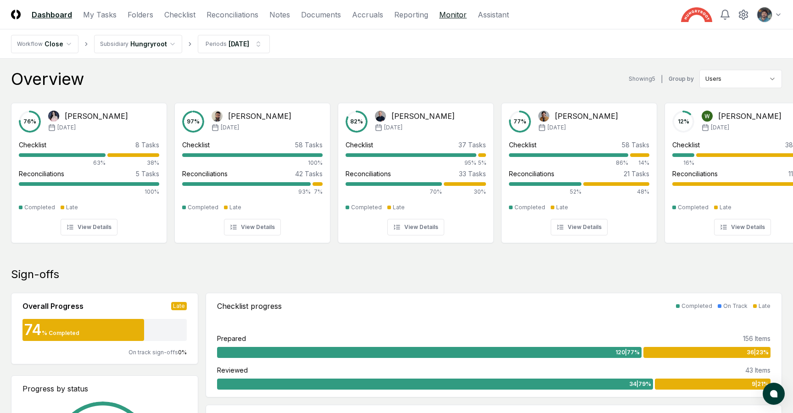
click at [446, 12] on link "Monitor" at bounding box center [453, 14] width 28 height 11
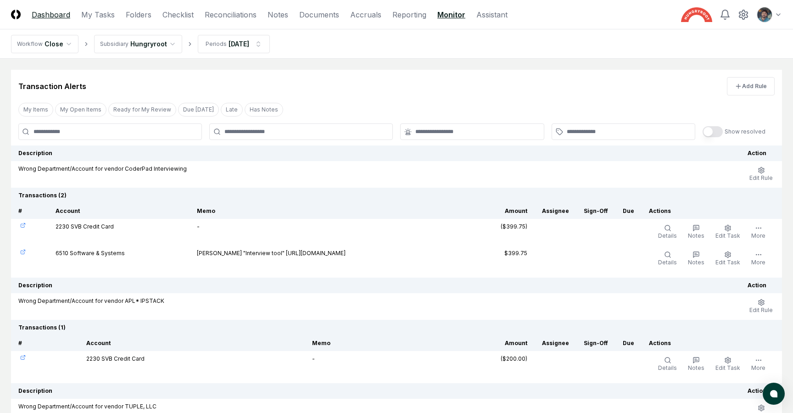
click at [45, 12] on link "Dashboard" at bounding box center [51, 14] width 39 height 11
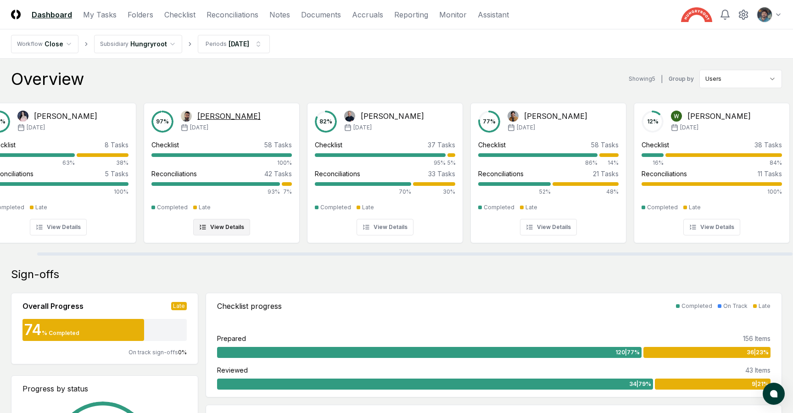
scroll to position [0, 39]
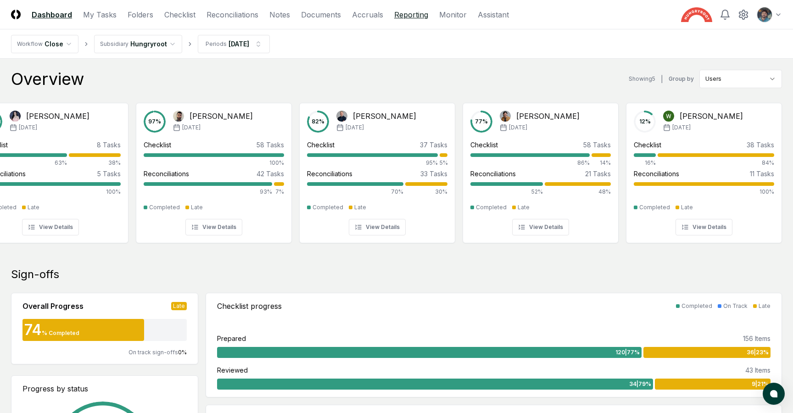
click at [411, 16] on link "Reporting" at bounding box center [411, 14] width 34 height 11
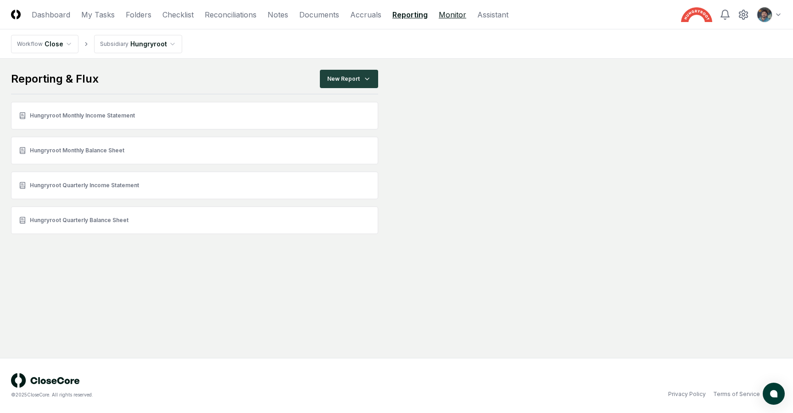
click at [444, 10] on link "Monitor" at bounding box center [453, 14] width 28 height 11
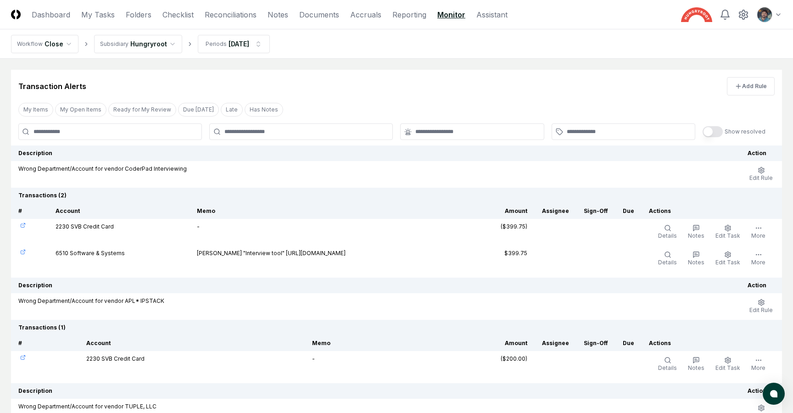
click at [207, 228] on td "-" at bounding box center [327, 232] width 275 height 27
click at [102, 233] on td "2230 SVB Credit Card" at bounding box center [118, 232] width 141 height 27
click at [711, 32] on nav "Workflow Close Subsidiary Hungryroot Periods [DATE]" at bounding box center [396, 43] width 793 height 29
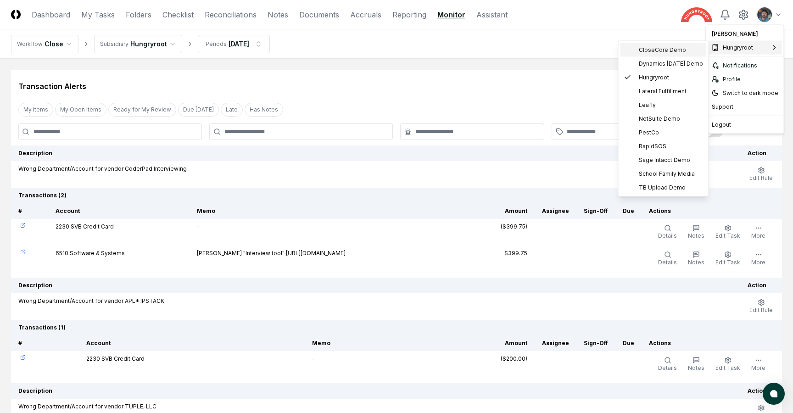
click at [649, 53] on span "CloseCore Demo" at bounding box center [662, 50] width 47 height 8
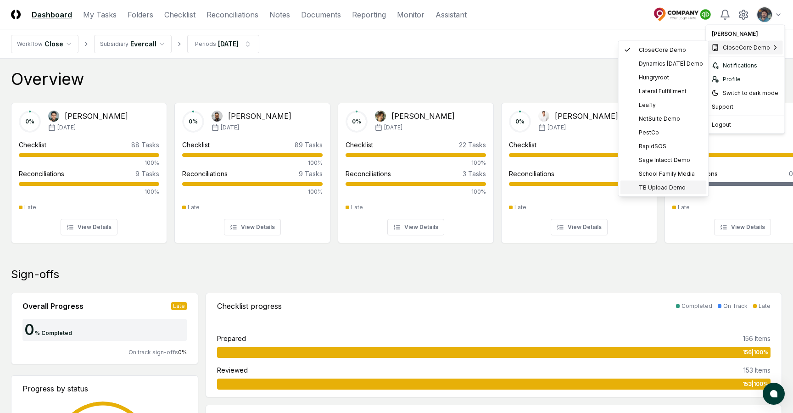
click at [670, 188] on span "TB Upload Demo" at bounding box center [662, 188] width 47 height 8
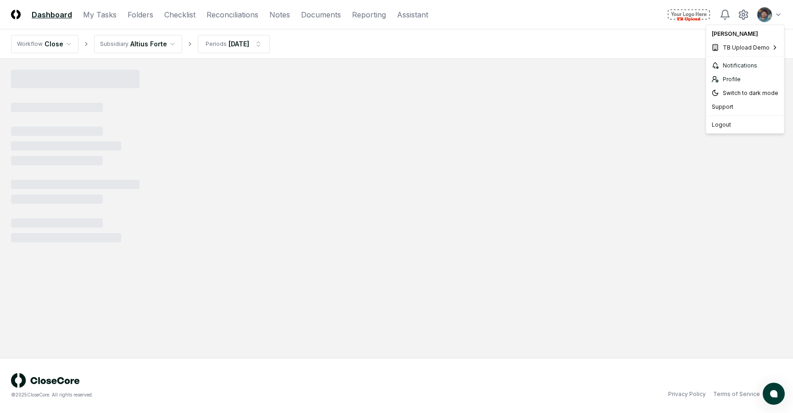
click at [779, 13] on html "CloseCore Dashboard My Tasks Folders Checklist Reconciliations Notes Documents …" at bounding box center [396, 206] width 793 height 413
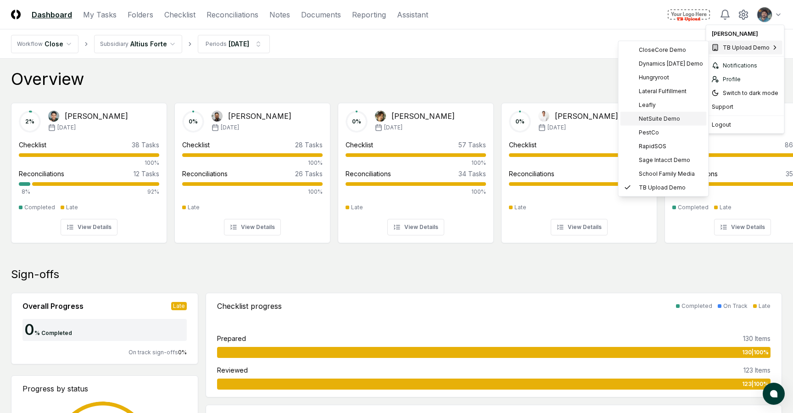
click at [664, 121] on span "NetSuite Demo" at bounding box center [659, 119] width 41 height 8
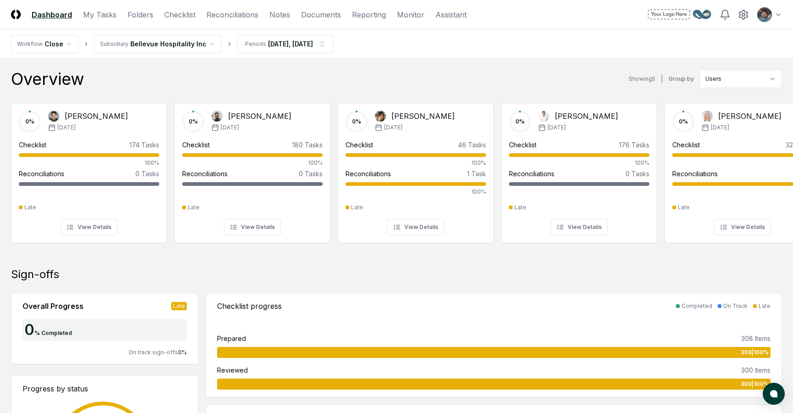
click at [326, 86] on div "Overview Showing 5 | Group by Users" at bounding box center [396, 79] width 771 height 18
click at [353, 11] on link "Reporting" at bounding box center [369, 14] width 34 height 11
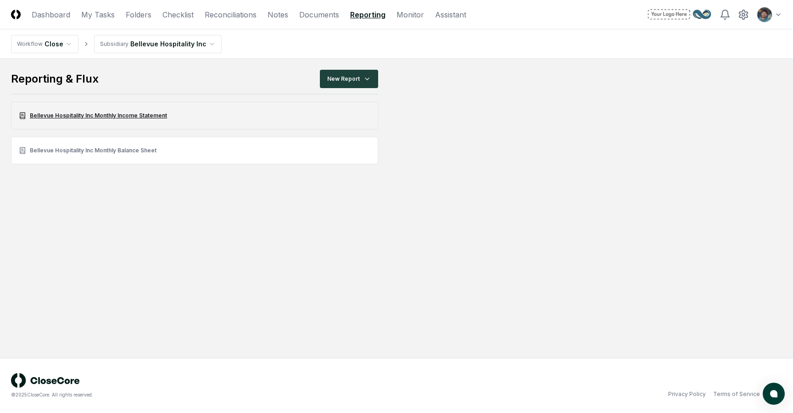
click at [112, 121] on link "Bellevue Hospitality Inc Monthly Income Statement" at bounding box center [194, 116] width 367 height 28
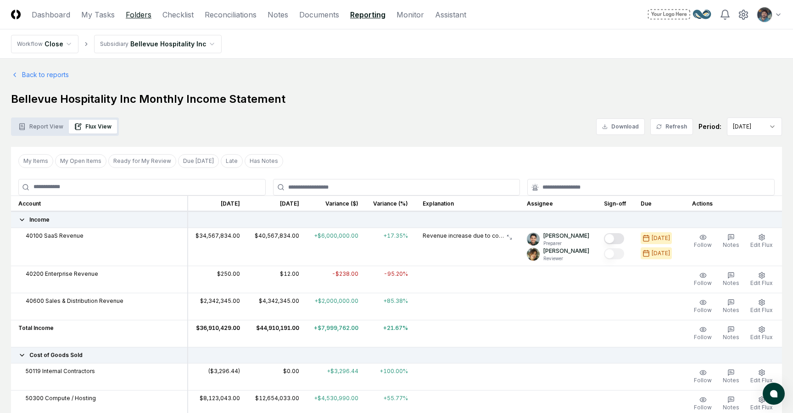
click at [126, 15] on link "Folders" at bounding box center [139, 14] width 26 height 11
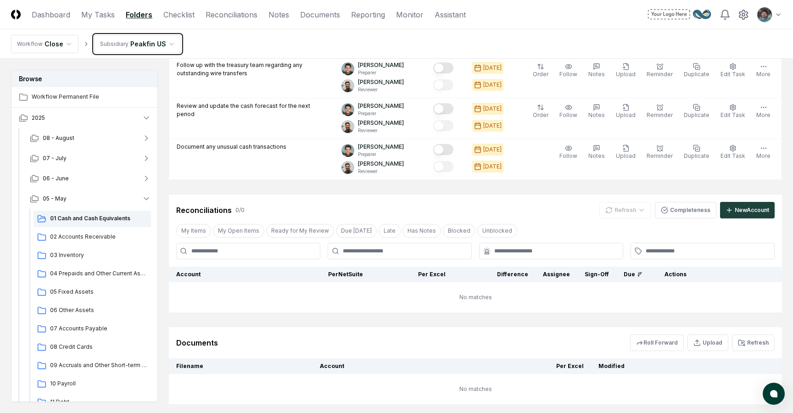
scroll to position [566, 0]
click at [738, 199] on div "Reconciliations 0 / 0 Refresh Completeness New Account" at bounding box center [475, 206] width 613 height 24
click at [738, 209] on div "New Account" at bounding box center [752, 209] width 34 height 8
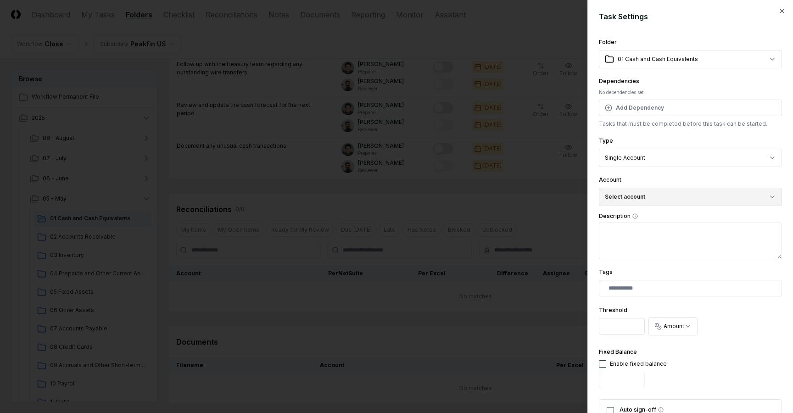
click at [647, 199] on button "Select account" at bounding box center [690, 197] width 183 height 18
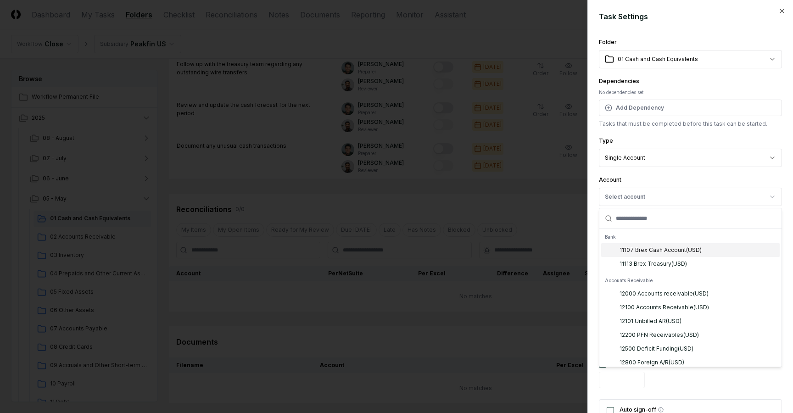
click at [658, 253] on div "11107 Brex Cash Account ( USD )" at bounding box center [661, 250] width 82 height 8
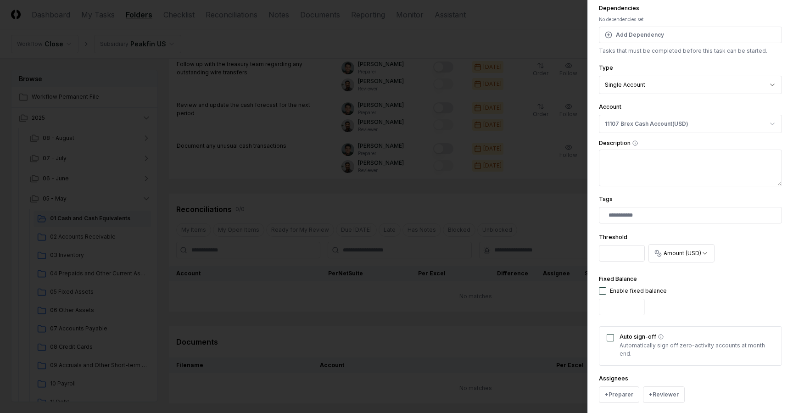
scroll to position [143, 0]
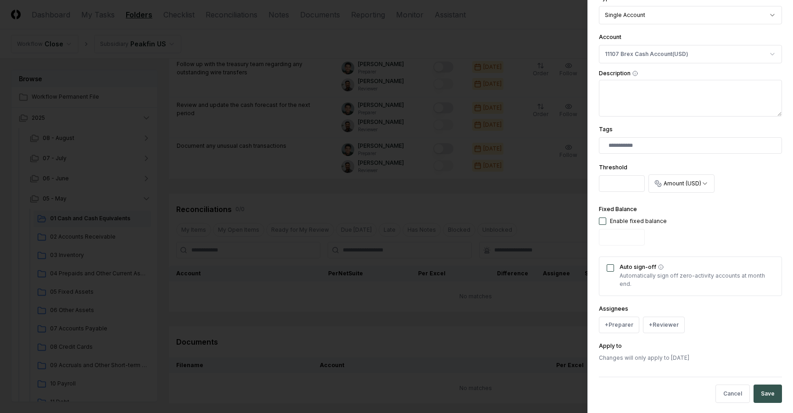
click at [764, 388] on button "Save" at bounding box center [768, 394] width 28 height 18
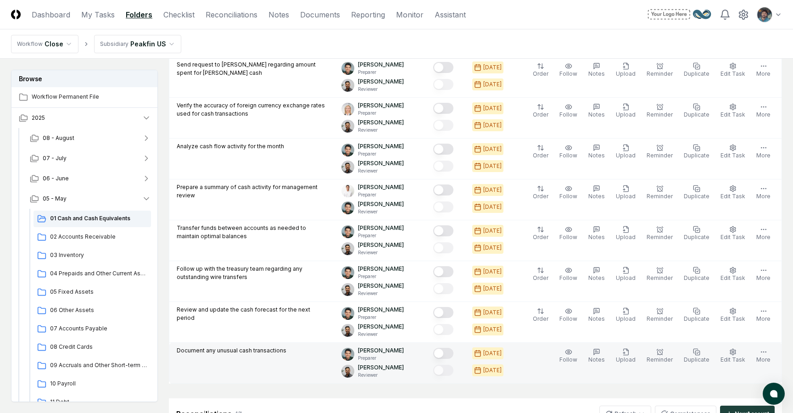
scroll to position [290, 0]
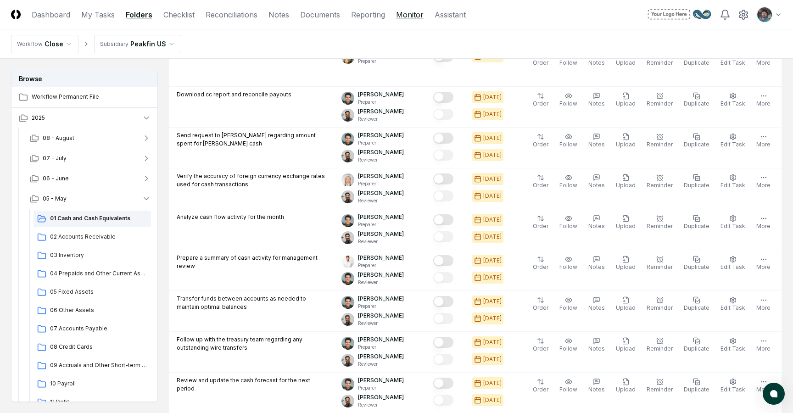
click at [397, 14] on link "Monitor" at bounding box center [410, 14] width 28 height 11
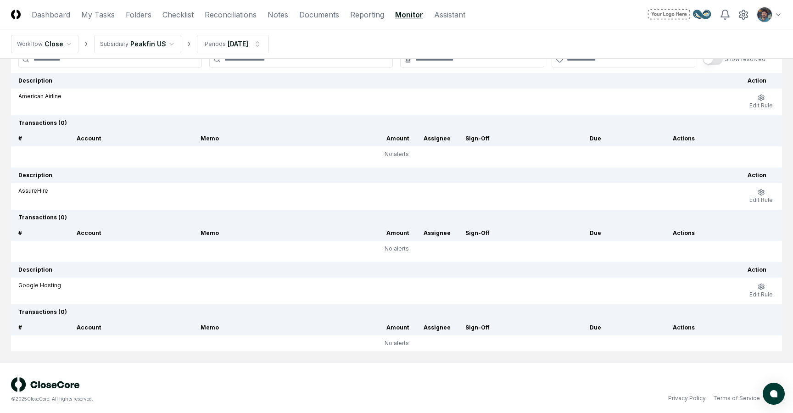
scroll to position [77, 0]
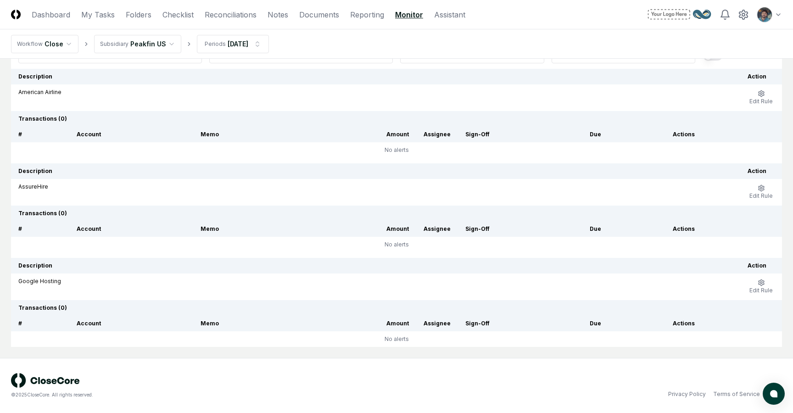
click at [370, 294] on td "Google Hosting" at bounding box center [376, 287] width 730 height 27
click at [758, 281] on icon "button" at bounding box center [761, 282] width 7 height 7
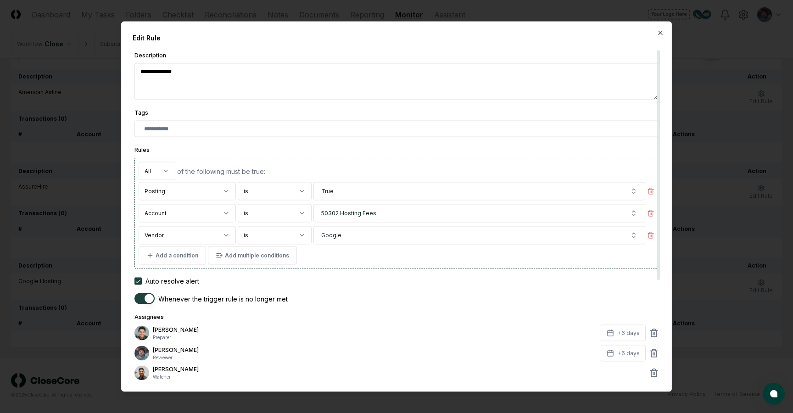
type textarea "*"
click at [259, 239] on body "**********" at bounding box center [396, 168] width 793 height 490
click at [356, 316] on body "**********" at bounding box center [396, 168] width 793 height 490
type textarea "*"
click at [281, 215] on body "**********" at bounding box center [396, 168] width 793 height 490
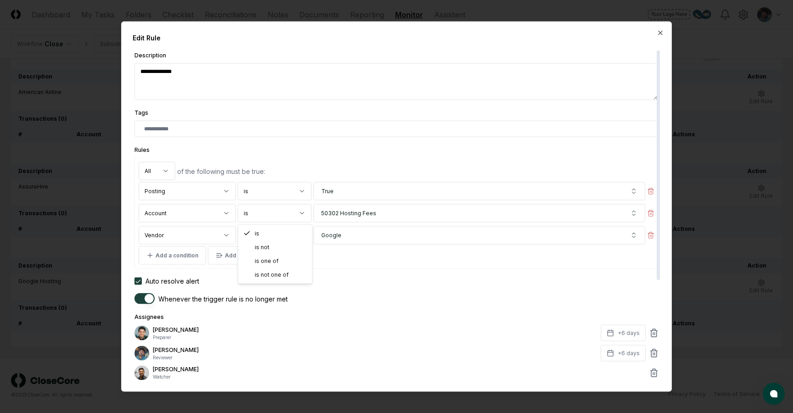
select select "**"
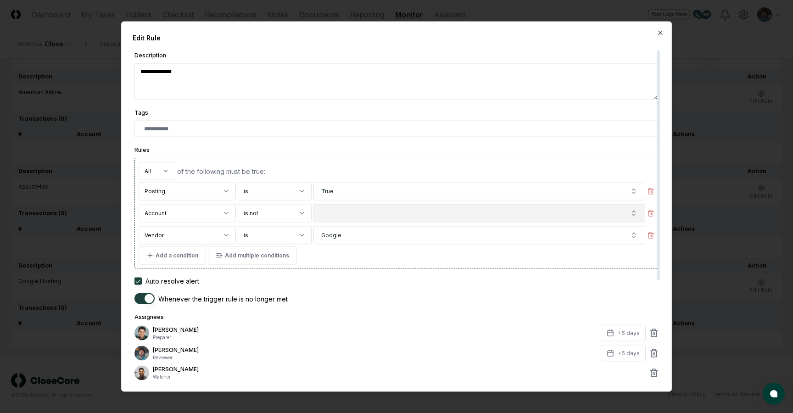
click at [330, 210] on button "button" at bounding box center [480, 213] width 332 height 18
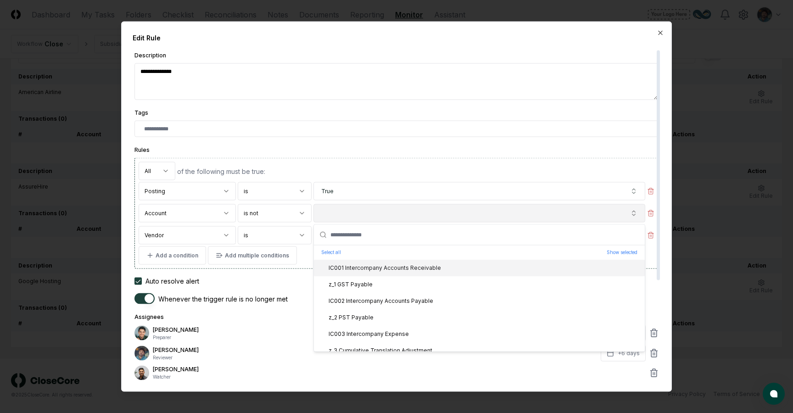
type textarea "*"
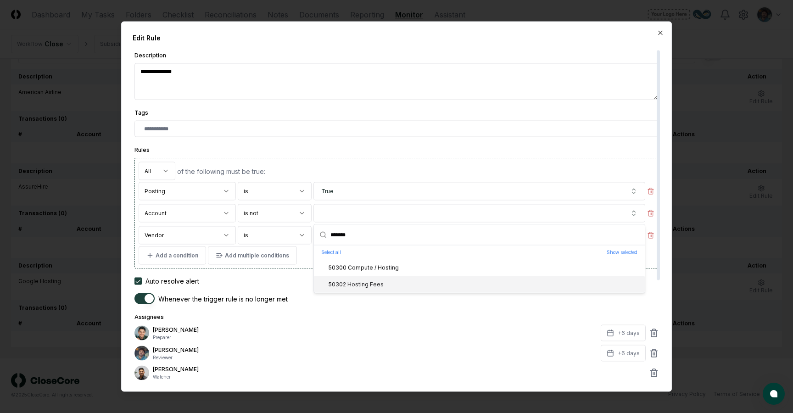
type input "*******"
click at [359, 284] on div "50302 Hosting Fees" at bounding box center [351, 285] width 66 height 8
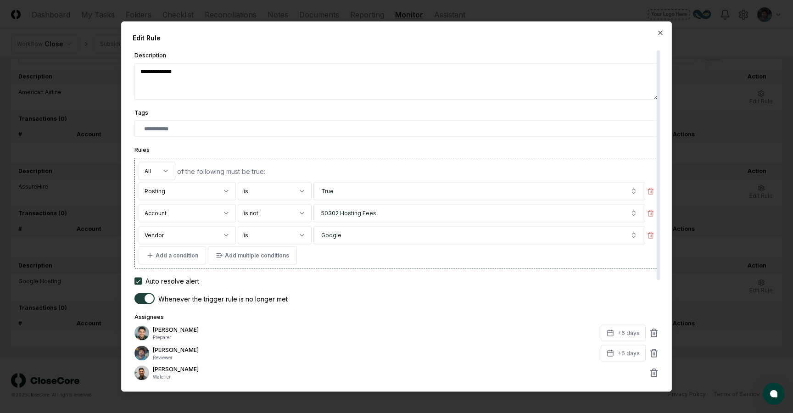
click at [368, 309] on form "**********" at bounding box center [397, 287] width 524 height 474
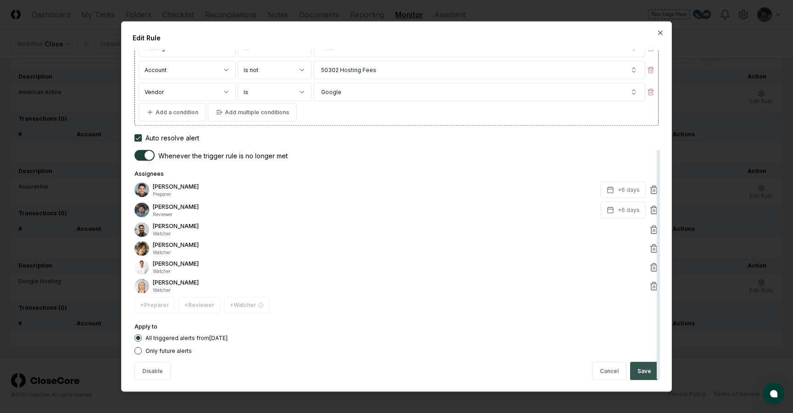
click at [648, 375] on button "Save" at bounding box center [644, 371] width 28 height 18
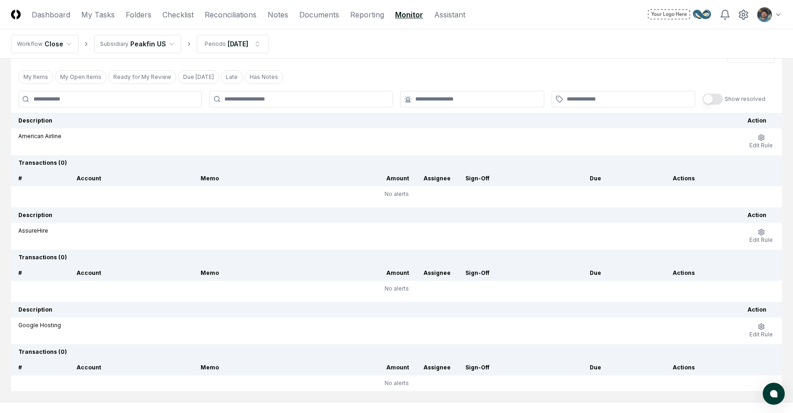
scroll to position [0, 0]
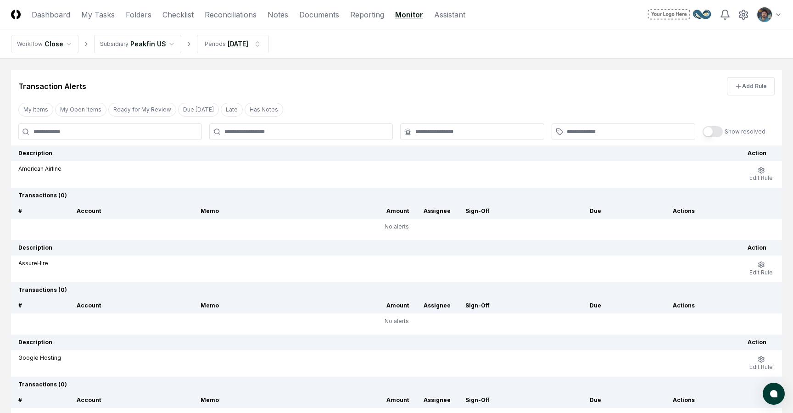
click at [299, 95] on div "Transaction Alerts Add Rule My Items My Open Items Ready for My Review Due Toda…" at bounding box center [396, 247] width 771 height 354
click at [332, 11] on link "Documents" at bounding box center [319, 14] width 40 height 11
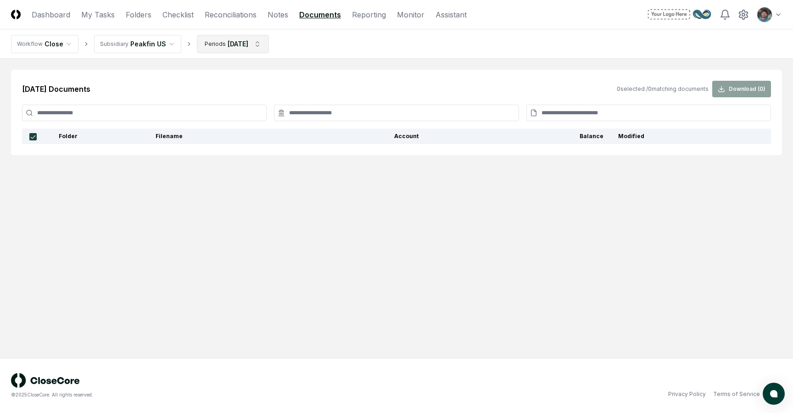
click at [225, 51] on html "CloseCore Dashboard My Tasks Folders Checklist Reconciliations Notes Documents …" at bounding box center [396, 206] width 793 height 413
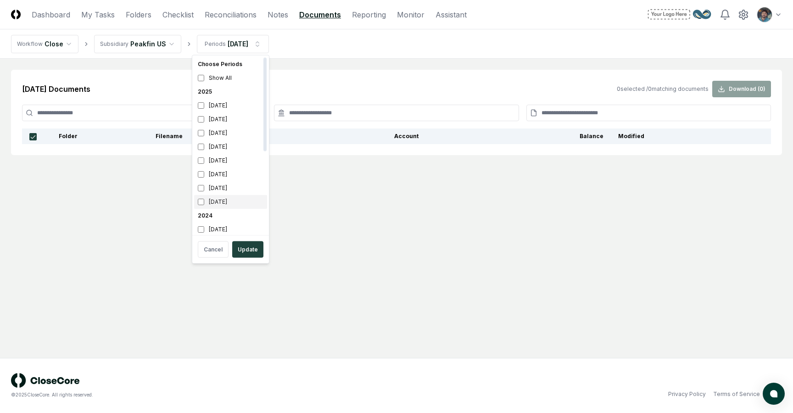
click at [201, 206] on div "January 2025" at bounding box center [230, 202] width 73 height 14
click at [241, 250] on button "Update" at bounding box center [247, 250] width 31 height 17
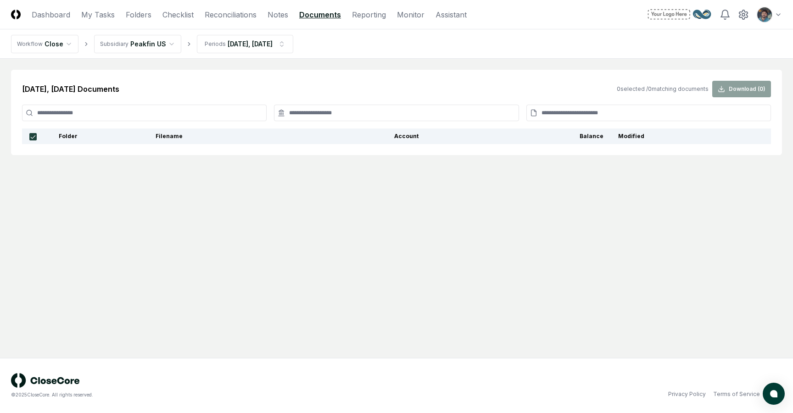
click at [145, 47] on html "CloseCore Dashboard My Tasks Folders Checklist Reconciliations Notes Documents …" at bounding box center [396, 206] width 793 height 413
click at [244, 14] on link "Reconciliations" at bounding box center [231, 14] width 52 height 11
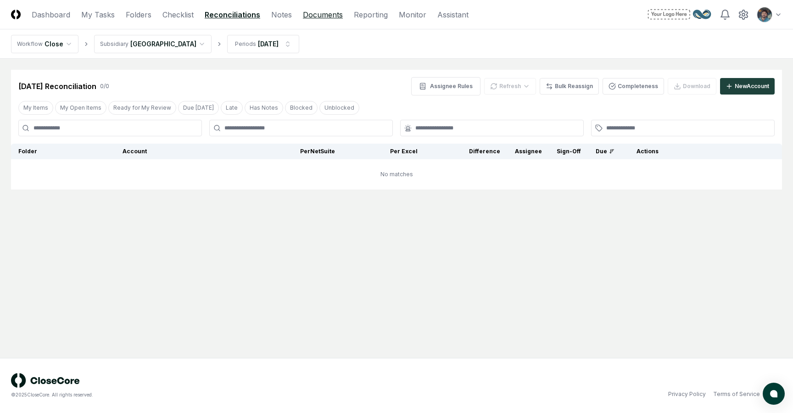
click at [312, 16] on link "Documents" at bounding box center [323, 14] width 40 height 11
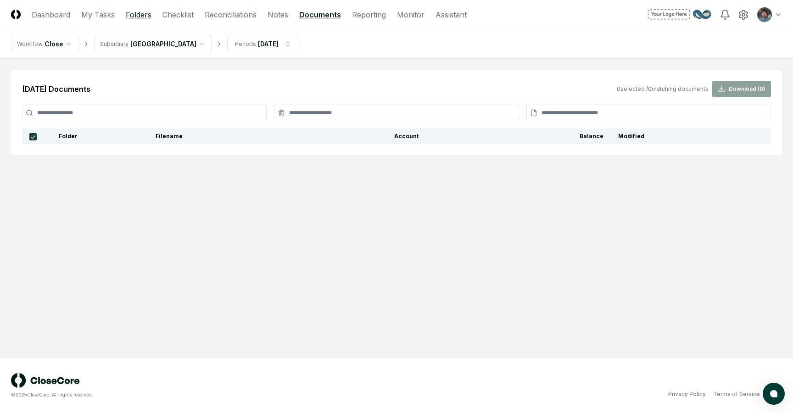
click at [126, 15] on link "Folders" at bounding box center [139, 14] width 26 height 11
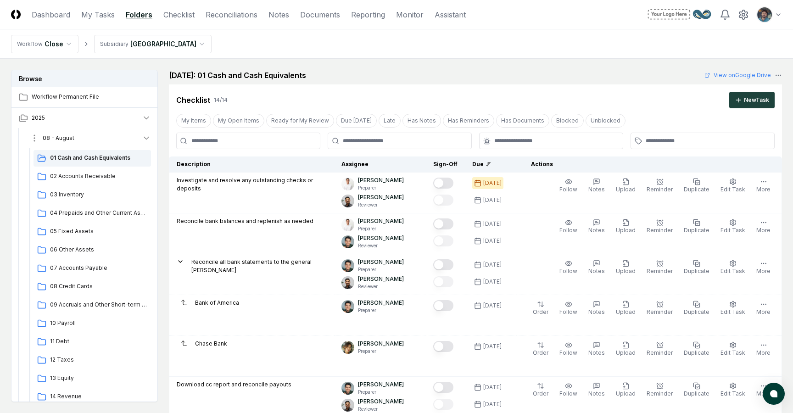
click at [118, 140] on button "08 - August" at bounding box center [90, 138] width 136 height 20
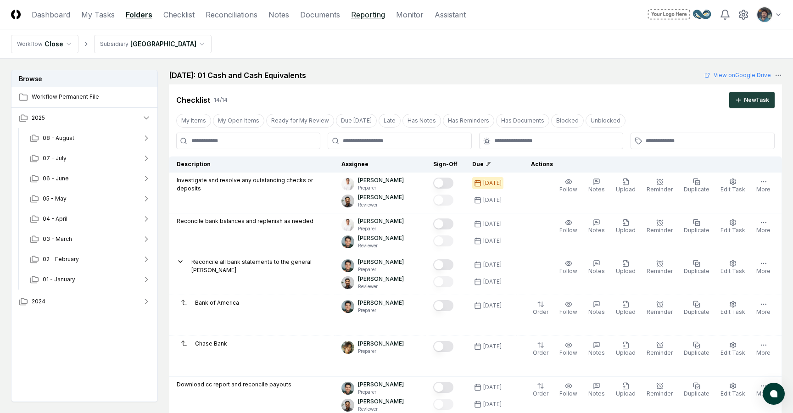
click at [369, 12] on link "Reporting" at bounding box center [368, 14] width 34 height 11
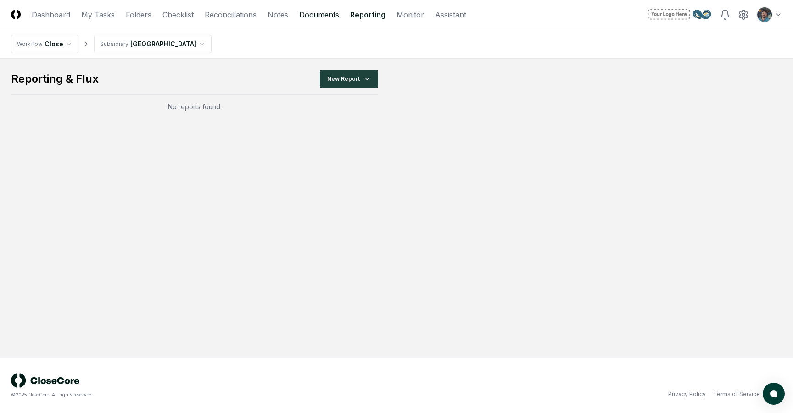
click at [327, 12] on link "Documents" at bounding box center [319, 14] width 40 height 11
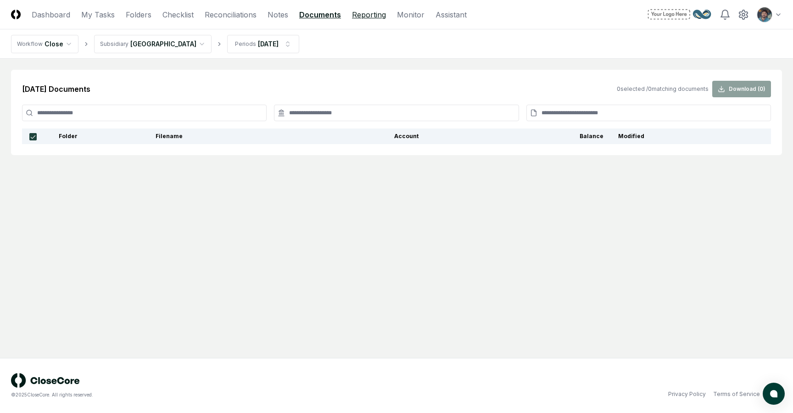
click at [358, 10] on link "Reporting" at bounding box center [369, 14] width 34 height 11
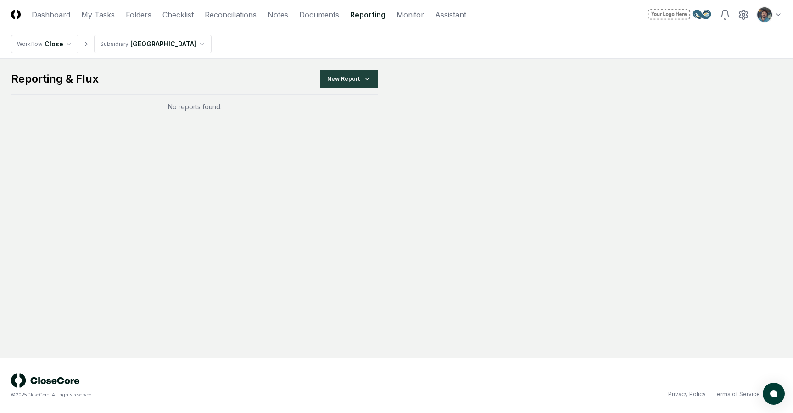
click at [138, 44] on html "CloseCore Dashboard My Tasks Folders Checklist Reconciliations Notes Documents …" at bounding box center [396, 206] width 793 height 413
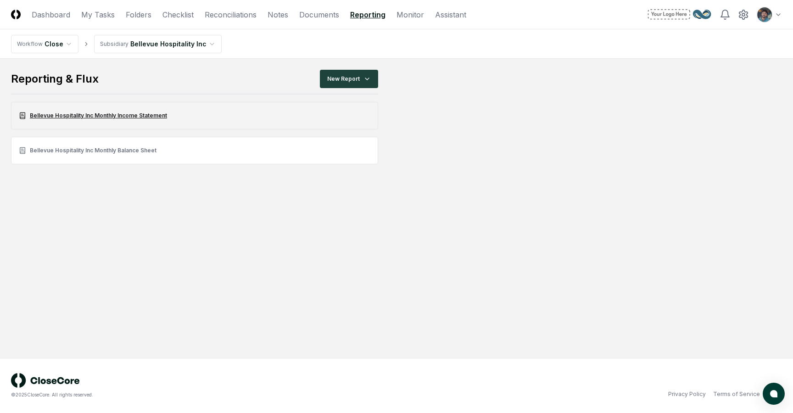
click at [135, 114] on link "Bellevue Hospitality Inc Monthly Income Statement" at bounding box center [194, 116] width 367 height 28
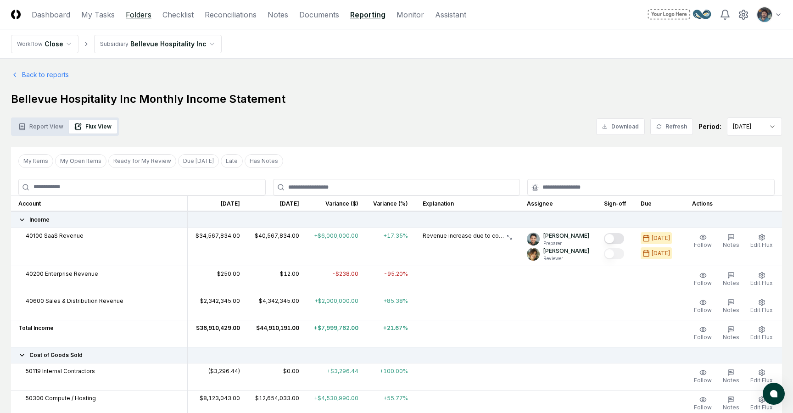
click at [140, 14] on link "Folders" at bounding box center [139, 14] width 26 height 11
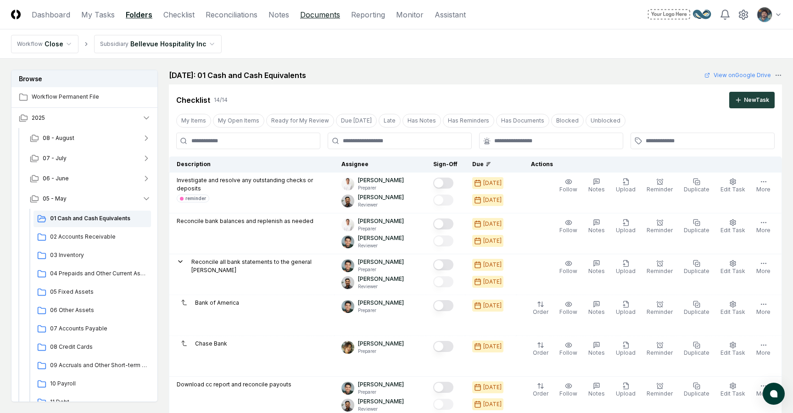
click at [317, 12] on link "Documents" at bounding box center [320, 14] width 40 height 11
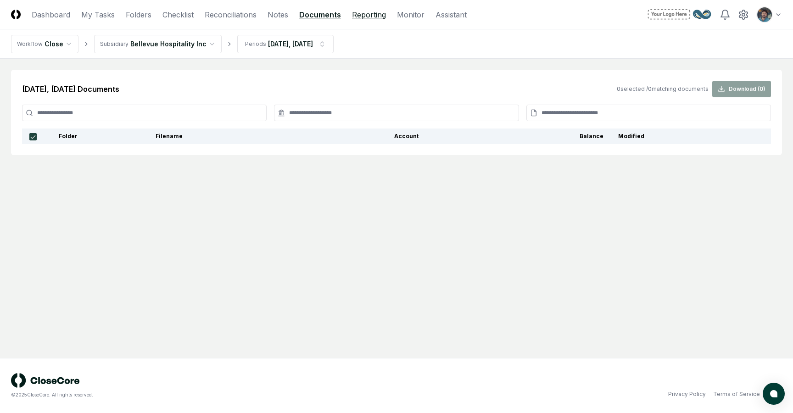
click at [356, 14] on link "Reporting" at bounding box center [369, 14] width 34 height 11
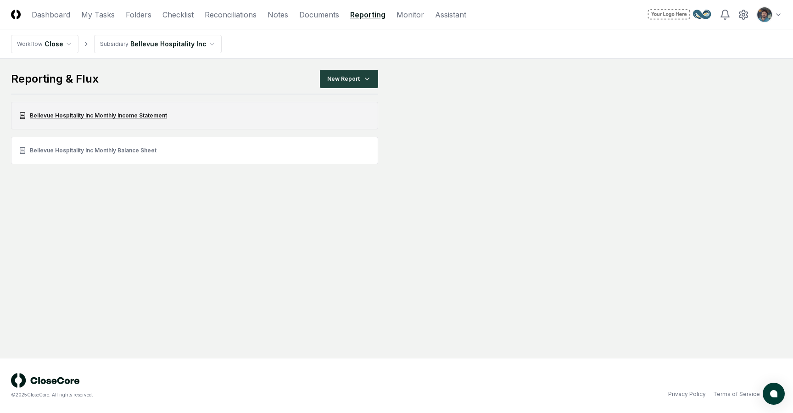
click at [129, 121] on link "Bellevue Hospitality Inc Monthly Income Statement" at bounding box center [194, 116] width 367 height 28
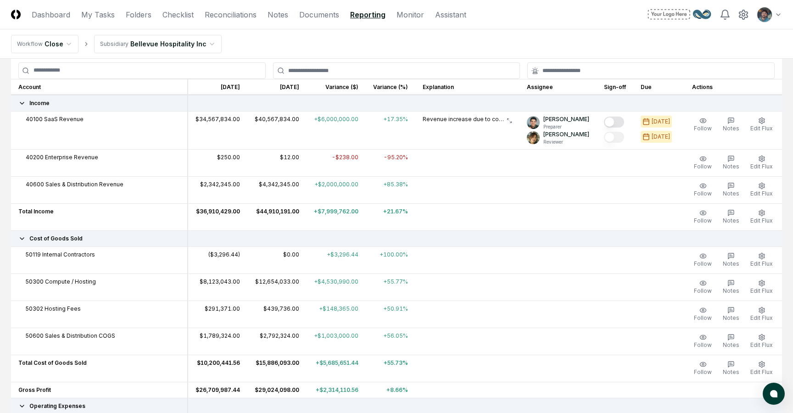
scroll to position [117, 0]
click at [761, 161] on icon "button" at bounding box center [762, 158] width 6 height 6
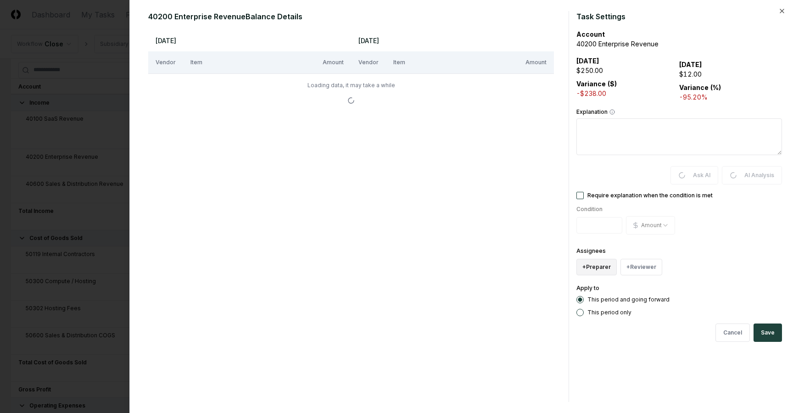
click at [598, 267] on button "+ Preparer" at bounding box center [597, 267] width 40 height 17
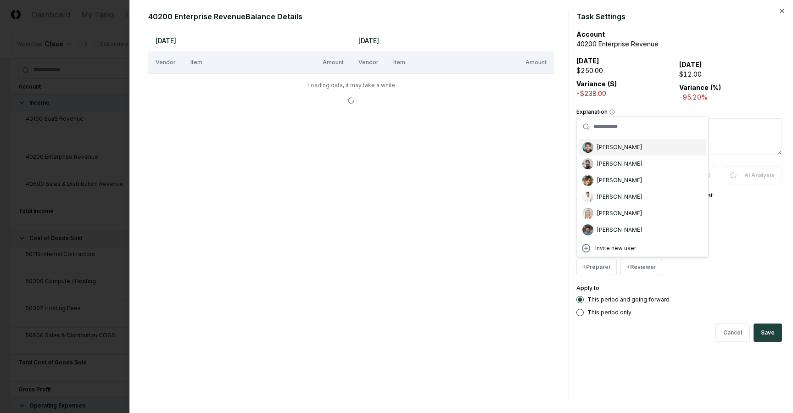
click at [610, 150] on div "[PERSON_NAME]" at bounding box center [619, 147] width 45 height 8
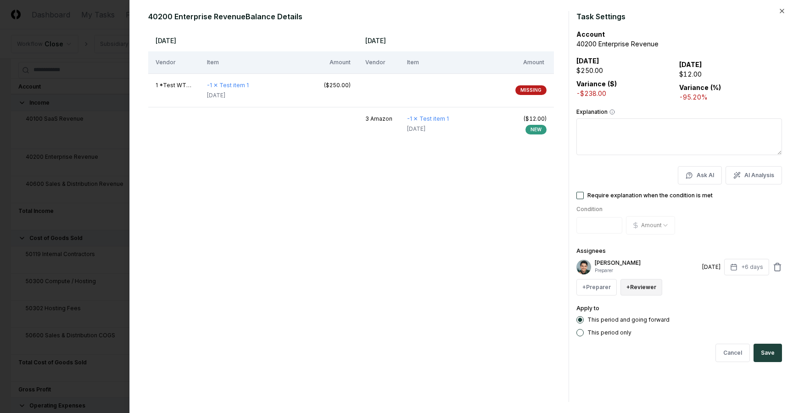
click at [636, 295] on button "+ Reviewer" at bounding box center [642, 287] width 42 height 17
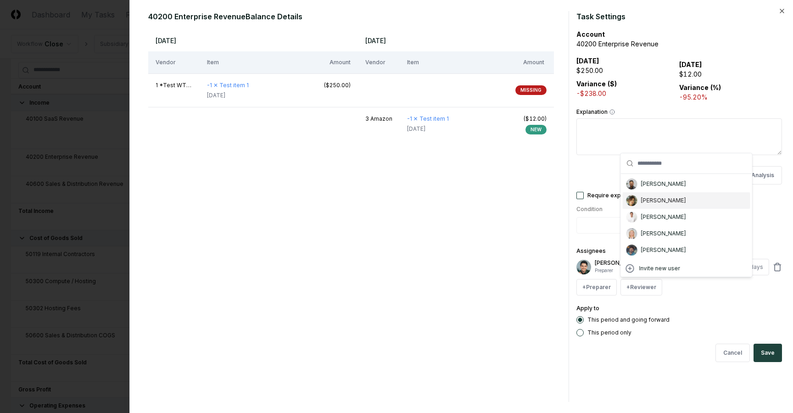
click at [652, 205] on div "[PERSON_NAME]" at bounding box center [687, 200] width 128 height 17
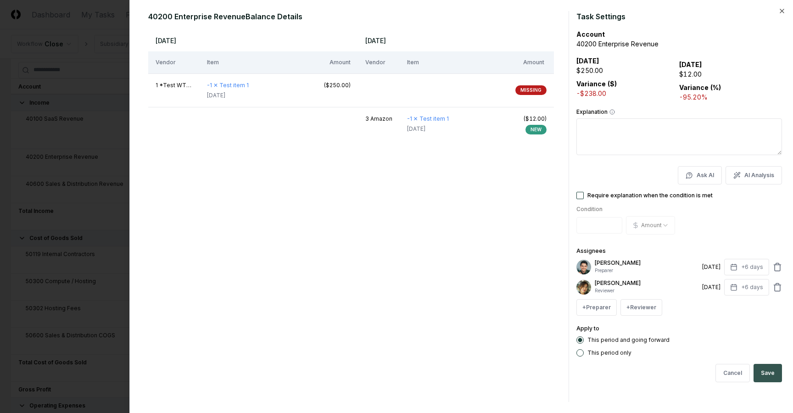
click at [766, 370] on button "Save" at bounding box center [768, 373] width 28 height 18
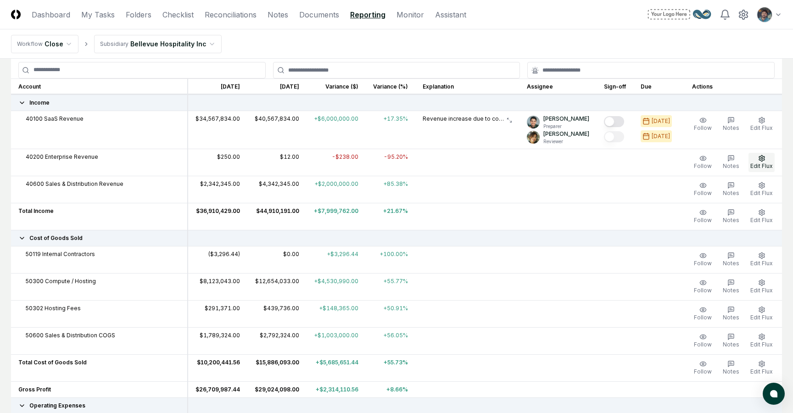
click at [768, 165] on span "Edit Flux" at bounding box center [762, 166] width 22 height 7
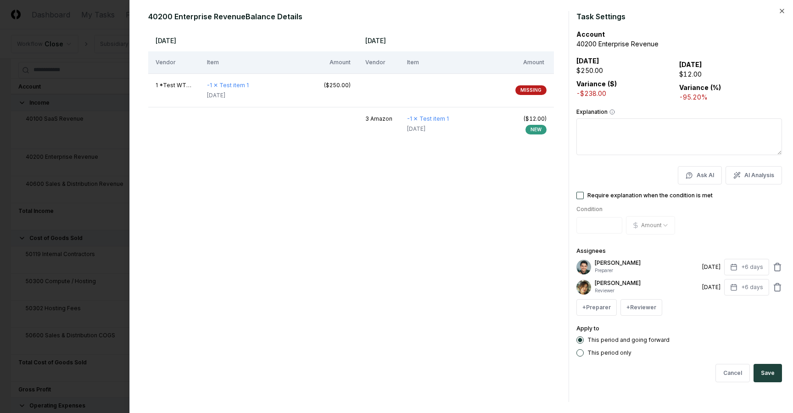
click at [624, 143] on textarea "Explanation" at bounding box center [680, 136] width 206 height 37
click at [740, 175] on icon "button" at bounding box center [737, 175] width 7 height 7
type textarea "*"
type textarea "**********"
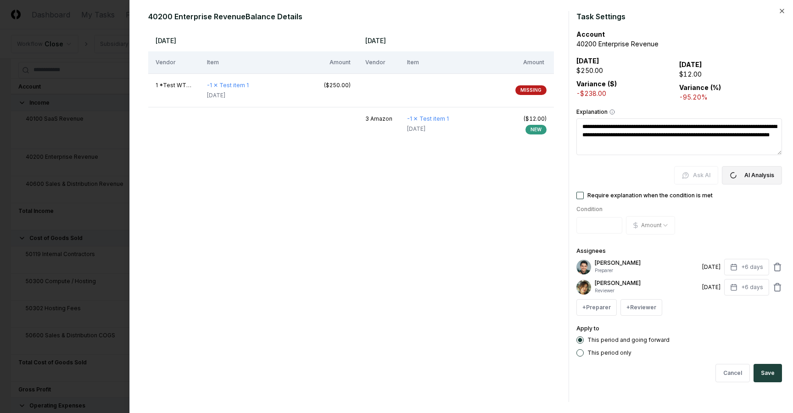
type textarea "*"
type textarea "**********"
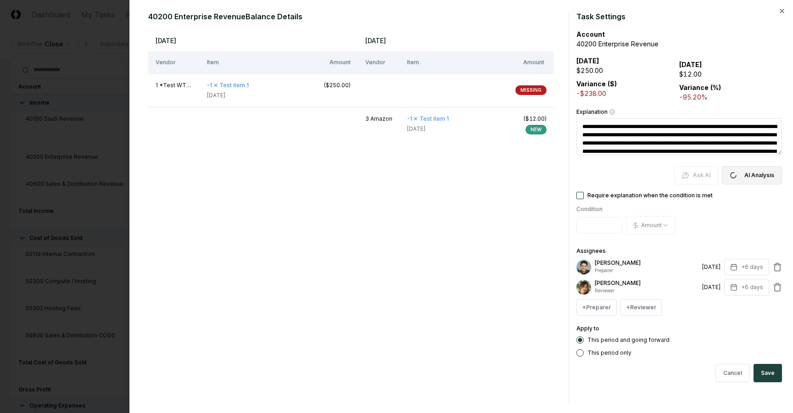
type textarea "*"
type textarea "**********"
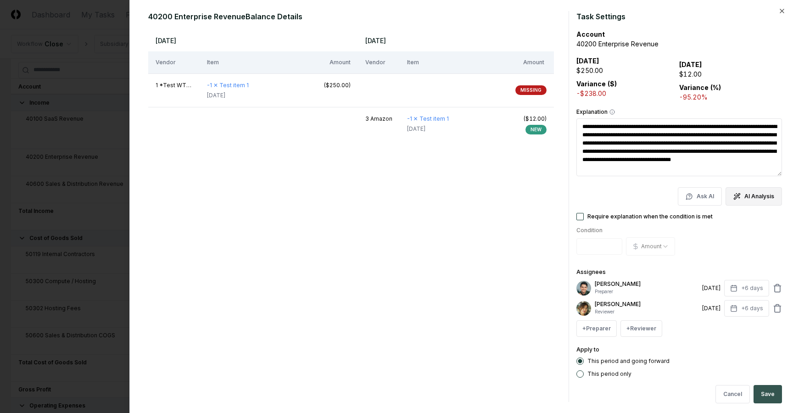
click at [771, 392] on button "Save" at bounding box center [768, 394] width 28 height 18
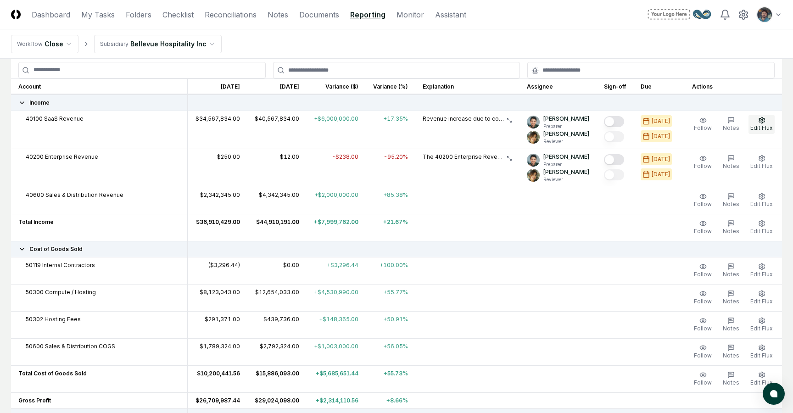
click at [766, 128] on span "Edit Flux" at bounding box center [762, 127] width 22 height 7
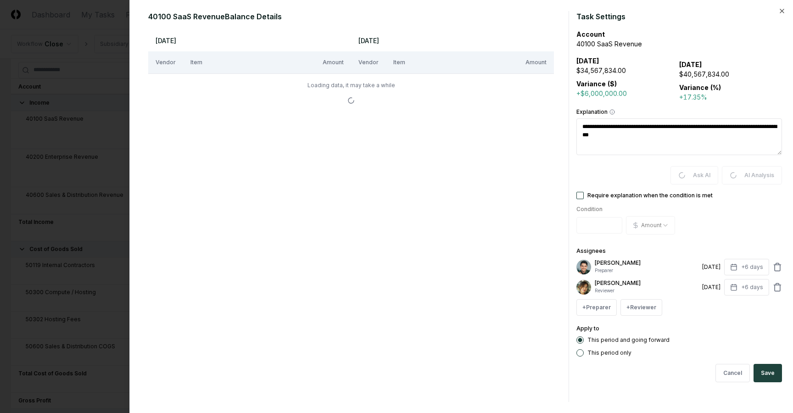
click at [737, 146] on textarea "**********" at bounding box center [680, 136] width 206 height 37
click at [691, 150] on textarea "**********" at bounding box center [680, 136] width 206 height 37
click at [752, 179] on button "AI Analysis" at bounding box center [754, 175] width 56 height 18
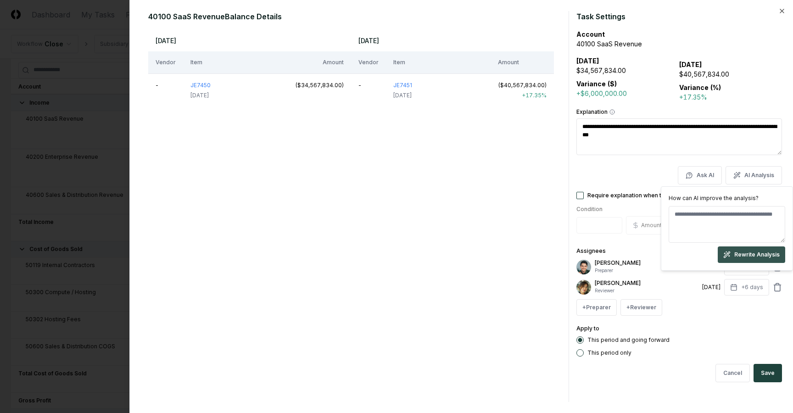
click at [760, 256] on button "Rewrite Analysis" at bounding box center [751, 255] width 67 height 17
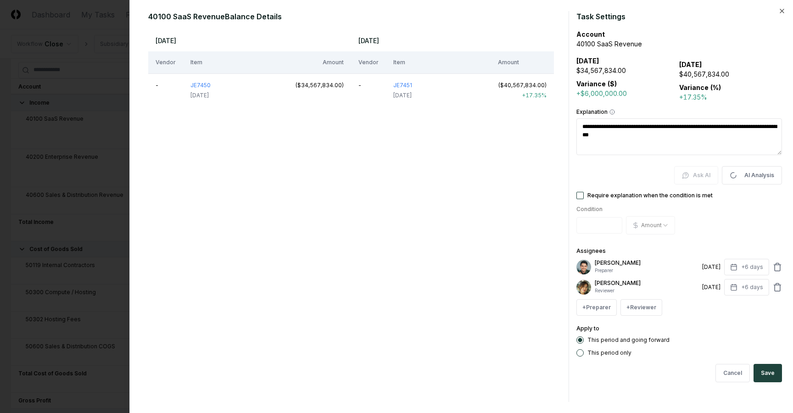
type textarea "*"
type textarea "**********"
type textarea "*"
type textarea "**********"
type textarea "*"
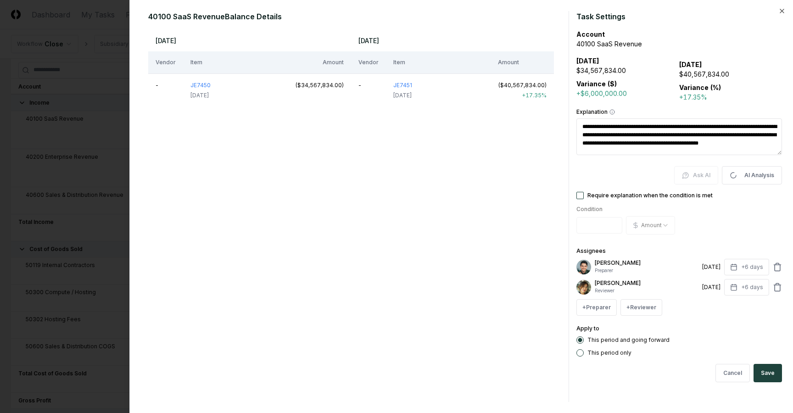
type textarea "**********"
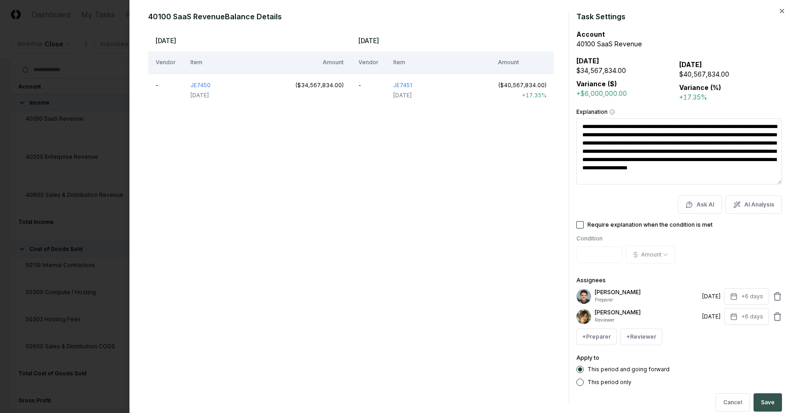
click at [773, 403] on button "Save" at bounding box center [768, 402] width 28 height 18
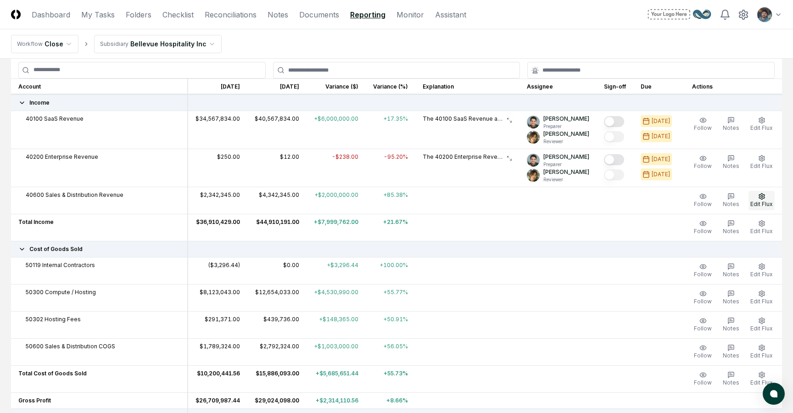
click at [766, 201] on span "Edit Flux" at bounding box center [762, 204] width 22 height 7
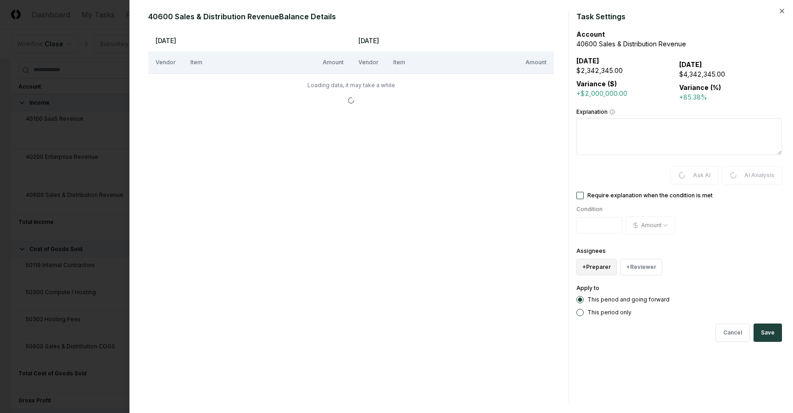
click at [594, 263] on button "+ Preparer" at bounding box center [597, 267] width 40 height 17
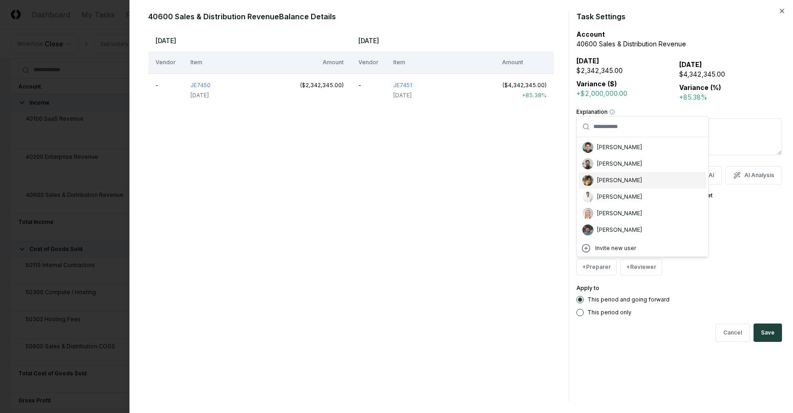
click at [619, 182] on div "[PERSON_NAME]" at bounding box center [619, 180] width 45 height 8
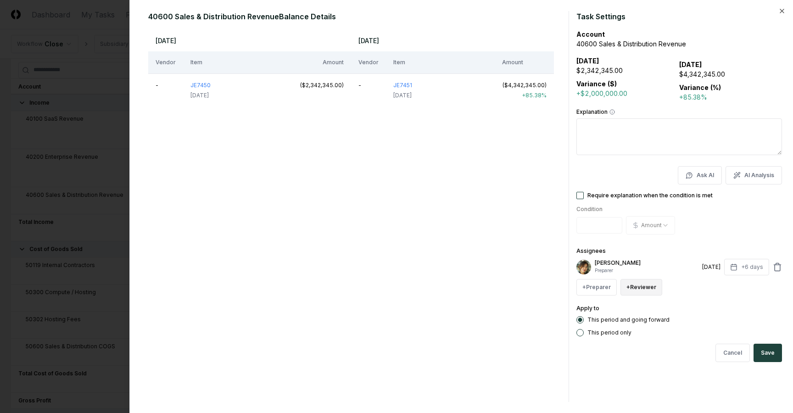
click at [632, 285] on button "+ Reviewer" at bounding box center [642, 287] width 42 height 17
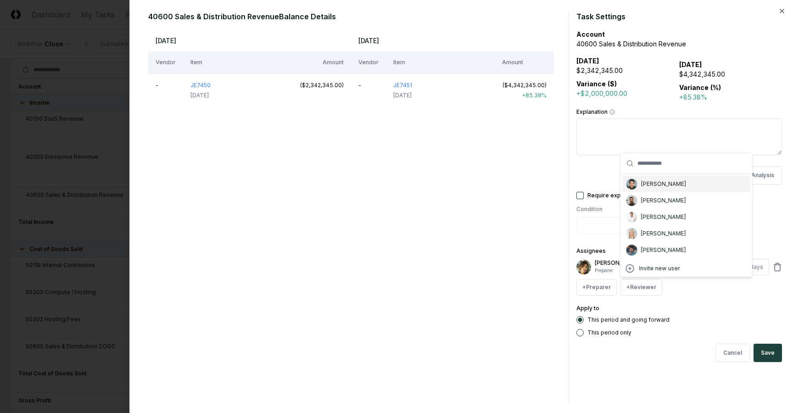
click at [645, 189] on div "[PERSON_NAME]" at bounding box center [687, 184] width 128 height 17
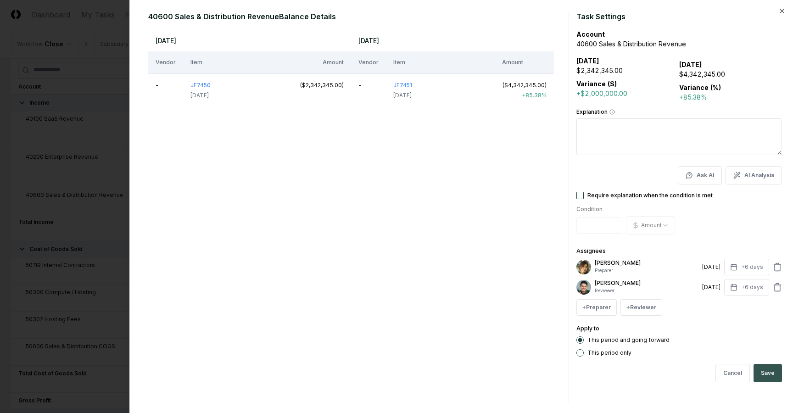
click at [766, 371] on button "Save" at bounding box center [768, 373] width 28 height 18
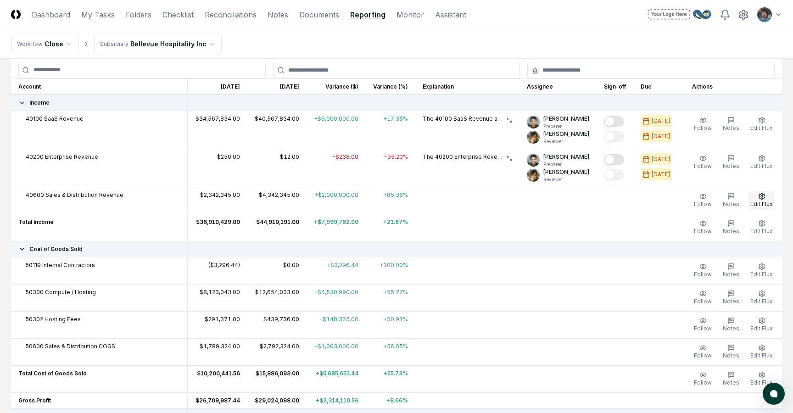
click at [759, 196] on icon "button" at bounding box center [762, 196] width 7 height 7
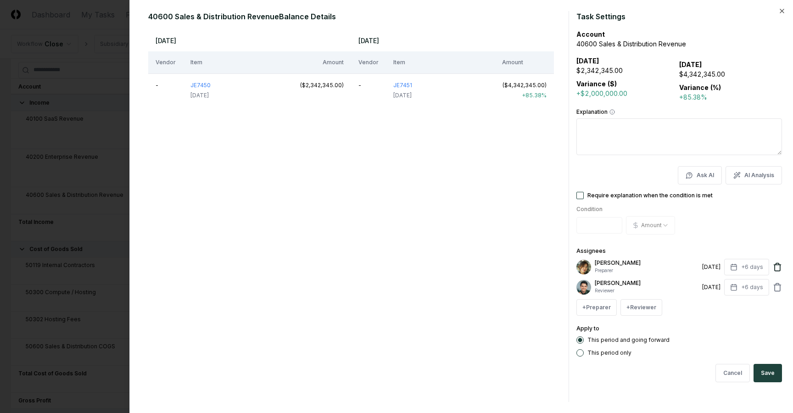
click at [775, 264] on icon at bounding box center [777, 267] width 9 height 9
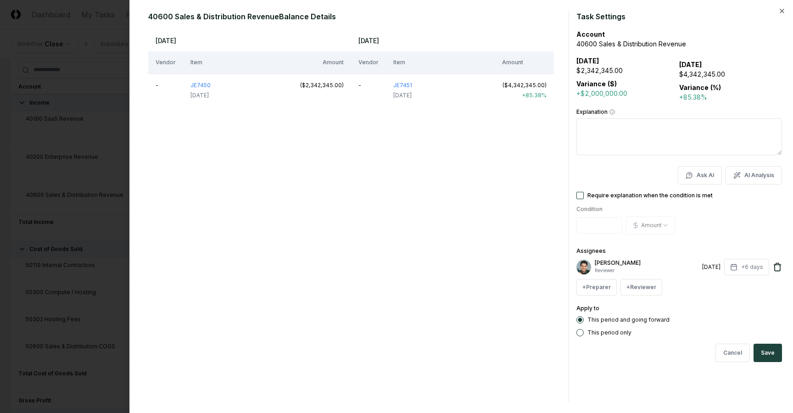
click at [776, 264] on icon at bounding box center [777, 264] width 3 height 1
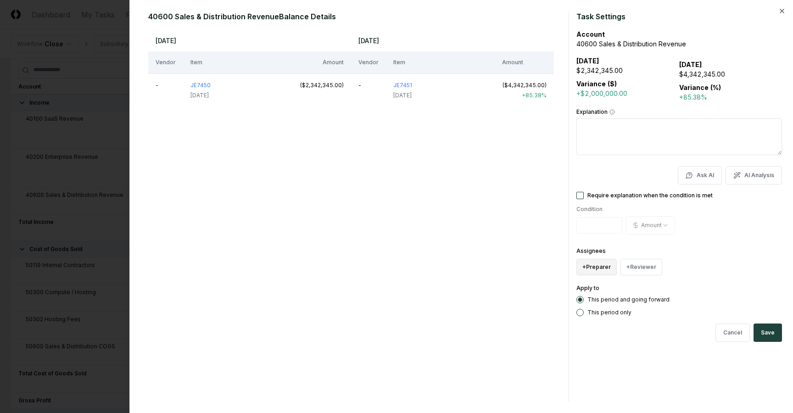
click at [599, 267] on button "+ Preparer" at bounding box center [597, 267] width 40 height 17
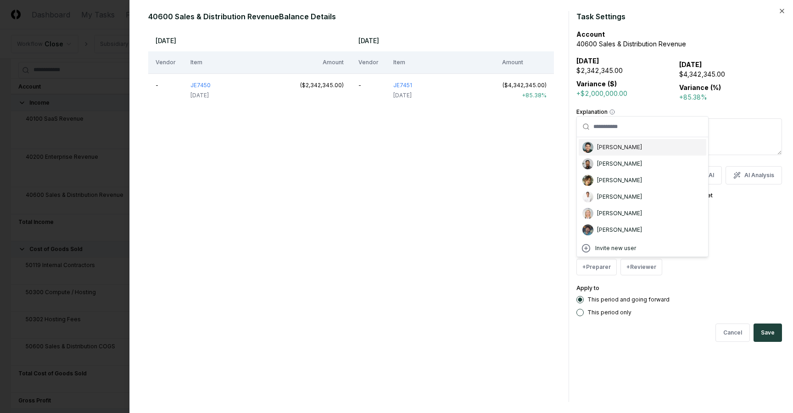
click at [609, 150] on div "[PERSON_NAME]" at bounding box center [619, 147] width 45 height 8
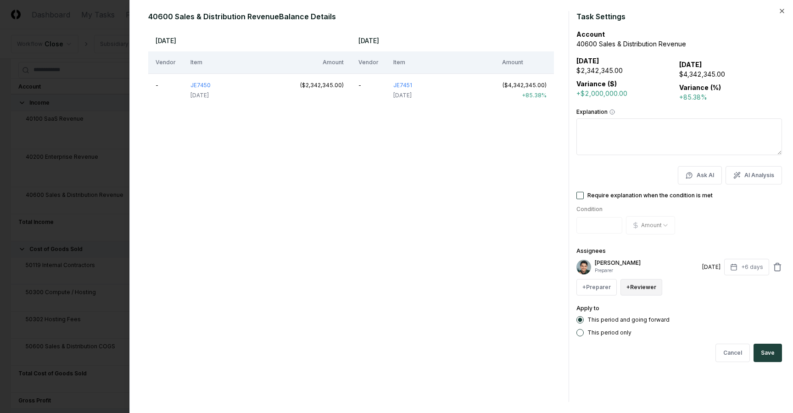
click at [630, 289] on button "+ Reviewer" at bounding box center [642, 287] width 42 height 17
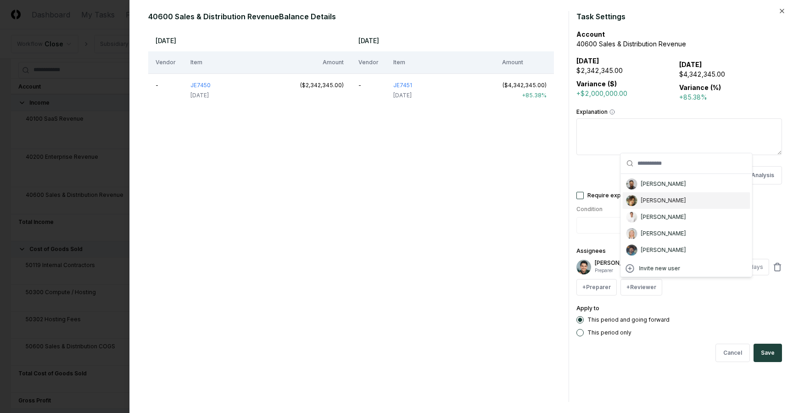
click at [654, 201] on div "[PERSON_NAME]" at bounding box center [663, 201] width 45 height 8
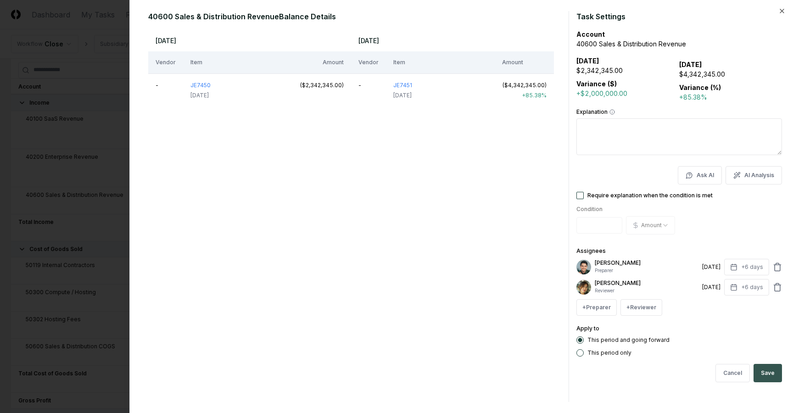
click at [764, 369] on button "Save" at bounding box center [768, 373] width 28 height 18
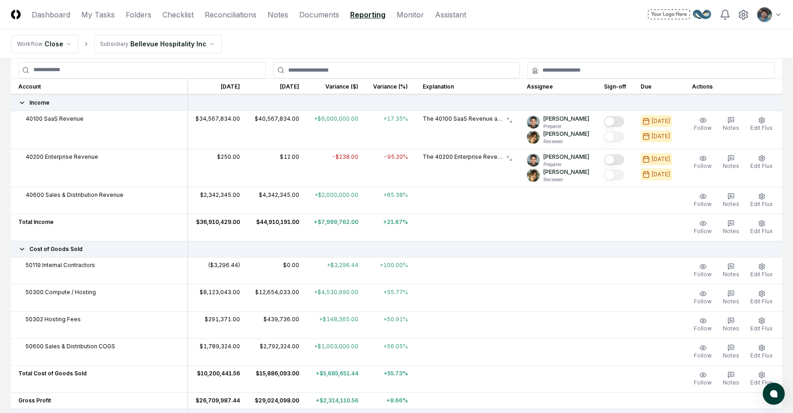
click at [646, 211] on td at bounding box center [659, 200] width 51 height 27
click at [759, 201] on span "Edit Flux" at bounding box center [762, 204] width 22 height 7
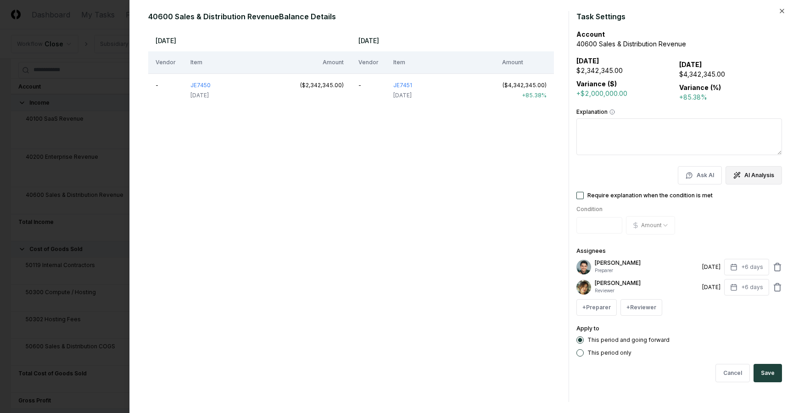
click at [753, 174] on button "AI Analysis" at bounding box center [754, 175] width 56 height 18
type textarea "*"
type textarea "**********"
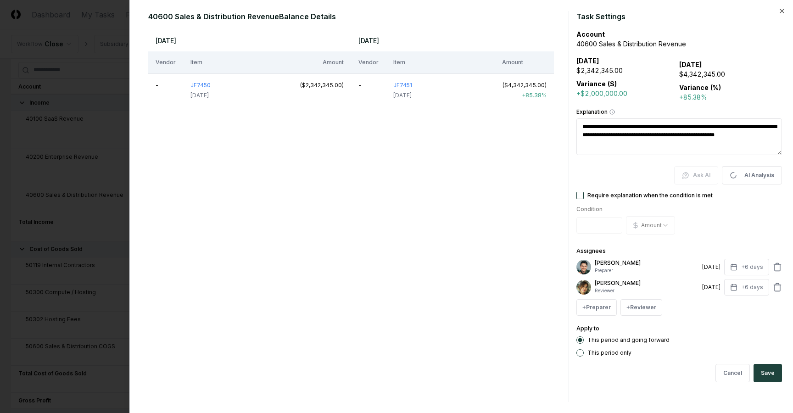
type textarea "*"
type textarea "**********"
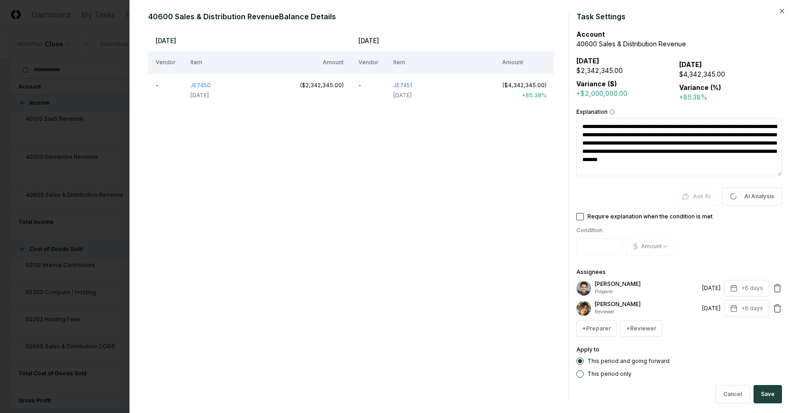
type textarea "*"
type textarea "**********"
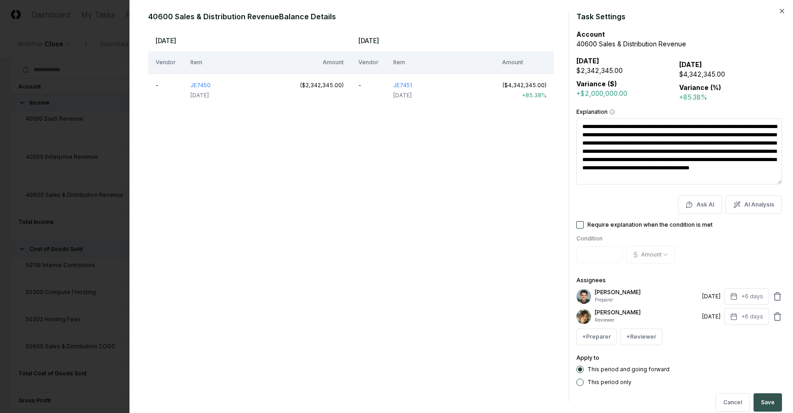
click at [768, 403] on button "Save" at bounding box center [768, 402] width 28 height 18
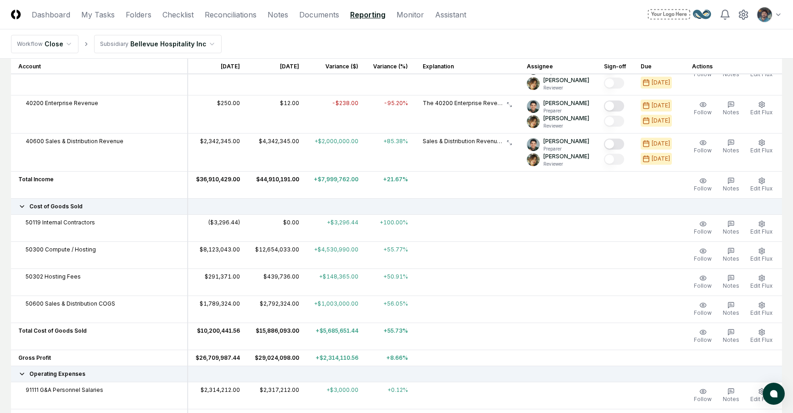
scroll to position [174, 0]
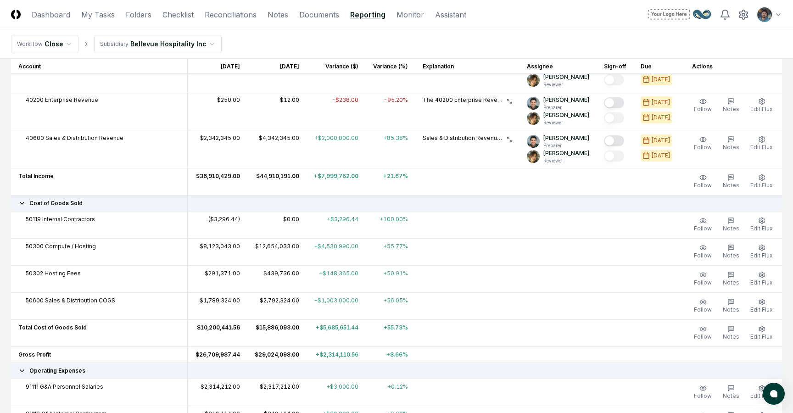
click at [512, 141] on icon at bounding box center [510, 140] width 6 height 6
click at [759, 186] on span "Edit Flux" at bounding box center [762, 185] width 22 height 7
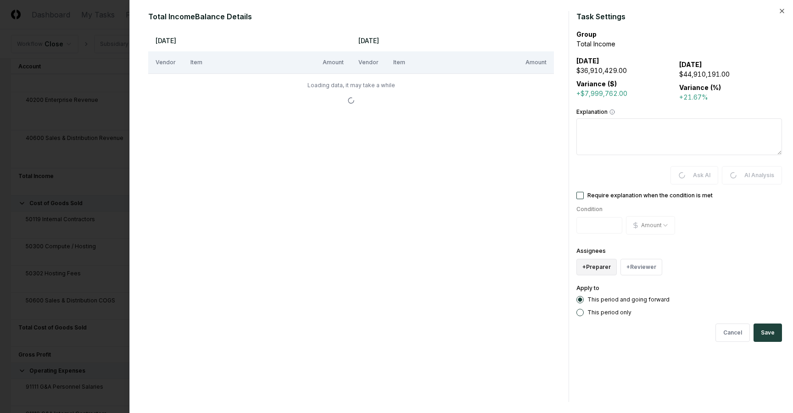
click at [601, 265] on button "+ Preparer" at bounding box center [597, 267] width 40 height 17
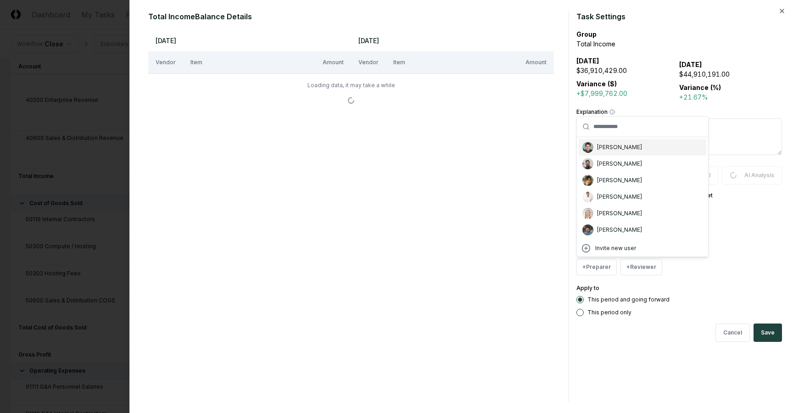
click at [619, 148] on div "[PERSON_NAME]" at bounding box center [619, 147] width 45 height 8
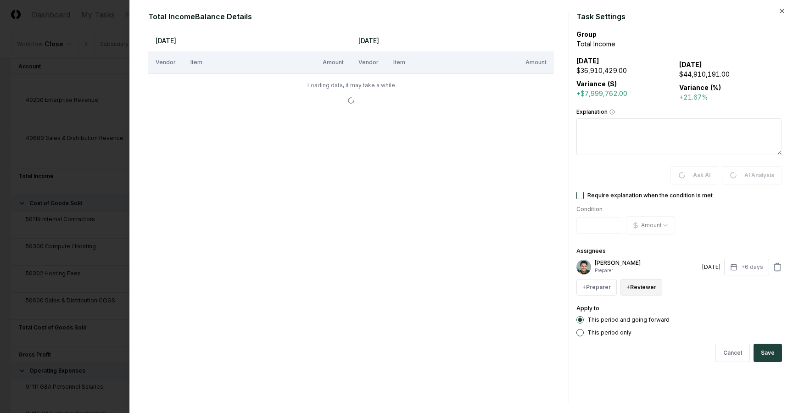
click at [637, 286] on button "+ Reviewer" at bounding box center [642, 287] width 42 height 17
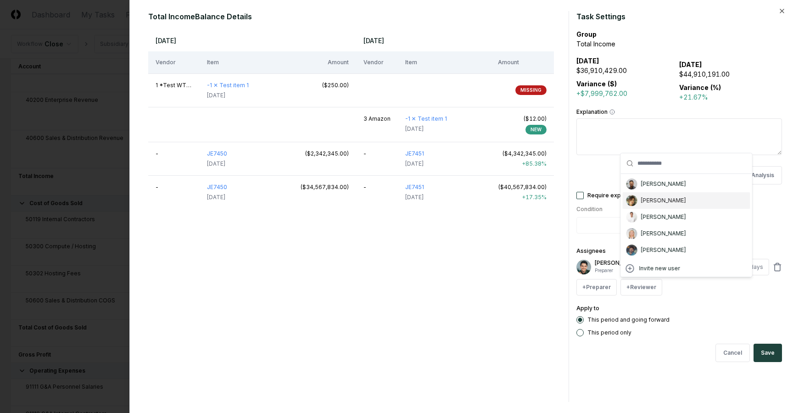
click at [650, 200] on div "[PERSON_NAME]" at bounding box center [663, 201] width 45 height 8
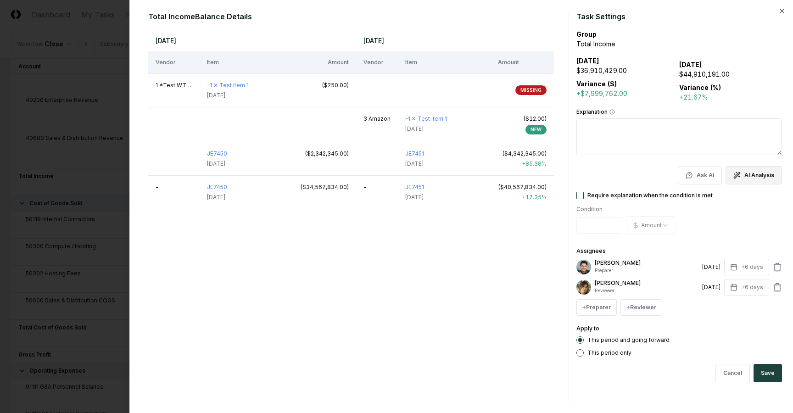
click at [742, 173] on button "AI Analysis" at bounding box center [754, 175] width 56 height 18
type textarea "*"
type textarea "**********"
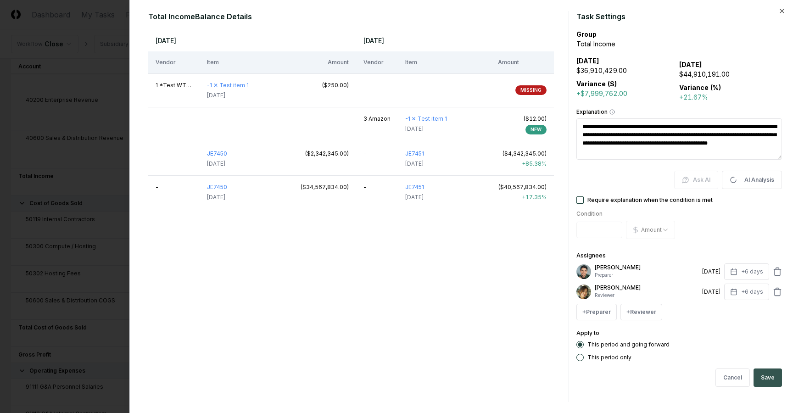
type textarea "*"
type textarea "**********"
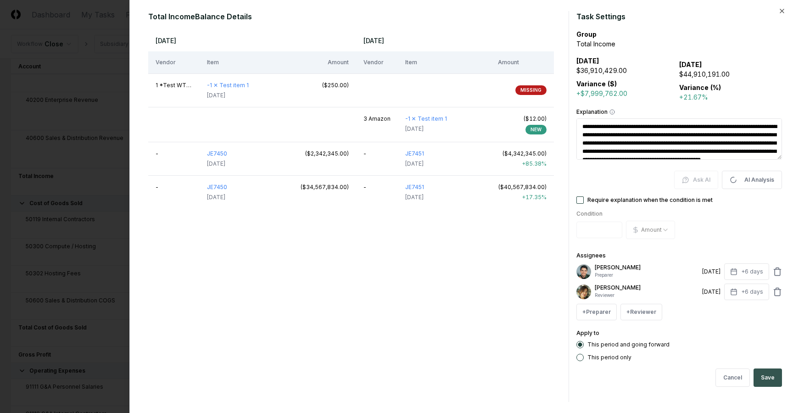
type textarea "*"
type textarea "**********"
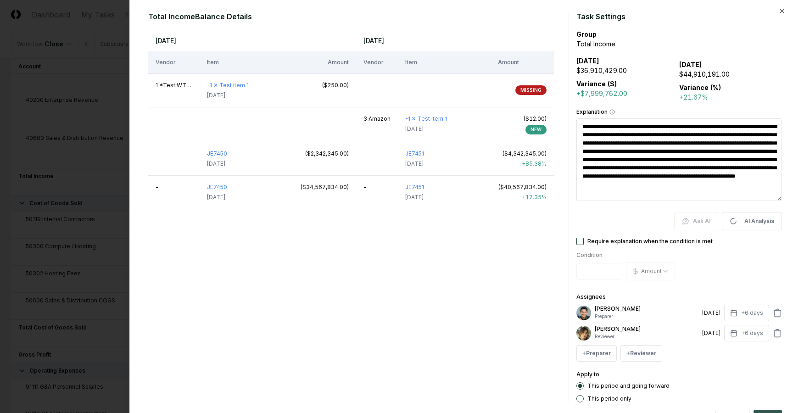
type textarea "*"
type textarea "**********"
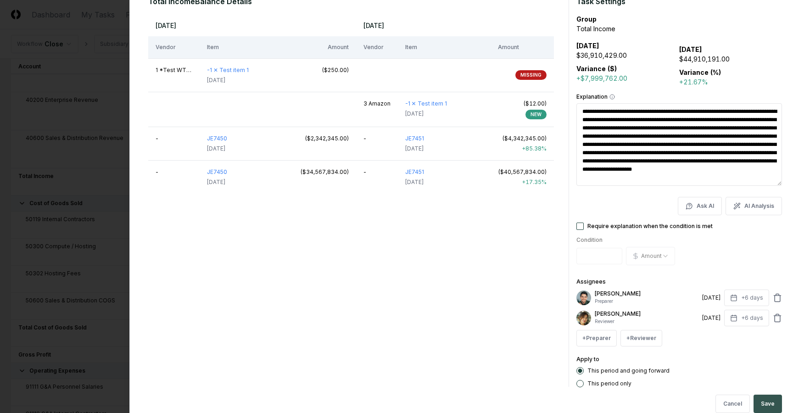
click at [765, 404] on button "Save" at bounding box center [768, 404] width 28 height 18
type textarea "*"
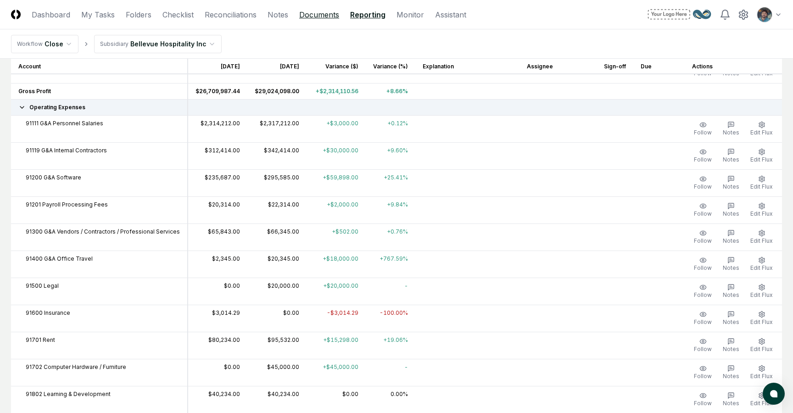
scroll to position [148, 0]
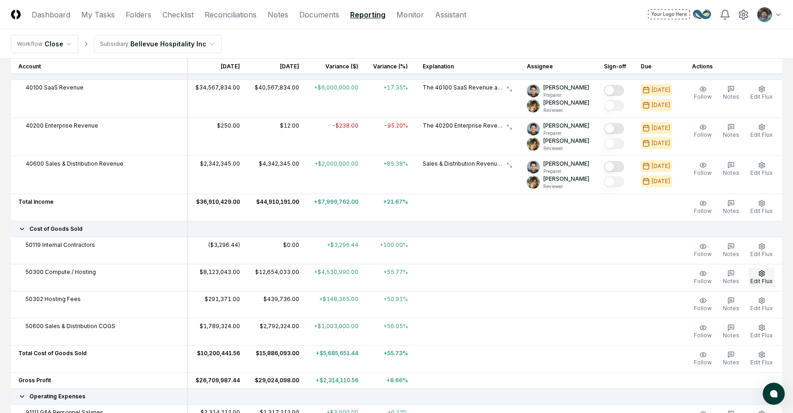
click at [760, 275] on icon "button" at bounding box center [762, 273] width 6 height 6
click at [756, 278] on span "Edit Flux" at bounding box center [762, 281] width 22 height 7
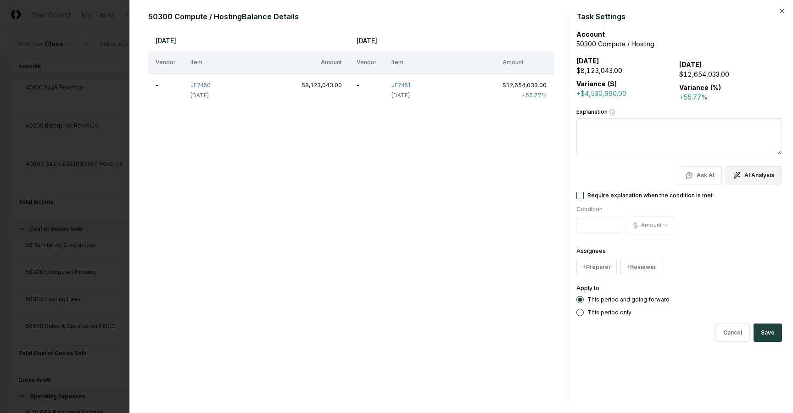
click at [757, 179] on button "AI Analysis" at bounding box center [754, 175] width 56 height 18
click at [602, 263] on button "+ Preparer" at bounding box center [597, 267] width 40 height 17
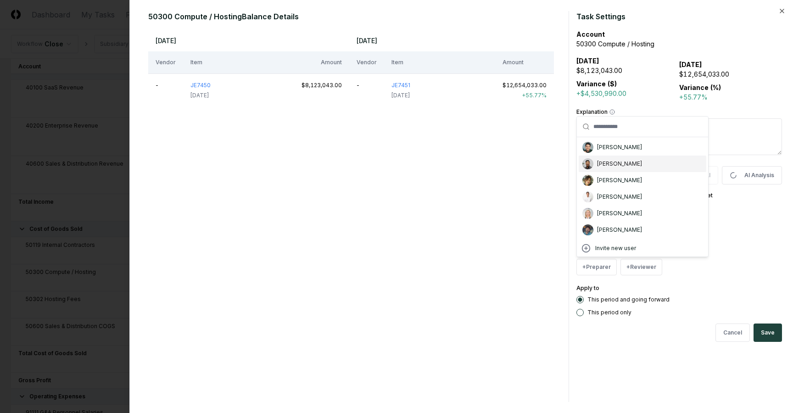
click at [606, 152] on div "[PERSON_NAME]" at bounding box center [643, 147] width 128 height 17
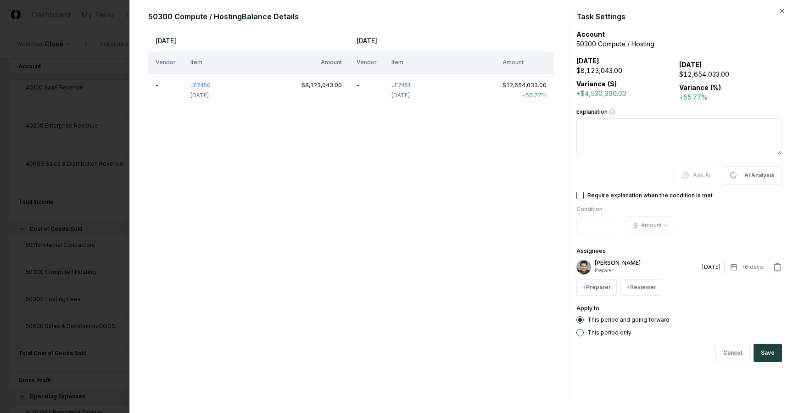
type textarea "*"
type textarea "**********"
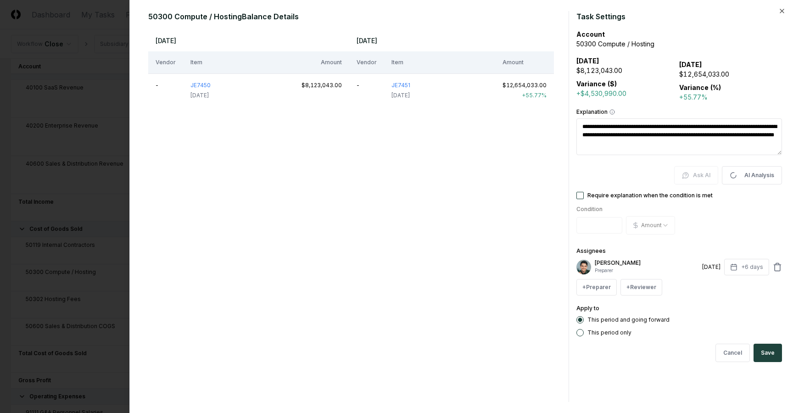
type textarea "*"
type textarea "**********"
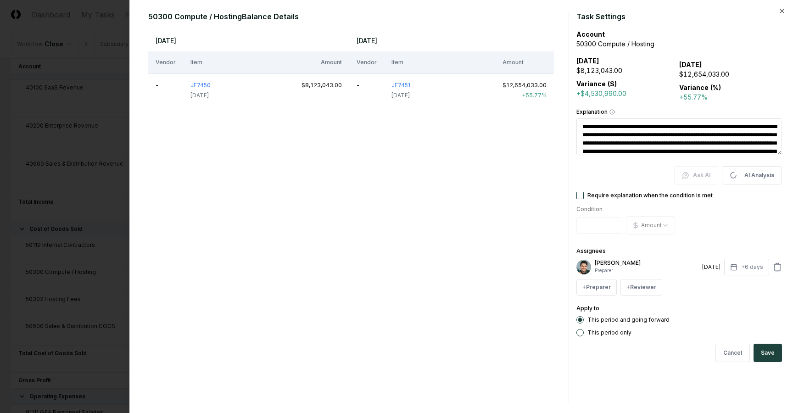
type textarea "*"
type textarea "**********"
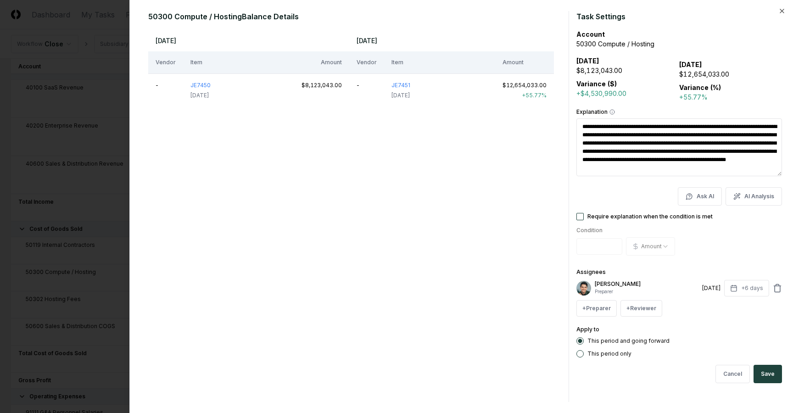
click at [639, 297] on div "Arthur Cook Preparer 7/9/2025 +6 days + Preparer + Reviewer" at bounding box center [680, 298] width 206 height 37
click at [639, 308] on button "+ Reviewer" at bounding box center [642, 308] width 42 height 17
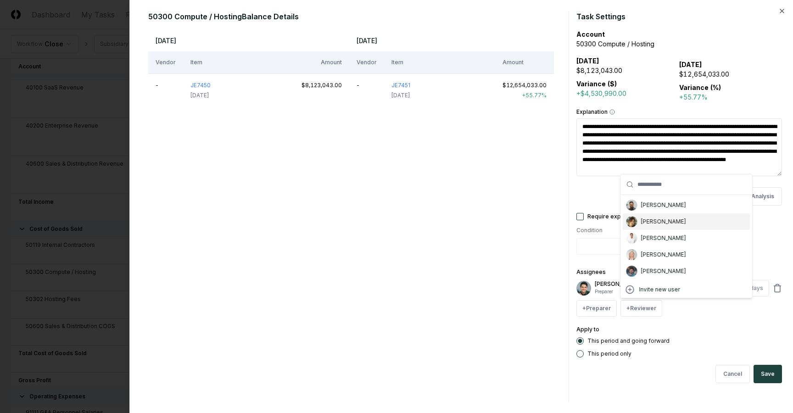
click at [646, 224] on div "[PERSON_NAME]" at bounding box center [663, 222] width 45 height 8
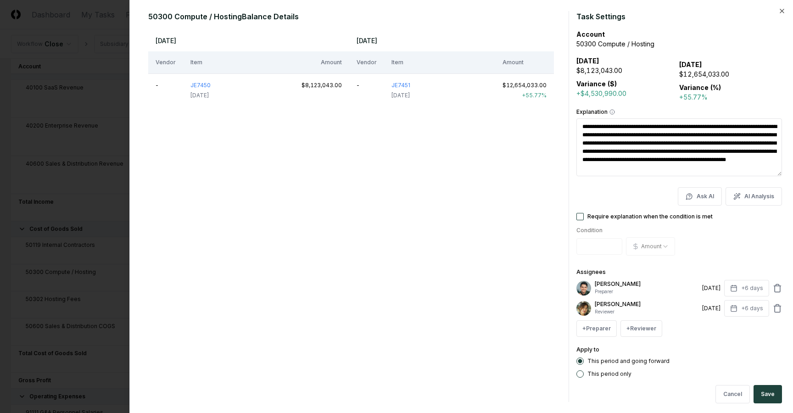
click at [760, 381] on form "**********" at bounding box center [680, 206] width 206 height 391
click at [767, 395] on button "Save" at bounding box center [768, 394] width 28 height 18
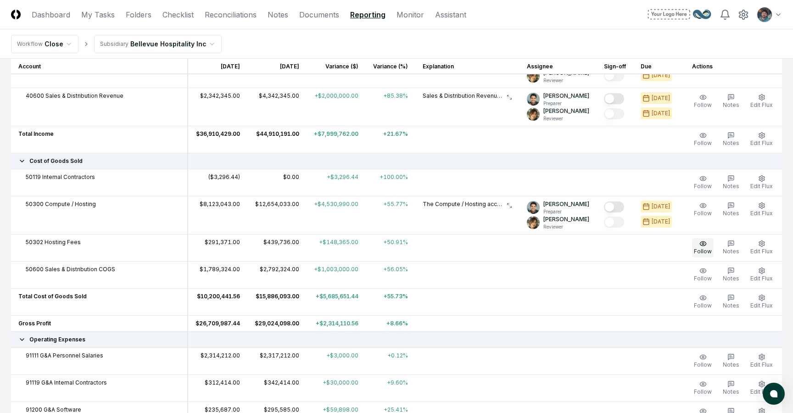
scroll to position [224, 0]
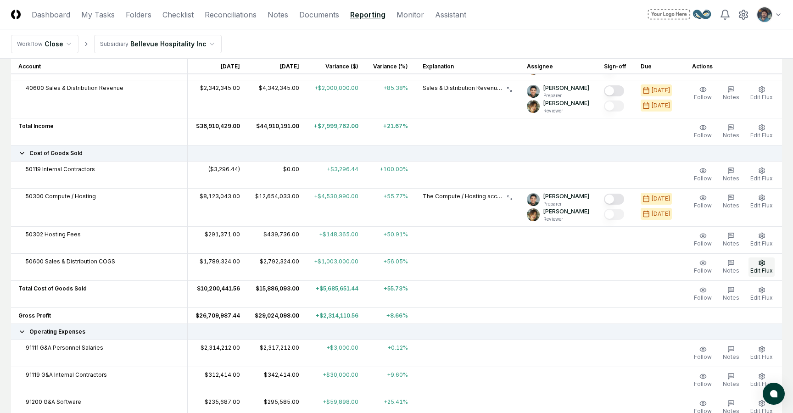
click at [761, 268] on span "Edit Flux" at bounding box center [762, 270] width 22 height 7
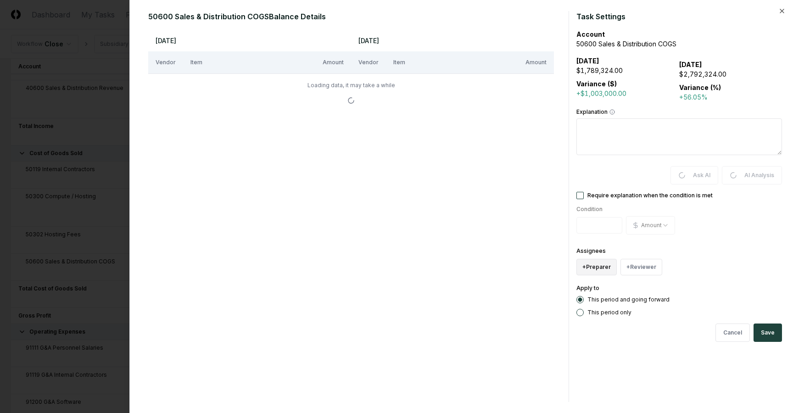
click at [603, 268] on button "+ Preparer" at bounding box center [597, 267] width 40 height 17
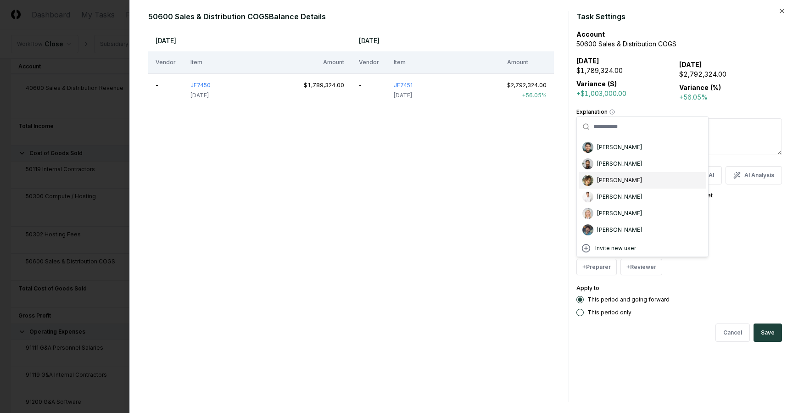
click at [610, 185] on div "[PERSON_NAME]" at bounding box center [643, 180] width 128 height 17
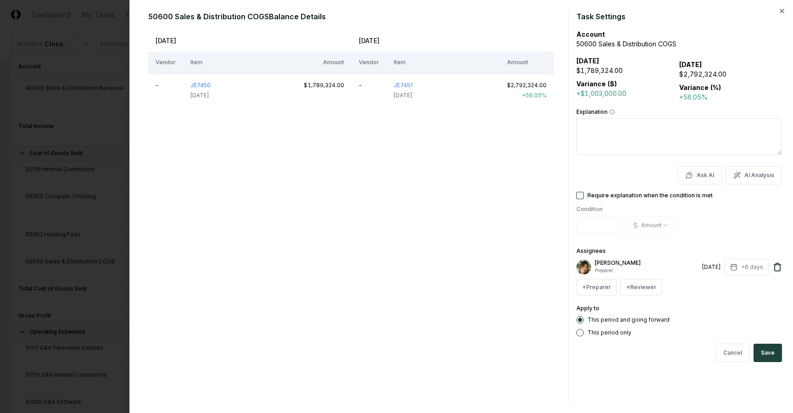
click at [777, 268] on icon at bounding box center [777, 267] width 9 height 9
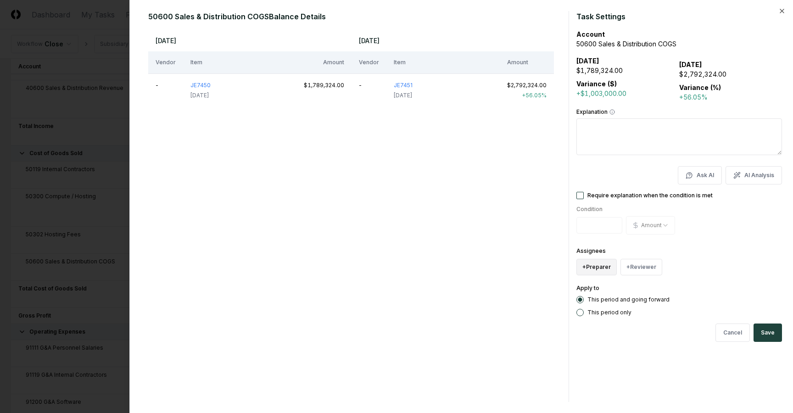
click at [609, 265] on button "+ Preparer" at bounding box center [597, 267] width 40 height 17
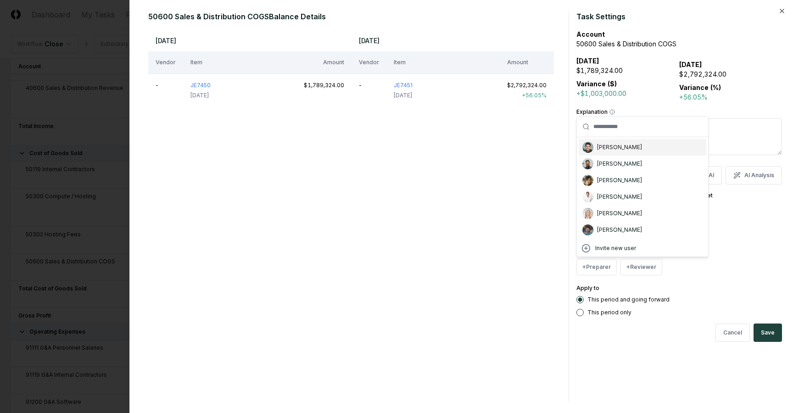
click at [607, 146] on div "[PERSON_NAME]" at bounding box center [619, 147] width 45 height 8
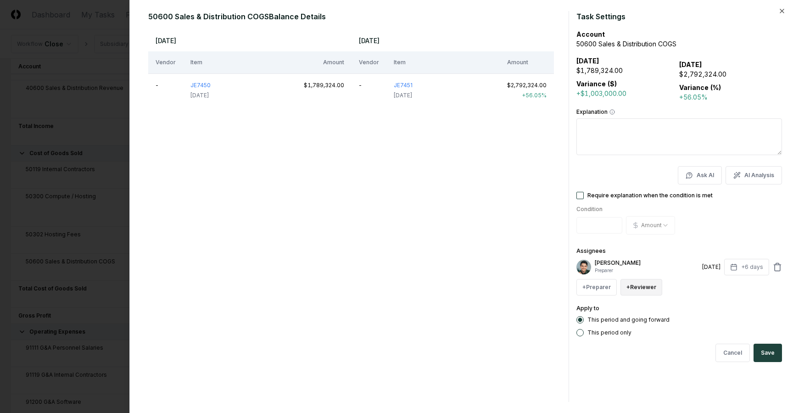
click at [645, 295] on button "+ Reviewer" at bounding box center [642, 287] width 42 height 17
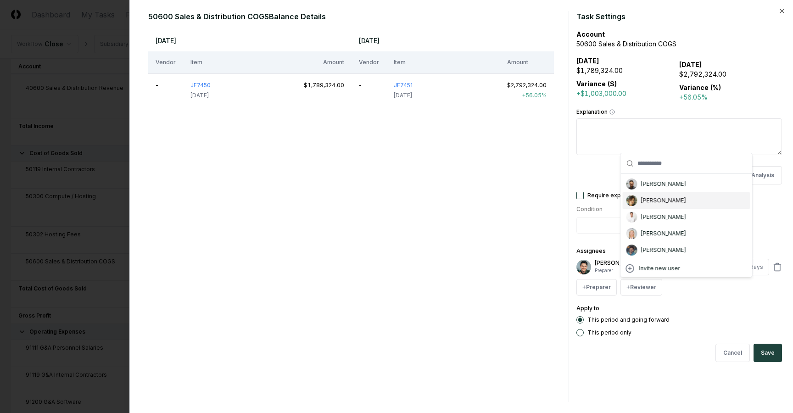
click at [650, 205] on div "[PERSON_NAME]" at bounding box center [687, 200] width 128 height 17
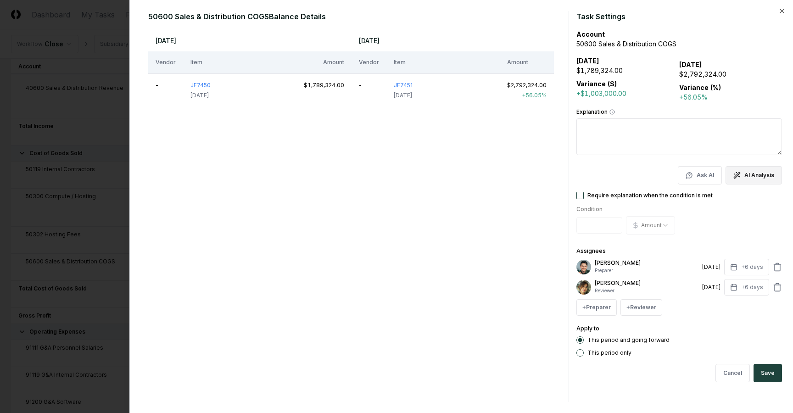
click at [754, 174] on button "AI Analysis" at bounding box center [754, 175] width 56 height 18
type textarea "*"
type textarea "**********"
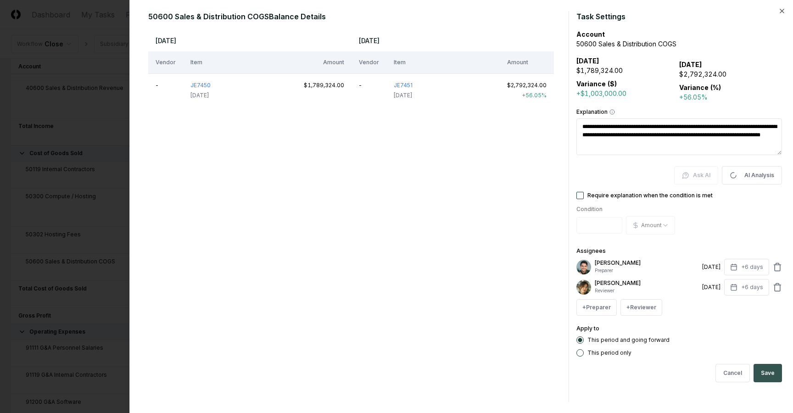
type textarea "*"
type textarea "**********"
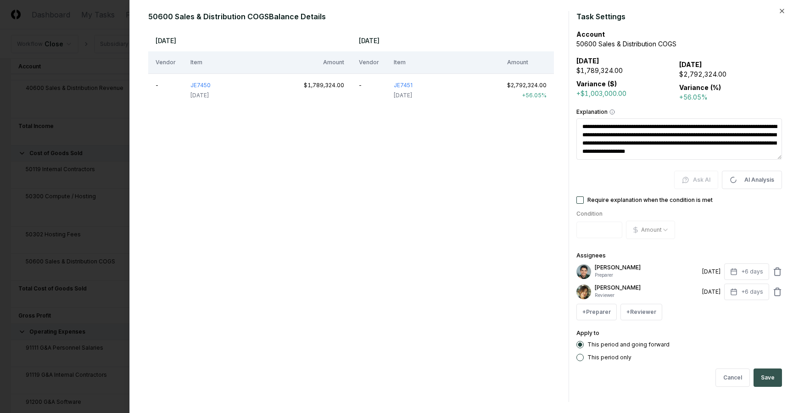
type textarea "*"
type textarea "**********"
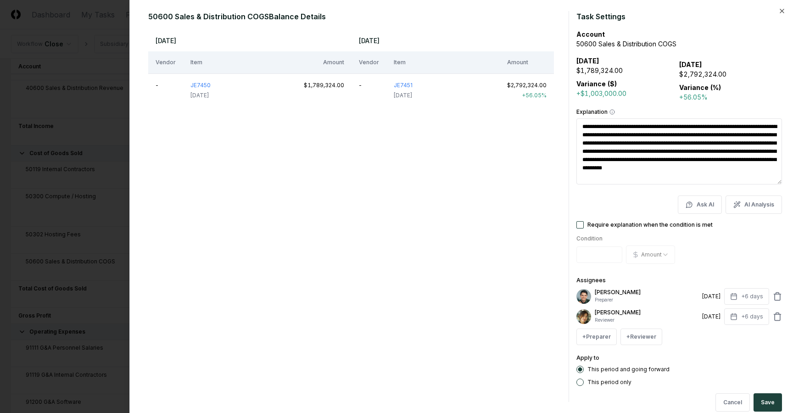
click at [767, 373] on div "This period and going forward" at bounding box center [680, 369] width 206 height 7
click at [767, 398] on button "Save" at bounding box center [768, 402] width 28 height 18
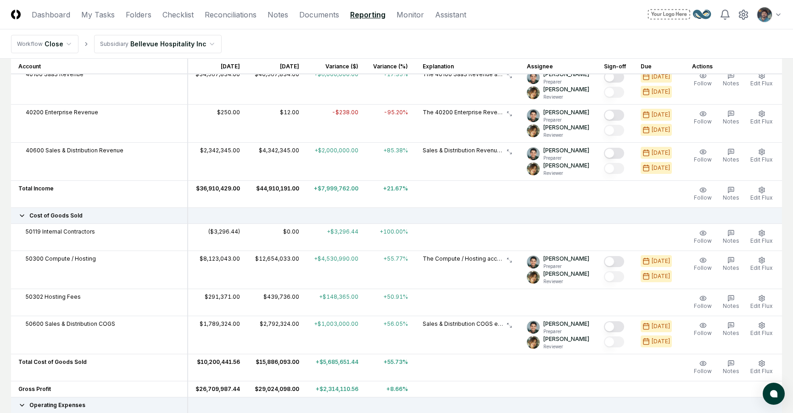
scroll to position [152, 0]
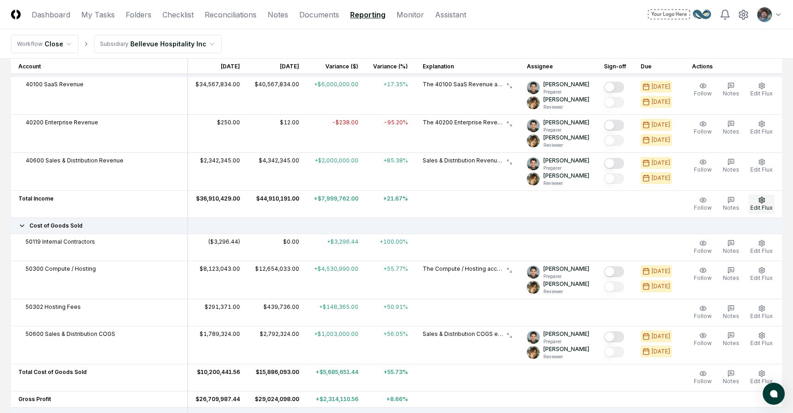
click at [762, 201] on circle "button" at bounding box center [762, 200] width 2 height 2
type textarea "*"
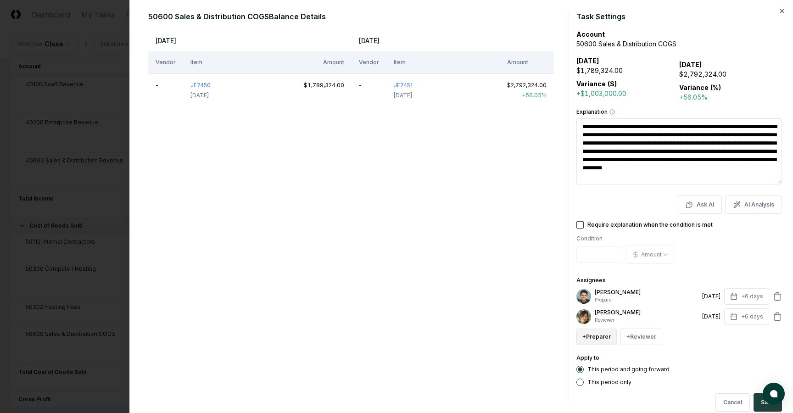
click at [601, 336] on button "+ Preparer" at bounding box center [597, 337] width 40 height 17
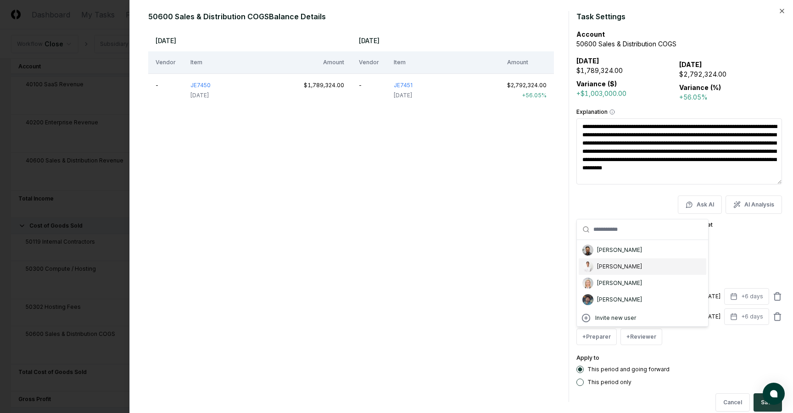
click at [617, 269] on div "[PERSON_NAME]" at bounding box center [619, 267] width 45 height 8
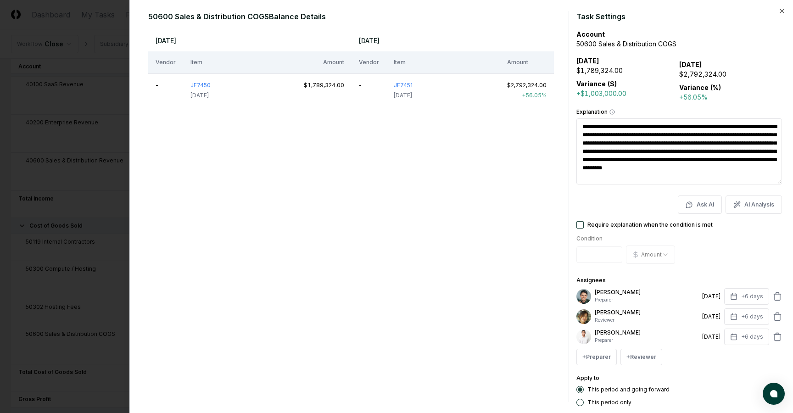
scroll to position [19, 0]
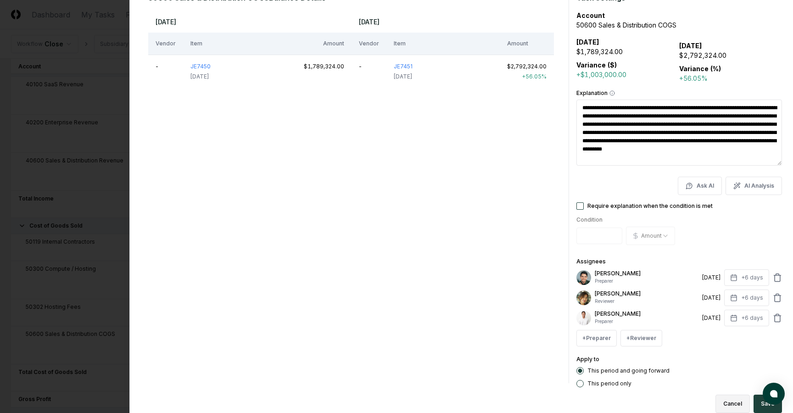
click at [731, 405] on button "Cancel" at bounding box center [733, 404] width 34 height 18
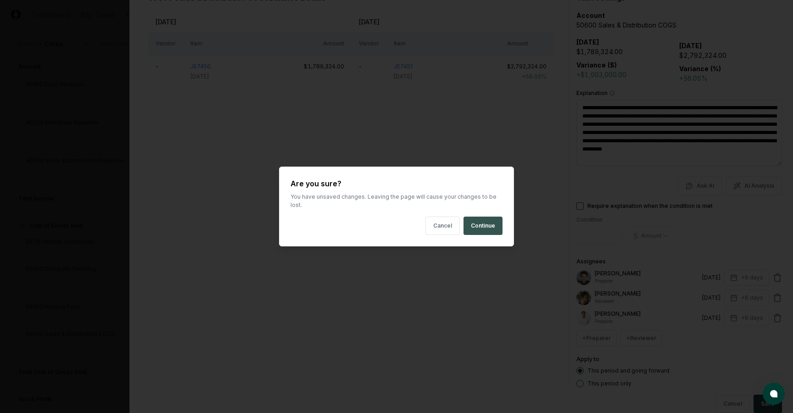
click at [488, 229] on button "Continue" at bounding box center [483, 226] width 39 height 18
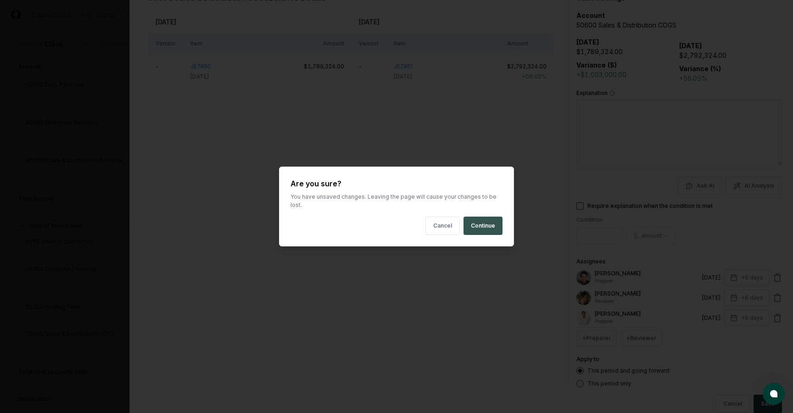
scroll to position [0, 0]
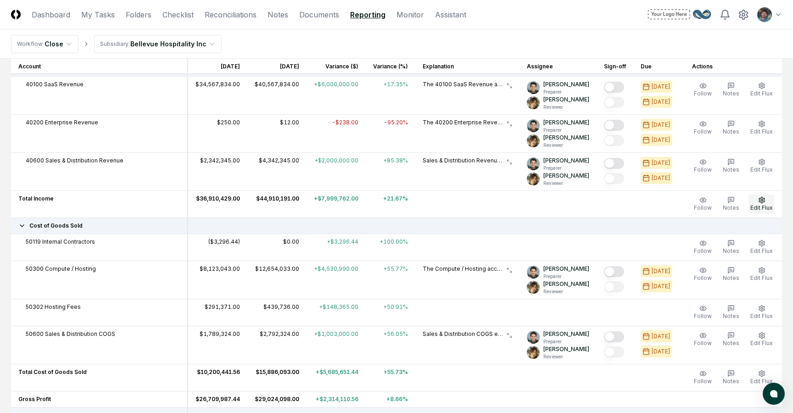
click at [759, 205] on span "Edit Flux" at bounding box center [762, 207] width 22 height 7
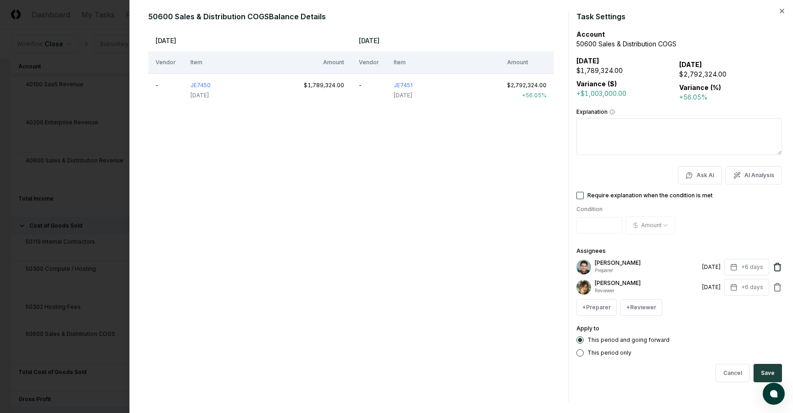
click at [775, 265] on icon at bounding box center [778, 268] width 6 height 6
click at [775, 285] on icon at bounding box center [778, 288] width 6 height 6
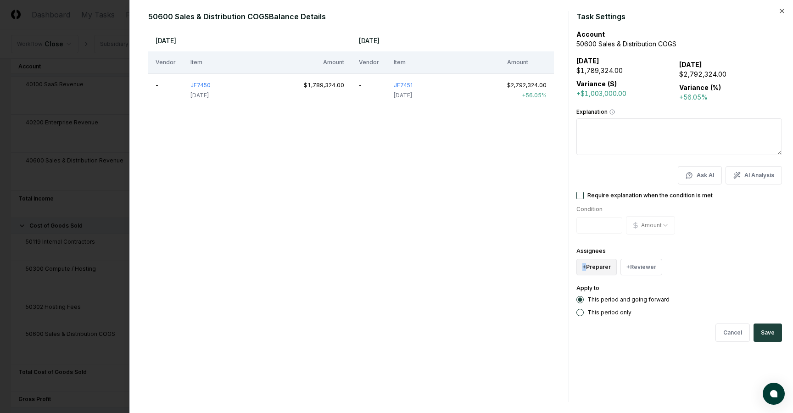
click at [613, 266] on button "+ Preparer" at bounding box center [597, 267] width 40 height 17
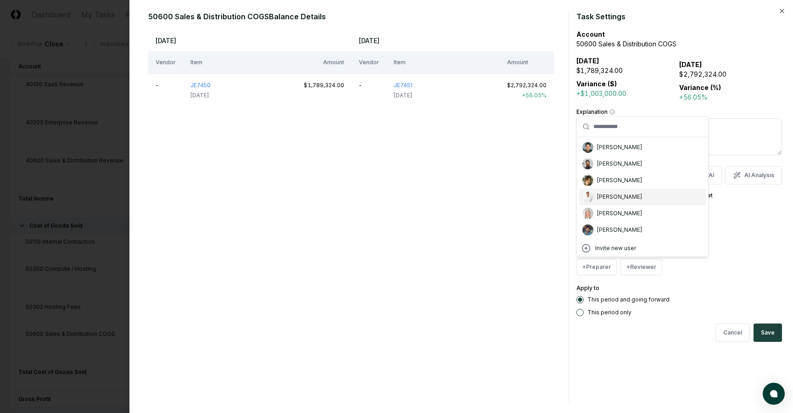
click at [616, 198] on div "[PERSON_NAME]" at bounding box center [619, 197] width 45 height 8
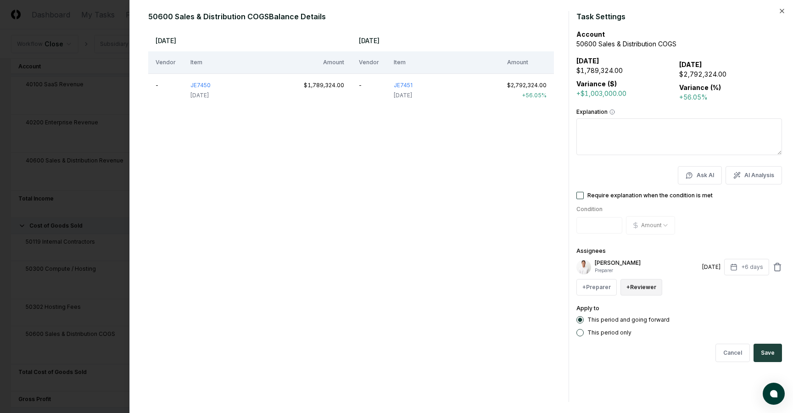
click at [635, 291] on button "+ Reviewer" at bounding box center [642, 287] width 42 height 17
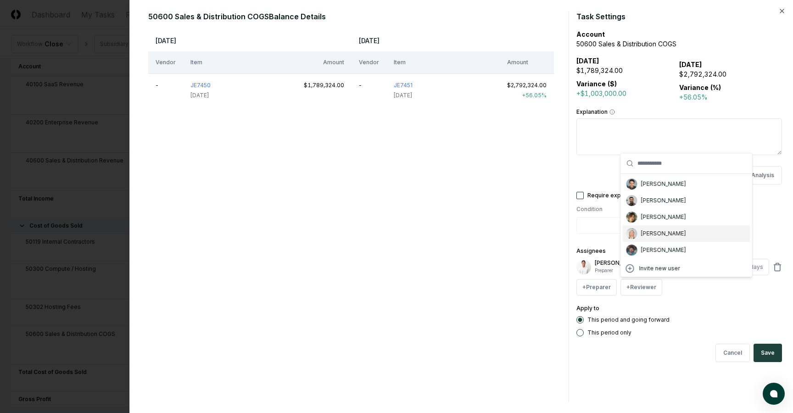
click at [646, 234] on div "[PERSON_NAME]" at bounding box center [663, 234] width 45 height 8
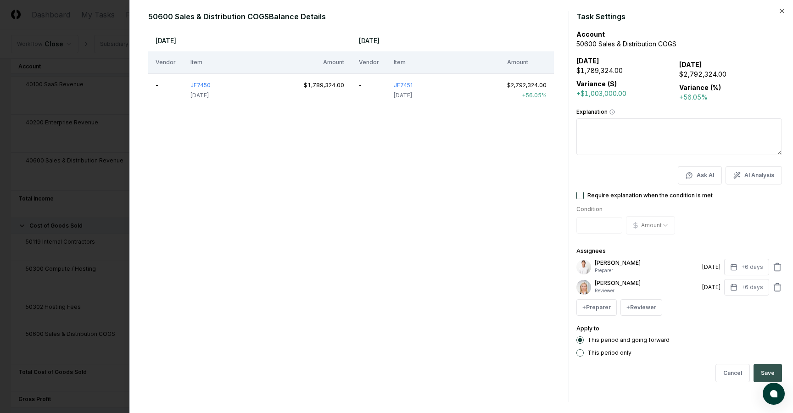
click at [775, 372] on button "Save" at bounding box center [768, 373] width 28 height 18
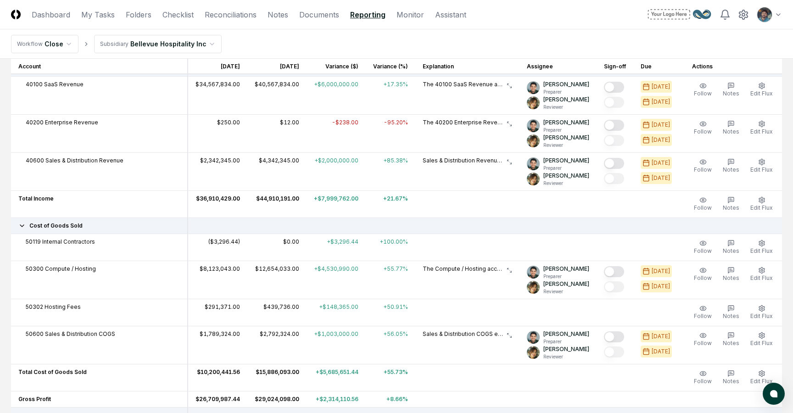
click at [612, 208] on td at bounding box center [615, 204] width 37 height 27
click at [624, 214] on td at bounding box center [615, 204] width 37 height 27
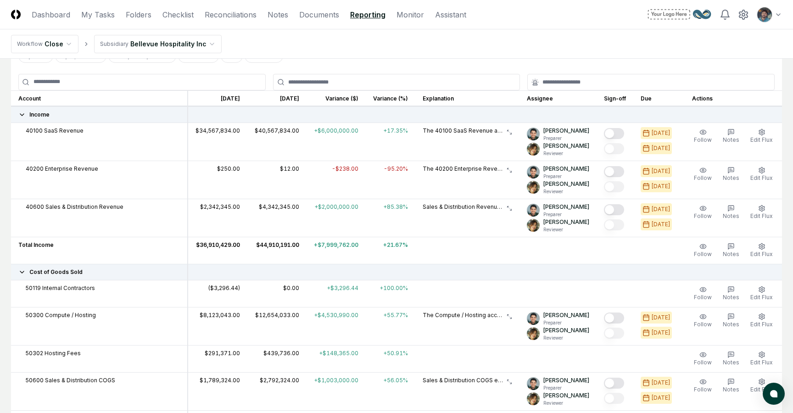
scroll to position [100, 0]
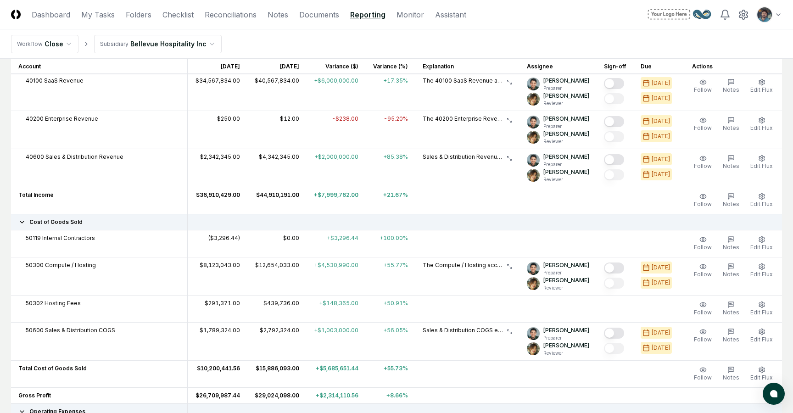
scroll to position [160, 0]
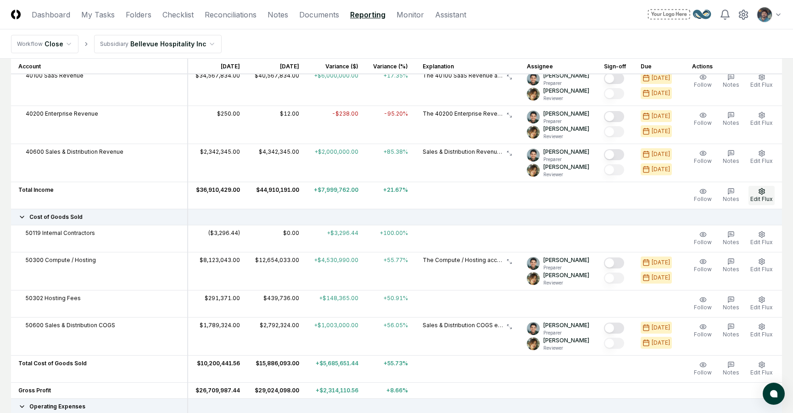
click at [759, 200] on span "Edit Flux" at bounding box center [762, 199] width 22 height 7
click at [755, 193] on button "Edit Flux" at bounding box center [762, 195] width 26 height 19
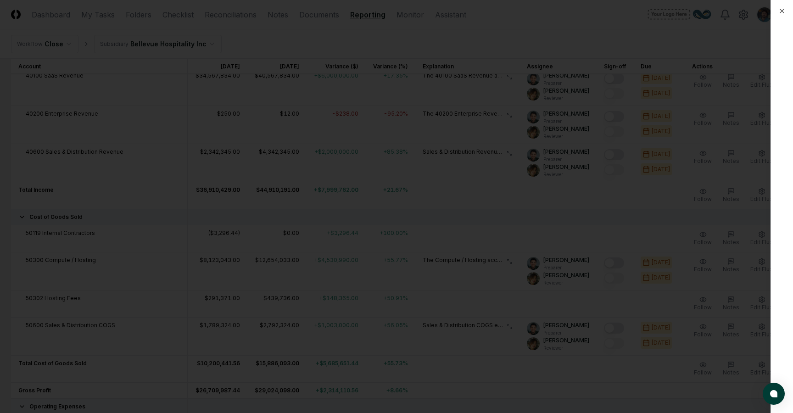
click at [379, 231] on div at bounding box center [396, 206] width 793 height 413
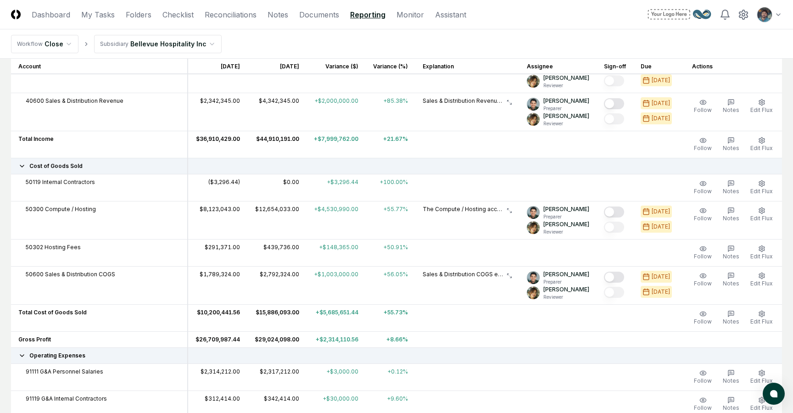
scroll to position [218, 0]
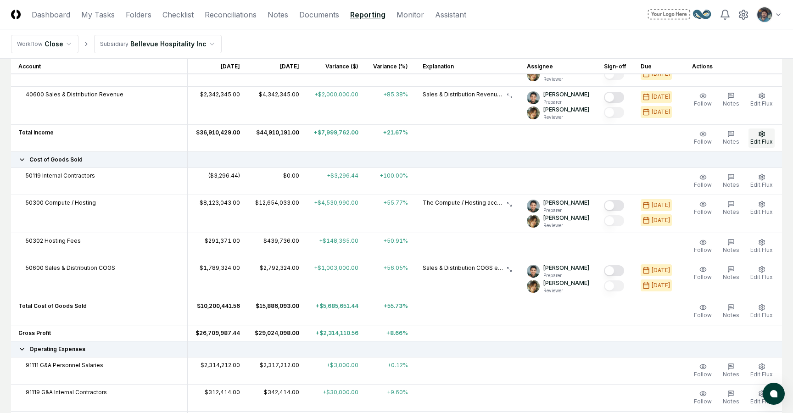
click at [765, 132] on button "Edit Flux" at bounding box center [762, 138] width 26 height 19
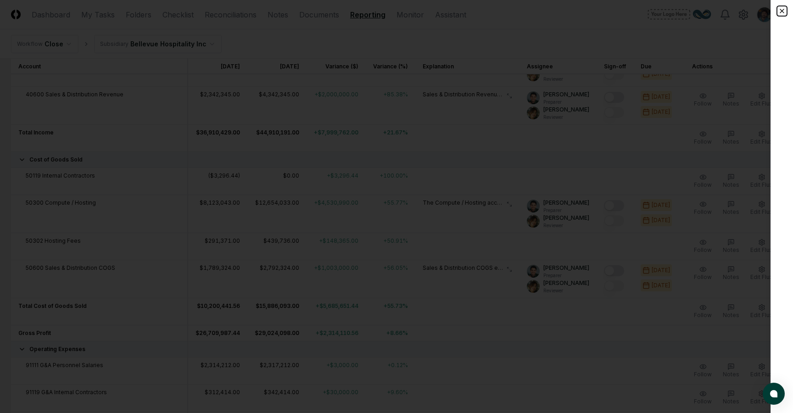
click at [782, 11] on icon "button" at bounding box center [783, 11] width 4 height 4
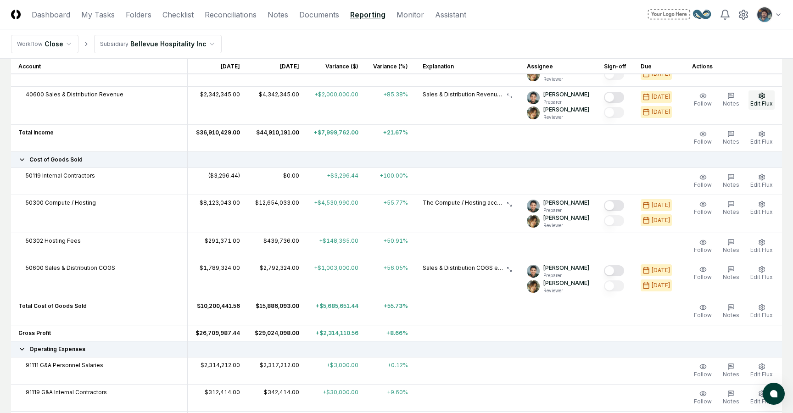
click at [765, 99] on icon "button" at bounding box center [762, 95] width 7 height 7
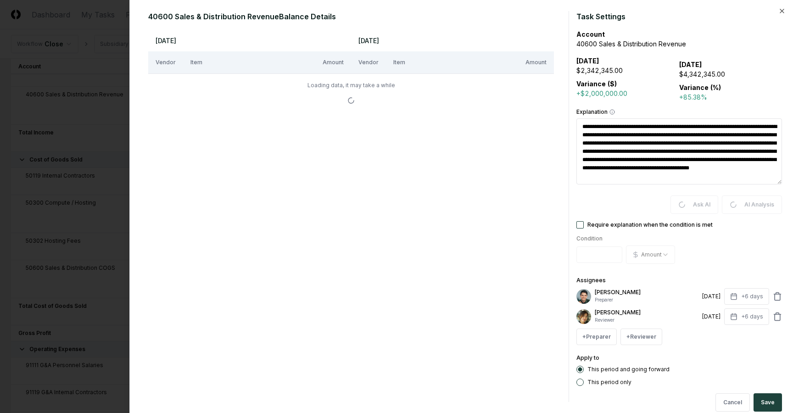
type textarea "*"
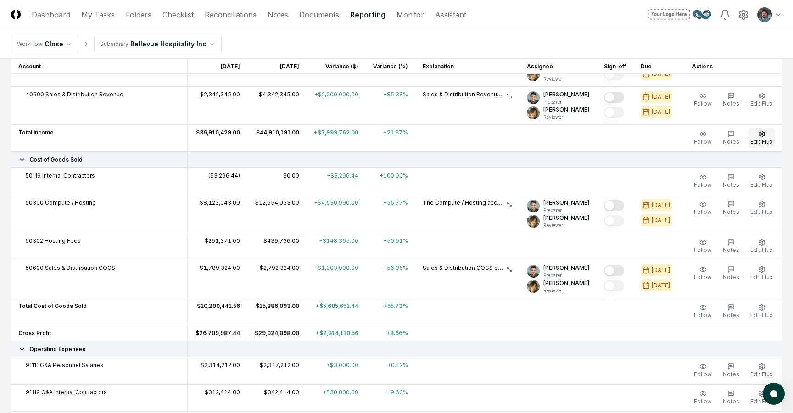
click at [759, 143] on span "Edit Flux" at bounding box center [762, 141] width 22 height 7
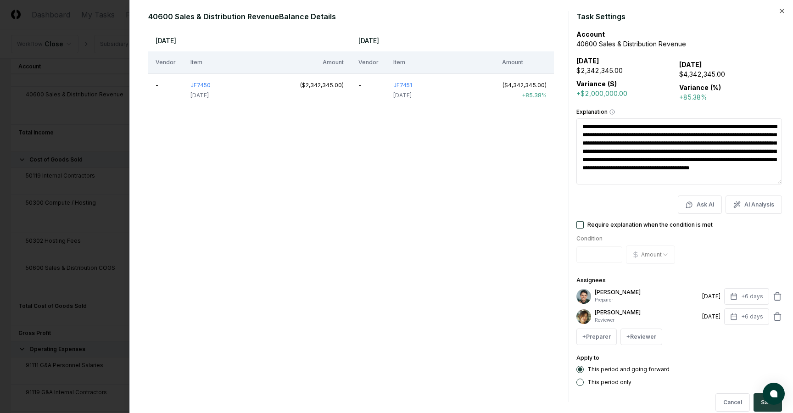
type textarea "*"
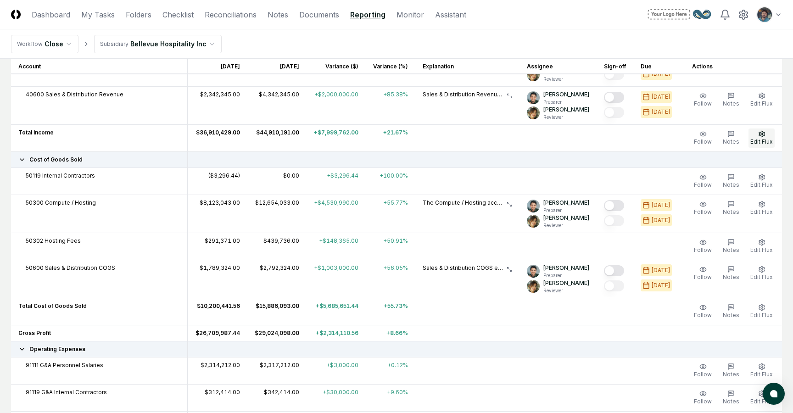
click at [759, 136] on icon "button" at bounding box center [762, 133] width 7 height 7
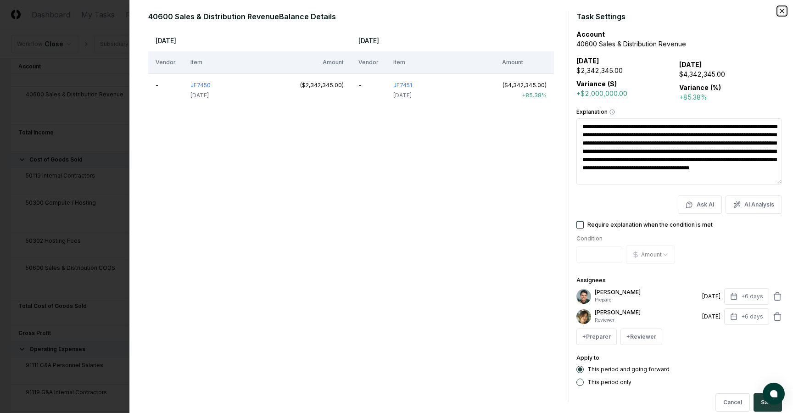
click at [782, 11] on icon "button" at bounding box center [783, 11] width 4 height 4
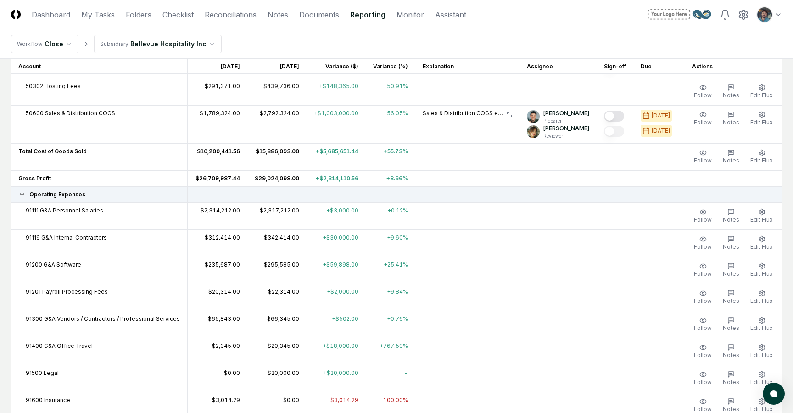
scroll to position [364, 0]
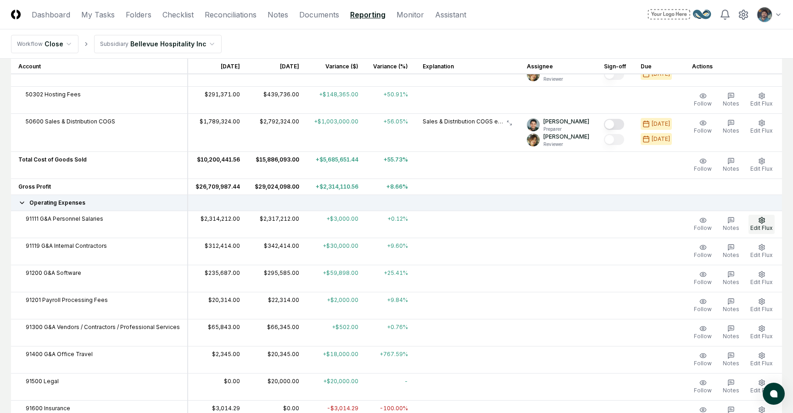
click at [757, 227] on span "Edit Flux" at bounding box center [762, 228] width 22 height 7
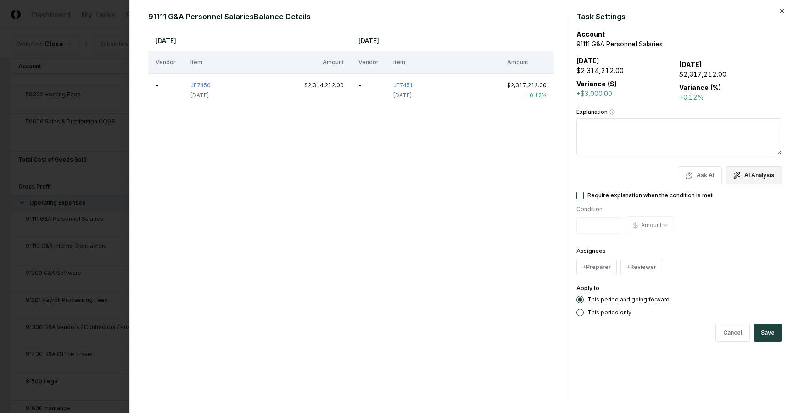
click at [744, 176] on button "AI Analysis" at bounding box center [754, 175] width 56 height 18
click at [648, 133] on div "Explanation" at bounding box center [680, 132] width 206 height 46
type textarea "*"
type textarea "**********"
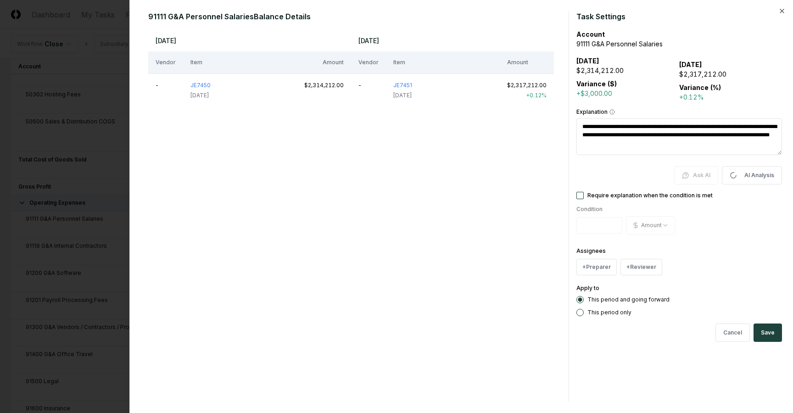
type textarea "*"
type textarea "**********"
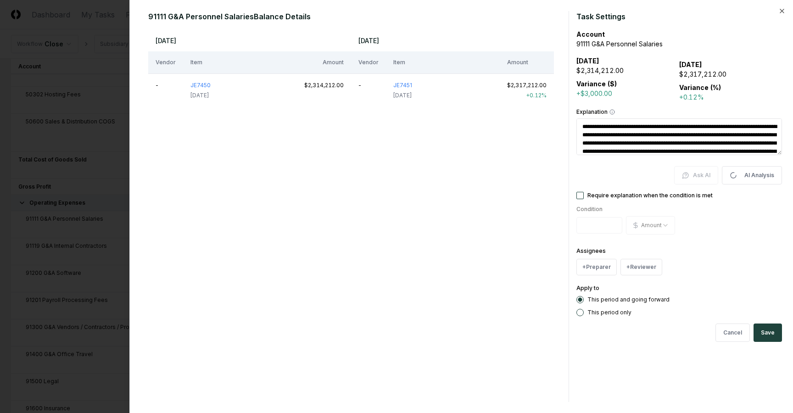
type textarea "*"
type textarea "**********"
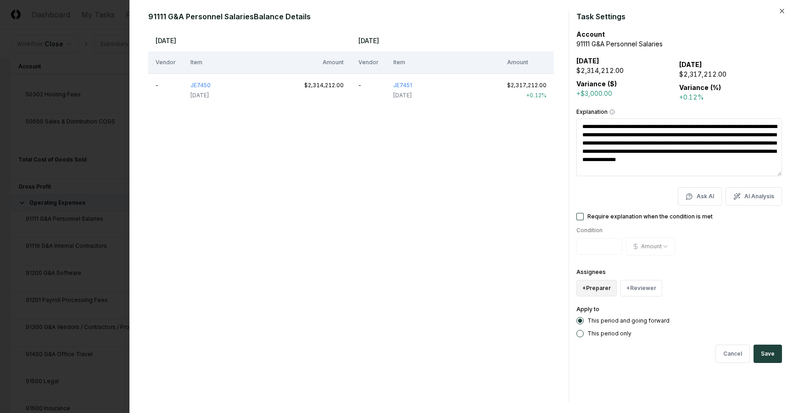
click at [601, 285] on button "+ Preparer" at bounding box center [597, 288] width 40 height 17
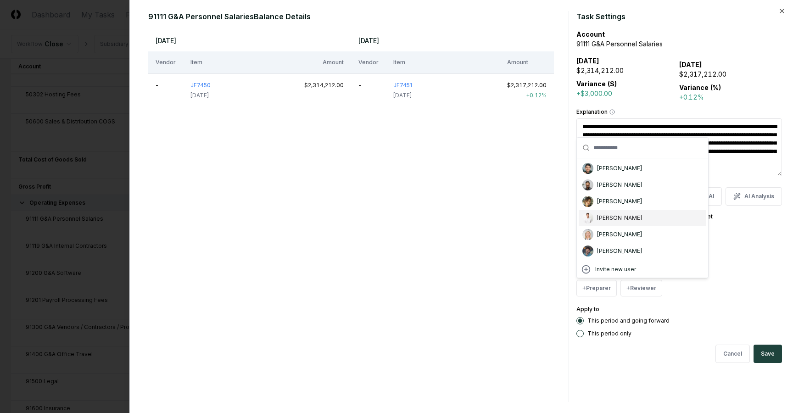
click at [617, 223] on div "[PERSON_NAME]" at bounding box center [643, 218] width 128 height 17
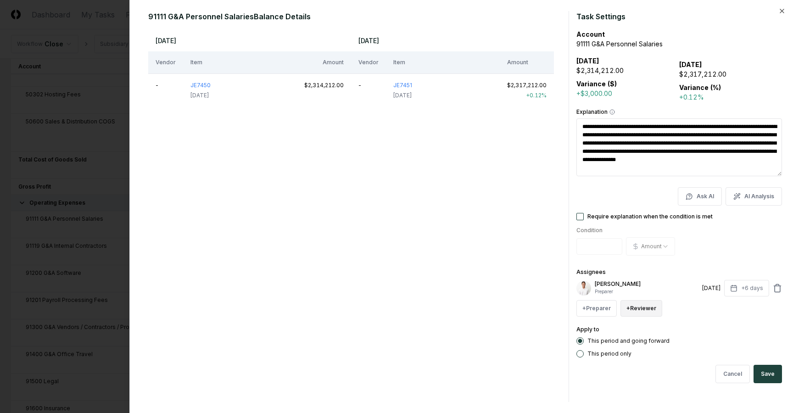
click at [638, 310] on button "+ Reviewer" at bounding box center [642, 308] width 42 height 17
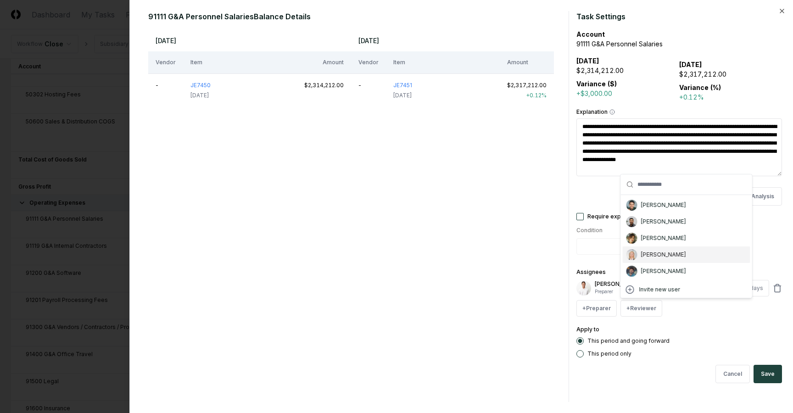
click at [644, 259] on div "[PERSON_NAME]" at bounding box center [687, 255] width 128 height 17
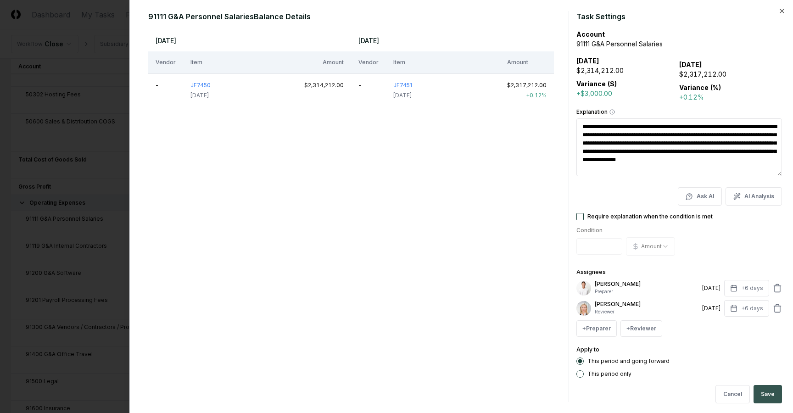
click at [761, 388] on button "Save" at bounding box center [768, 394] width 28 height 18
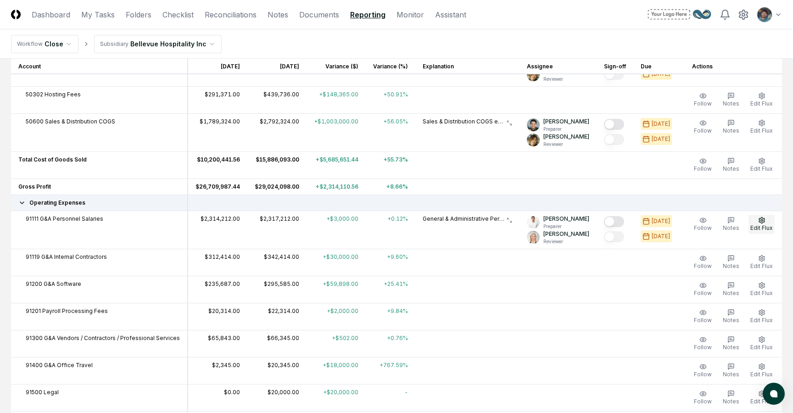
click at [761, 226] on span "Edit Flux" at bounding box center [762, 228] width 22 height 7
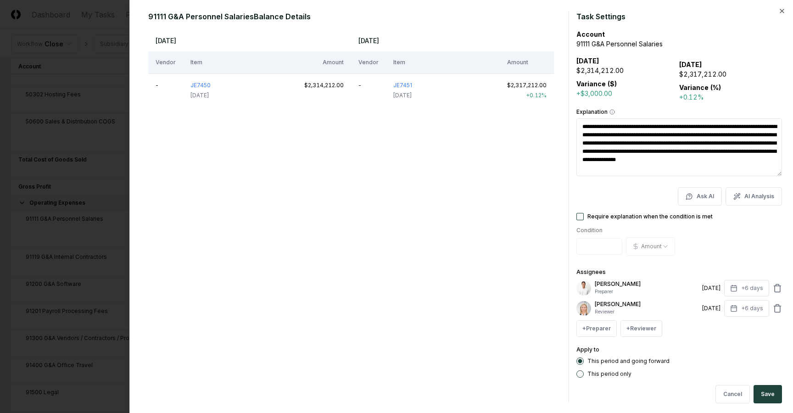
click at [584, 219] on div "Require explanation when the condition is met" at bounding box center [680, 216] width 206 height 7
click at [578, 216] on button "Require explanation when the condition is met" at bounding box center [580, 216] width 7 height 7
click at [732, 390] on button "Cancel" at bounding box center [733, 394] width 34 height 18
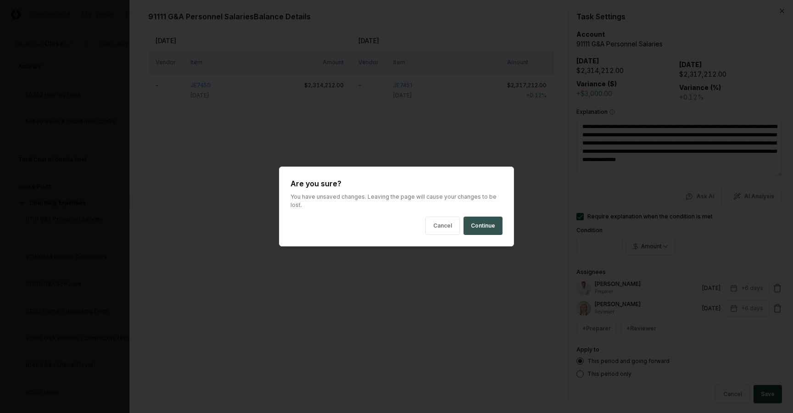
click at [479, 224] on button "Continue" at bounding box center [483, 226] width 39 height 18
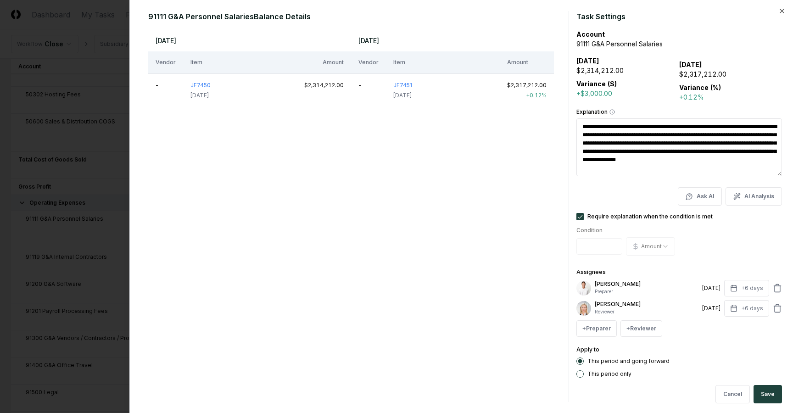
type textarea "*"
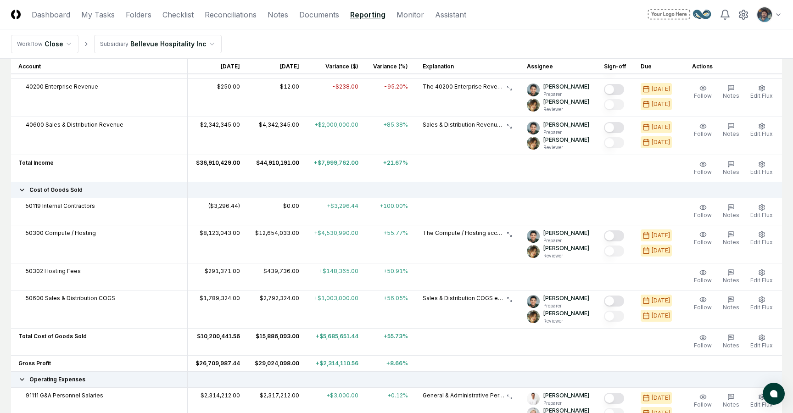
scroll to position [188, 0]
click at [760, 209] on icon "button" at bounding box center [762, 206] width 7 height 7
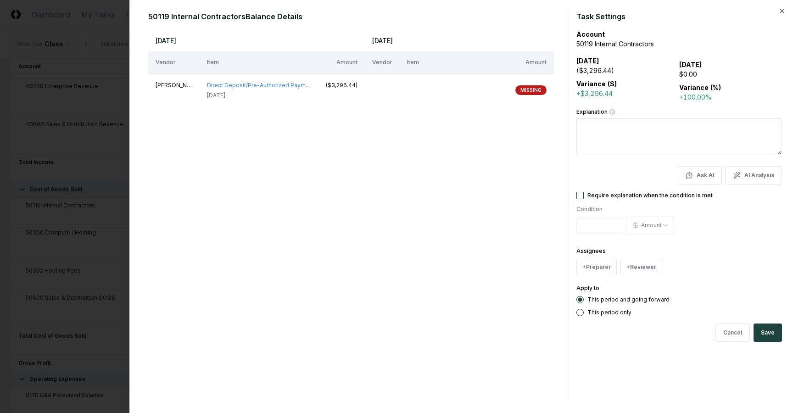
click at [583, 194] on button "Require explanation when the condition is met" at bounding box center [580, 195] width 7 height 7
click at [596, 224] on input "*" at bounding box center [600, 225] width 46 height 17
drag, startPoint x: 598, startPoint y: 224, endPoint x: 556, endPoint y: 224, distance: 41.8
click at [556, 224] on div "50119 Internal Contractors Balance Details [DATE] [DATE] Vendor Item Amount Ven…" at bounding box center [461, 206] width 641 height 391
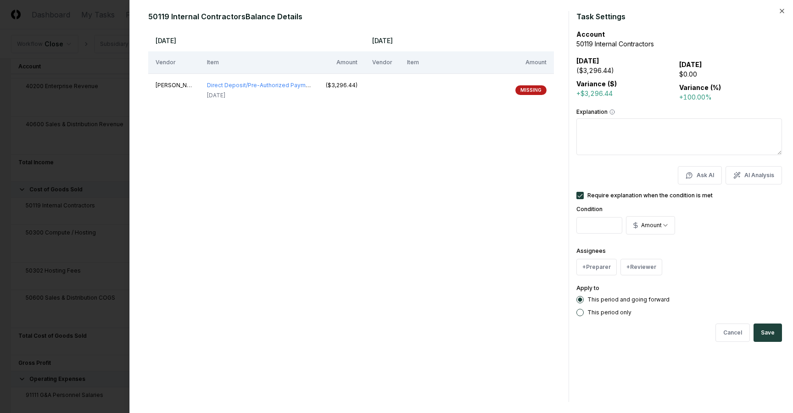
type input "*"
click at [739, 253] on div "Assignees + Preparer + Reviewer" at bounding box center [680, 261] width 206 height 30
click at [768, 330] on button "Save" at bounding box center [768, 333] width 28 height 18
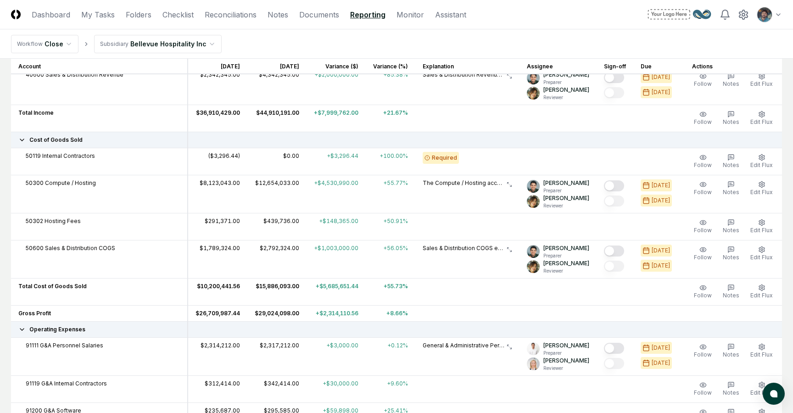
scroll to position [239, 0]
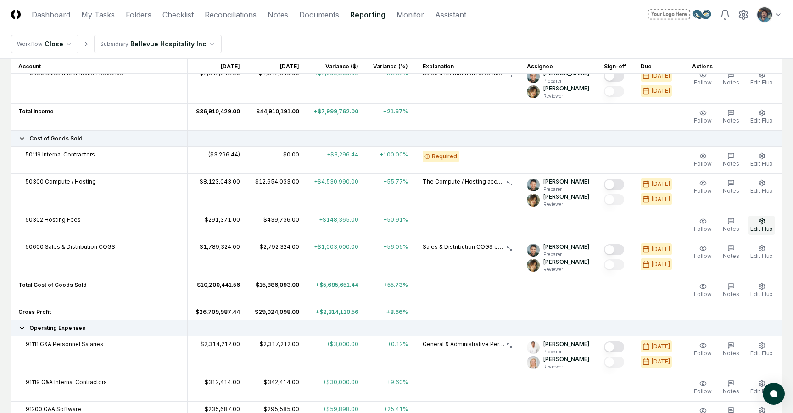
click at [757, 226] on span "Edit Flux" at bounding box center [762, 228] width 22 height 7
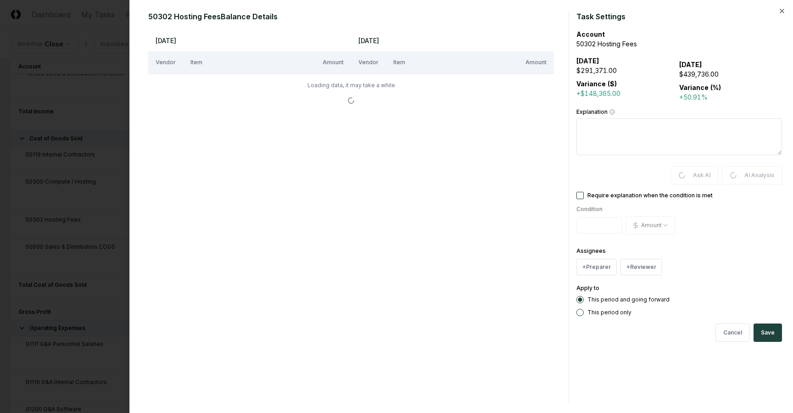
click at [580, 197] on button "Require explanation when the condition is met" at bounding box center [580, 195] width 7 height 7
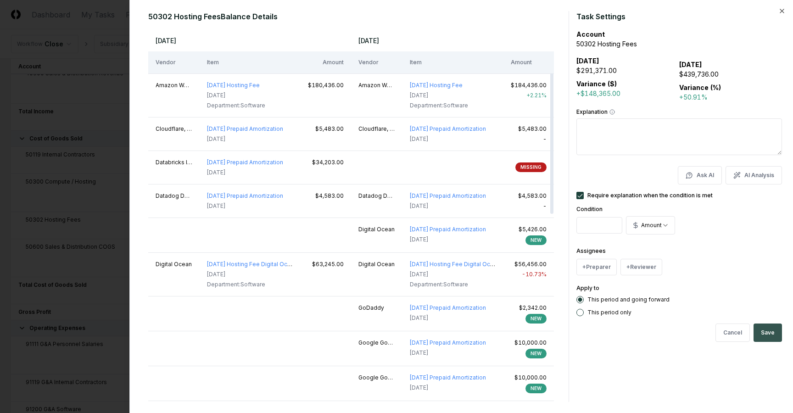
click at [763, 330] on button "Save" at bounding box center [768, 333] width 28 height 18
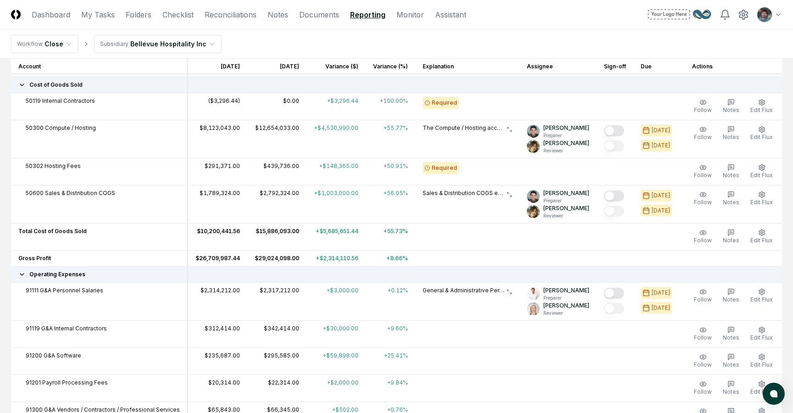
scroll to position [294, 0]
click at [762, 107] on span "Edit Flux" at bounding box center [762, 108] width 22 height 7
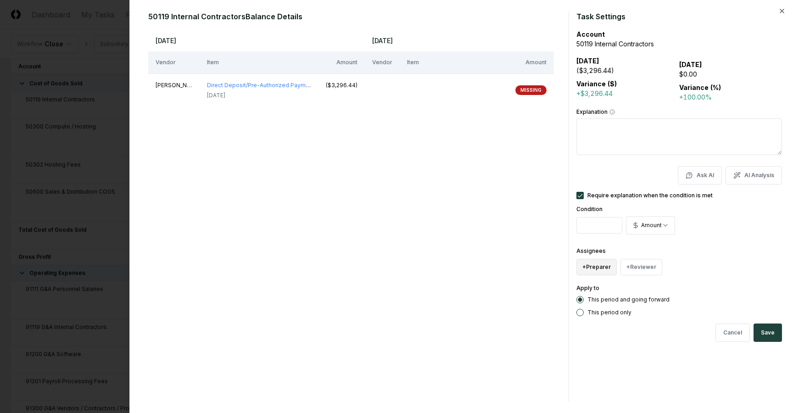
click at [596, 266] on button "+ Preparer" at bounding box center [597, 267] width 40 height 17
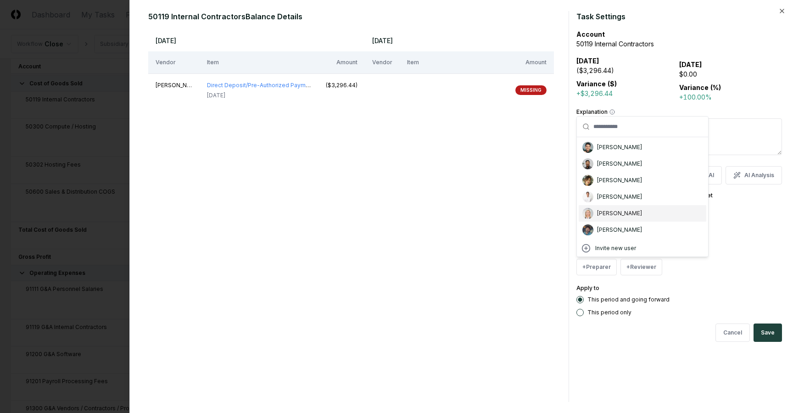
drag, startPoint x: 606, startPoint y: 214, endPoint x: 610, endPoint y: 212, distance: 5.1
click at [610, 212] on div "[PERSON_NAME]" at bounding box center [619, 213] width 45 height 8
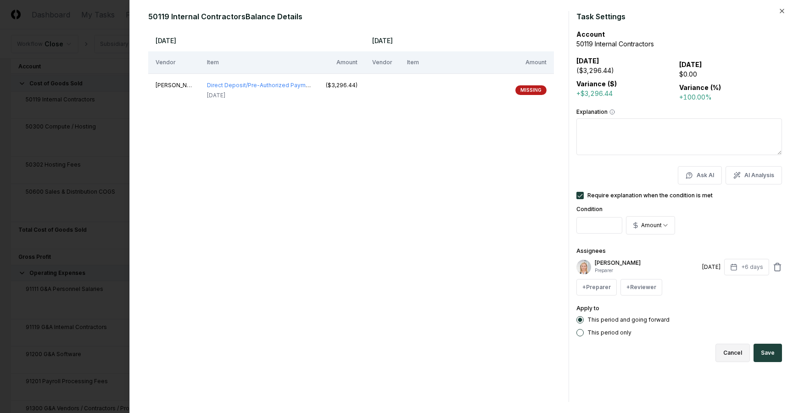
click at [733, 356] on button "Cancel" at bounding box center [733, 353] width 34 height 18
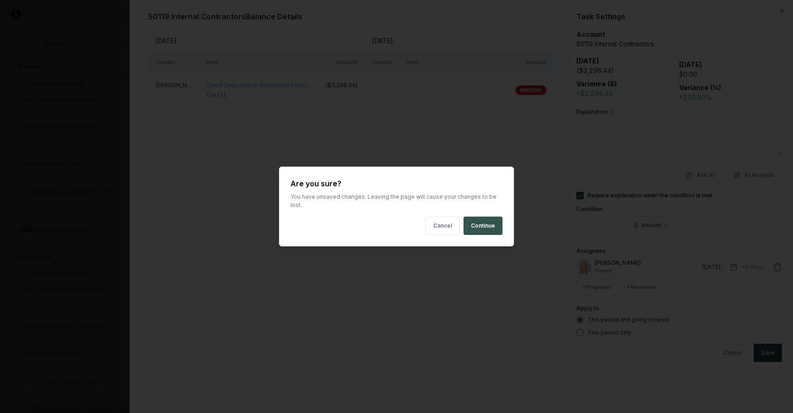
click at [478, 217] on button "Continue" at bounding box center [483, 226] width 39 height 18
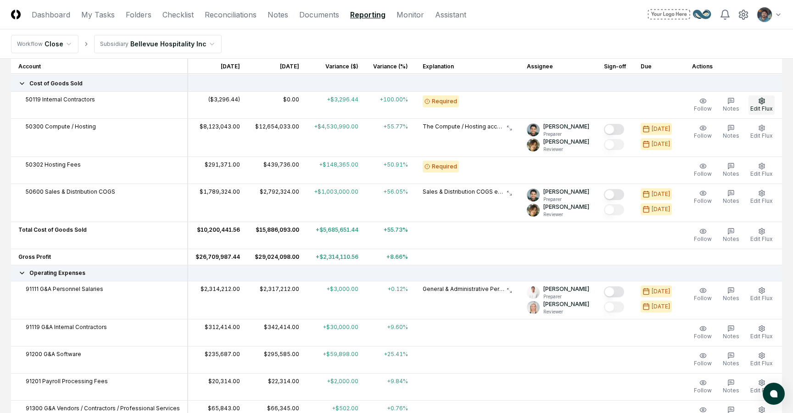
click at [763, 102] on icon "button" at bounding box center [762, 100] width 7 height 7
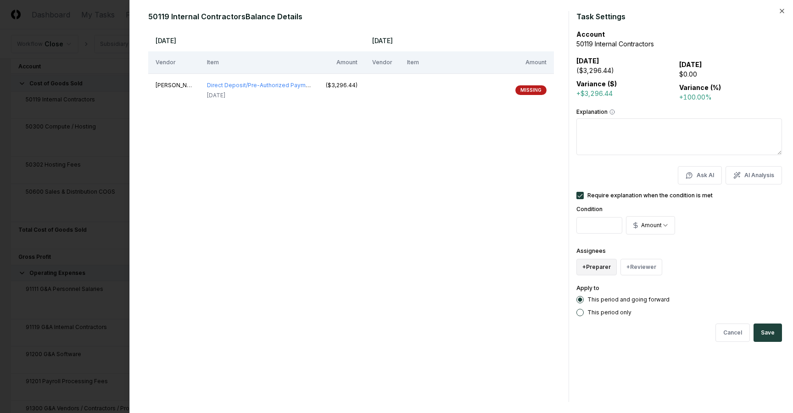
click at [601, 266] on button "+ Preparer" at bounding box center [597, 267] width 40 height 17
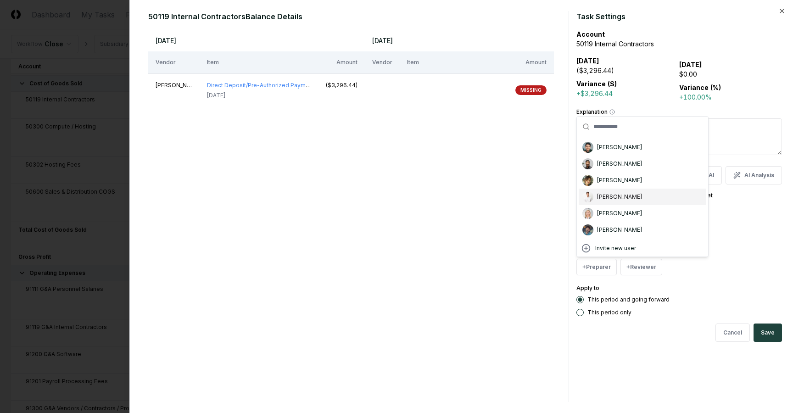
click at [615, 202] on div "[PERSON_NAME]" at bounding box center [643, 197] width 128 height 17
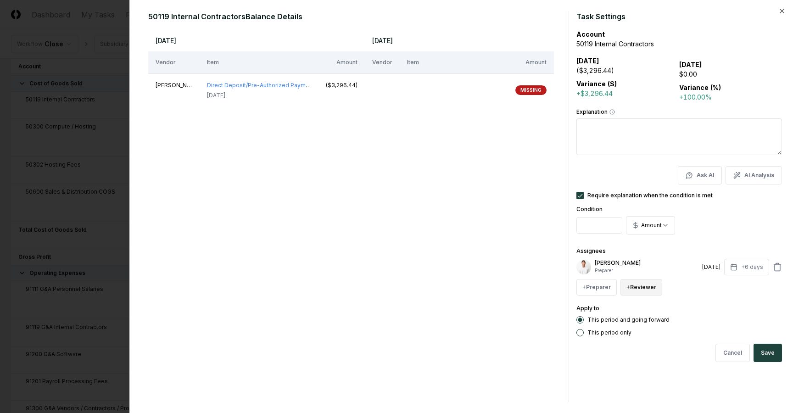
click at [635, 293] on button "+ Reviewer" at bounding box center [642, 287] width 42 height 17
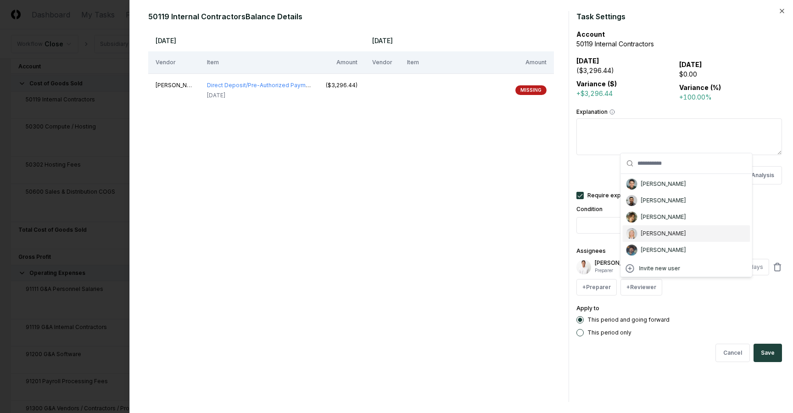
click at [663, 233] on div "[PERSON_NAME]" at bounding box center [663, 234] width 45 height 8
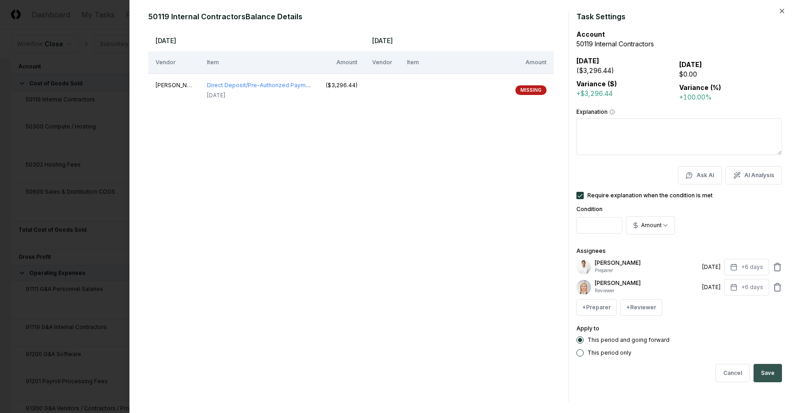
click at [771, 377] on button "Save" at bounding box center [768, 373] width 28 height 18
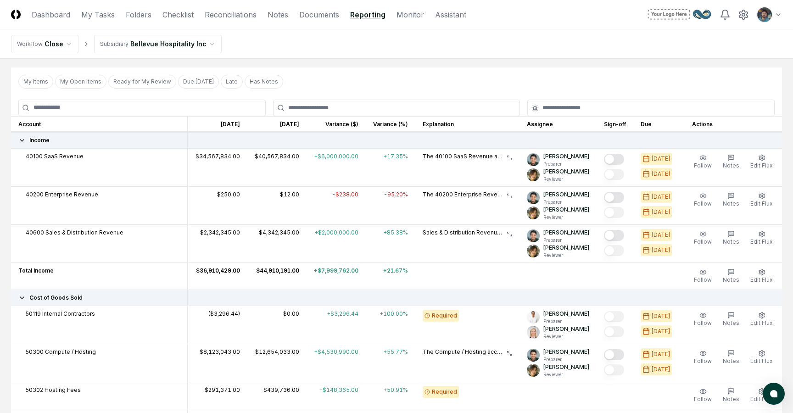
scroll to position [77, 0]
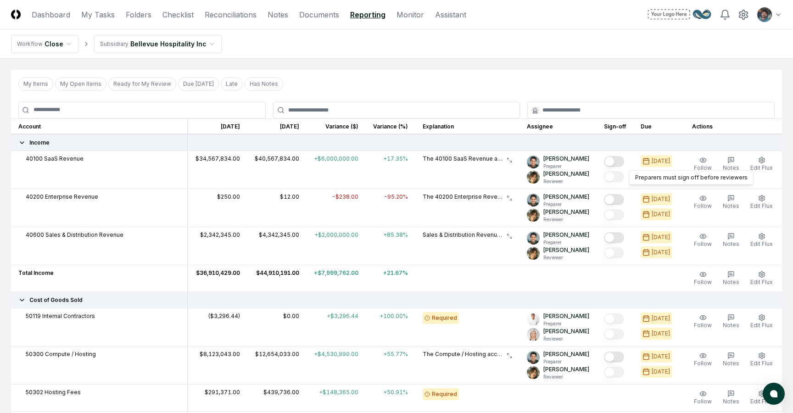
click at [615, 154] on td "Preparers must sign off before reviewers Preparers must sign off before reviewe…" at bounding box center [615, 170] width 37 height 38
click at [615, 158] on button "Mark complete" at bounding box center [614, 161] width 20 height 11
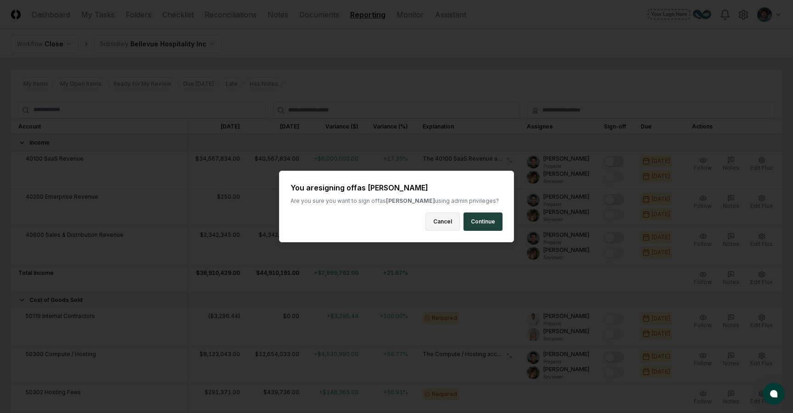
click at [457, 227] on button "Cancel" at bounding box center [443, 222] width 34 height 18
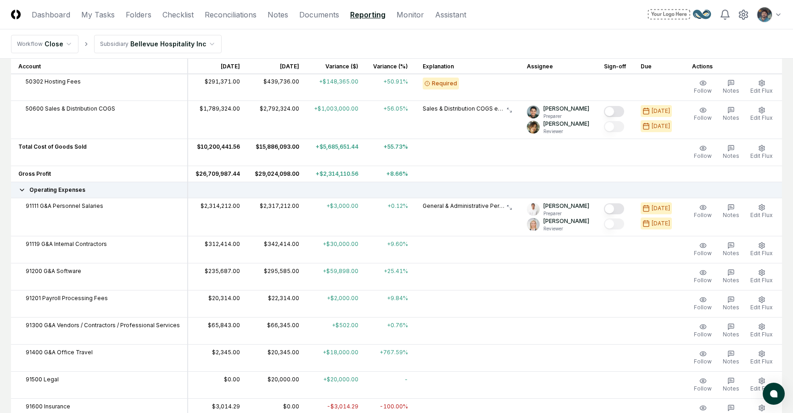
scroll to position [391, 0]
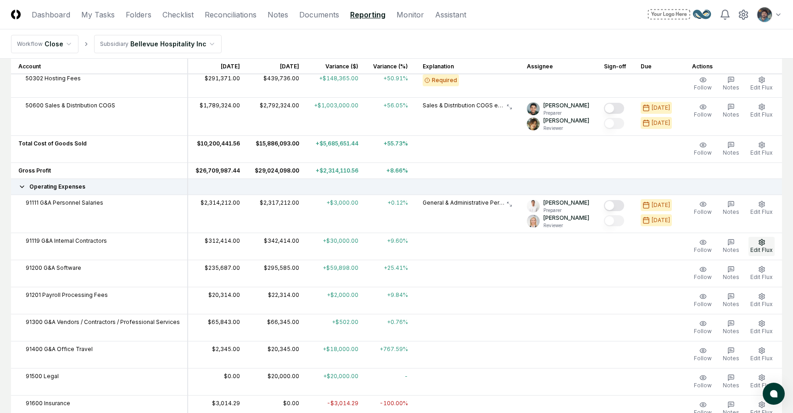
click at [761, 249] on span "Edit Flux" at bounding box center [762, 250] width 22 height 7
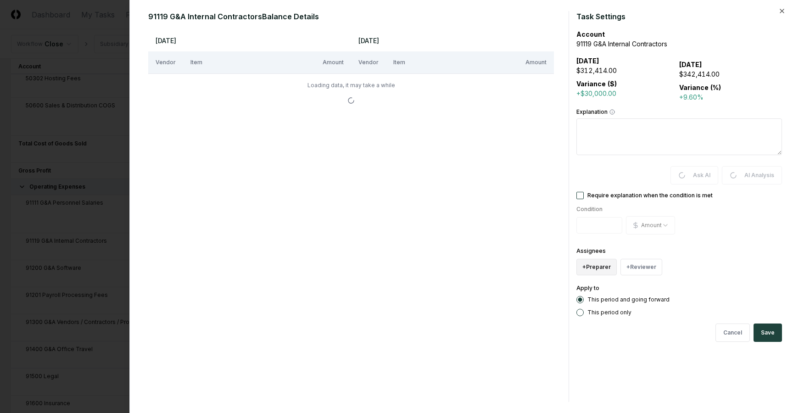
click at [596, 268] on button "+ Preparer" at bounding box center [597, 267] width 40 height 17
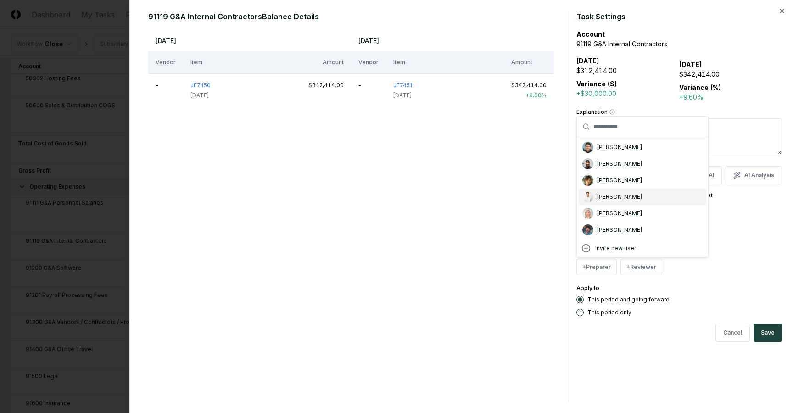
click at [615, 197] on div "[PERSON_NAME]" at bounding box center [619, 197] width 45 height 8
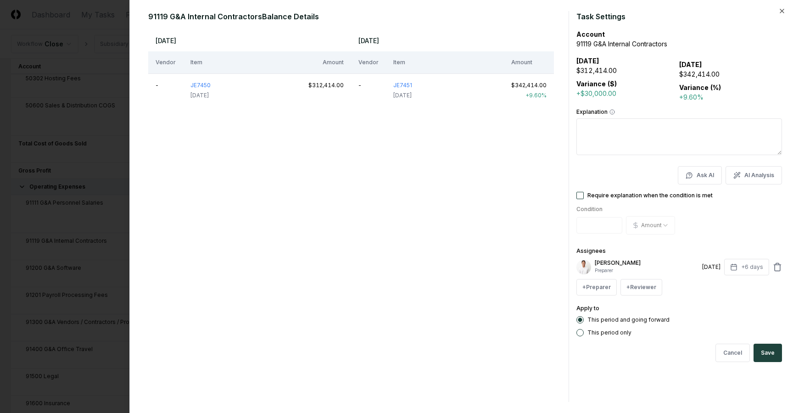
click at [639, 296] on form "Task Settings Account 91119 G&A Internal Contractors [DATE] $312,414.00 Varianc…" at bounding box center [680, 206] width 206 height 391
click at [639, 287] on button "+ Reviewer" at bounding box center [642, 287] width 42 height 17
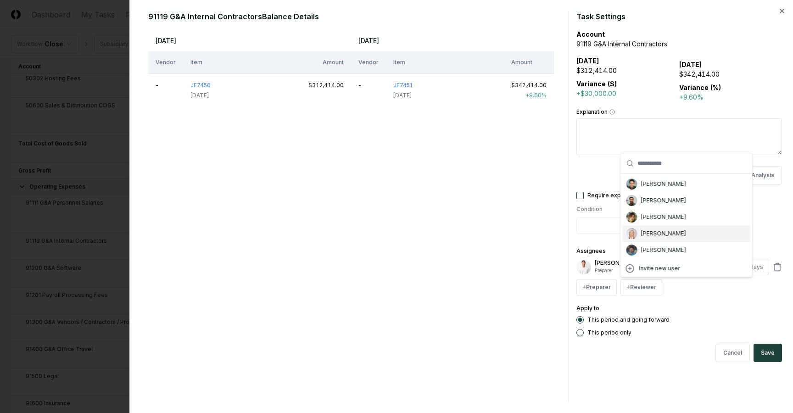
click at [647, 236] on div "[PERSON_NAME]" at bounding box center [663, 234] width 45 height 8
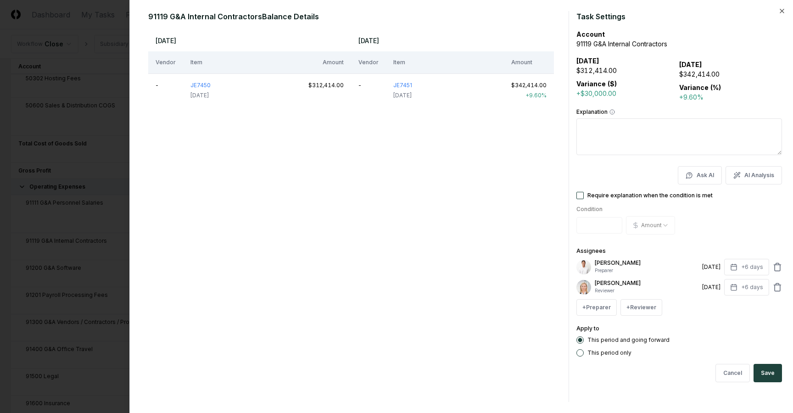
click at [579, 196] on button "Require explanation when the condition is met" at bounding box center [580, 195] width 7 height 7
click at [767, 371] on button "Save" at bounding box center [768, 373] width 28 height 18
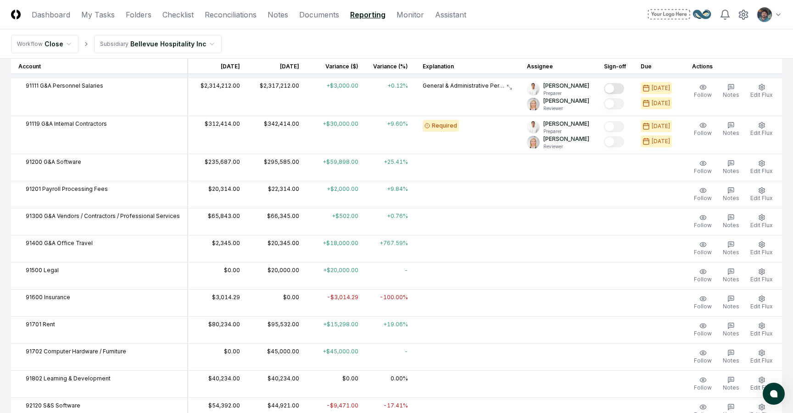
scroll to position [509, 0]
click at [767, 164] on button "Edit Flux" at bounding box center [762, 166] width 26 height 19
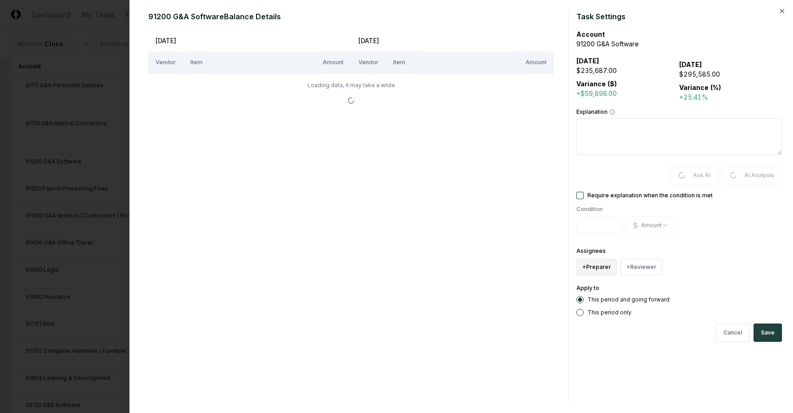
click at [599, 267] on button "+ Preparer" at bounding box center [597, 267] width 40 height 17
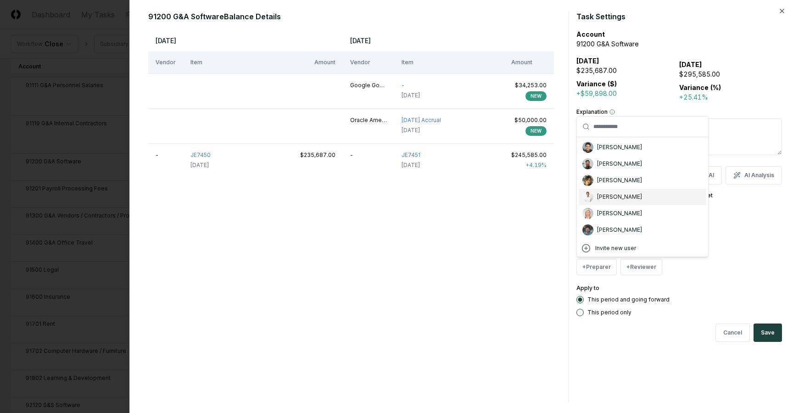
click at [607, 198] on div "[PERSON_NAME]" at bounding box center [619, 197] width 45 height 8
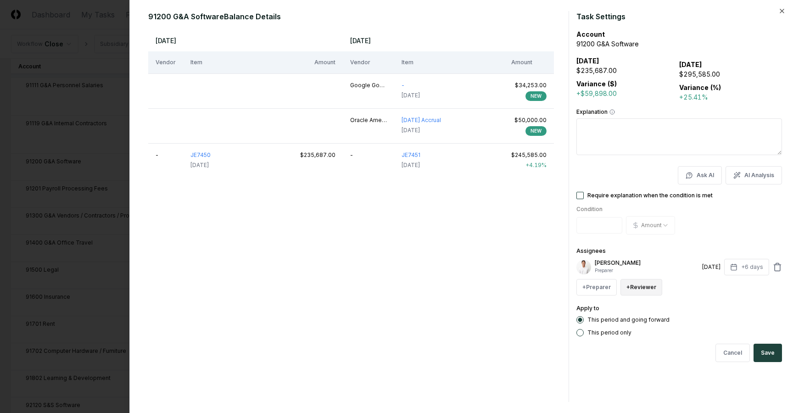
click at [635, 291] on button "+ Reviewer" at bounding box center [642, 287] width 42 height 17
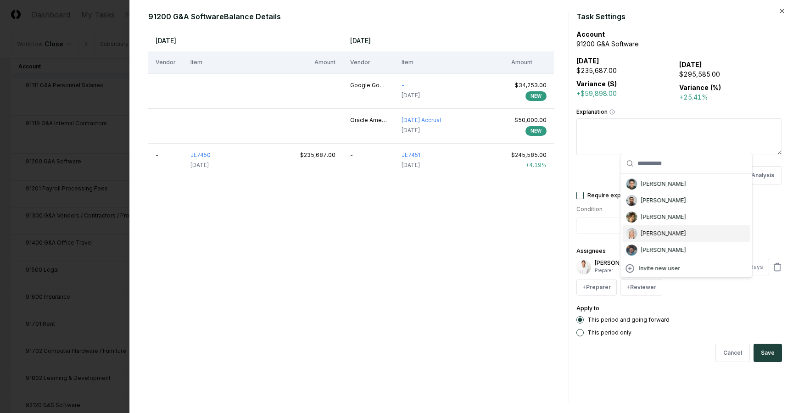
click at [643, 233] on div "[PERSON_NAME]" at bounding box center [663, 234] width 45 height 8
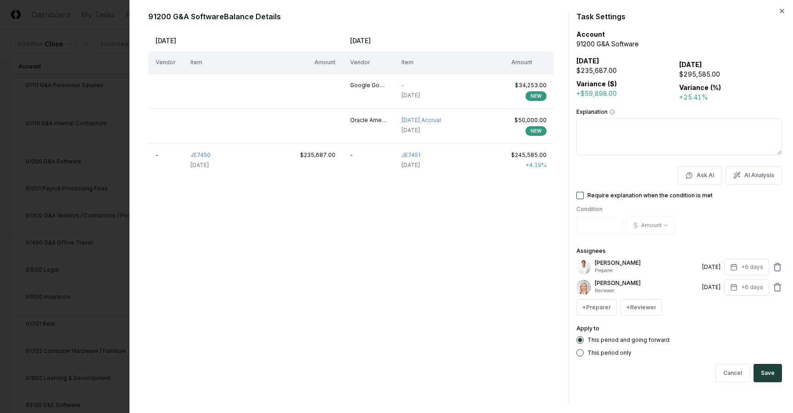
click at [580, 191] on form "Task Settings Account 91200 G&A Software [DATE] $235,687.00 Variance ($) +$59,8…" at bounding box center [680, 206] width 206 height 391
click at [577, 195] on button "Require explanation when the condition is met" at bounding box center [580, 195] width 7 height 7
click at [764, 373] on button "Save" at bounding box center [768, 373] width 28 height 18
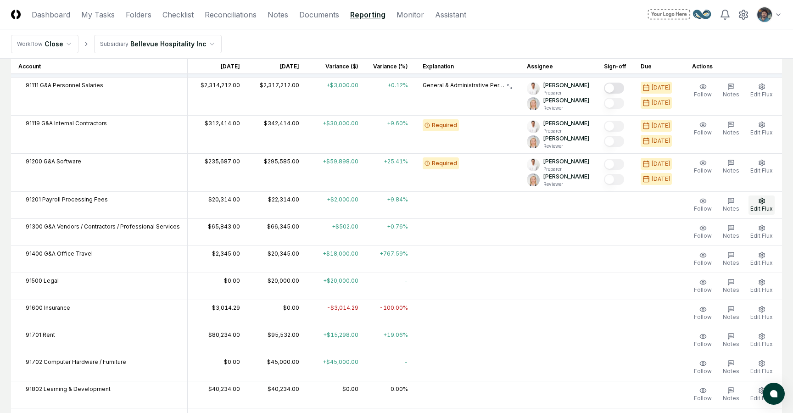
click at [759, 207] on span "Edit Flux" at bounding box center [762, 208] width 22 height 7
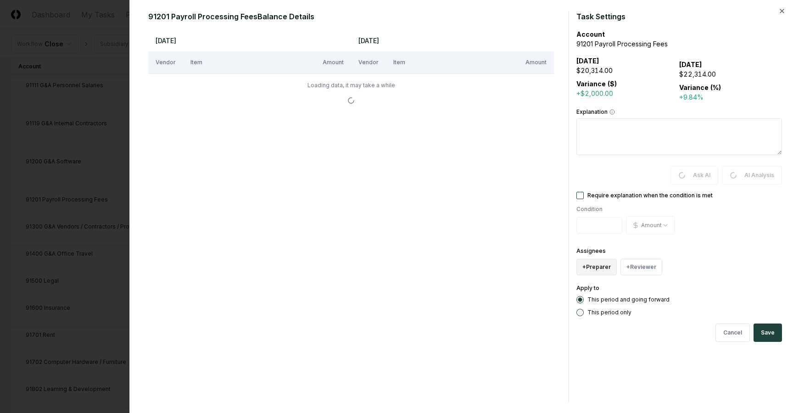
click at [591, 263] on button "+ Preparer" at bounding box center [597, 267] width 40 height 17
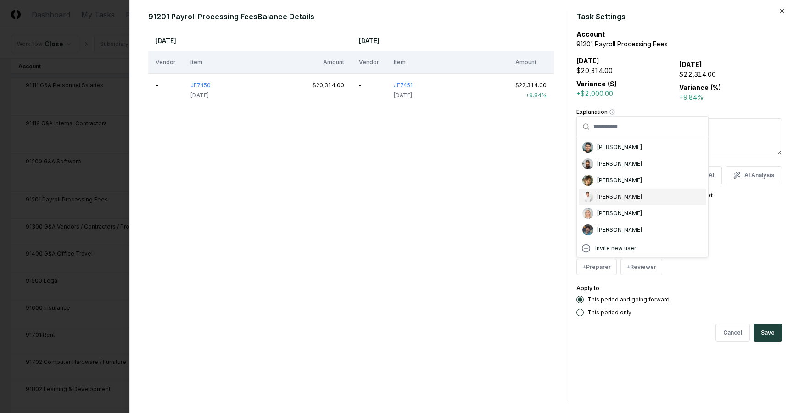
click at [607, 199] on div "[PERSON_NAME]" at bounding box center [619, 197] width 45 height 8
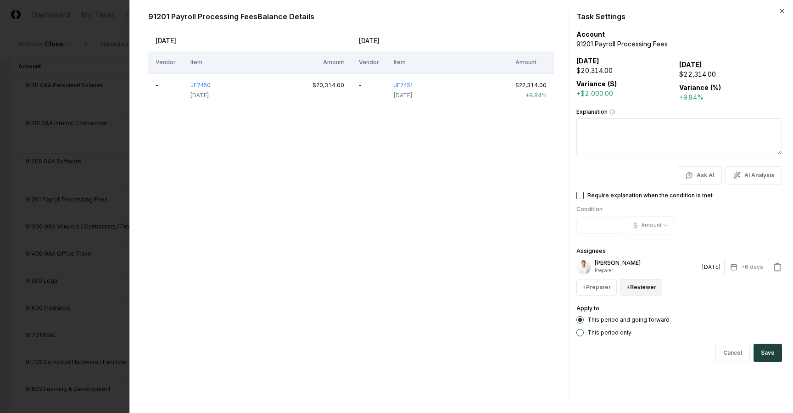
click at [642, 286] on button "+ Reviewer" at bounding box center [642, 287] width 42 height 17
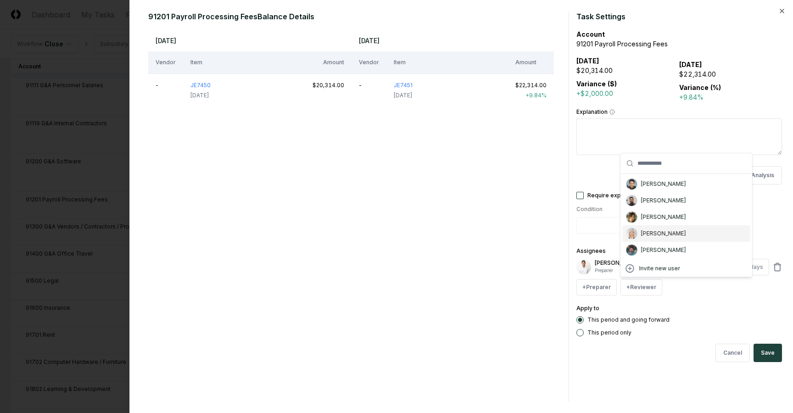
click at [651, 235] on div "[PERSON_NAME]" at bounding box center [663, 234] width 45 height 8
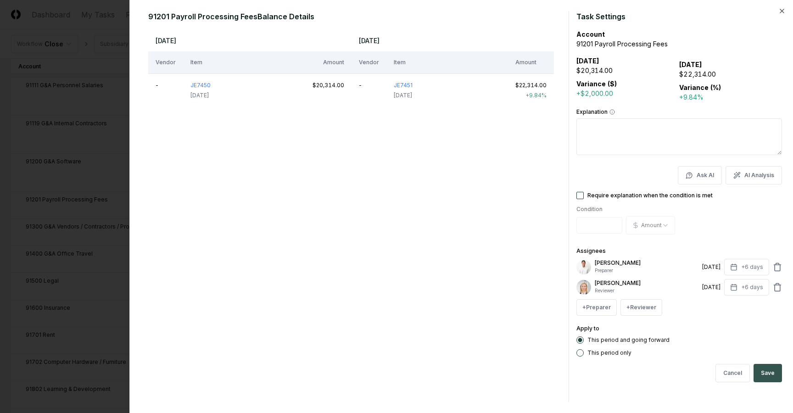
click at [766, 371] on button "Save" at bounding box center [768, 373] width 28 height 18
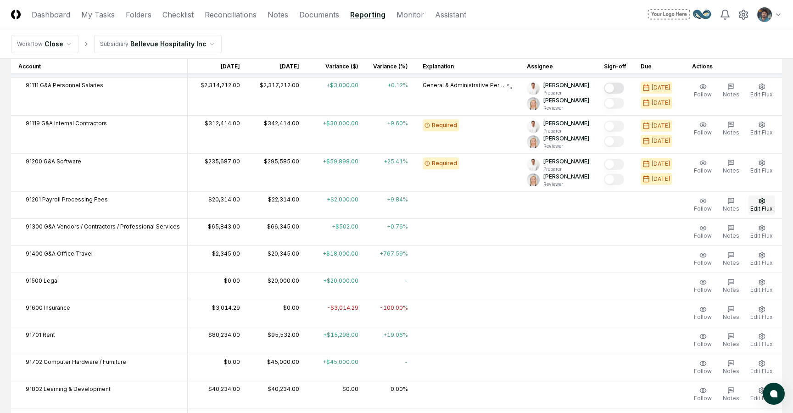
click at [764, 206] on span "Edit Flux" at bounding box center [762, 208] width 22 height 7
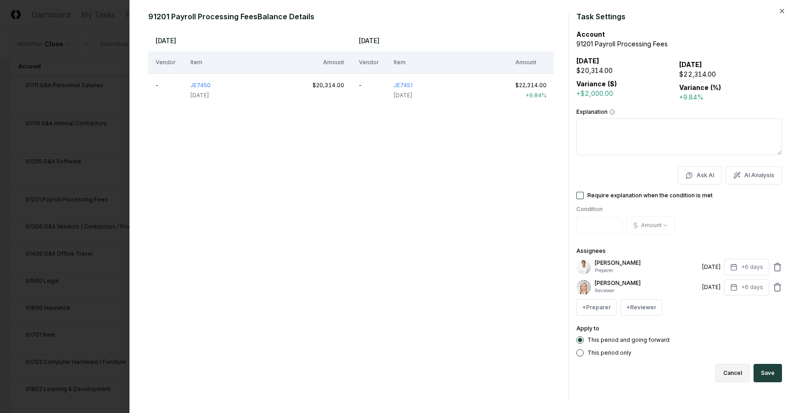
click at [729, 370] on button "Cancel" at bounding box center [733, 373] width 34 height 18
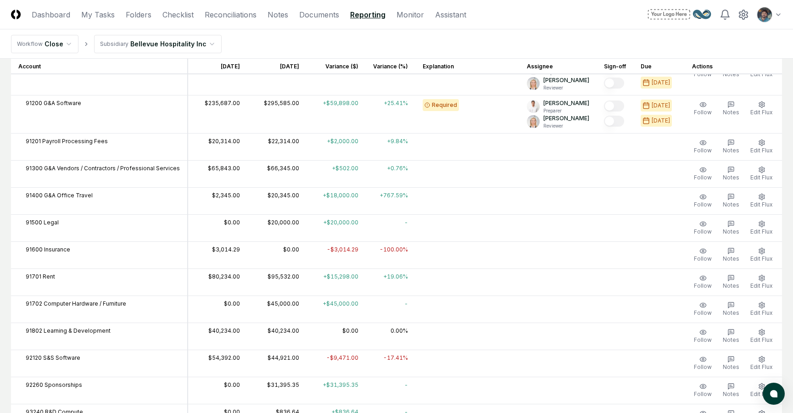
scroll to position [568, 0]
click at [758, 146] on span "Edit Flux" at bounding box center [762, 149] width 22 height 7
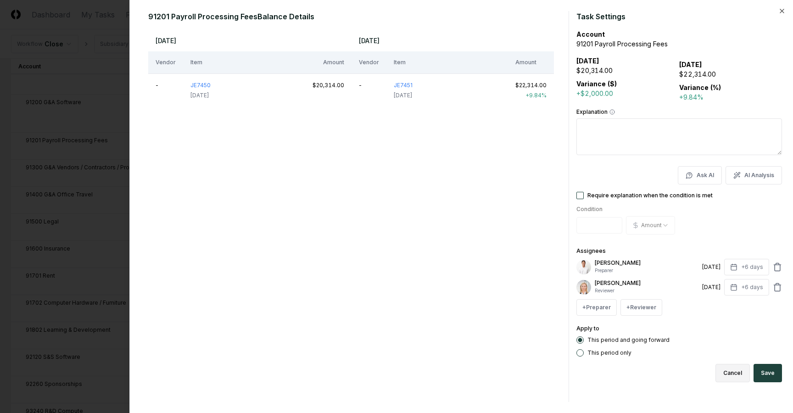
click at [737, 374] on button "Cancel" at bounding box center [733, 373] width 34 height 18
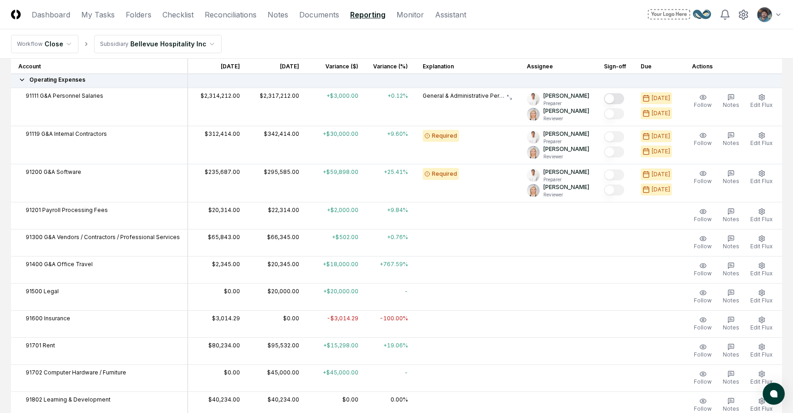
scroll to position [470, 0]
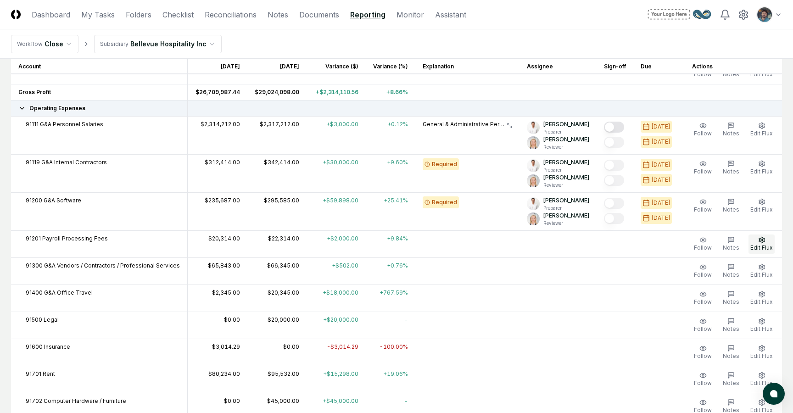
click at [760, 242] on icon "button" at bounding box center [762, 239] width 7 height 7
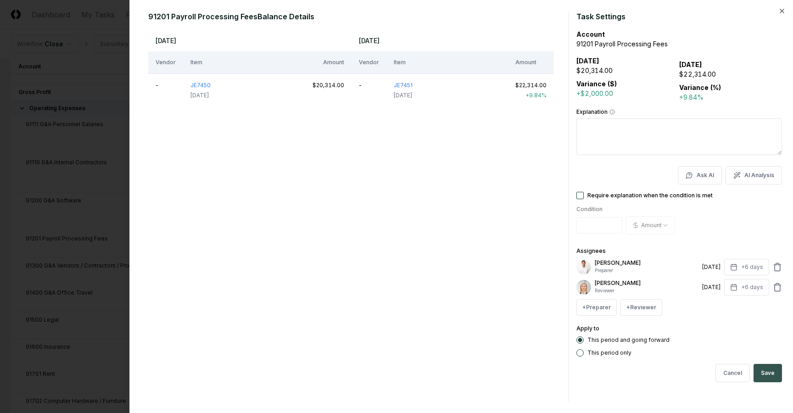
click at [756, 371] on button "Save" at bounding box center [768, 373] width 28 height 18
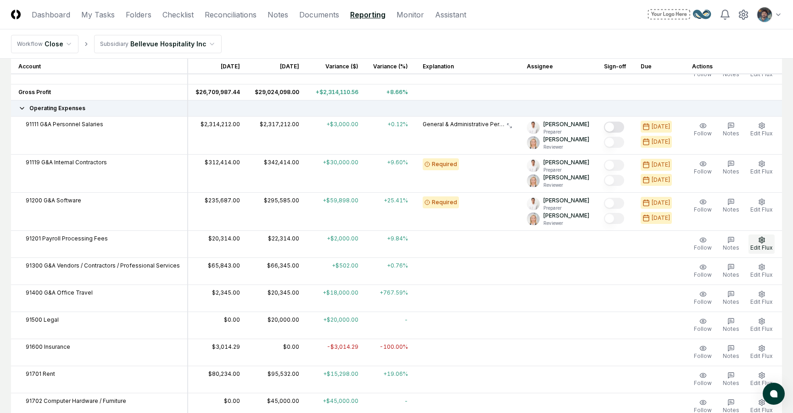
click at [765, 243] on icon "button" at bounding box center [762, 239] width 7 height 7
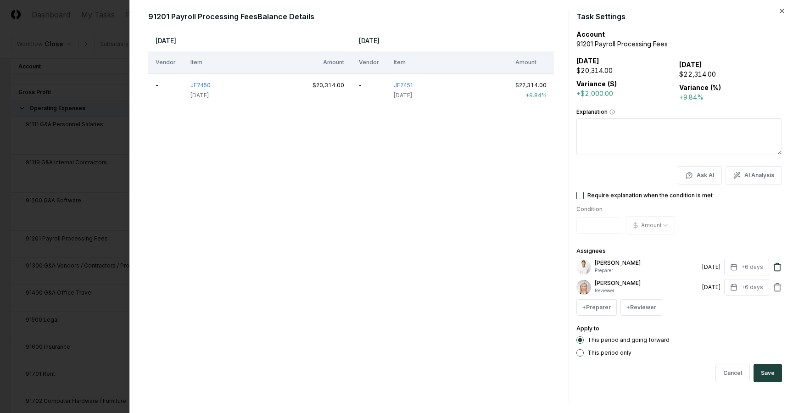
click at [773, 266] on icon at bounding box center [777, 267] width 9 height 9
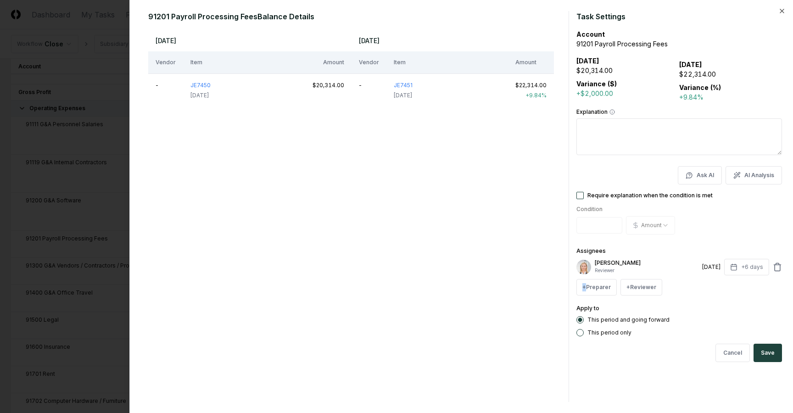
click at [773, 266] on icon at bounding box center [777, 267] width 9 height 9
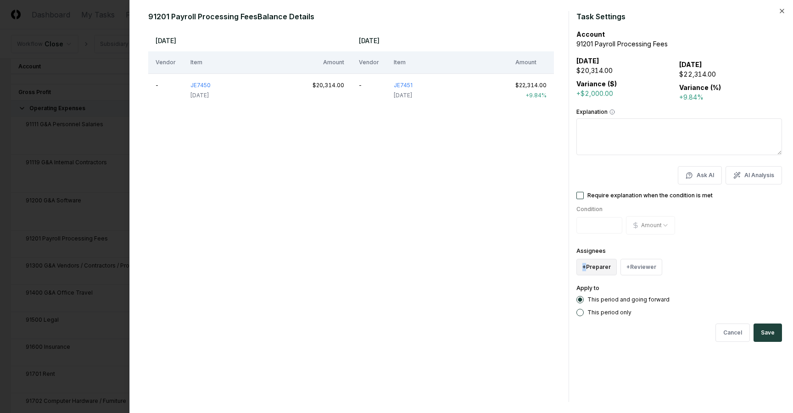
click at [597, 270] on button "+ Preparer" at bounding box center [597, 267] width 40 height 17
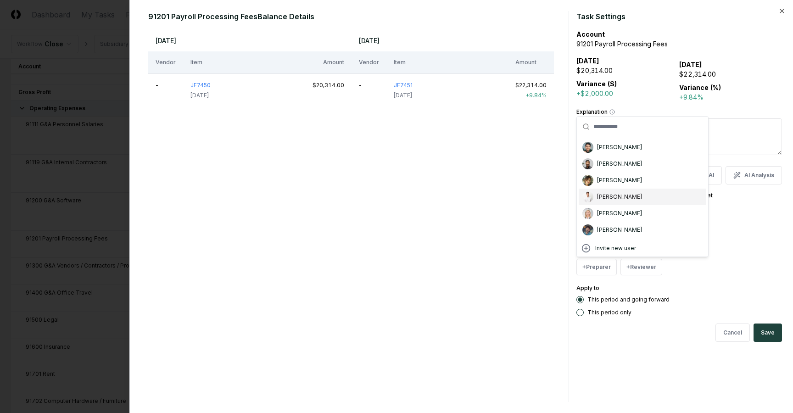
click at [610, 199] on div "[PERSON_NAME]" at bounding box center [619, 197] width 45 height 8
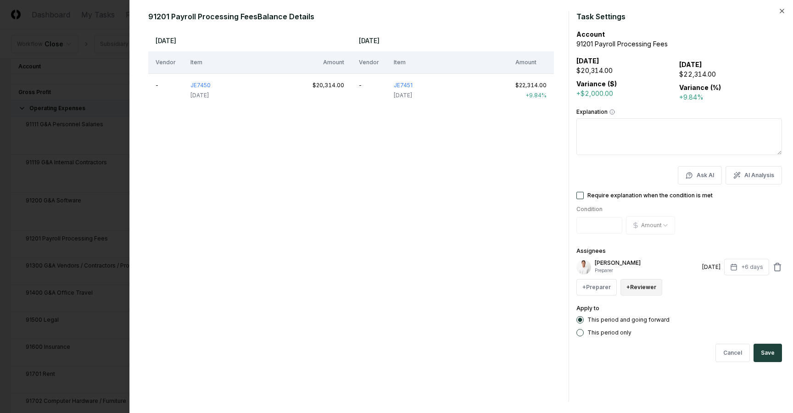
click at [647, 293] on button "+ Reviewer" at bounding box center [642, 287] width 42 height 17
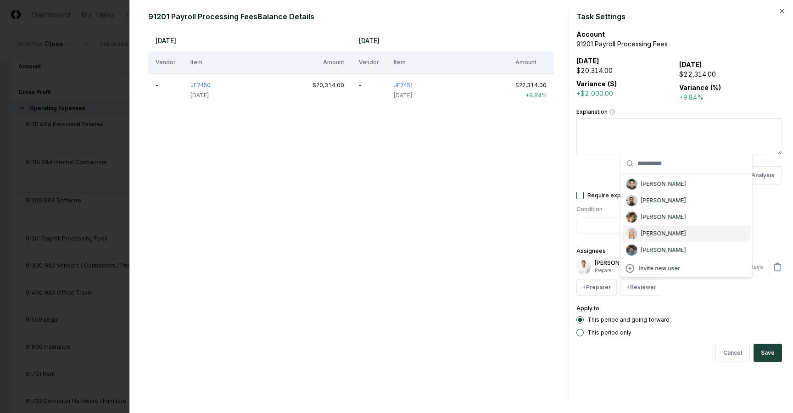
click at [653, 234] on div "[PERSON_NAME]" at bounding box center [663, 234] width 45 height 8
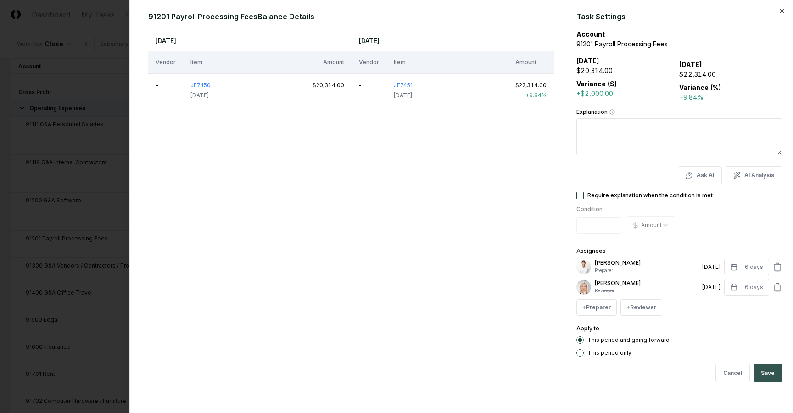
click at [779, 377] on button "Save" at bounding box center [768, 373] width 28 height 18
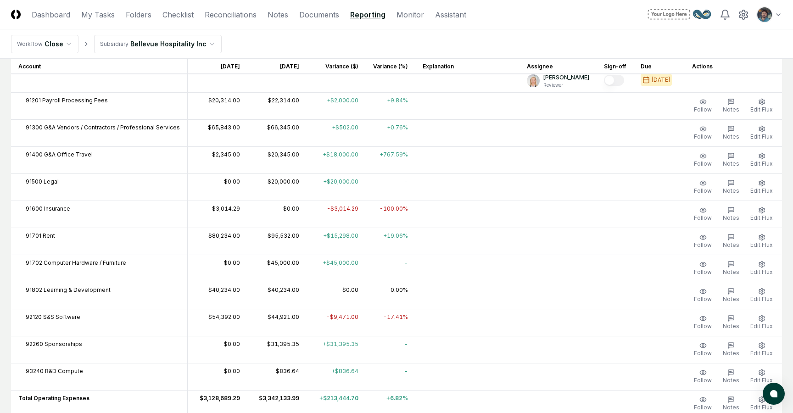
scroll to position [611, 0]
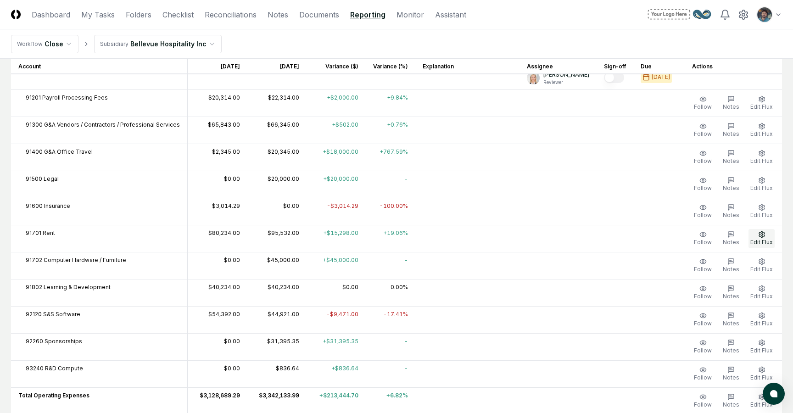
click at [764, 233] on icon "button" at bounding box center [762, 234] width 7 height 7
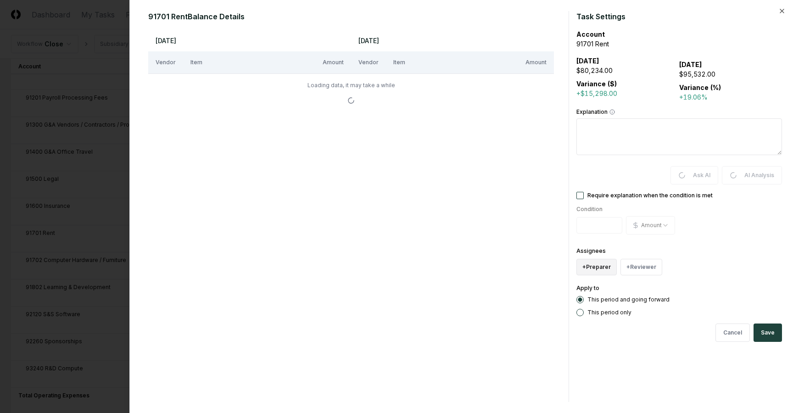
click at [595, 264] on button "+ Preparer" at bounding box center [597, 267] width 40 height 17
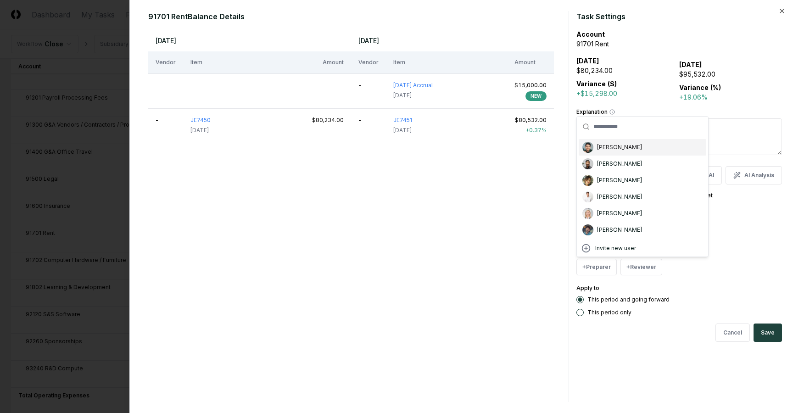
click at [613, 153] on div "[PERSON_NAME]" at bounding box center [643, 147] width 128 height 17
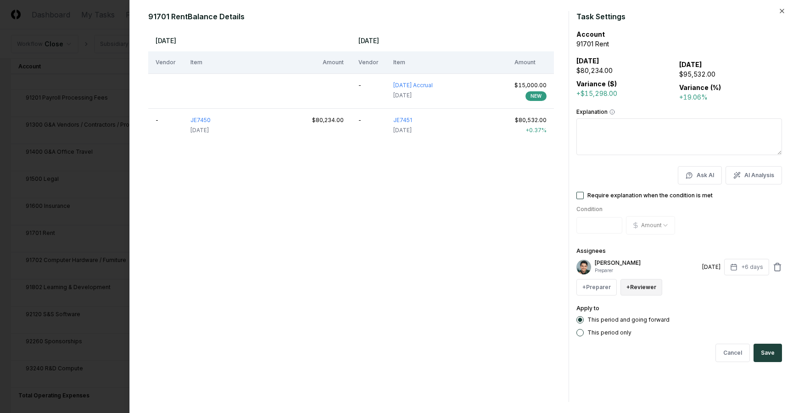
click at [638, 295] on button "+ Reviewer" at bounding box center [642, 287] width 42 height 17
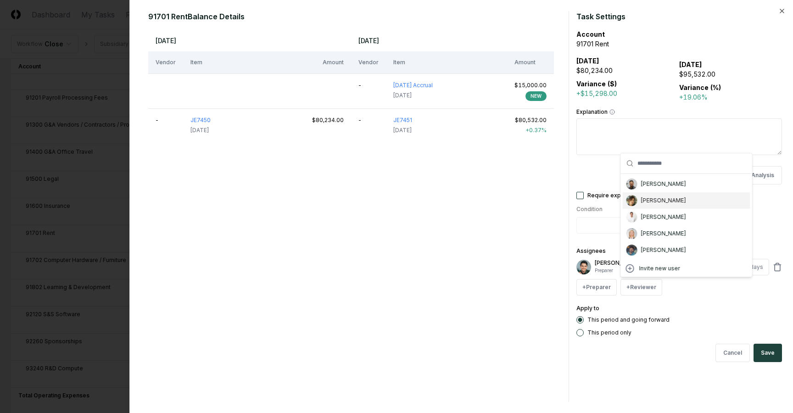
click at [646, 202] on div "[PERSON_NAME]" at bounding box center [663, 201] width 45 height 8
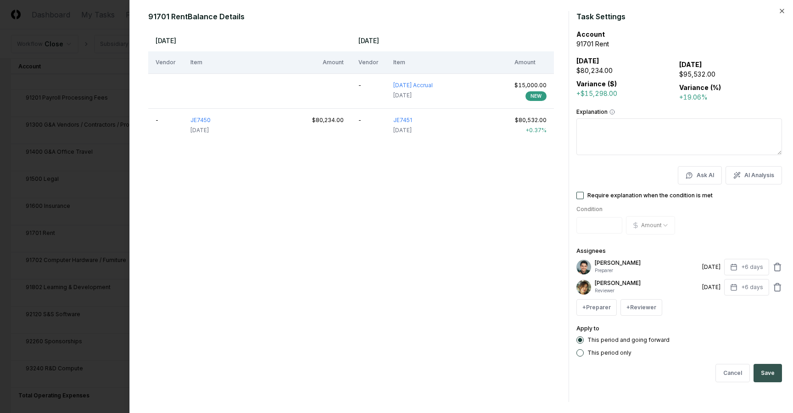
click at [768, 370] on button "Save" at bounding box center [768, 373] width 28 height 18
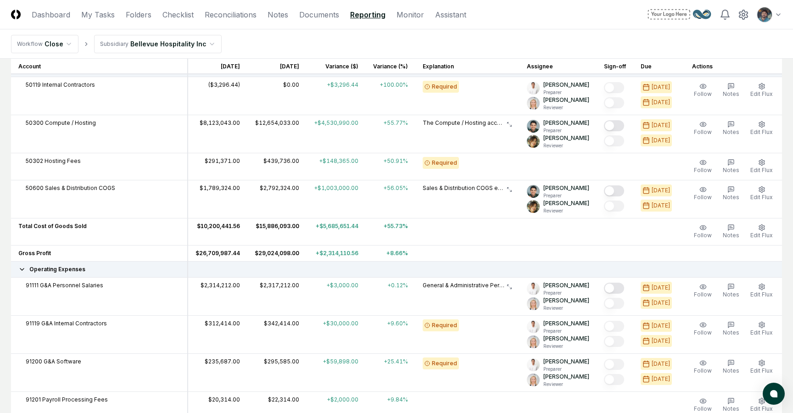
scroll to position [101, 0]
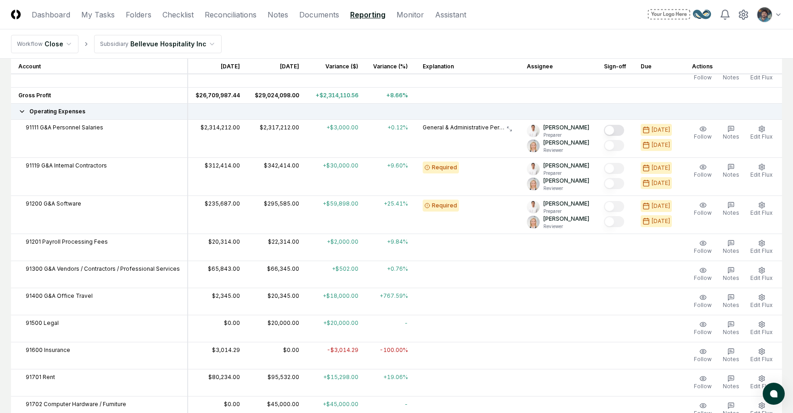
scroll to position [526, 0]
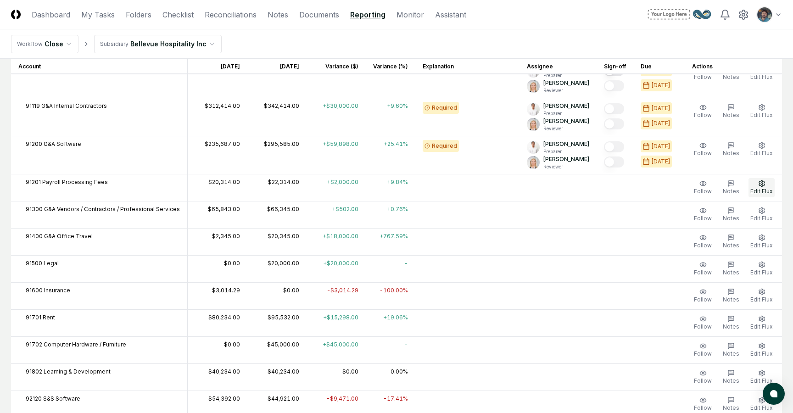
click at [770, 178] on td "Follow Notes Edit Flux" at bounding box center [733, 187] width 97 height 27
click at [764, 186] on icon "button" at bounding box center [762, 183] width 7 height 7
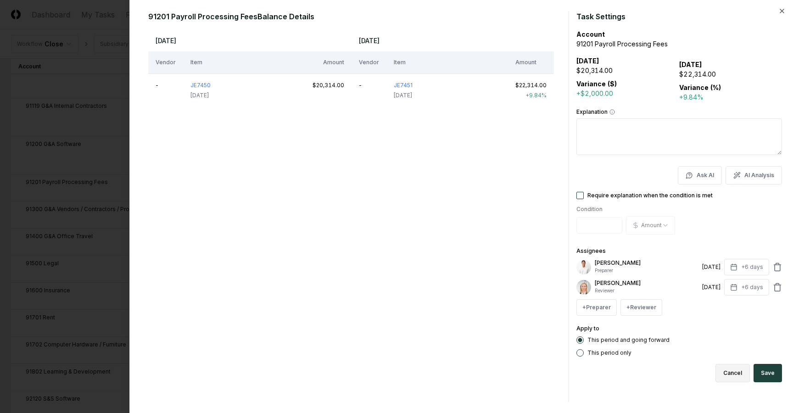
click at [734, 376] on button "Cancel" at bounding box center [733, 373] width 34 height 18
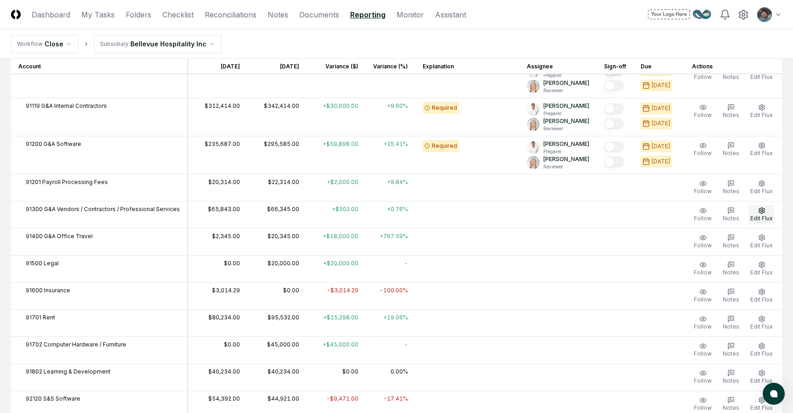
click at [760, 215] on span "Edit Flux" at bounding box center [762, 218] width 22 height 7
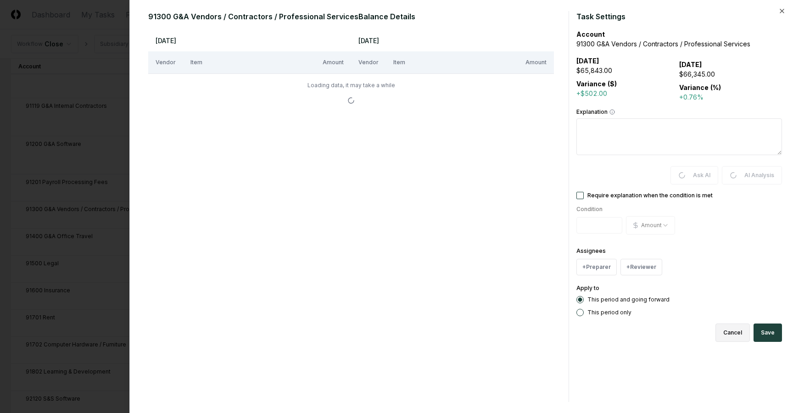
click at [724, 337] on button "Cancel" at bounding box center [733, 333] width 34 height 18
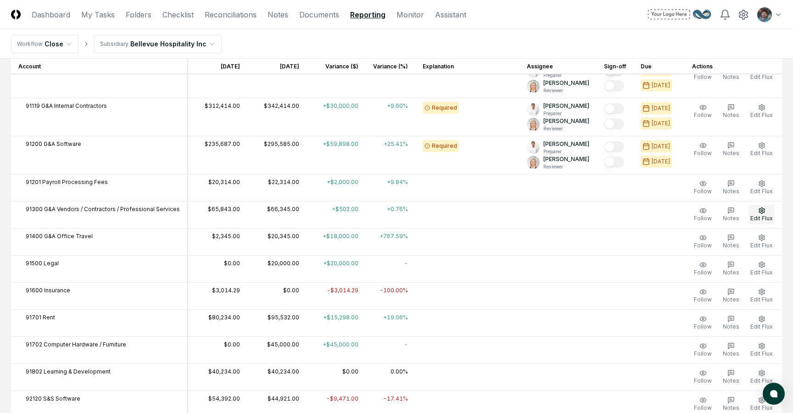
click at [758, 211] on button "Edit Flux" at bounding box center [762, 214] width 26 height 19
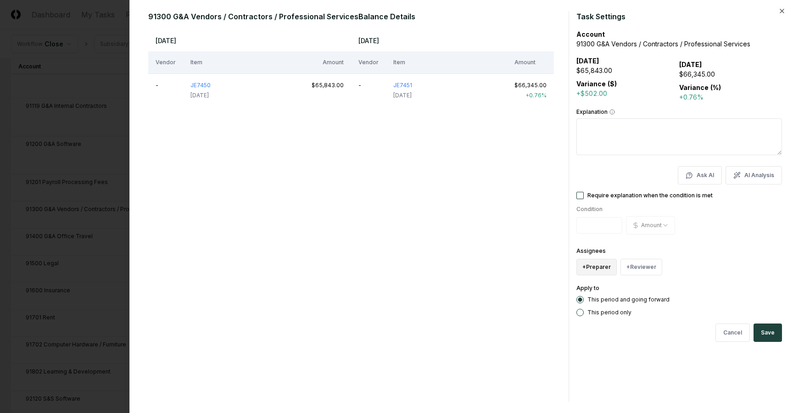
click at [588, 269] on button "+ Preparer" at bounding box center [597, 267] width 40 height 17
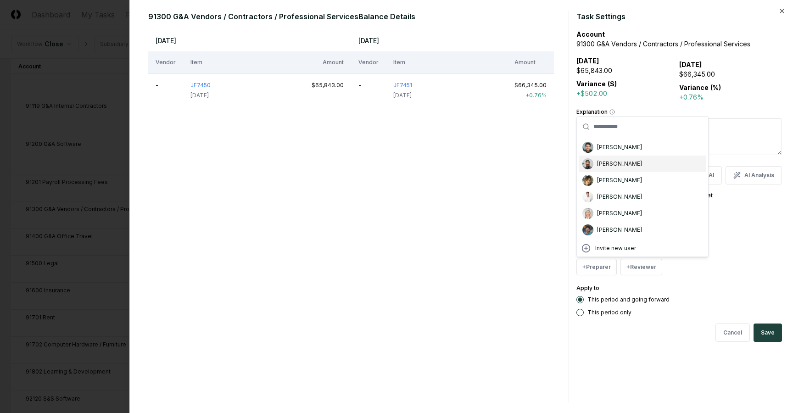
click at [612, 152] on div "[PERSON_NAME]" at bounding box center [643, 147] width 128 height 17
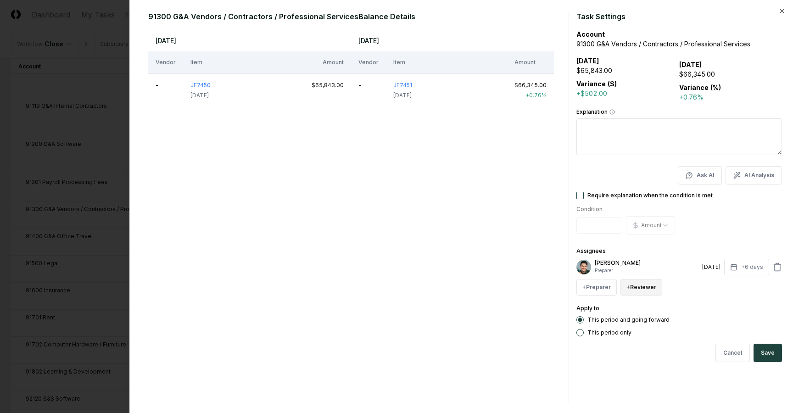
click at [638, 287] on button "+ Reviewer" at bounding box center [642, 287] width 42 height 17
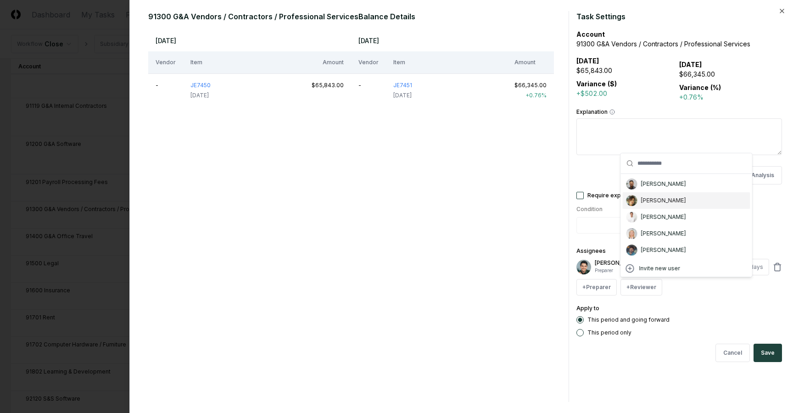
click at [638, 197] on div "[PERSON_NAME]" at bounding box center [687, 200] width 128 height 17
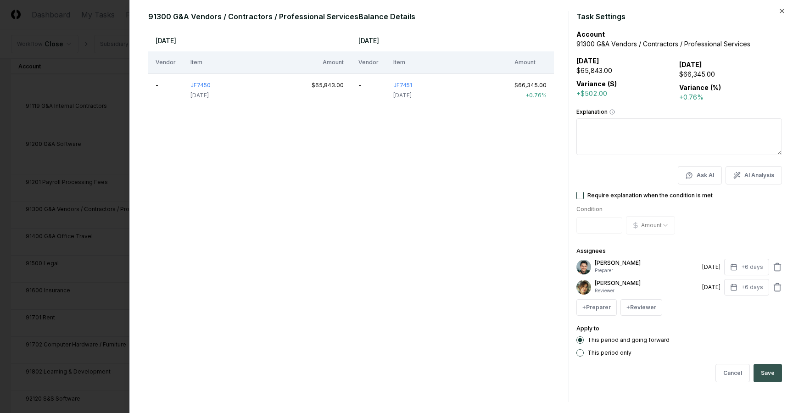
click at [774, 379] on button "Save" at bounding box center [768, 373] width 28 height 18
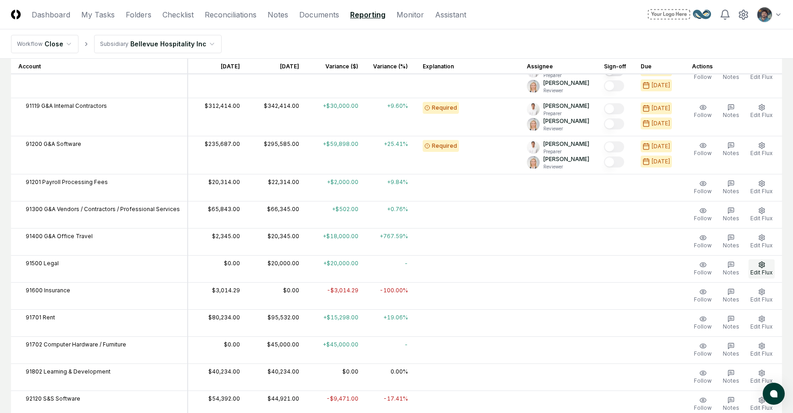
click at [759, 272] on span "Edit Flux" at bounding box center [762, 272] width 22 height 7
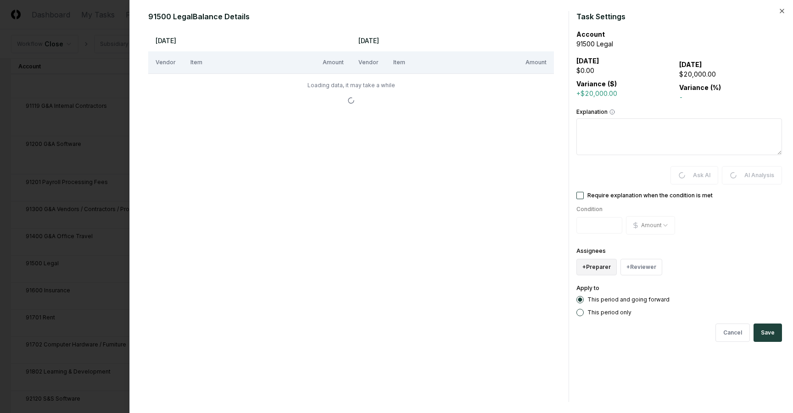
click at [595, 274] on button "+ Preparer" at bounding box center [597, 267] width 40 height 17
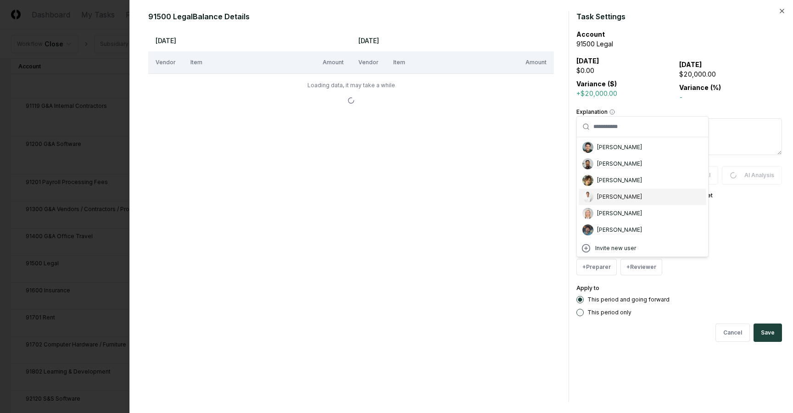
click at [612, 200] on div "[PERSON_NAME]" at bounding box center [619, 197] width 45 height 8
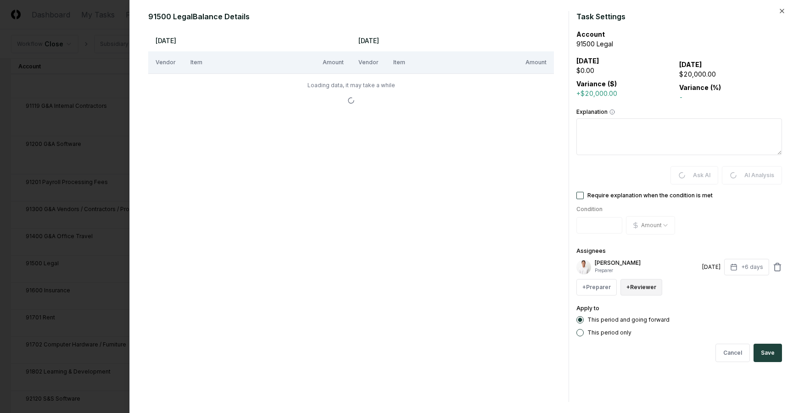
click at [641, 285] on button "+ Reviewer" at bounding box center [642, 287] width 42 height 17
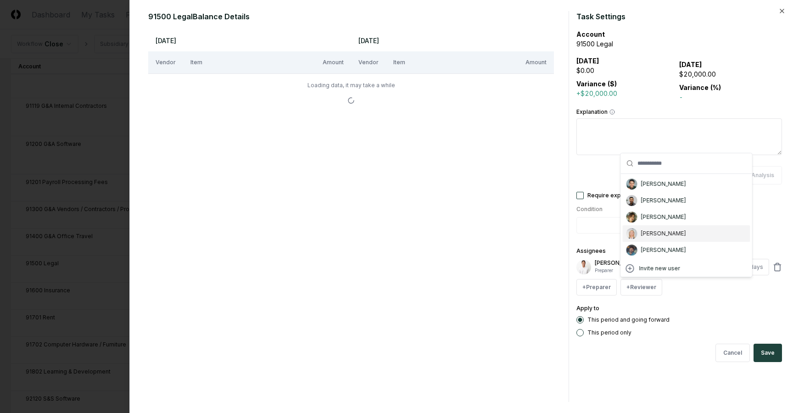
click at [654, 231] on div "[PERSON_NAME]" at bounding box center [663, 234] width 45 height 8
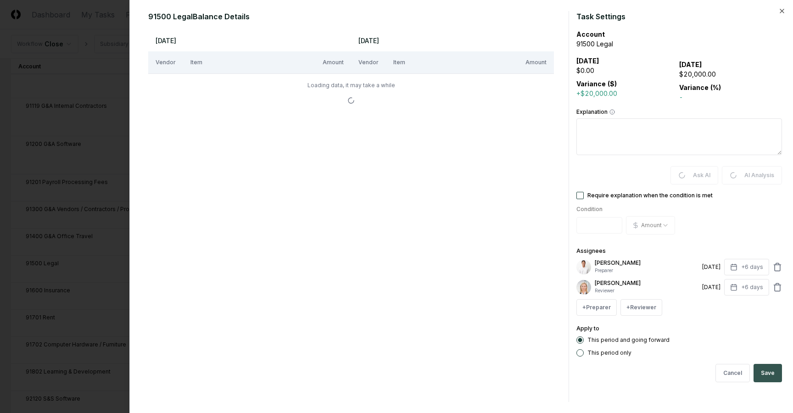
click at [772, 373] on button "Save" at bounding box center [768, 373] width 28 height 18
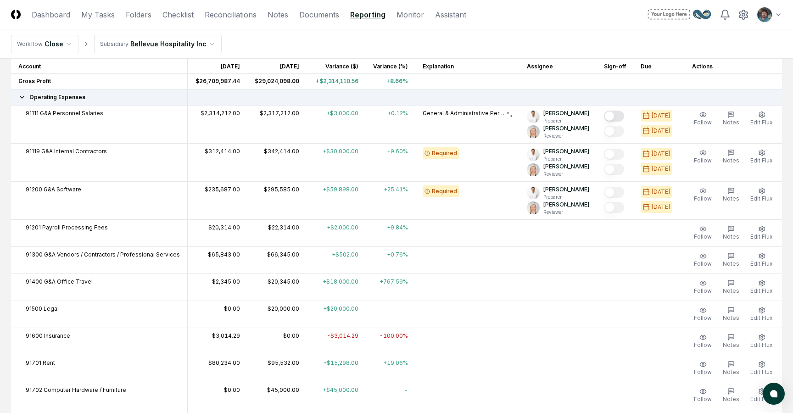
scroll to position [476, 0]
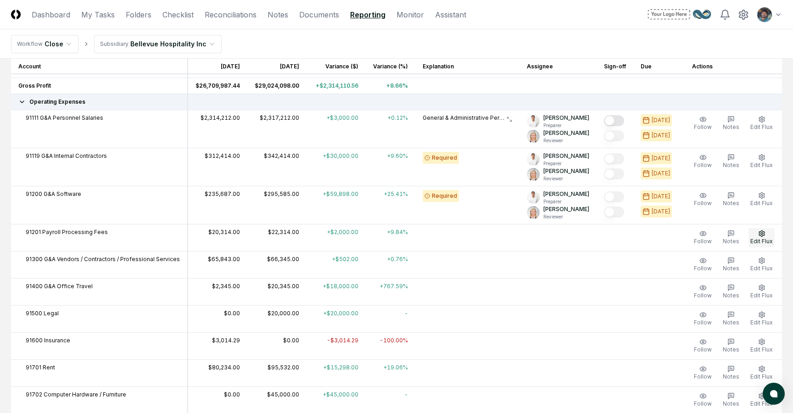
click at [762, 233] on circle "button" at bounding box center [762, 234] width 2 height 2
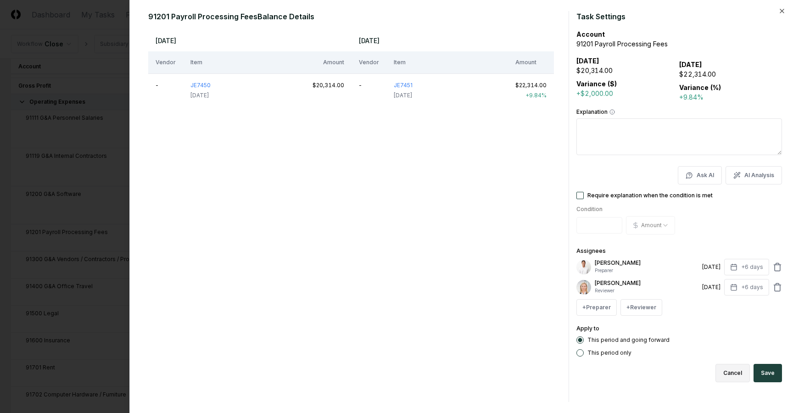
click at [739, 373] on button "Cancel" at bounding box center [733, 373] width 34 height 18
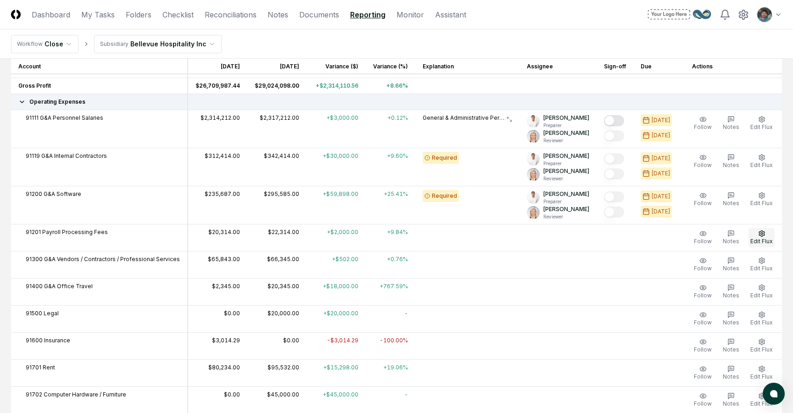
click at [766, 244] on span "Edit Flux" at bounding box center [762, 241] width 22 height 7
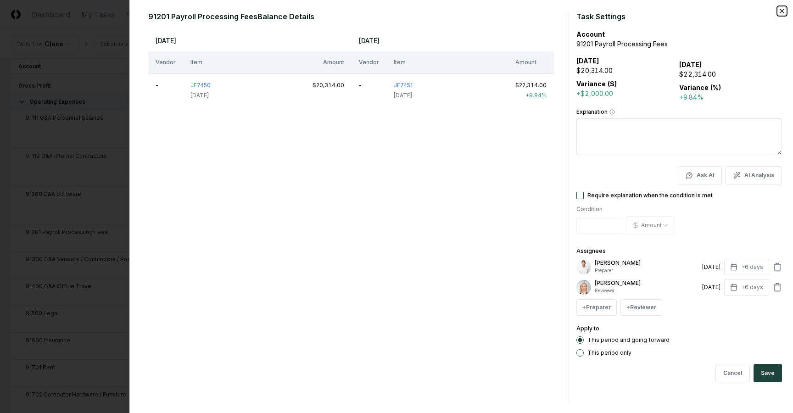
click at [779, 11] on icon "button" at bounding box center [782, 10] width 7 height 7
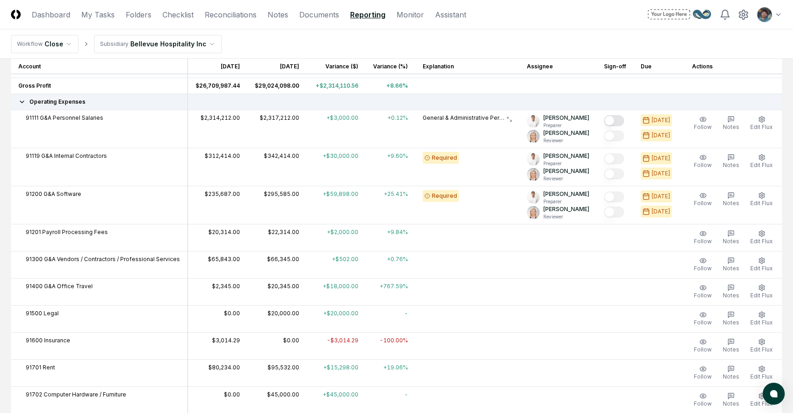
click at [84, 230] on span "91201 Payroll Processing Fees" at bounding box center [67, 232] width 82 height 8
click at [758, 236] on button "Edit Flux" at bounding box center [762, 237] width 26 height 19
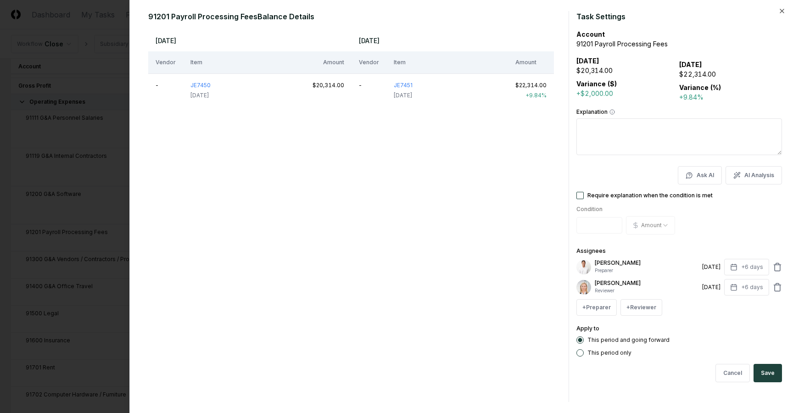
click at [98, 225] on div at bounding box center [396, 206] width 793 height 413
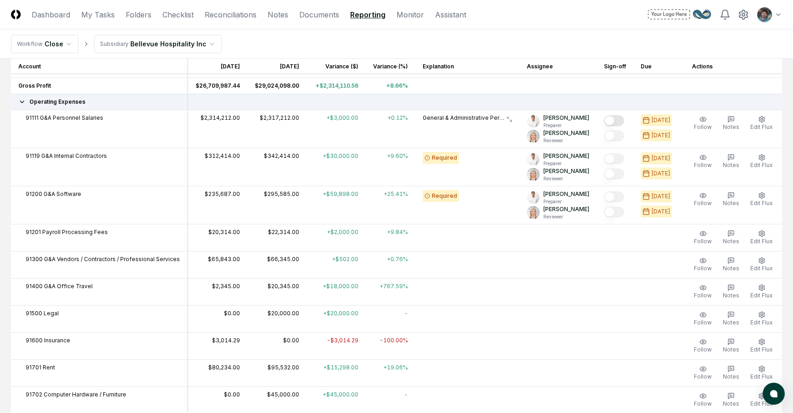
click at [561, 234] on td at bounding box center [558, 237] width 77 height 27
click at [762, 235] on icon "button" at bounding box center [762, 233] width 7 height 7
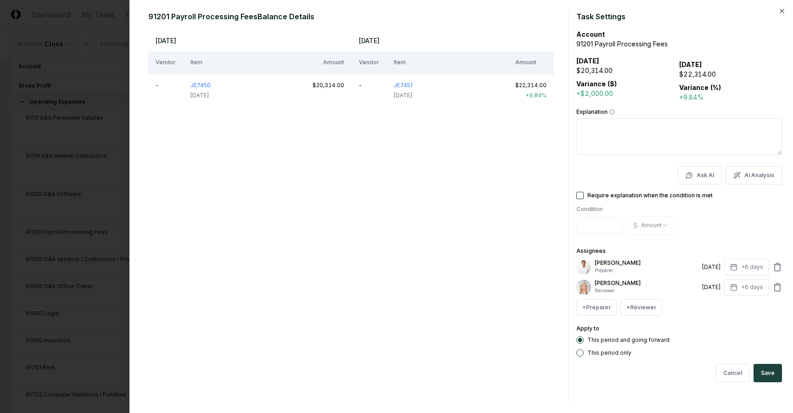
click at [580, 193] on button "Require explanation when the condition is met" at bounding box center [580, 195] width 7 height 7
click at [767, 374] on button "Save" at bounding box center [768, 373] width 28 height 18
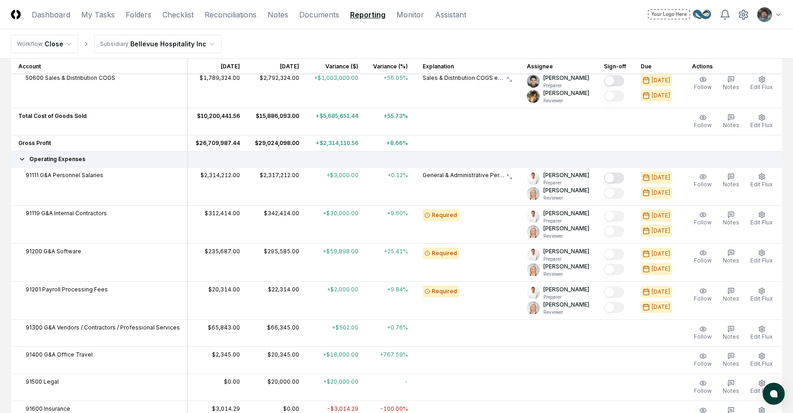
scroll to position [416, 0]
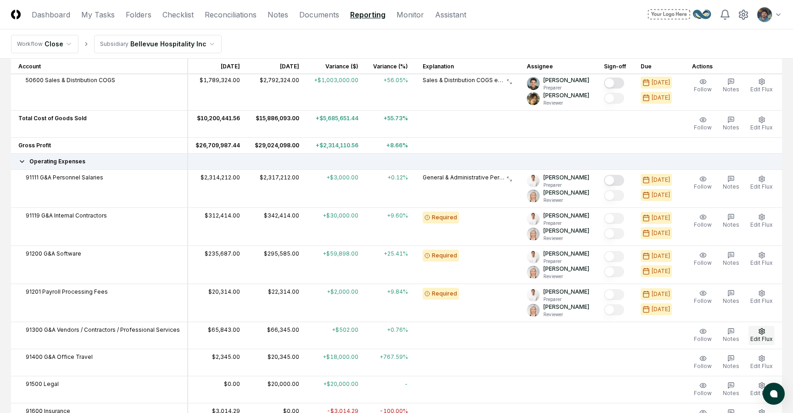
click at [760, 333] on icon "button" at bounding box center [762, 331] width 7 height 7
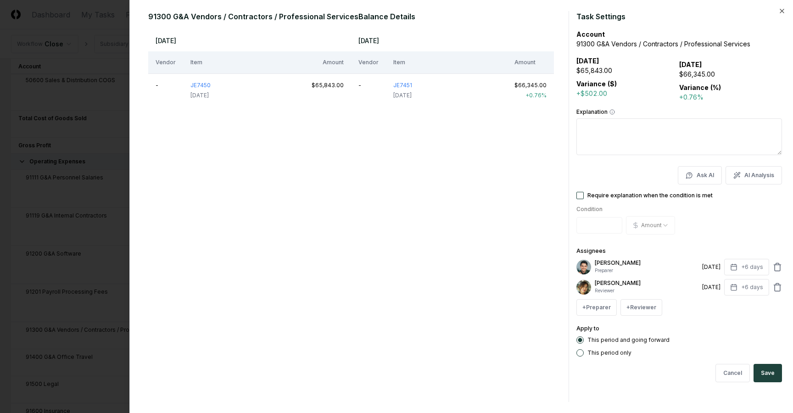
click at [581, 195] on button "Require explanation when the condition is met" at bounding box center [580, 195] width 7 height 7
click at [777, 369] on button "Save" at bounding box center [768, 373] width 28 height 18
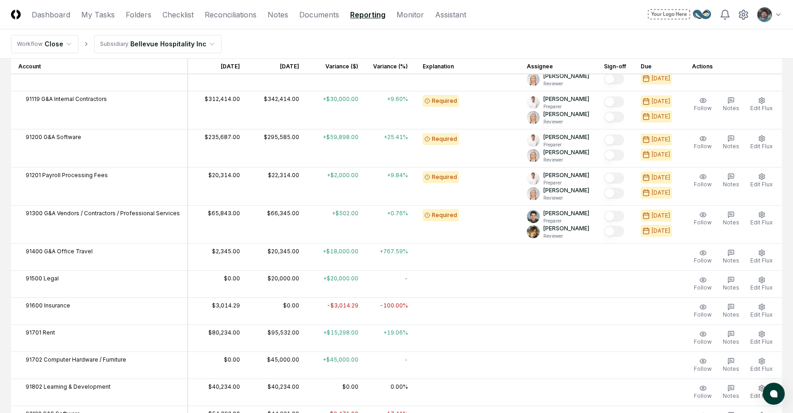
scroll to position [537, 0]
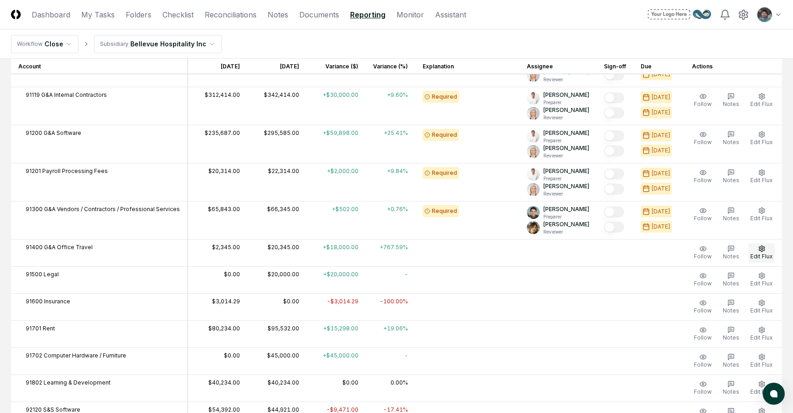
click at [762, 247] on icon "button" at bounding box center [762, 248] width 7 height 7
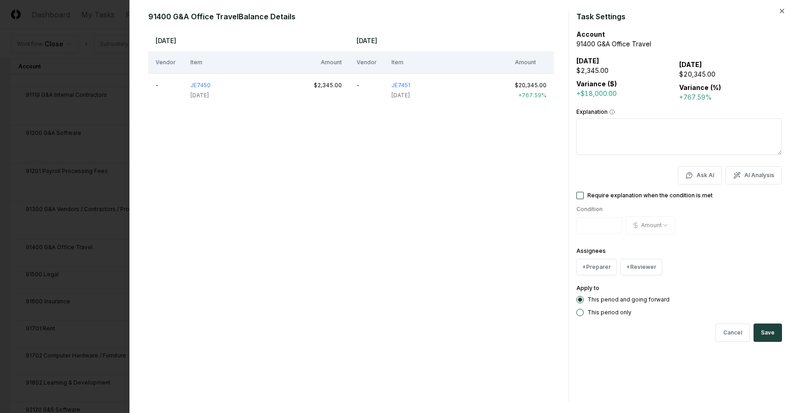
click at [582, 196] on button "Require explanation when the condition is met" at bounding box center [580, 195] width 7 height 7
click at [600, 263] on button "+ Preparer" at bounding box center [597, 267] width 40 height 17
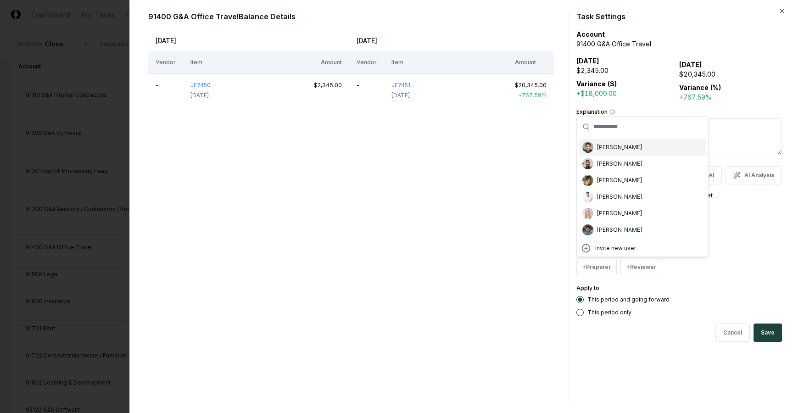
click at [603, 152] on div "[PERSON_NAME]" at bounding box center [643, 147] width 128 height 17
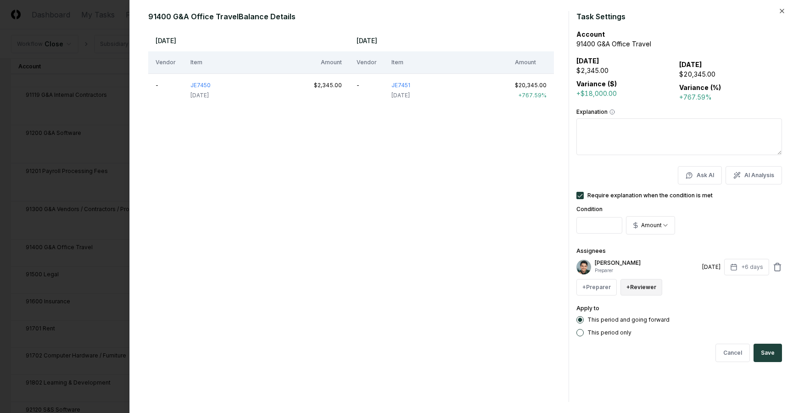
click at [632, 288] on button "+ Reviewer" at bounding box center [642, 287] width 42 height 17
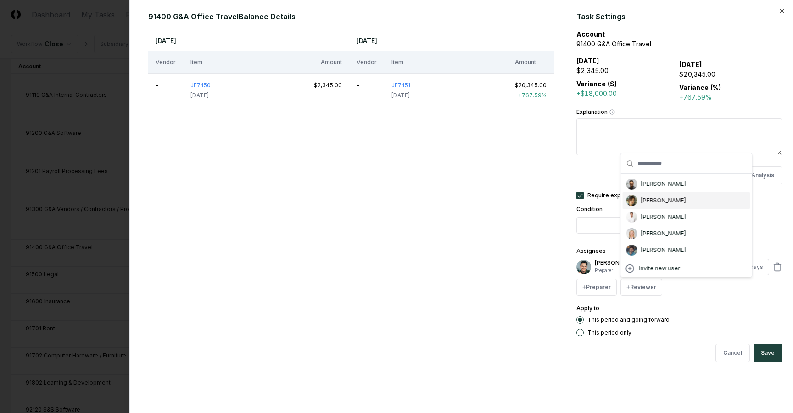
click at [647, 204] on div "[PERSON_NAME]" at bounding box center [663, 201] width 45 height 8
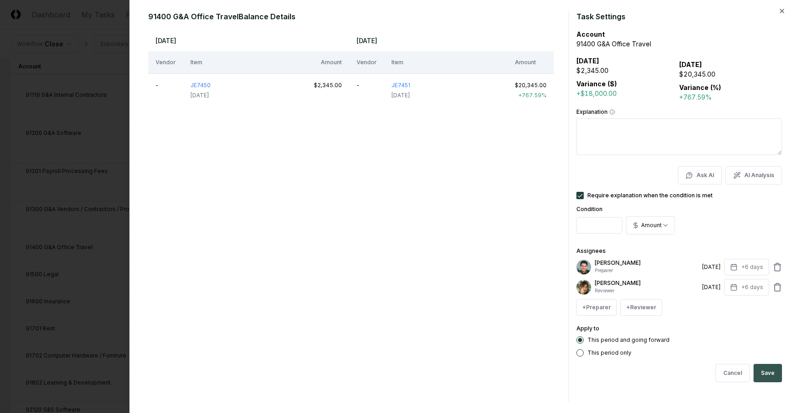
click at [767, 378] on button "Save" at bounding box center [768, 373] width 28 height 18
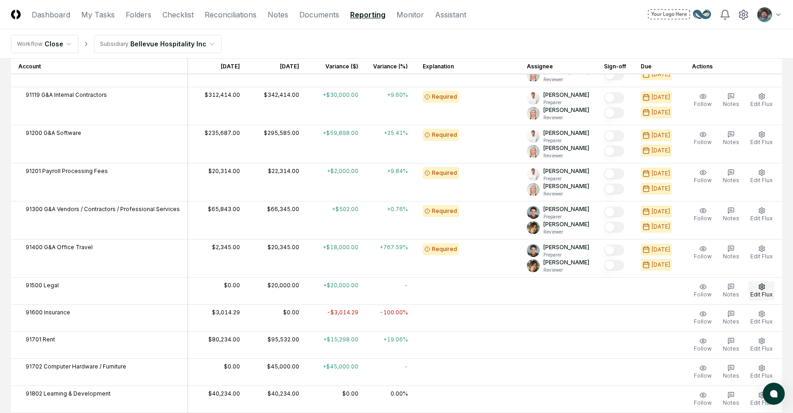
click at [755, 292] on span "Edit Flux" at bounding box center [762, 294] width 22 height 7
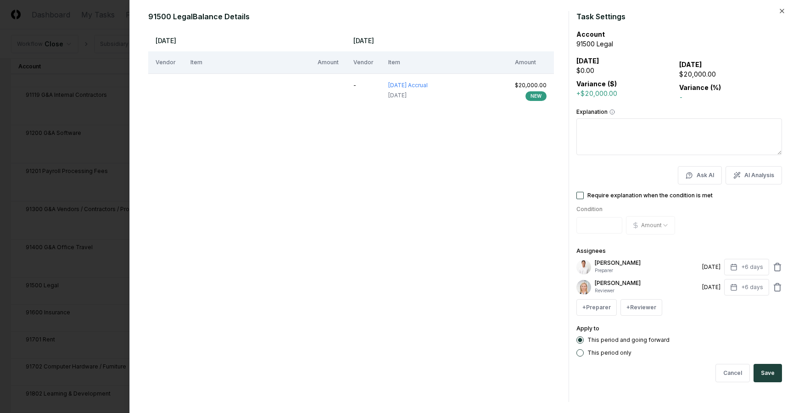
click at [582, 197] on button "Require explanation when the condition is met" at bounding box center [580, 195] width 7 height 7
click at [778, 373] on button "Save" at bounding box center [768, 373] width 28 height 18
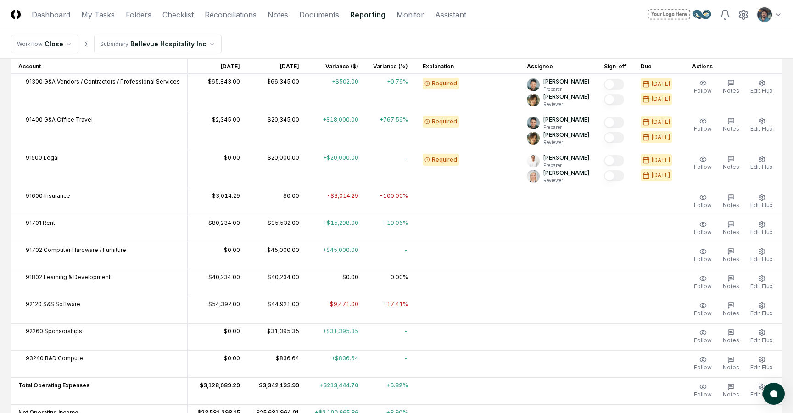
scroll to position [666, 0]
click at [764, 202] on span "Edit Flux" at bounding box center [762, 204] width 22 height 7
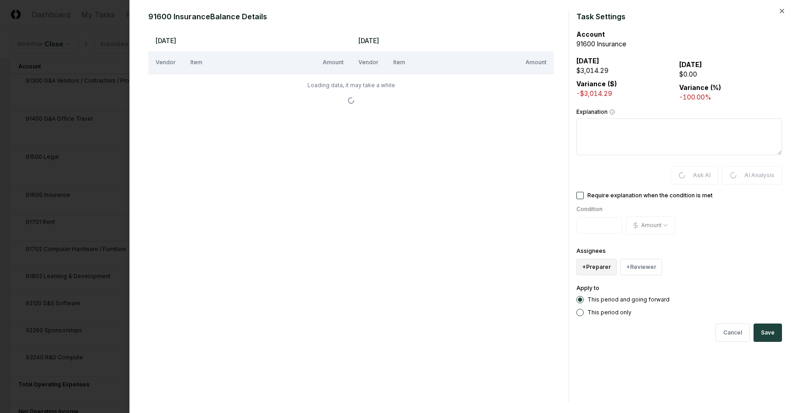
click at [602, 262] on button "+ Preparer" at bounding box center [597, 267] width 40 height 17
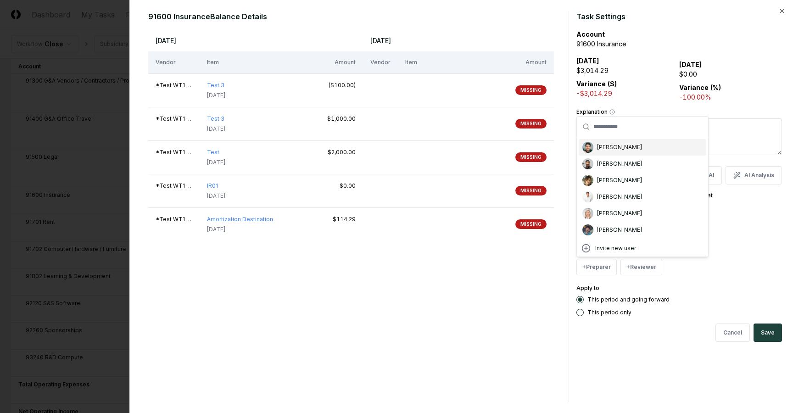
click at [597, 149] on div "[PERSON_NAME]" at bounding box center [643, 147] width 128 height 17
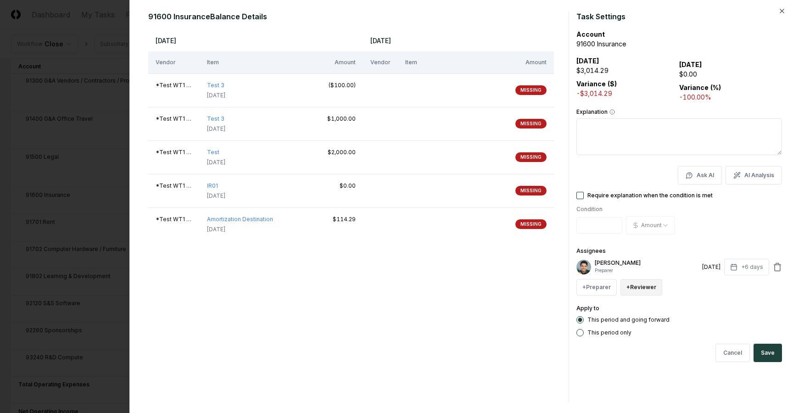
click at [633, 288] on button "+ Reviewer" at bounding box center [642, 287] width 42 height 17
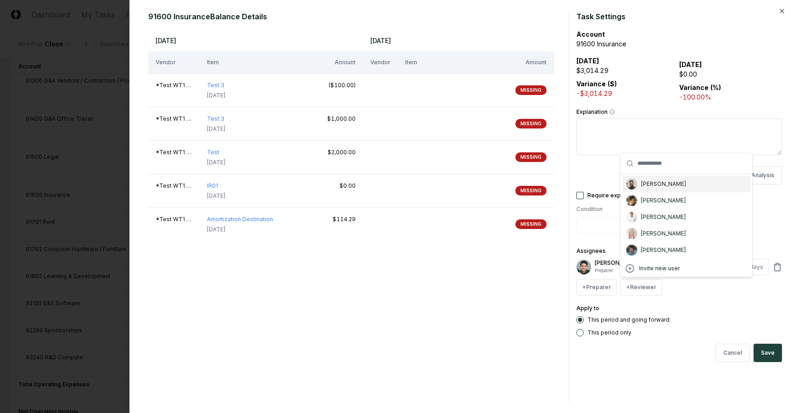
click at [650, 185] on div "[PERSON_NAME]" at bounding box center [663, 184] width 45 height 8
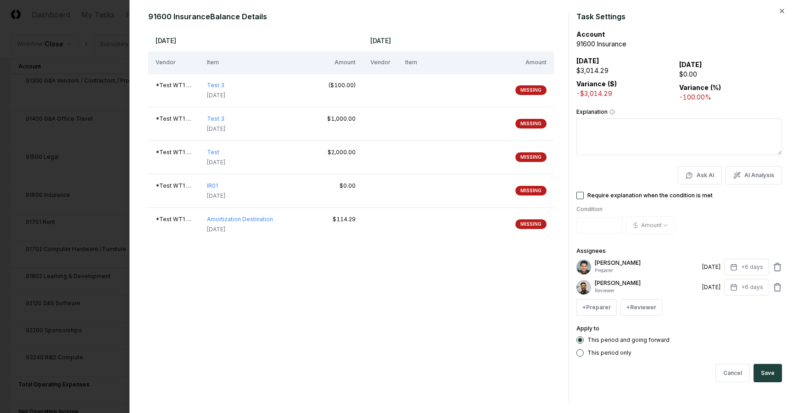
click at [691, 306] on div "+ Preparer + Reviewer" at bounding box center [680, 307] width 206 height 17
click at [617, 196] on label "Require explanation when the condition is met" at bounding box center [650, 196] width 125 height 6
click at [584, 196] on button "Require explanation when the condition is met" at bounding box center [580, 195] width 7 height 7
click at [766, 373] on button "Save" at bounding box center [768, 373] width 28 height 18
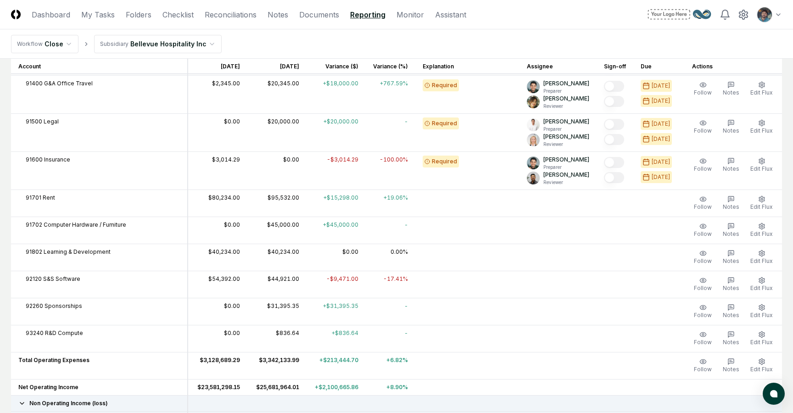
scroll to position [708, 0]
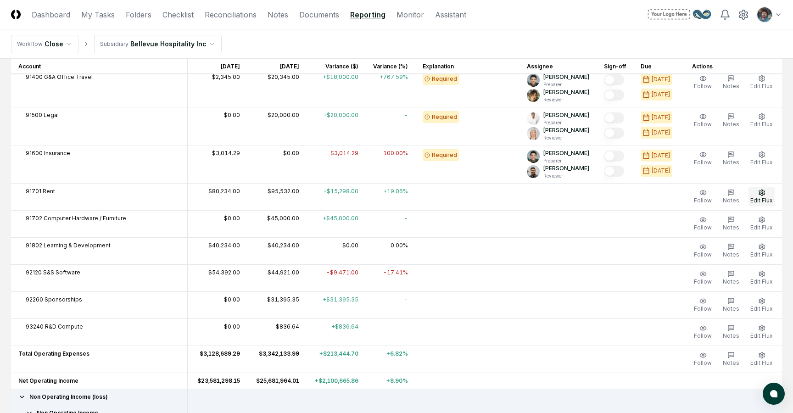
click at [763, 191] on icon "button" at bounding box center [762, 192] width 7 height 7
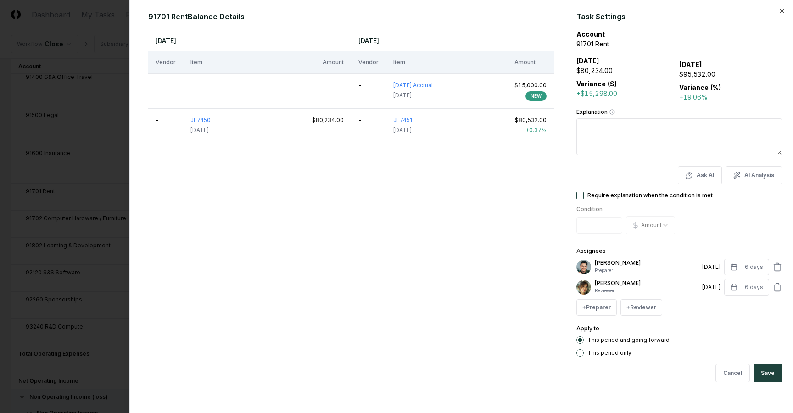
click at [582, 192] on button "Require explanation when the condition is met" at bounding box center [580, 195] width 7 height 7
click at [773, 375] on button "Save" at bounding box center [768, 373] width 28 height 18
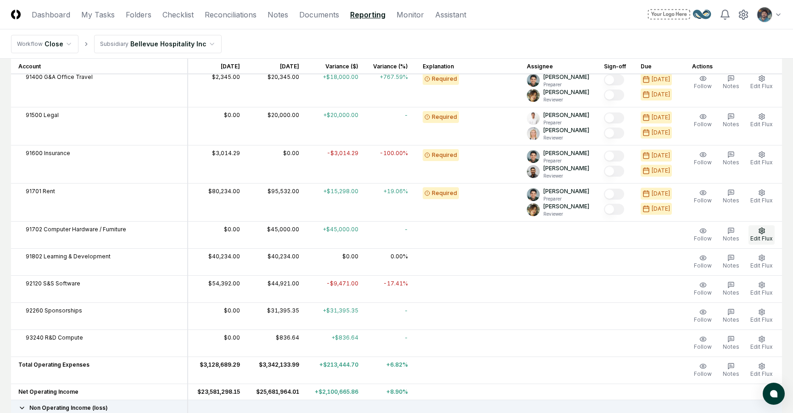
click at [759, 237] on span "Edit Flux" at bounding box center [762, 238] width 22 height 7
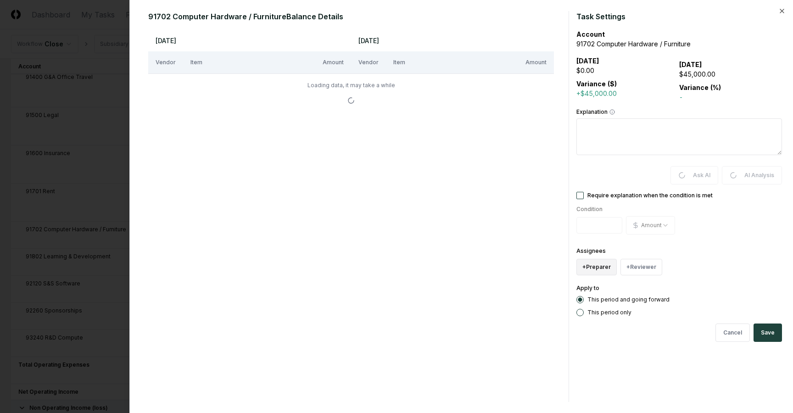
click at [601, 262] on button "+ Preparer" at bounding box center [597, 267] width 40 height 17
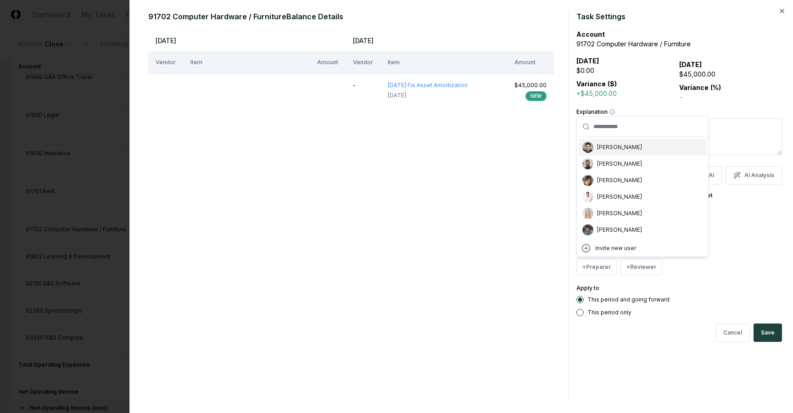
click at [599, 149] on div "[PERSON_NAME]" at bounding box center [619, 147] width 45 height 8
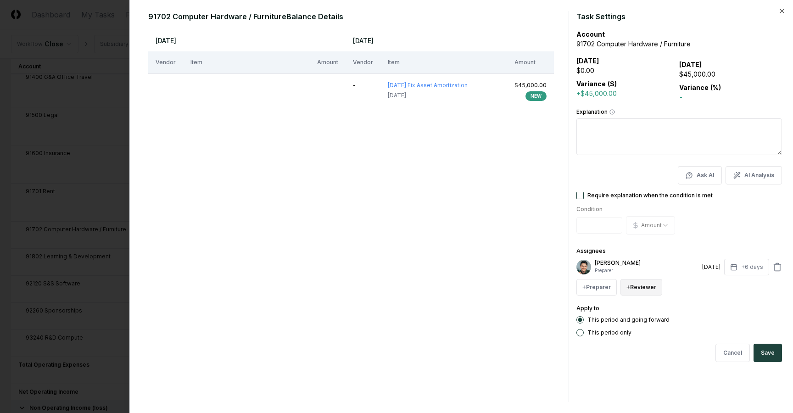
click at [631, 287] on button "+ Reviewer" at bounding box center [642, 287] width 42 height 17
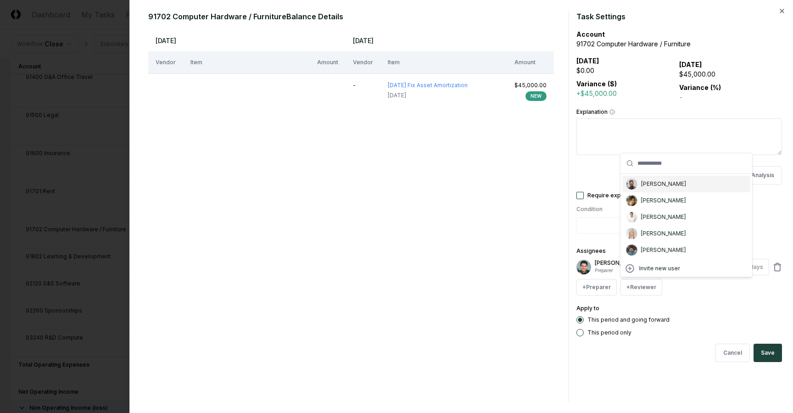
click at [646, 185] on div "[PERSON_NAME]" at bounding box center [663, 184] width 45 height 8
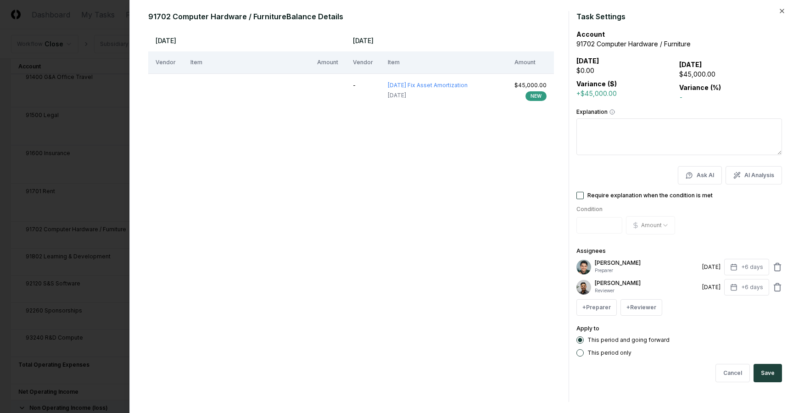
click at [622, 196] on label "Require explanation when the condition is met" at bounding box center [650, 196] width 125 height 6
click at [584, 196] on button "Require explanation when the condition is met" at bounding box center [580, 195] width 7 height 7
click at [774, 372] on button "Save" at bounding box center [768, 373] width 28 height 18
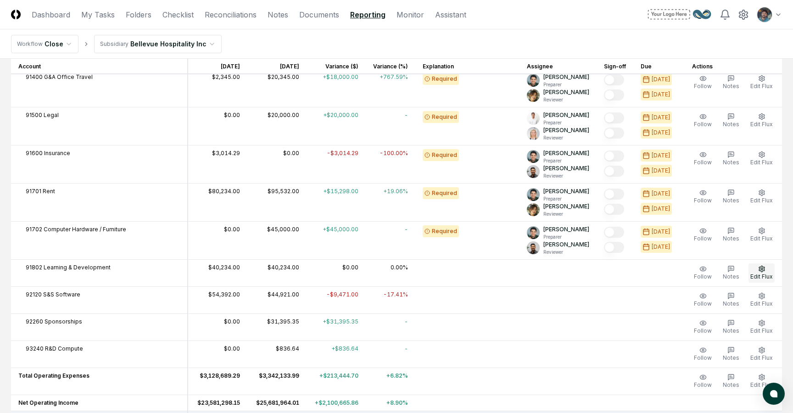
click at [754, 274] on span "Edit Flux" at bounding box center [762, 276] width 22 height 7
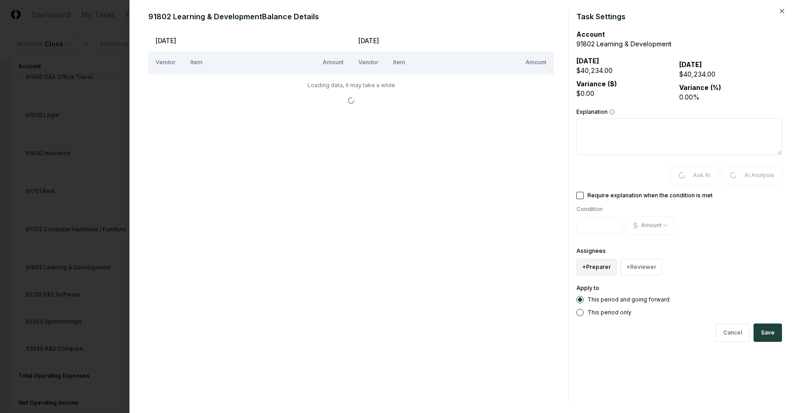
click at [598, 260] on button "+ Preparer" at bounding box center [597, 267] width 40 height 17
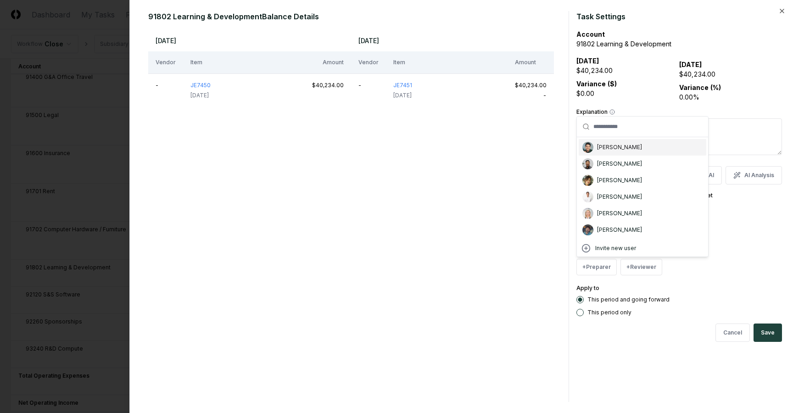
click at [605, 150] on div "[PERSON_NAME]" at bounding box center [619, 147] width 45 height 8
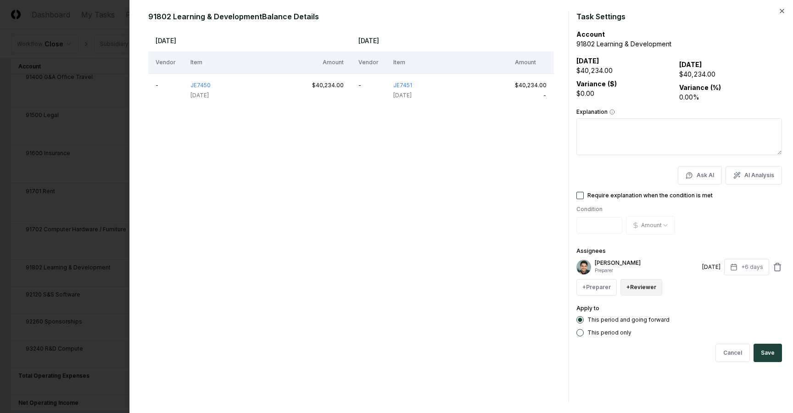
click at [641, 288] on button "+ Reviewer" at bounding box center [642, 287] width 42 height 17
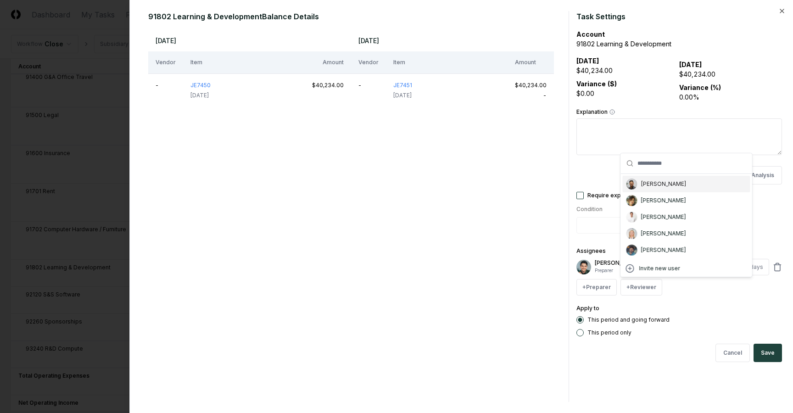
click at [641, 184] on div "[PERSON_NAME]" at bounding box center [663, 184] width 45 height 8
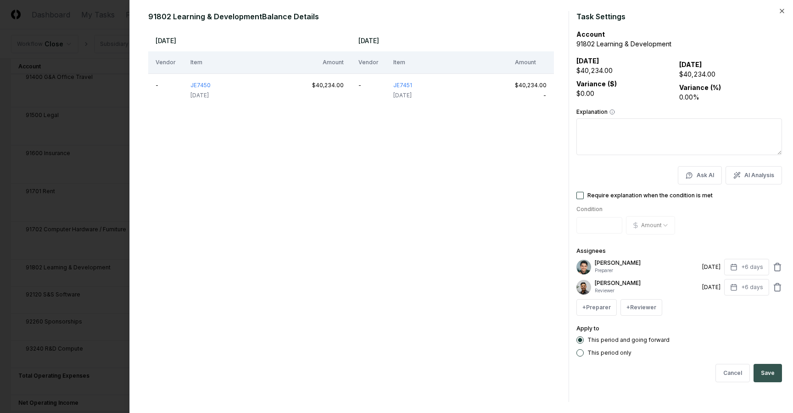
click at [771, 374] on button "Save" at bounding box center [768, 373] width 28 height 18
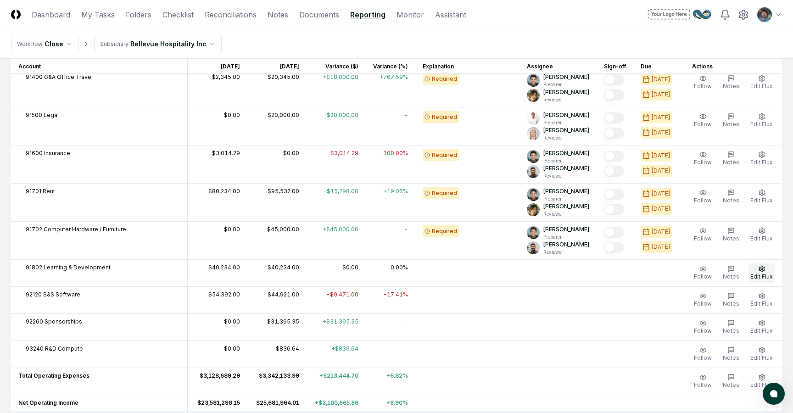
click at [762, 276] on span "Edit Flux" at bounding box center [762, 276] width 22 height 7
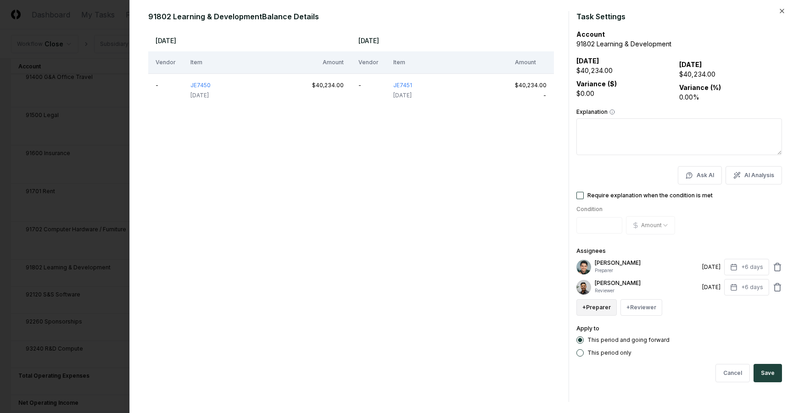
click at [610, 300] on button "+ Preparer" at bounding box center [597, 307] width 40 height 17
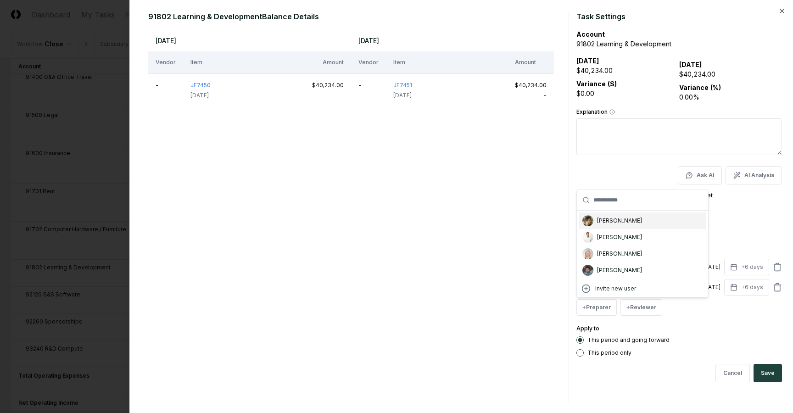
click at [607, 221] on div "[PERSON_NAME]" at bounding box center [619, 221] width 45 height 8
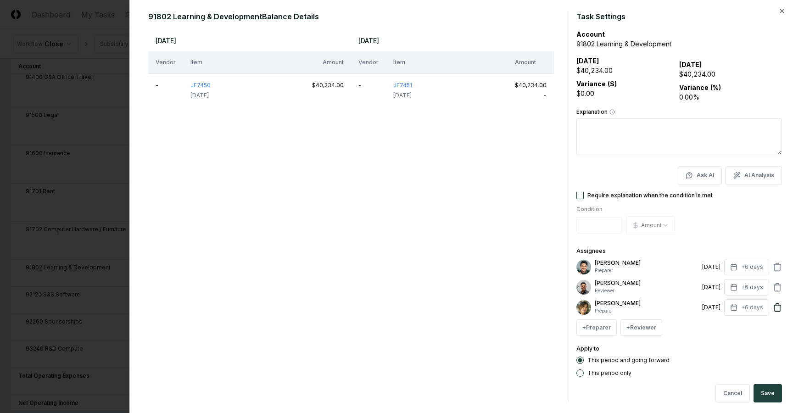
click at [779, 311] on icon at bounding box center [777, 307] width 9 height 9
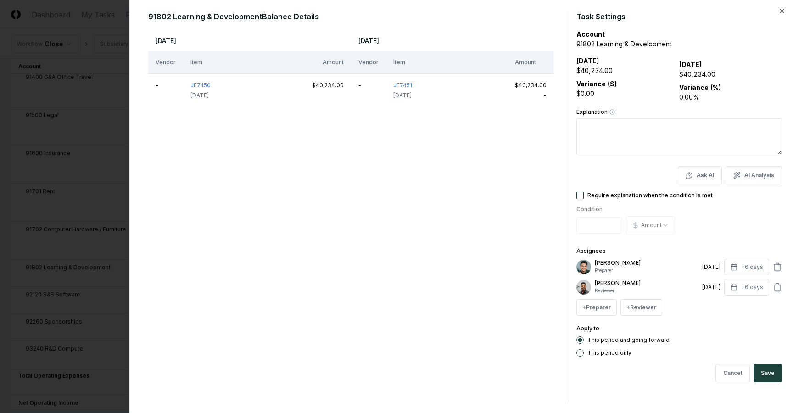
click at [589, 193] on label "Require explanation when the condition is met" at bounding box center [650, 196] width 125 height 6
click at [584, 193] on button "Require explanation when the condition is met" at bounding box center [580, 195] width 7 height 7
click at [766, 368] on button "Save" at bounding box center [768, 373] width 28 height 18
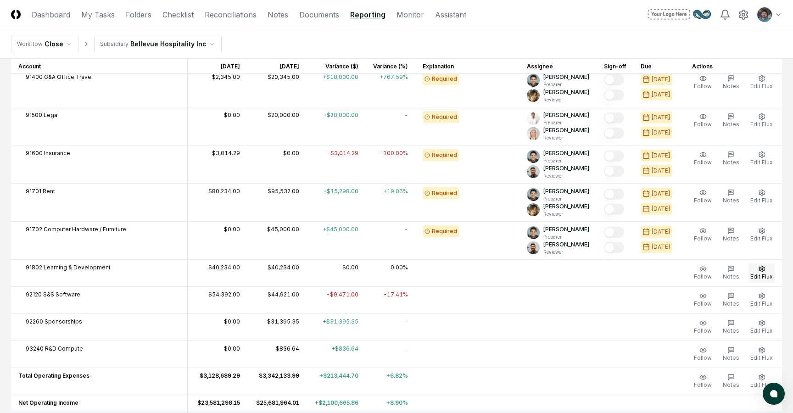
click at [758, 275] on span "Edit Flux" at bounding box center [762, 276] width 22 height 7
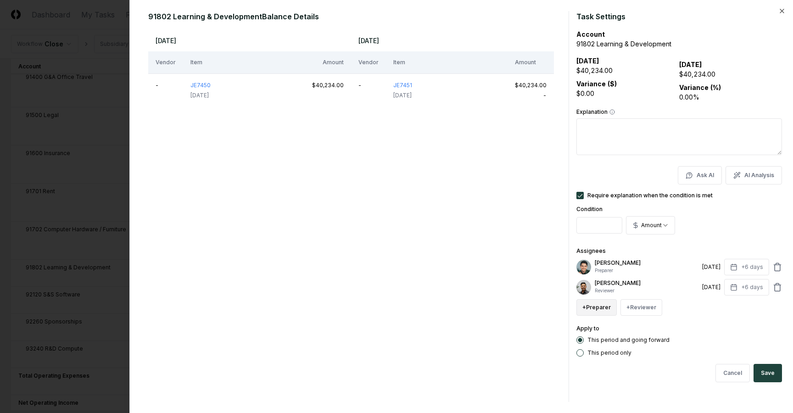
click at [606, 314] on button "+ Preparer" at bounding box center [597, 307] width 40 height 17
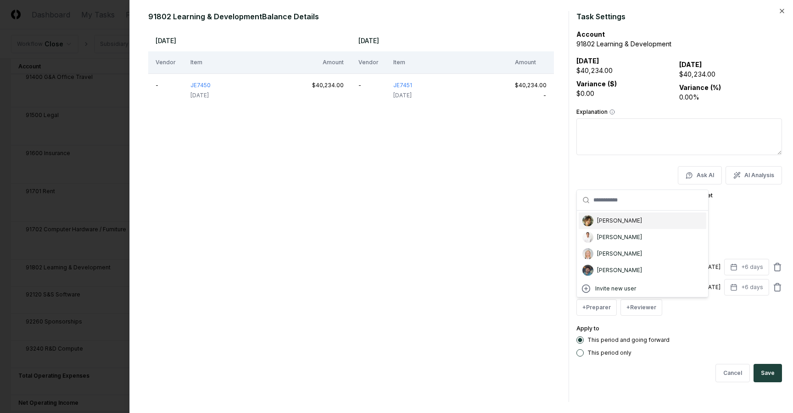
click at [622, 225] on div "[PERSON_NAME]" at bounding box center [643, 221] width 128 height 17
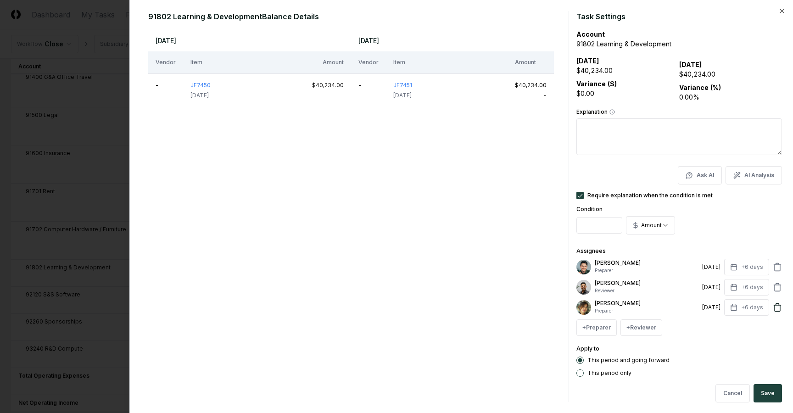
click at [775, 309] on icon at bounding box center [777, 307] width 9 height 9
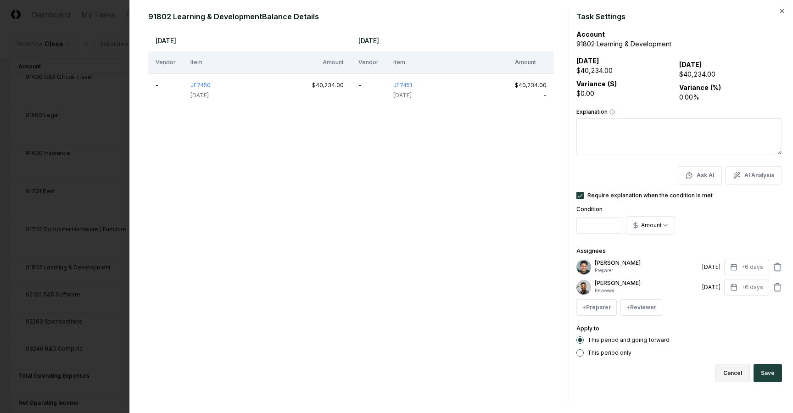
click at [746, 372] on button "Cancel" at bounding box center [733, 373] width 34 height 18
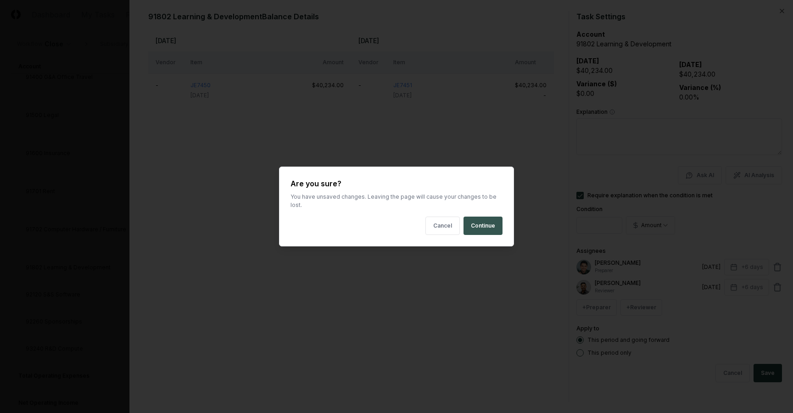
click at [478, 217] on button "Continue" at bounding box center [483, 226] width 39 height 18
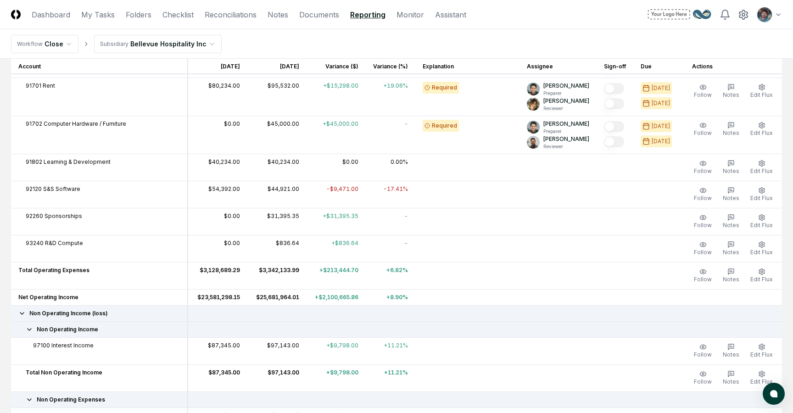
scroll to position [816, 0]
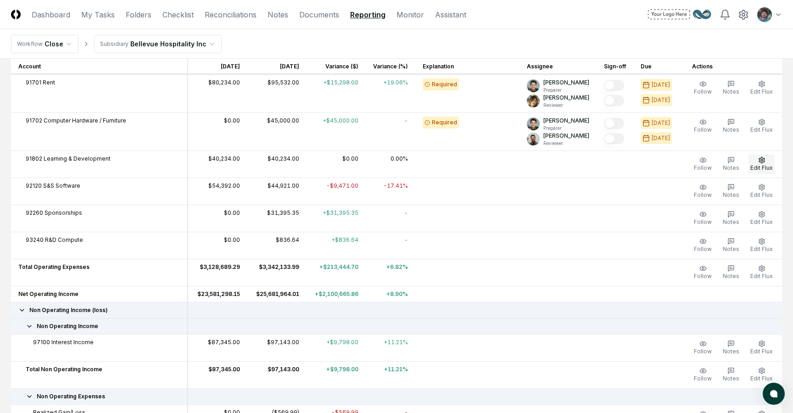
click at [770, 166] on span "Edit Flux" at bounding box center [762, 167] width 22 height 7
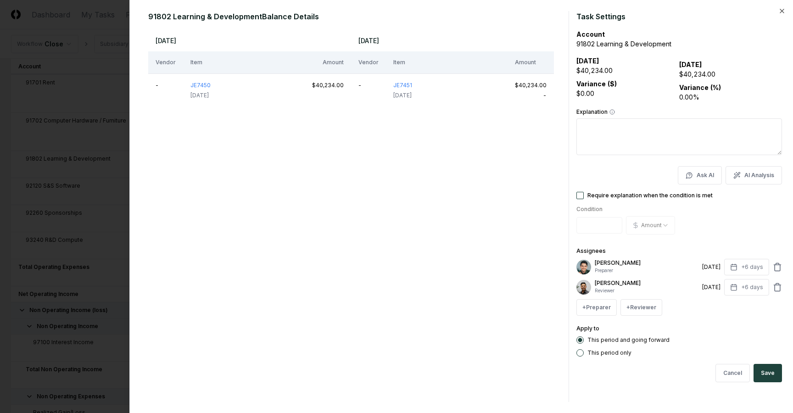
click at [584, 197] on div "Require explanation when the condition is met" at bounding box center [680, 195] width 206 height 7
click at [581, 197] on button "Require explanation when the condition is met" at bounding box center [580, 195] width 7 height 7
click at [762, 371] on button "Save" at bounding box center [768, 373] width 28 height 18
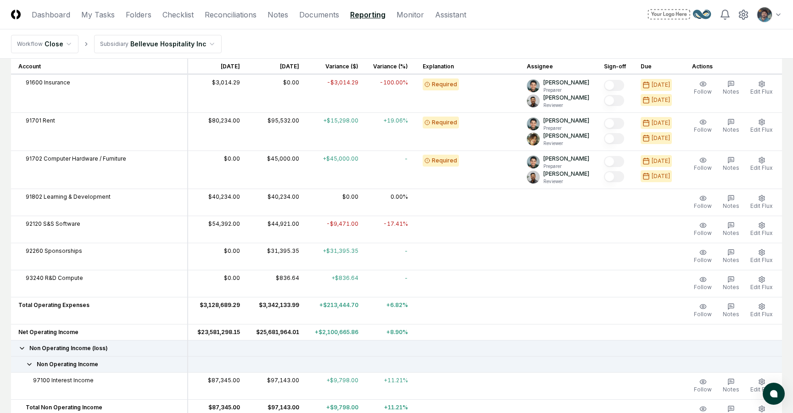
scroll to position [779, 0]
click at [759, 202] on span "Edit Flux" at bounding box center [762, 205] width 22 height 7
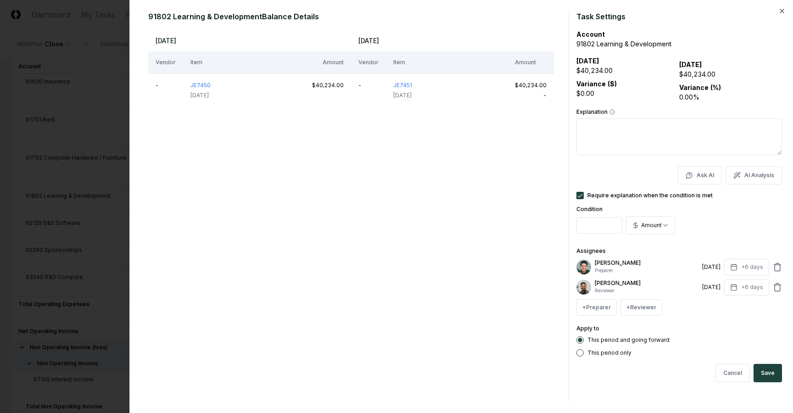
click at [738, 383] on form "Task Settings Account 91802 Learning & Development [DATE] $40,234.00 Variance (…" at bounding box center [680, 206] width 206 height 391
click at [738, 371] on button "Cancel" at bounding box center [733, 373] width 34 height 18
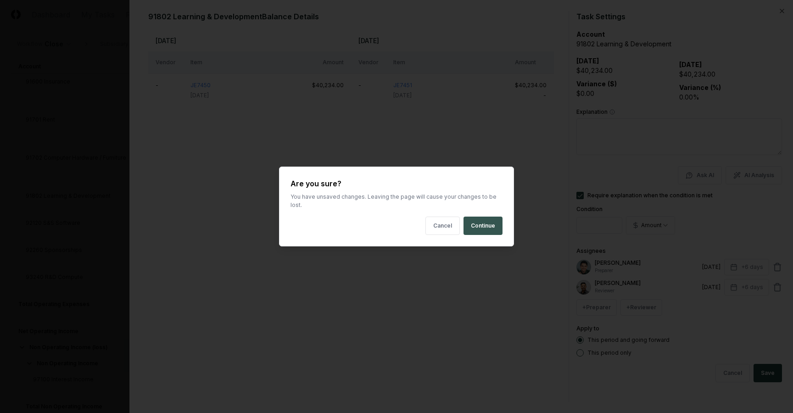
click at [488, 228] on button "Continue" at bounding box center [483, 226] width 39 height 18
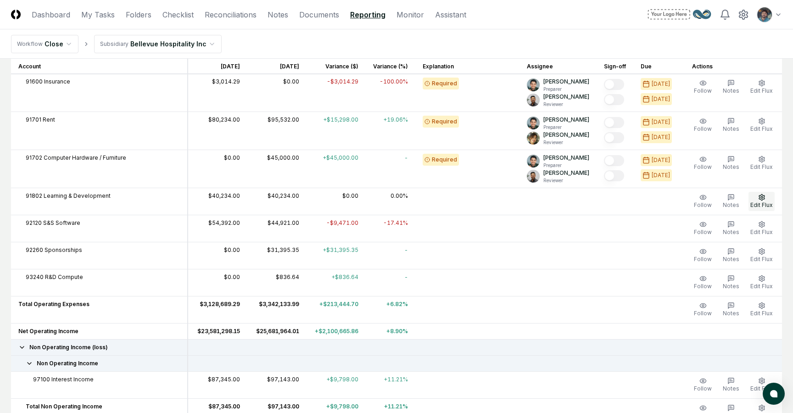
click at [760, 198] on icon "button" at bounding box center [762, 197] width 7 height 7
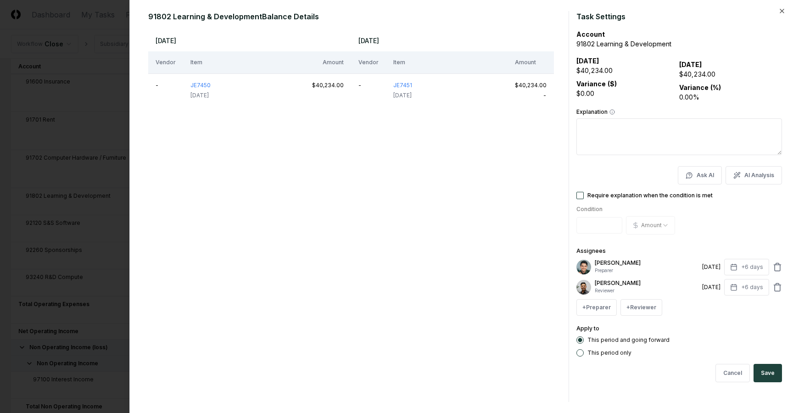
click at [579, 198] on button "Require explanation when the condition is met" at bounding box center [580, 195] width 7 height 7
click at [770, 373] on button "Save" at bounding box center [768, 373] width 28 height 18
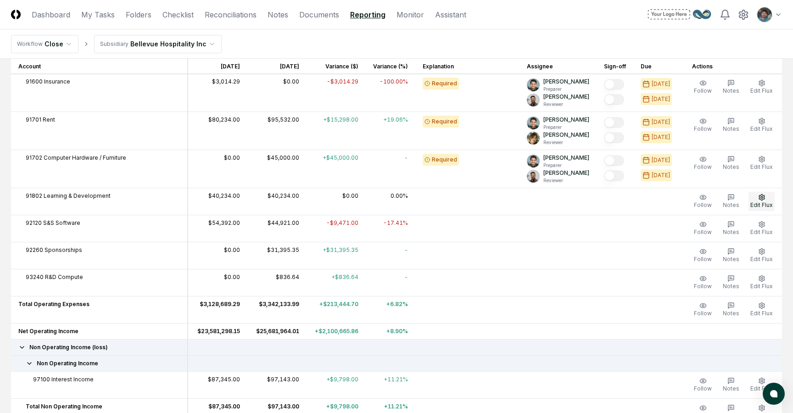
click at [760, 202] on span "Edit Flux" at bounding box center [762, 205] width 22 height 7
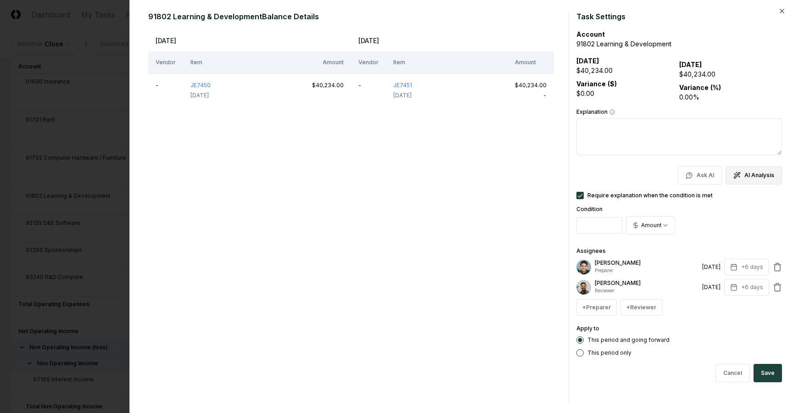
click at [758, 171] on button "AI Analysis" at bounding box center [754, 175] width 56 height 18
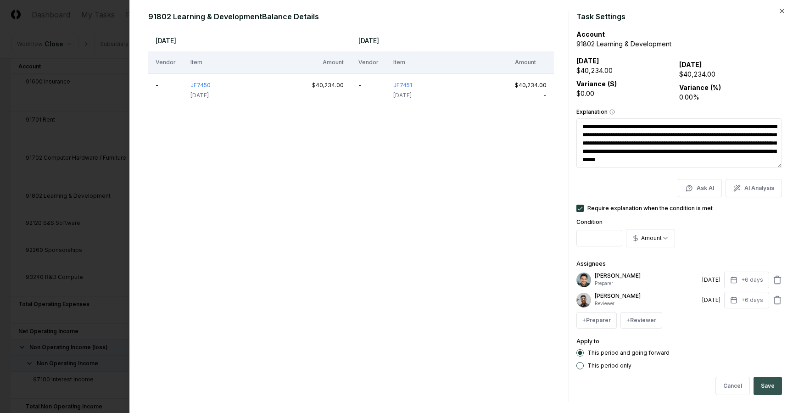
click at [768, 381] on button "Save" at bounding box center [768, 386] width 28 height 18
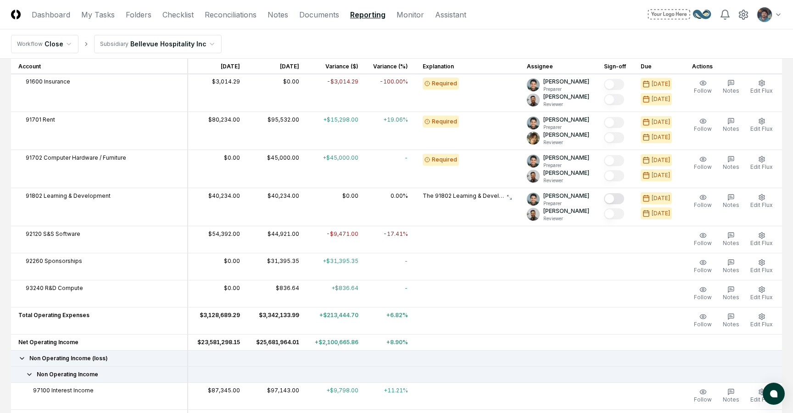
scroll to position [763, 0]
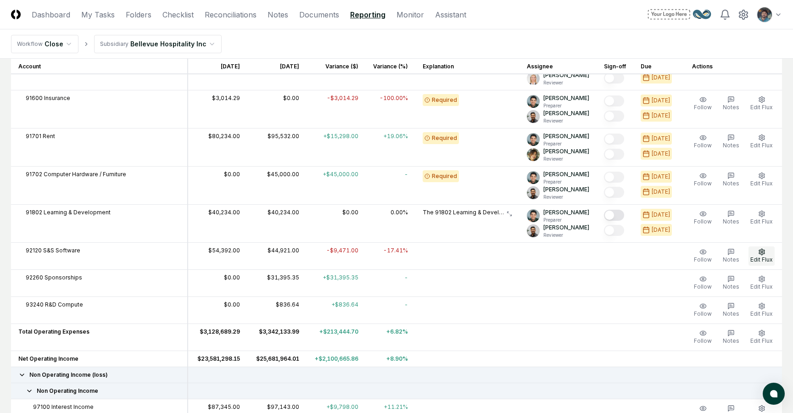
click at [766, 260] on span "Edit Flux" at bounding box center [762, 259] width 22 height 7
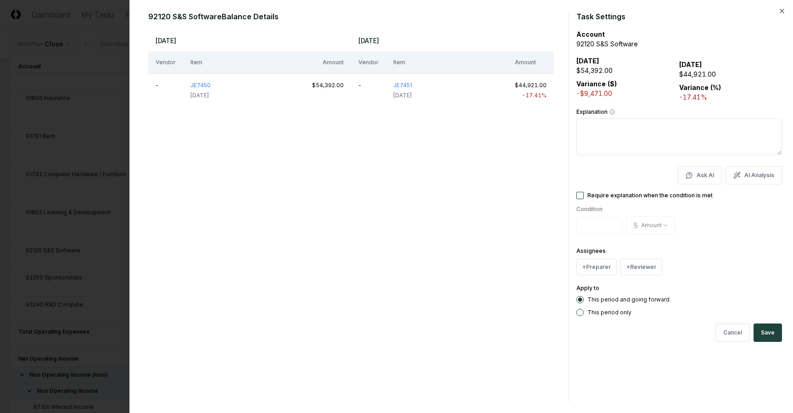
click at [582, 194] on button "Require explanation when the condition is met" at bounding box center [580, 195] width 7 height 7
click at [596, 261] on button "+ Preparer" at bounding box center [597, 267] width 40 height 17
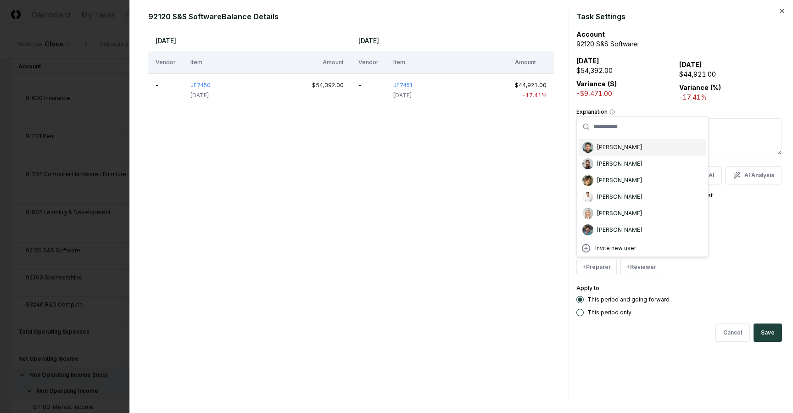
click at [601, 147] on div "[PERSON_NAME]" at bounding box center [619, 147] width 45 height 8
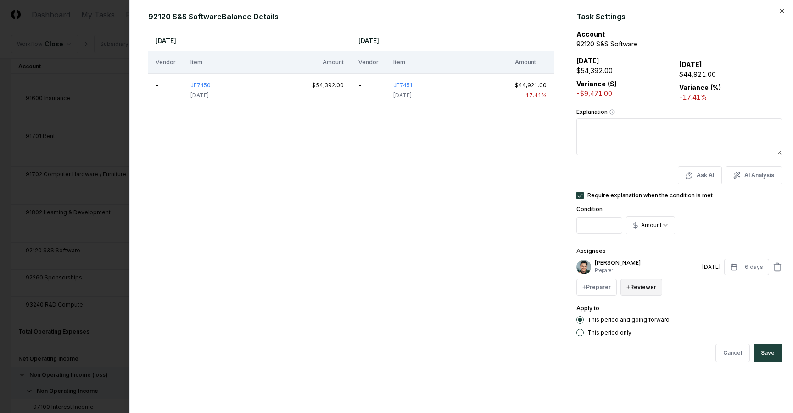
click at [633, 290] on button "+ Reviewer" at bounding box center [642, 287] width 42 height 17
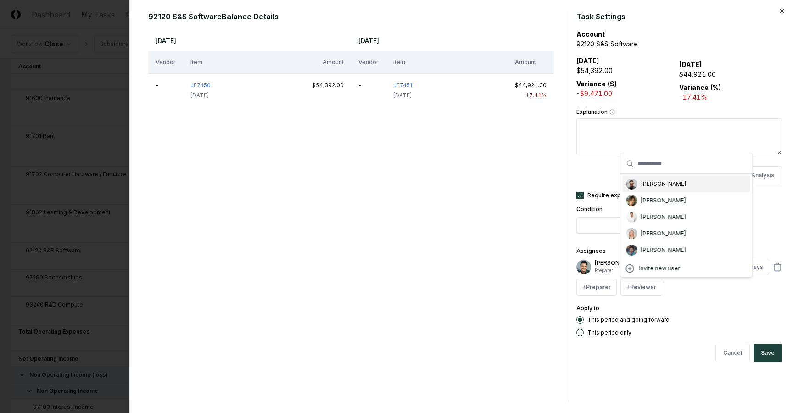
click at [650, 184] on div "[PERSON_NAME]" at bounding box center [663, 184] width 45 height 8
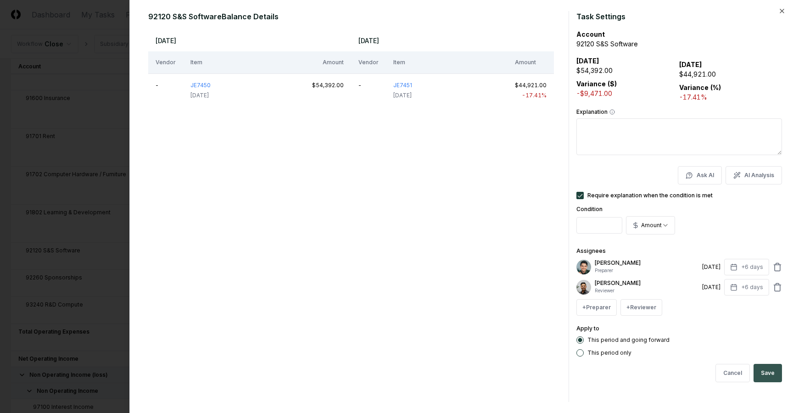
click at [772, 376] on button "Save" at bounding box center [768, 373] width 28 height 18
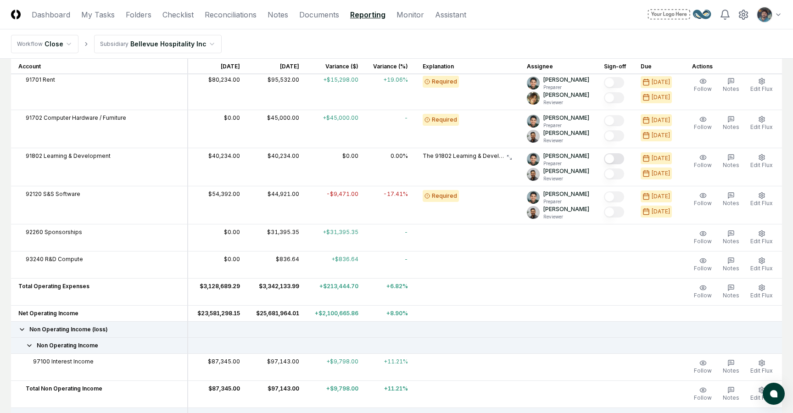
scroll to position [820, 0]
click at [766, 238] on span "Edit Flux" at bounding box center [762, 240] width 22 height 7
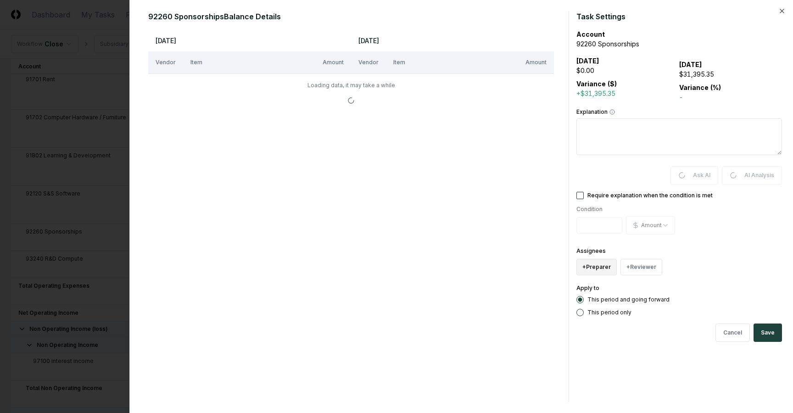
click at [608, 264] on button "+ Preparer" at bounding box center [597, 267] width 40 height 17
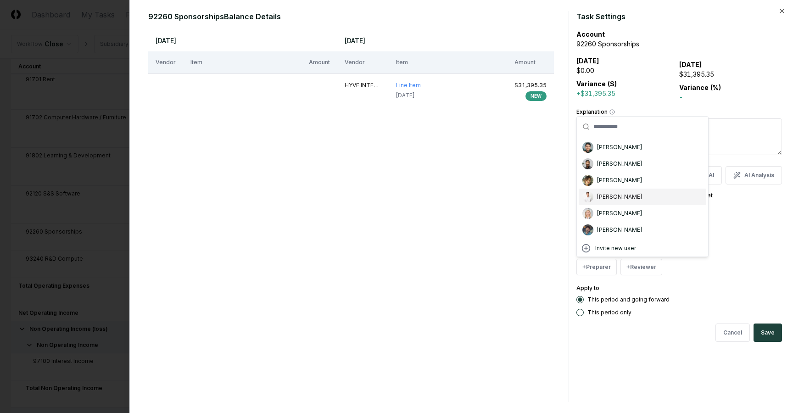
click at [612, 198] on div "[PERSON_NAME]" at bounding box center [619, 197] width 45 height 8
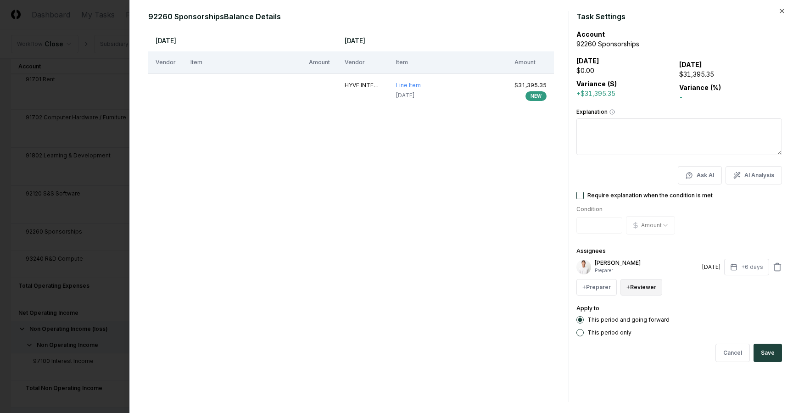
click at [629, 288] on button "+ Reviewer" at bounding box center [642, 287] width 42 height 17
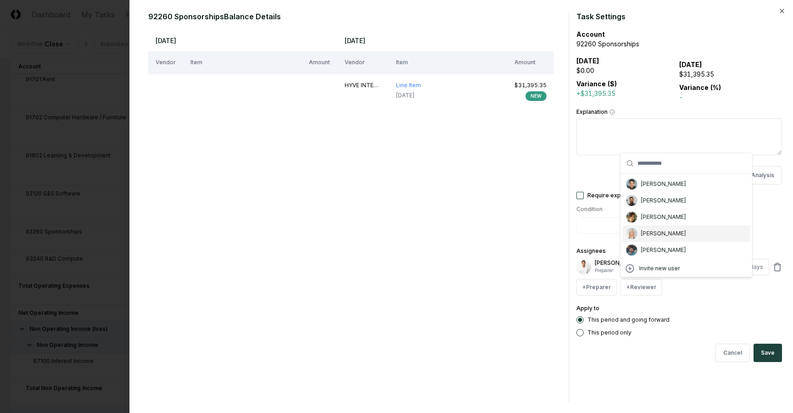
click at [651, 230] on div "[PERSON_NAME]" at bounding box center [663, 234] width 45 height 8
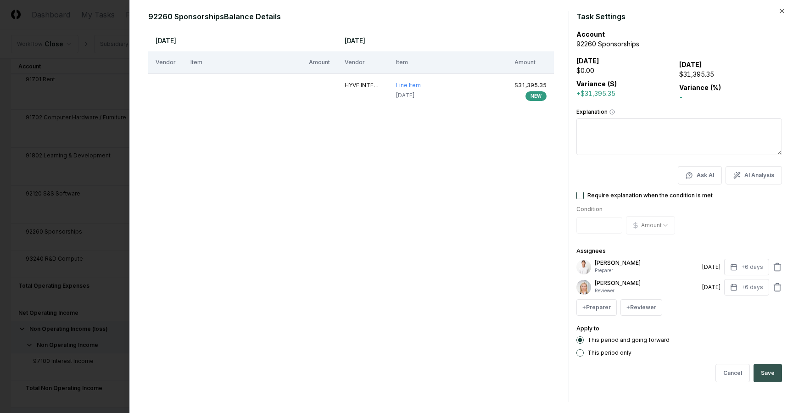
click at [760, 372] on button "Save" at bounding box center [768, 373] width 28 height 18
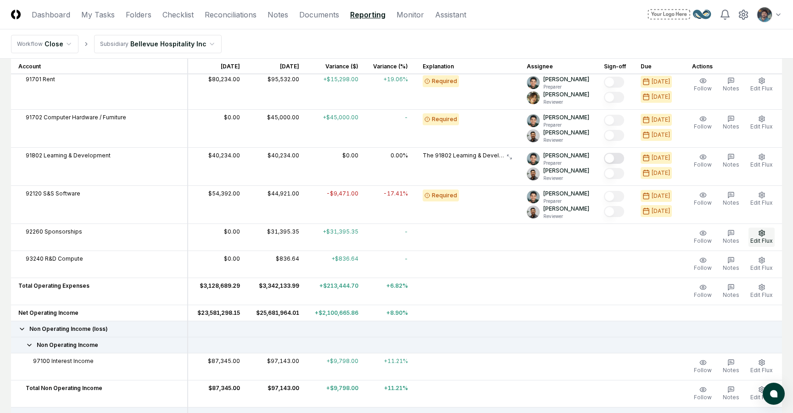
click at [760, 243] on span "Edit Flux" at bounding box center [762, 240] width 22 height 7
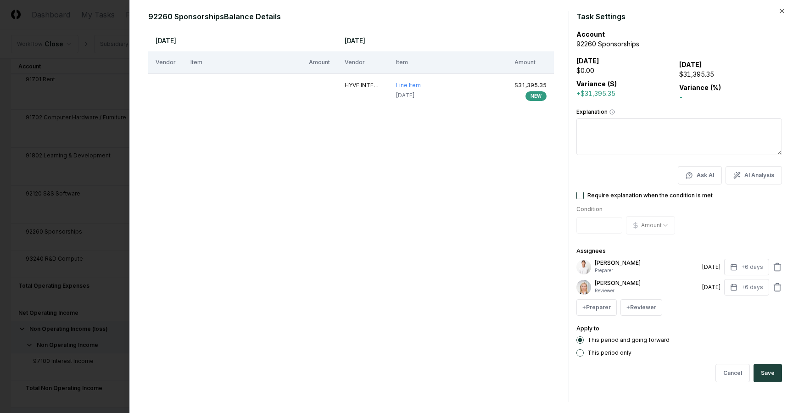
click at [602, 196] on label "Require explanation when the condition is met" at bounding box center [650, 196] width 125 height 6
click at [584, 196] on button "Require explanation when the condition is met" at bounding box center [580, 195] width 7 height 7
click at [777, 380] on button "Save" at bounding box center [768, 373] width 28 height 18
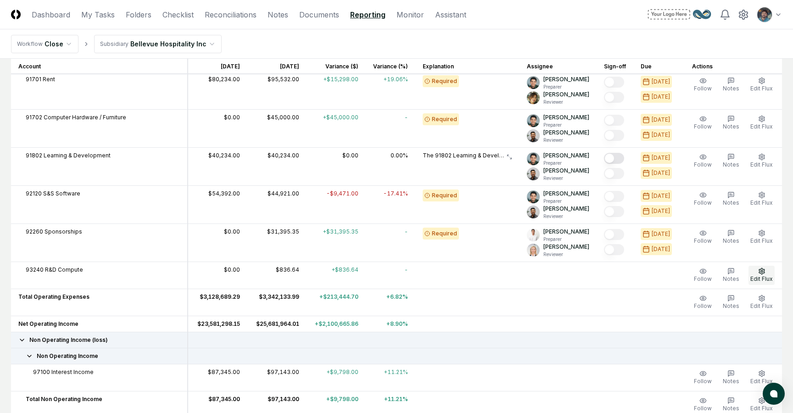
click at [761, 279] on span "Edit Flux" at bounding box center [762, 278] width 22 height 7
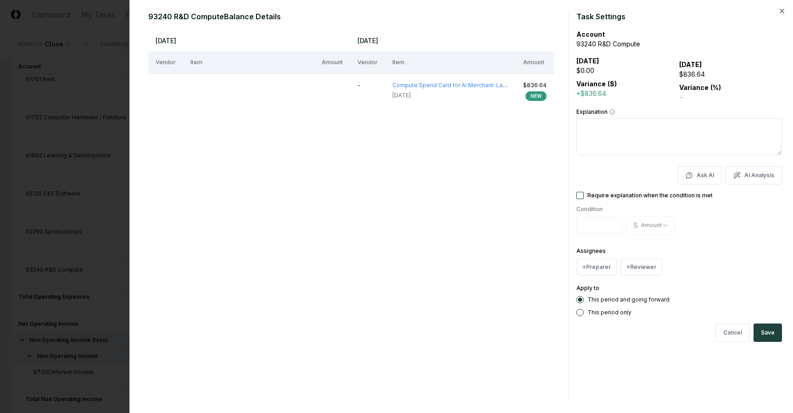
click at [600, 253] on label "Assignees" at bounding box center [591, 250] width 29 height 7
click at [600, 265] on button "+ Preparer" at bounding box center [597, 267] width 40 height 17
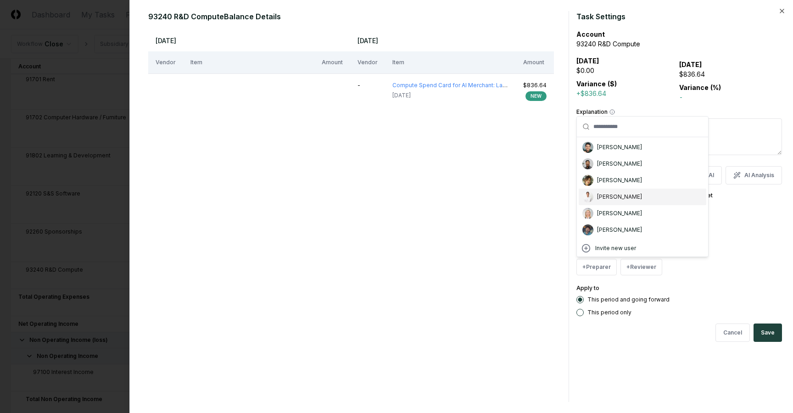
click at [616, 199] on div "[PERSON_NAME]" at bounding box center [619, 197] width 45 height 8
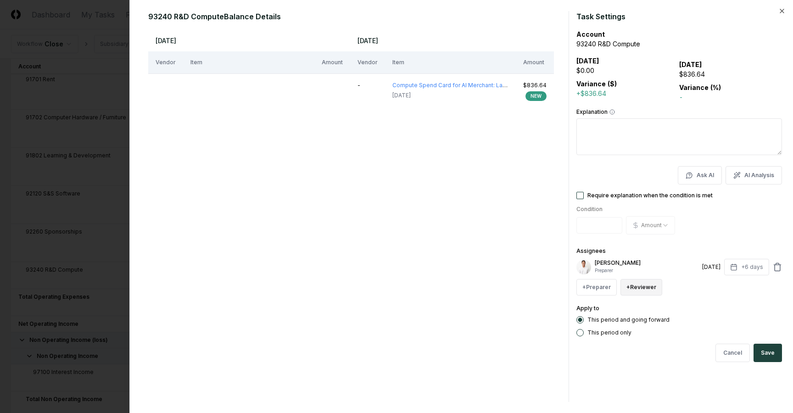
click at [635, 285] on button "+ Reviewer" at bounding box center [642, 287] width 42 height 17
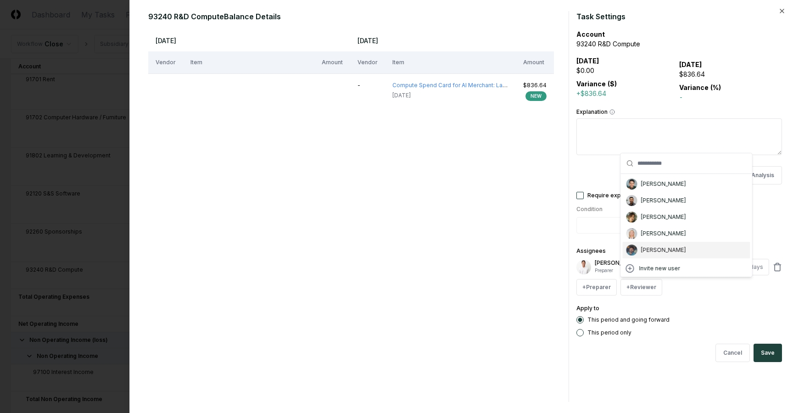
click at [645, 236] on div "[PERSON_NAME]" at bounding box center [663, 234] width 45 height 8
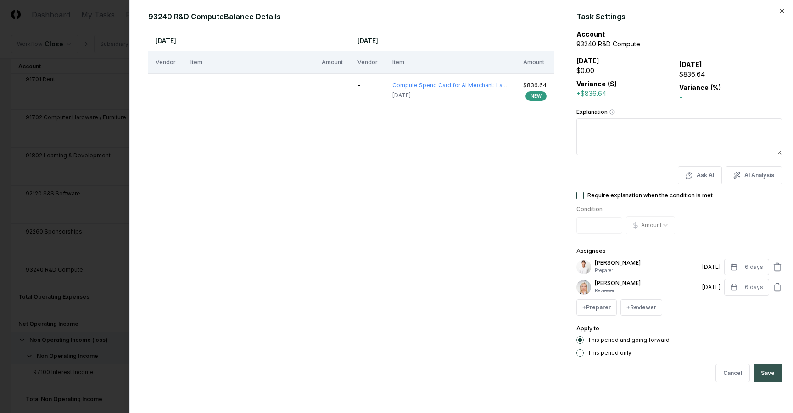
click at [764, 377] on button "Save" at bounding box center [768, 373] width 28 height 18
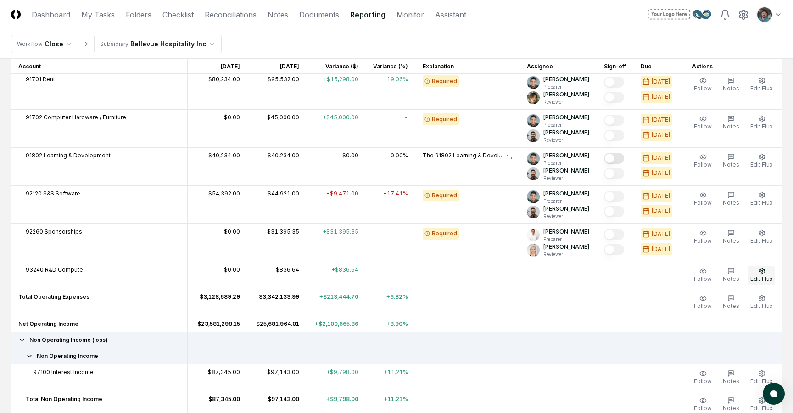
click at [763, 270] on circle "button" at bounding box center [762, 271] width 2 height 2
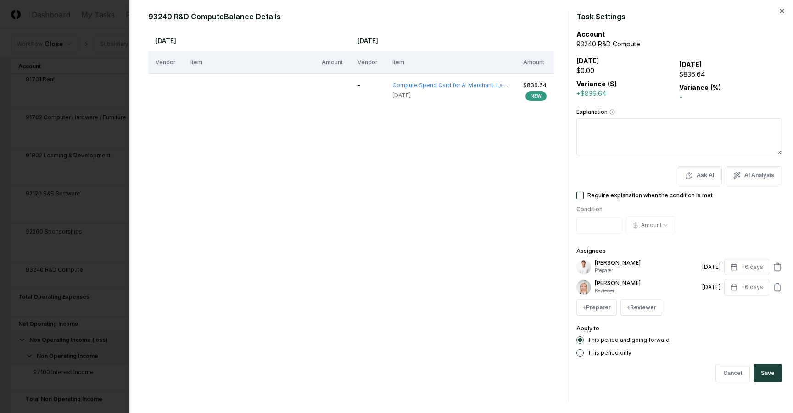
click at [578, 191] on form "Task Settings Account 93240 R&D Compute [DATE] $0.00 Variance ($) +$836.64 [DAT…" at bounding box center [680, 206] width 206 height 391
click at [579, 194] on button "Require explanation when the condition is met" at bounding box center [580, 195] width 7 height 7
click at [781, 381] on button "Save" at bounding box center [768, 373] width 28 height 18
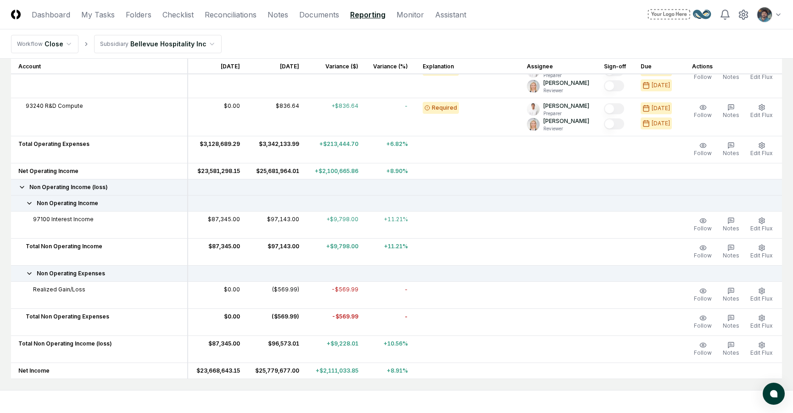
scroll to position [992, 0]
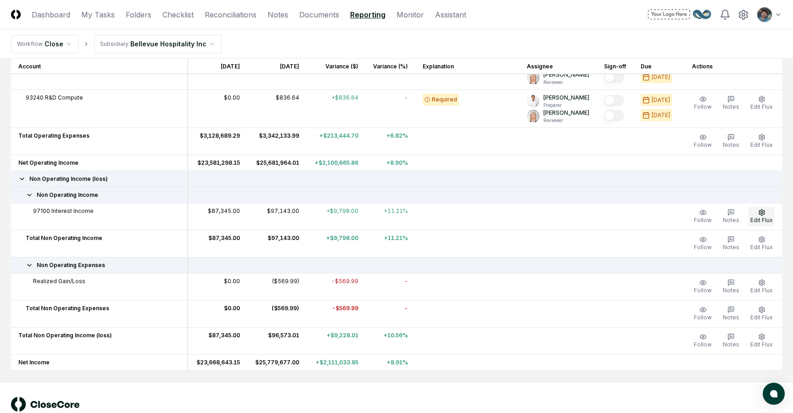
click at [762, 217] on span "Edit Flux" at bounding box center [762, 220] width 22 height 7
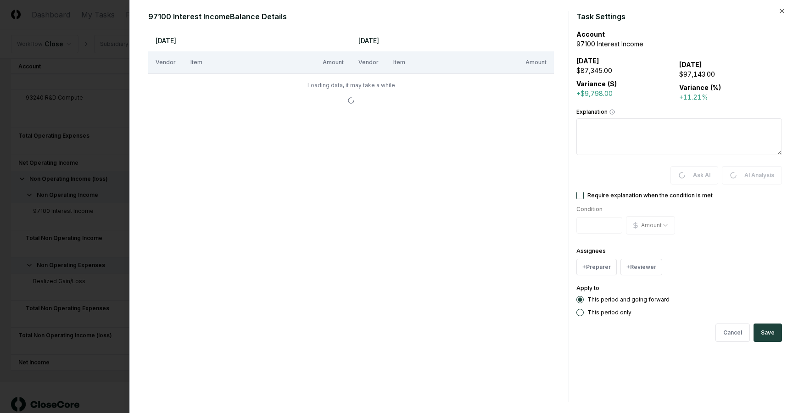
click at [613, 193] on label "Require explanation when the condition is met" at bounding box center [650, 196] width 125 height 6
click at [584, 192] on button "Require explanation when the condition is met" at bounding box center [580, 195] width 7 height 7
click at [605, 268] on button "+ Preparer" at bounding box center [597, 267] width 40 height 17
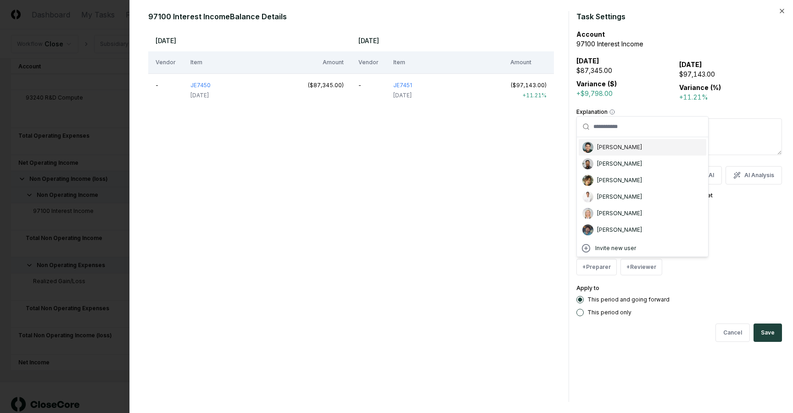
click at [602, 152] on div "[PERSON_NAME]" at bounding box center [643, 147] width 128 height 17
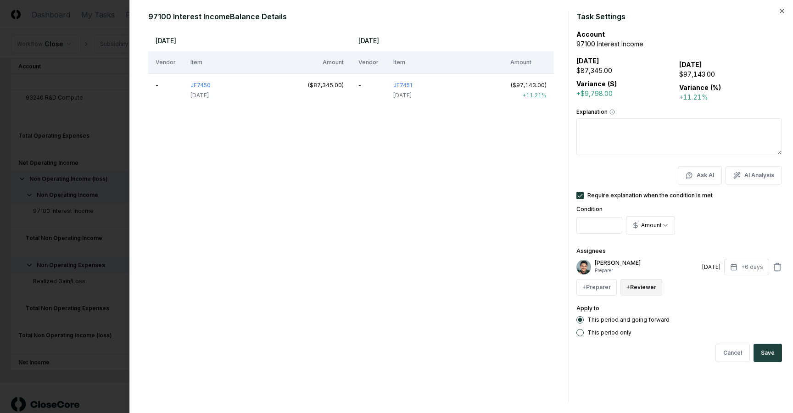
click at [628, 281] on button "+ Reviewer" at bounding box center [642, 287] width 42 height 17
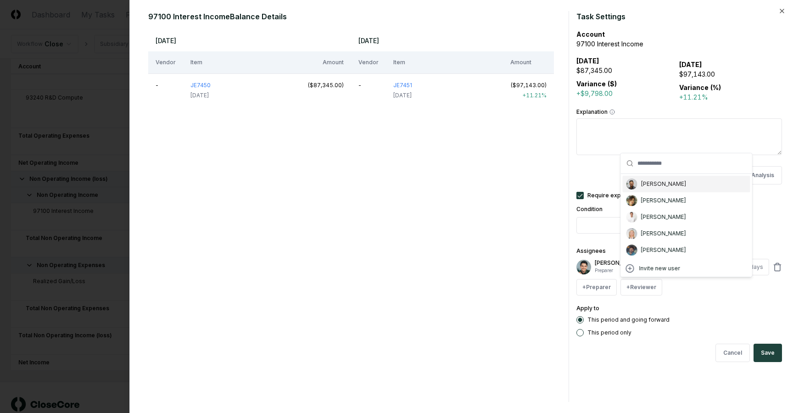
click at [648, 184] on div "[PERSON_NAME]" at bounding box center [663, 184] width 45 height 8
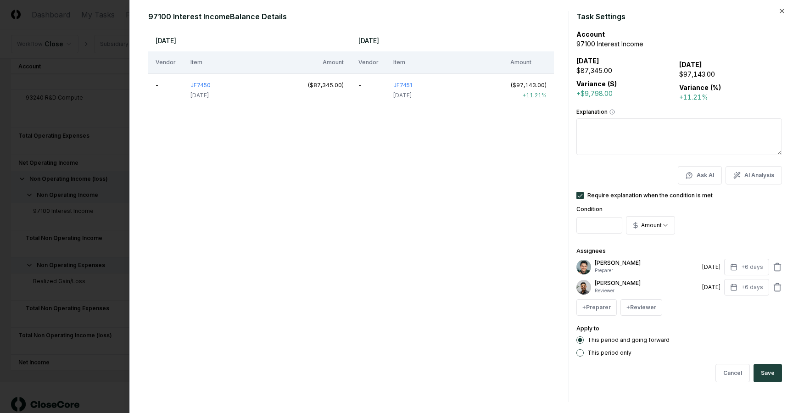
click at [721, 332] on div "Apply to This period and going forward This period only" at bounding box center [680, 340] width 206 height 34
click at [767, 376] on button "Save" at bounding box center [768, 373] width 28 height 18
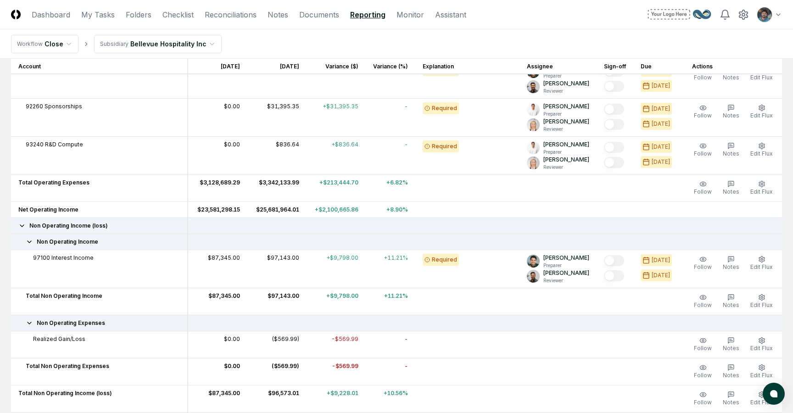
scroll to position [1027, 0]
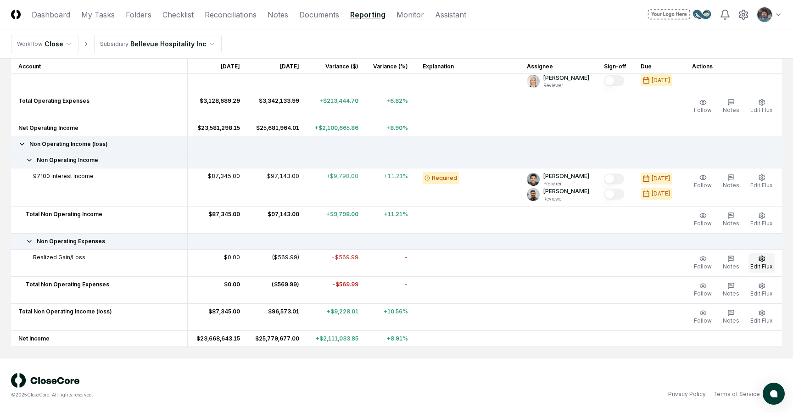
click at [771, 264] on span "Edit Flux" at bounding box center [762, 266] width 22 height 7
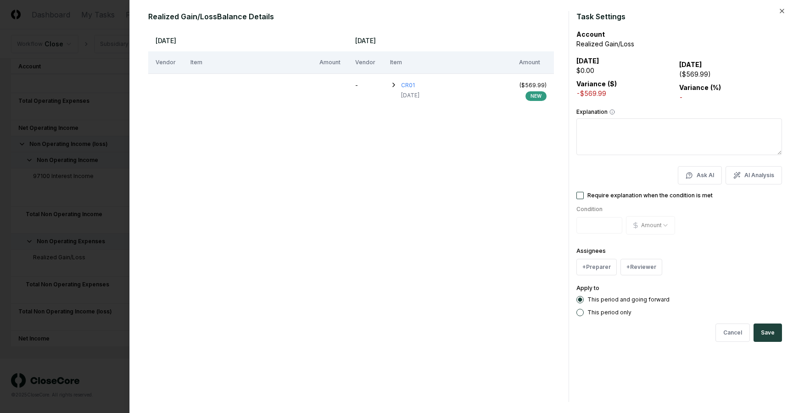
click at [609, 193] on label "Require explanation when the condition is met" at bounding box center [650, 196] width 125 height 6
click at [584, 192] on button "Require explanation when the condition is met" at bounding box center [580, 195] width 7 height 7
click at [602, 268] on button "+ Preparer" at bounding box center [597, 267] width 40 height 17
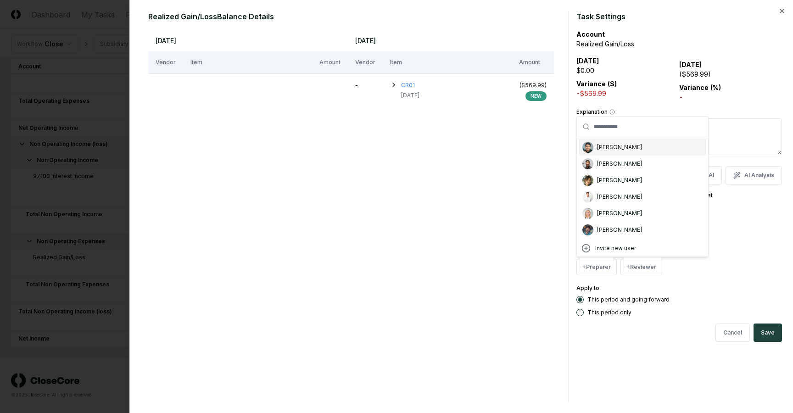
click at [606, 152] on div "[PERSON_NAME]" at bounding box center [643, 147] width 128 height 17
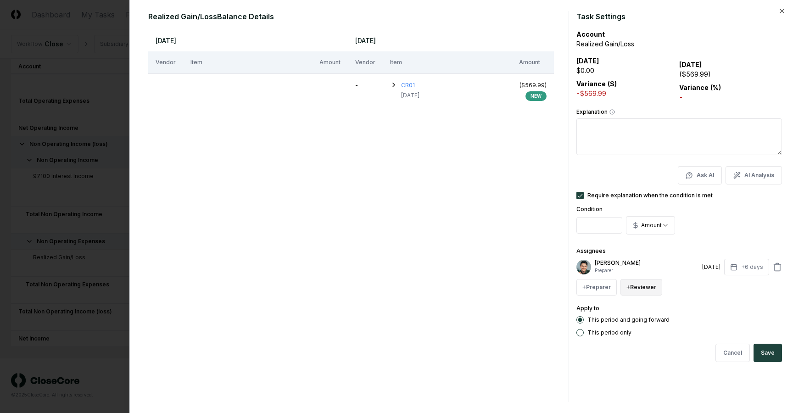
click at [641, 285] on button "+ Reviewer" at bounding box center [642, 287] width 42 height 17
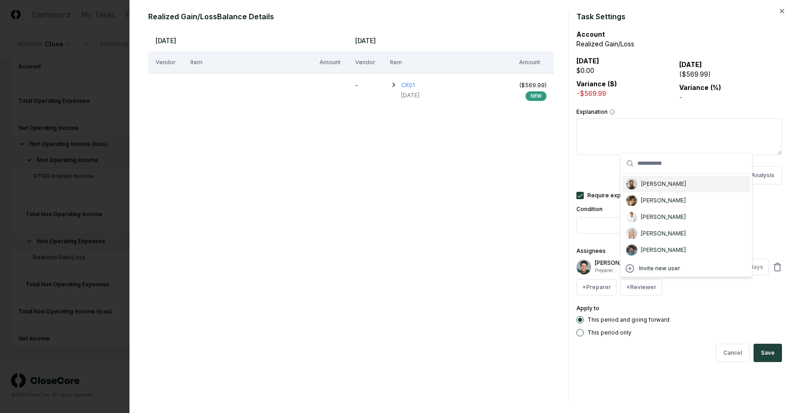
click at [653, 184] on div "[PERSON_NAME]" at bounding box center [663, 184] width 45 height 8
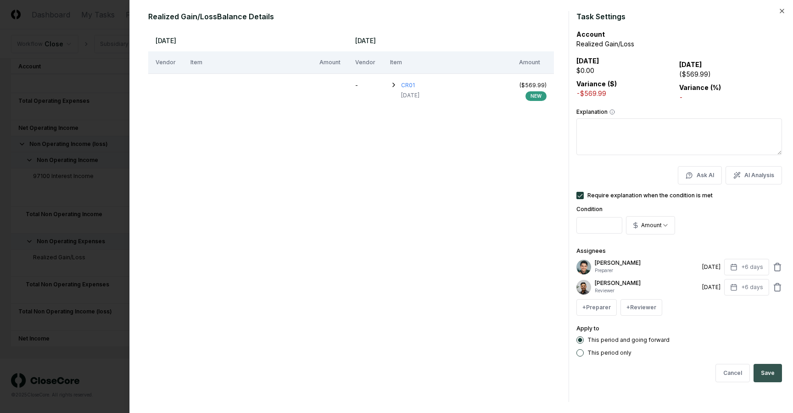
click at [769, 371] on button "Save" at bounding box center [768, 373] width 28 height 18
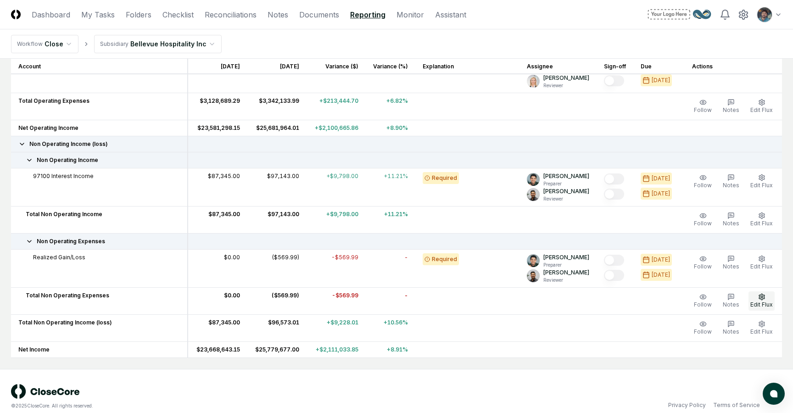
click at [764, 301] on button "Edit Flux" at bounding box center [762, 301] width 26 height 19
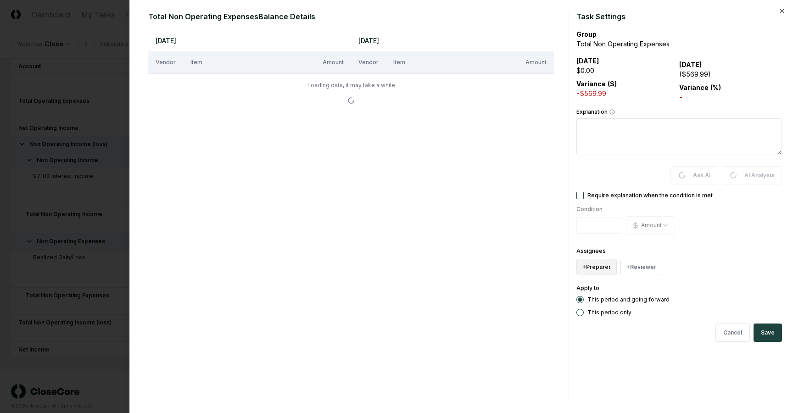
click at [596, 263] on button "+ Preparer" at bounding box center [597, 267] width 40 height 17
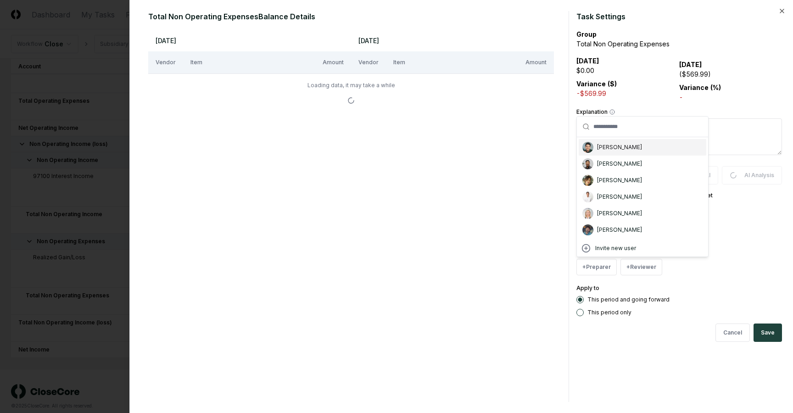
click at [606, 151] on div "[PERSON_NAME]" at bounding box center [619, 147] width 45 height 8
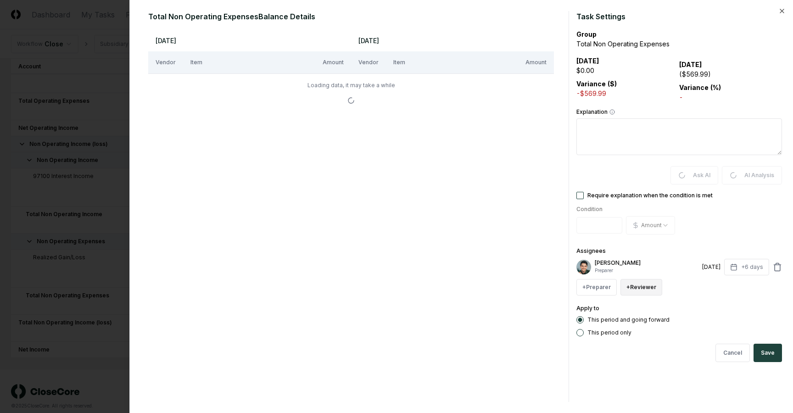
click at [631, 292] on button "+ Reviewer" at bounding box center [642, 287] width 42 height 17
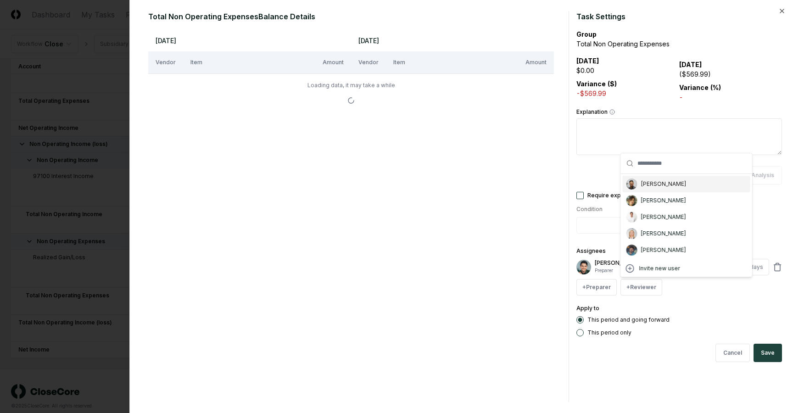
click at [651, 185] on div "[PERSON_NAME]" at bounding box center [663, 184] width 45 height 8
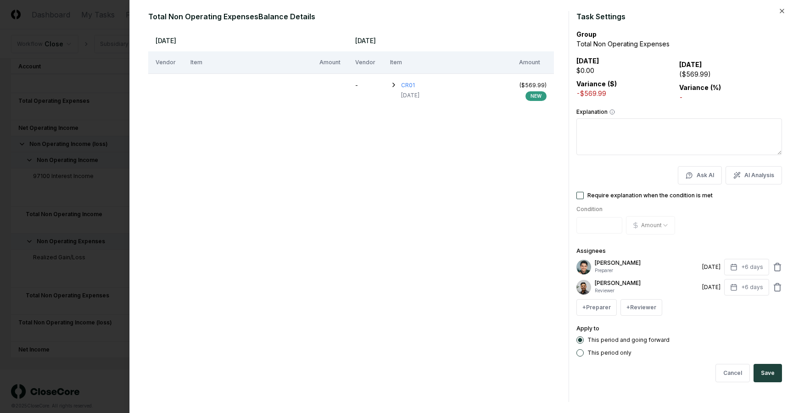
click at [776, 293] on div "[PERSON_NAME] Reviewer [DATE] +6 days" at bounding box center [680, 287] width 206 height 17
click at [776, 288] on icon at bounding box center [777, 287] width 9 height 9
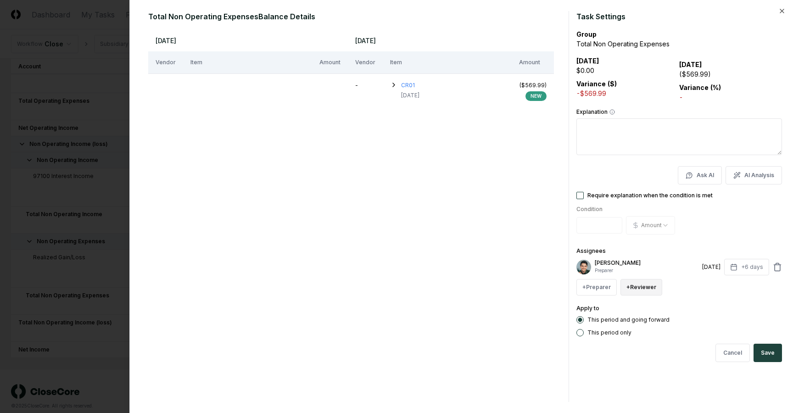
click at [654, 287] on button "+ Reviewer" at bounding box center [642, 287] width 42 height 17
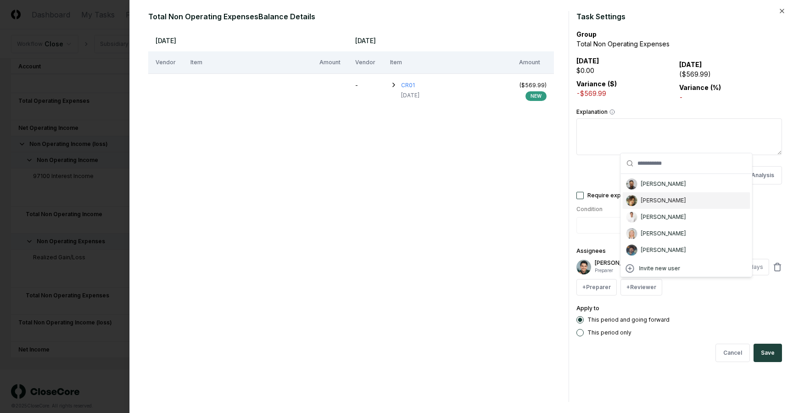
click at [661, 204] on div "[PERSON_NAME]" at bounding box center [663, 201] width 45 height 8
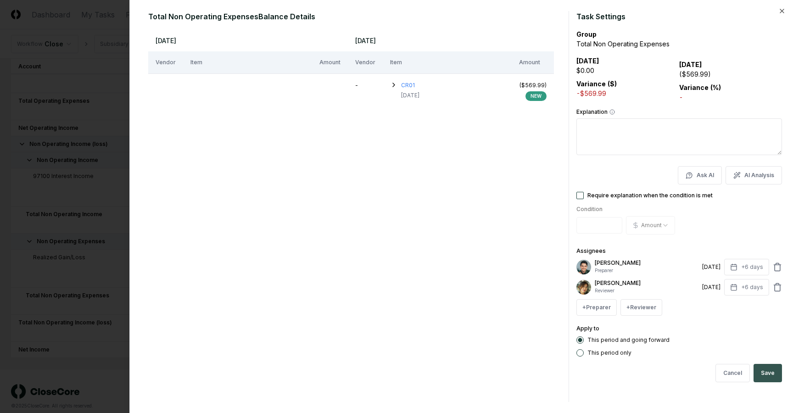
click at [774, 371] on button "Save" at bounding box center [768, 373] width 28 height 18
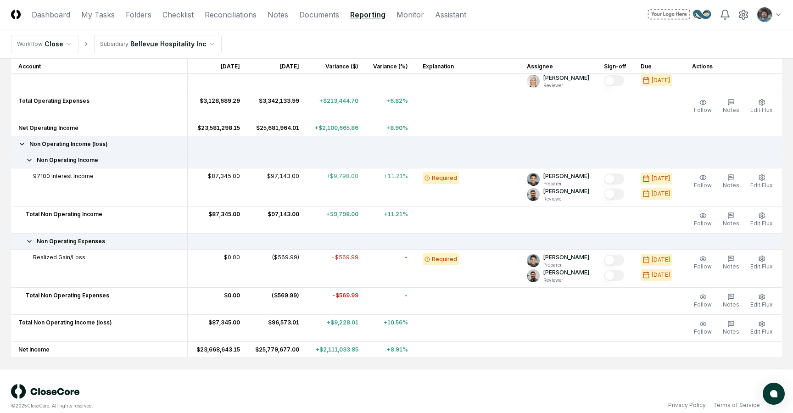
click at [748, 300] on div "Follow Notes Edit Flux" at bounding box center [733, 301] width 83 height 19
click at [756, 302] on span "Edit Flux" at bounding box center [762, 304] width 22 height 7
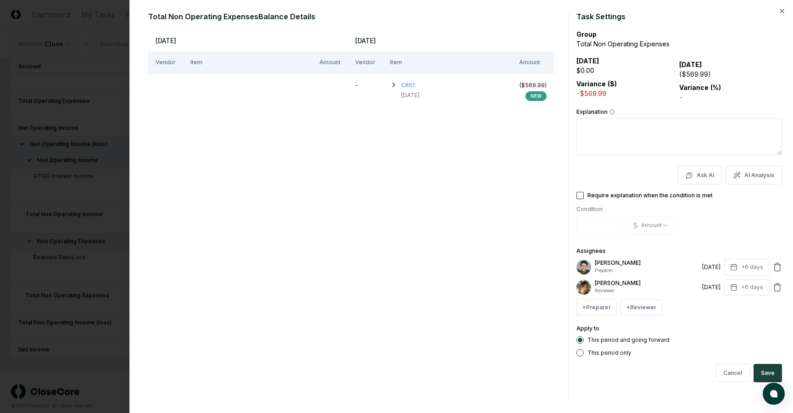
click at [581, 195] on button "Require explanation when the condition is met" at bounding box center [580, 195] width 7 height 7
click at [771, 372] on button "Save" at bounding box center [768, 373] width 28 height 18
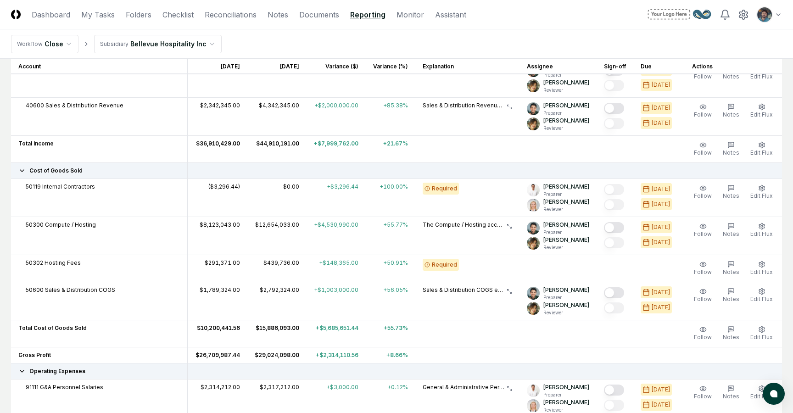
scroll to position [208, 0]
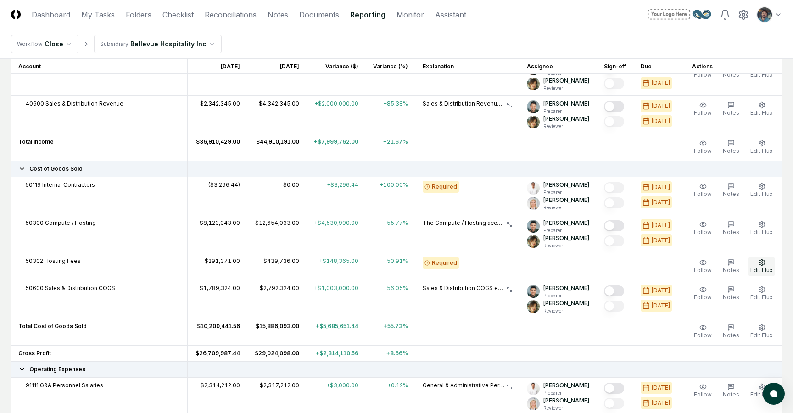
click at [765, 269] on span "Edit Flux" at bounding box center [762, 270] width 22 height 7
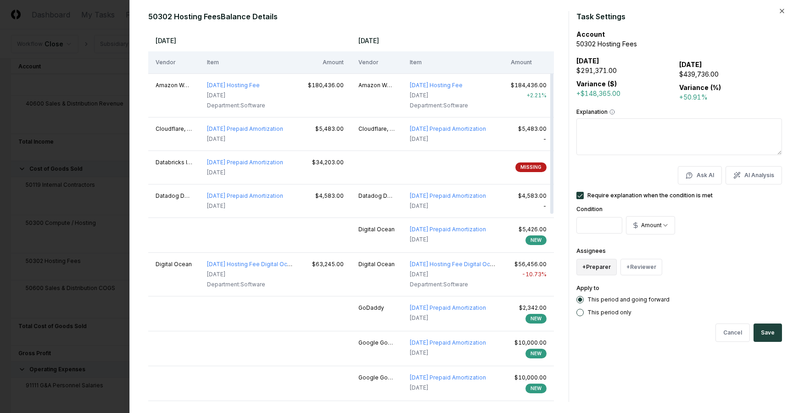
click at [596, 269] on button "+ Preparer" at bounding box center [597, 267] width 40 height 17
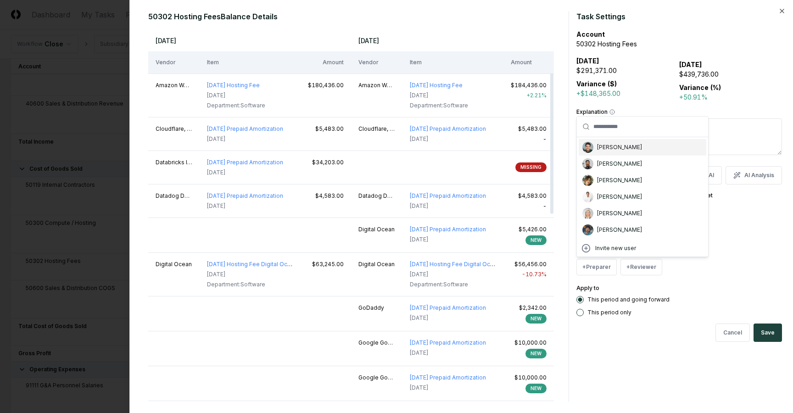
click at [624, 149] on div "[PERSON_NAME]" at bounding box center [619, 147] width 45 height 8
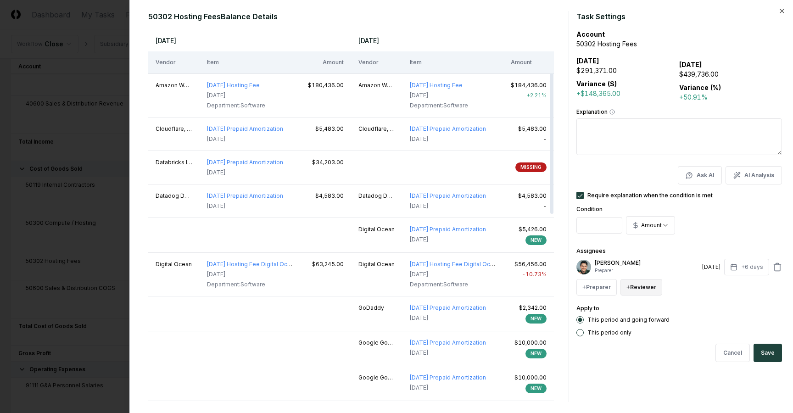
click at [632, 287] on button "+ Reviewer" at bounding box center [642, 287] width 42 height 17
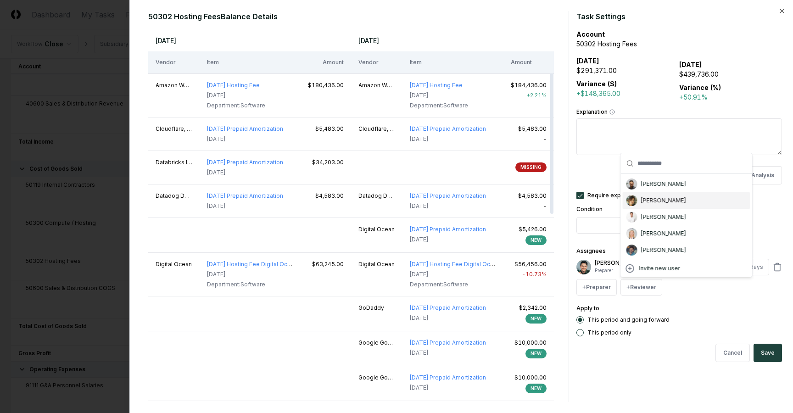
click at [645, 204] on div "[PERSON_NAME]" at bounding box center [663, 201] width 45 height 8
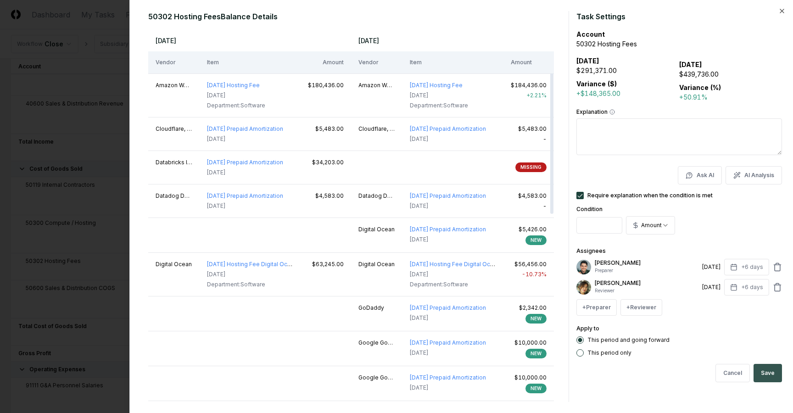
click at [769, 371] on button "Save" at bounding box center [768, 373] width 28 height 18
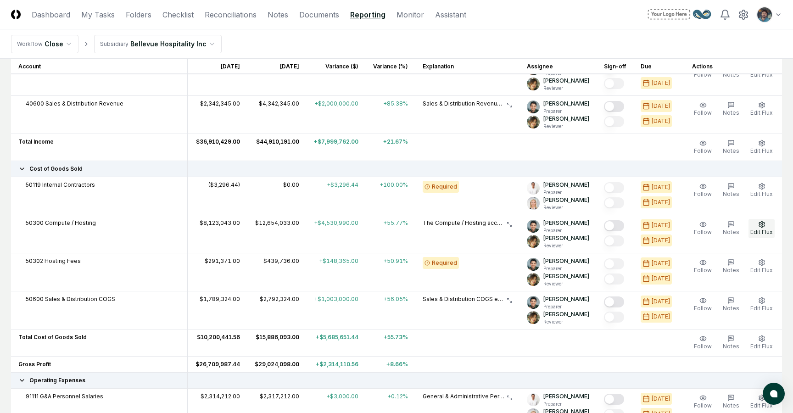
click at [766, 224] on button "Edit Flux" at bounding box center [762, 228] width 26 height 19
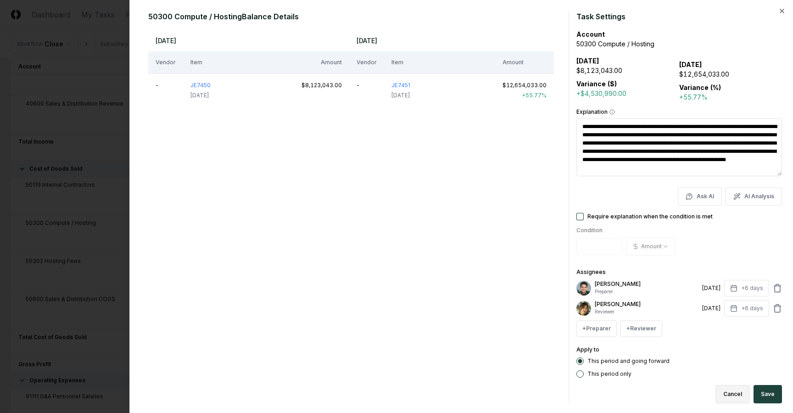
click at [737, 387] on button "Cancel" at bounding box center [733, 394] width 34 height 18
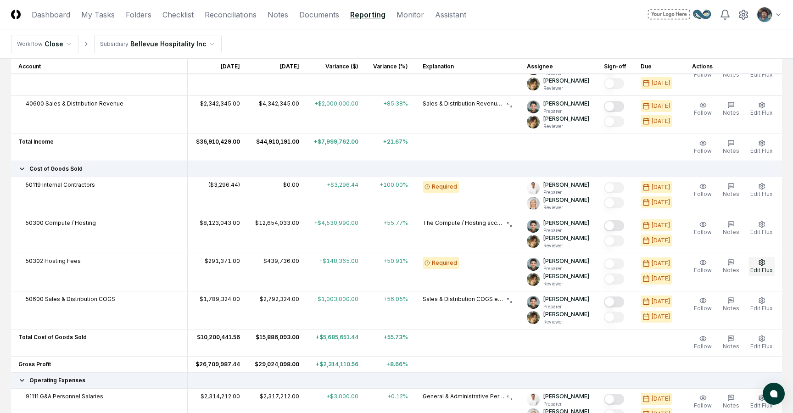
click at [758, 269] on span "Edit Flux" at bounding box center [762, 270] width 22 height 7
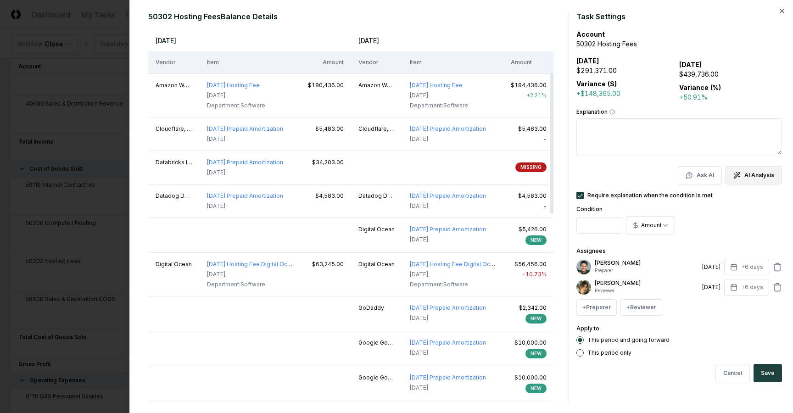
click at [747, 176] on button "AI Analysis" at bounding box center [754, 175] width 56 height 18
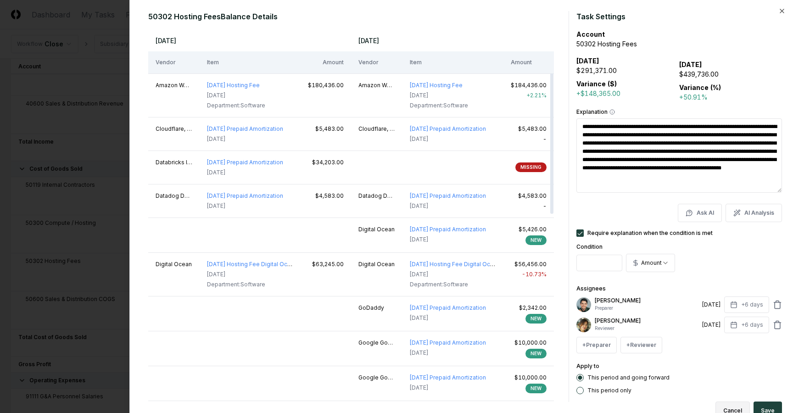
scroll to position [7, 0]
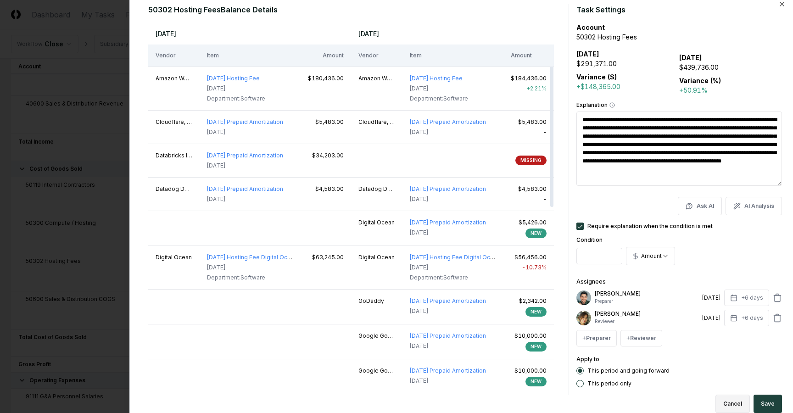
click at [735, 405] on button "Cancel" at bounding box center [733, 404] width 34 height 18
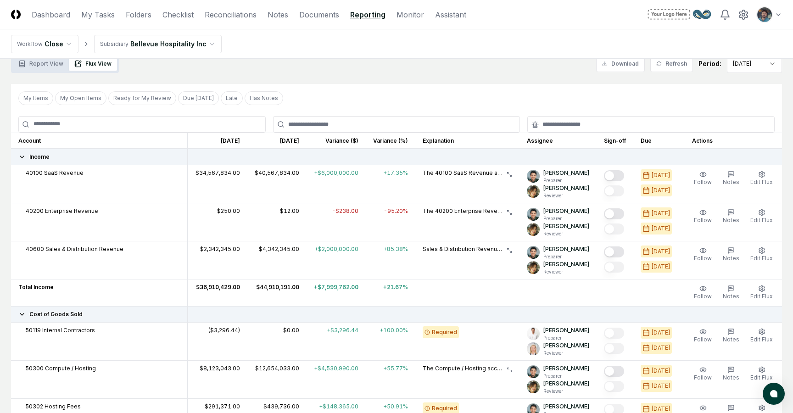
scroll to position [64, 0]
click at [617, 172] on button "Mark complete" at bounding box center [614, 174] width 20 height 11
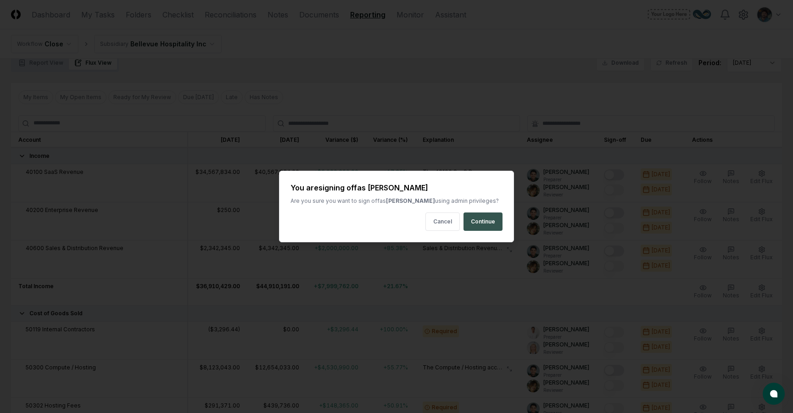
click at [480, 225] on button "Continue" at bounding box center [483, 222] width 39 height 18
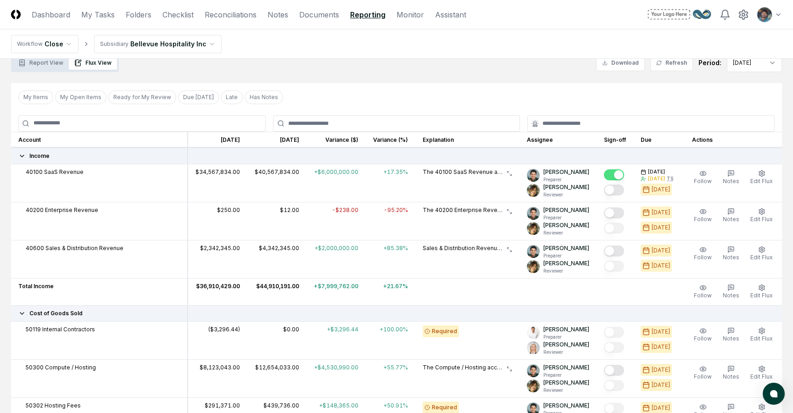
click at [621, 176] on button "Mark complete" at bounding box center [614, 174] width 20 height 11
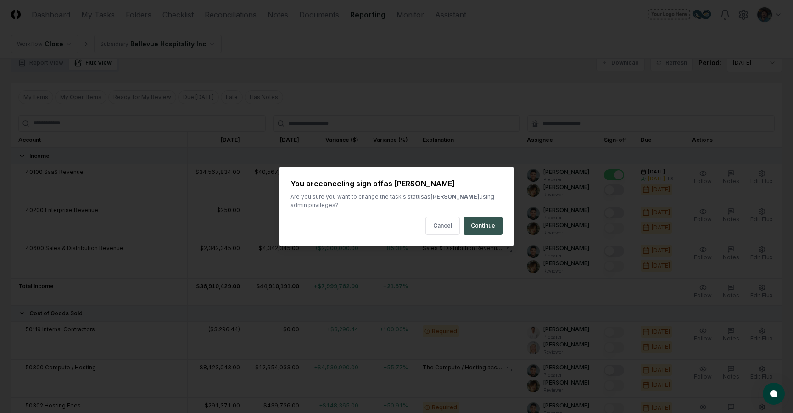
click at [478, 226] on button "Continue" at bounding box center [483, 226] width 39 height 18
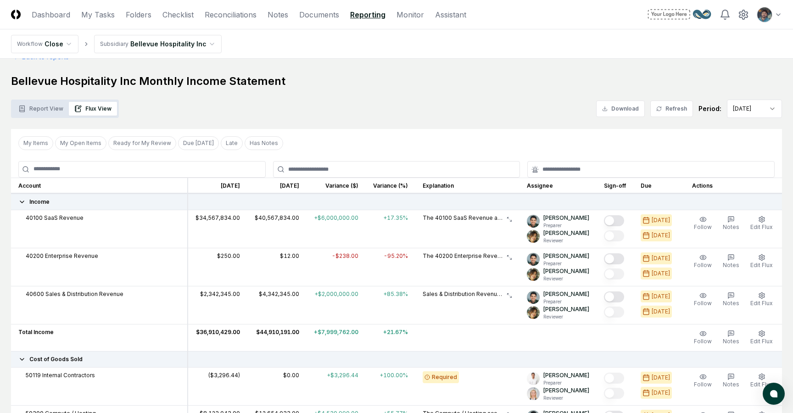
scroll to position [0, 0]
